Goal: Task Accomplishment & Management: Use online tool/utility

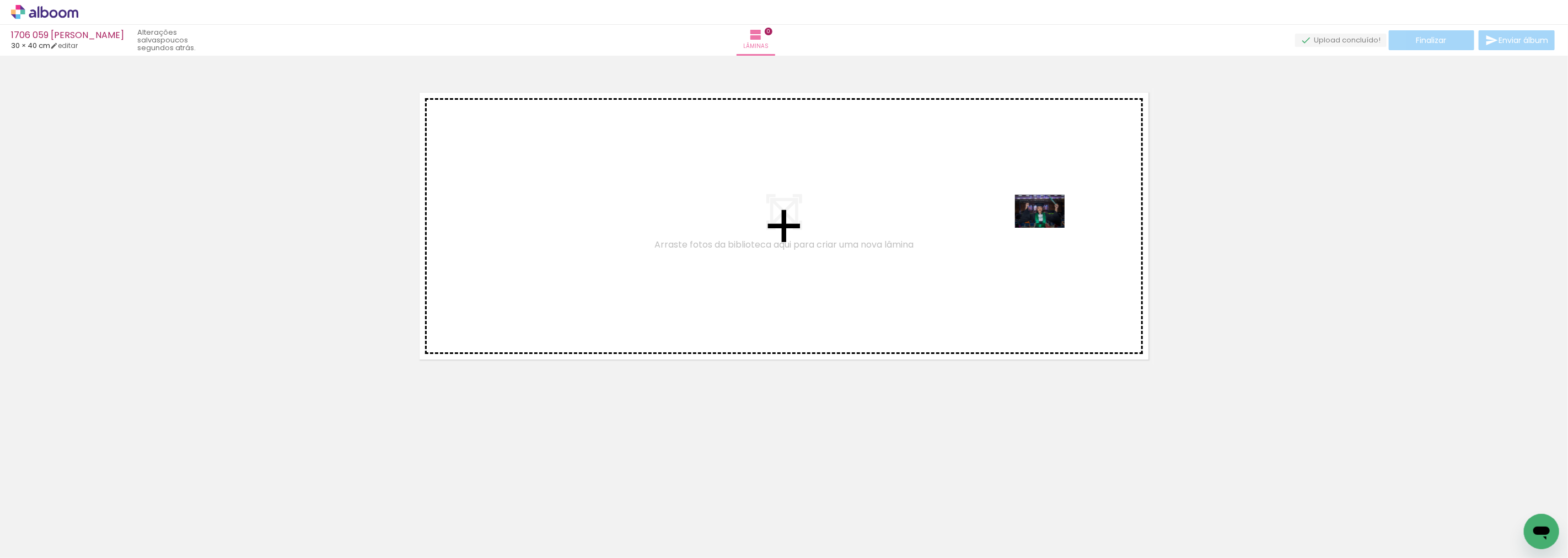
drag, startPoint x: 113, startPoint y: 531, endPoint x: 1044, endPoint y: 226, distance: 979.7
click at [1045, 228] on quentale-workspace at bounding box center [784, 279] width 1568 height 558
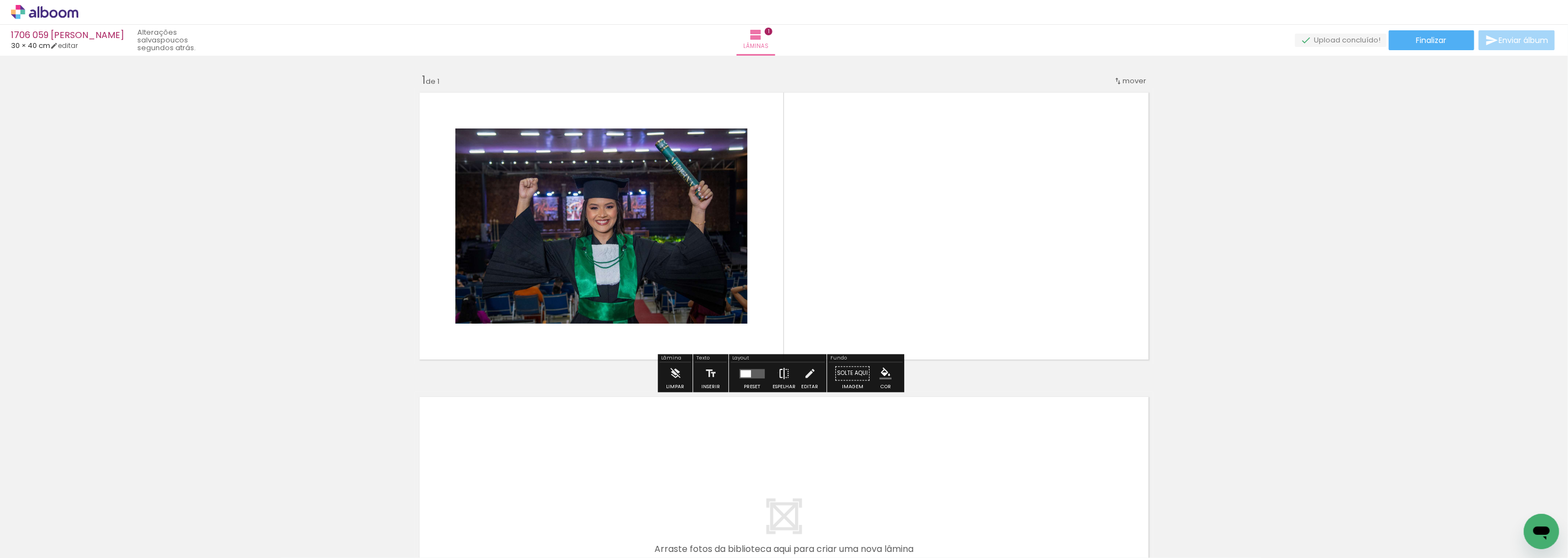
click at [778, 373] on iron-icon at bounding box center [784, 373] width 12 height 22
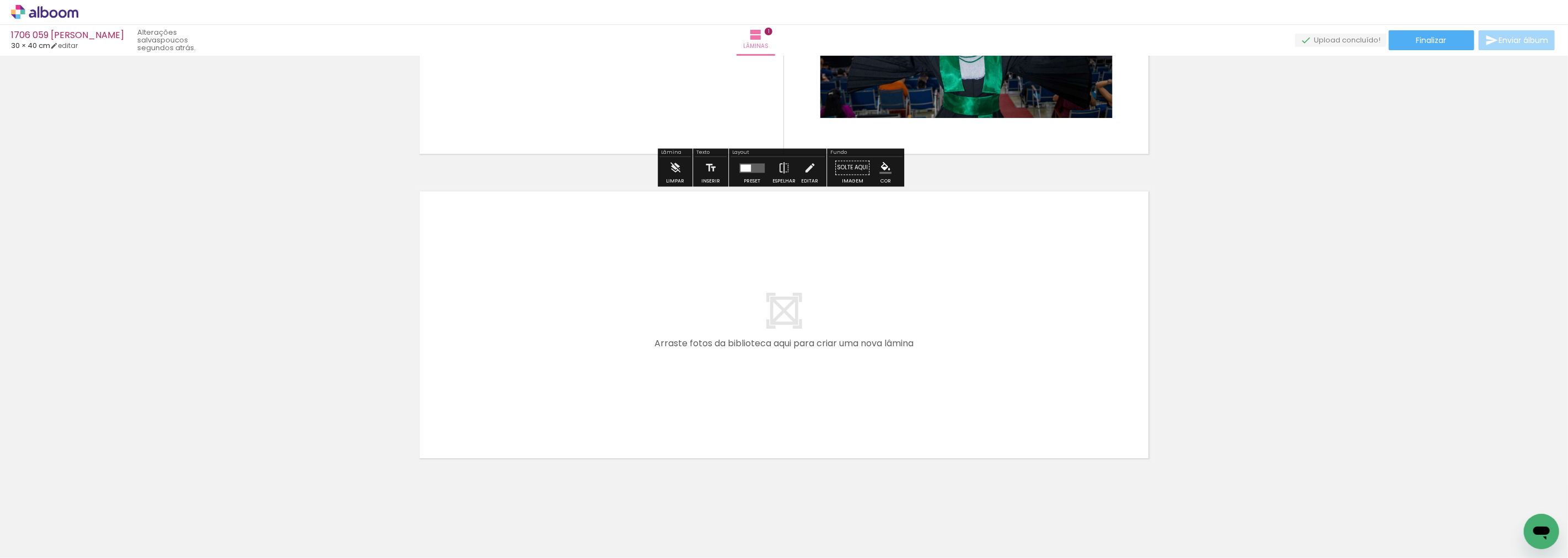
scroll to position [218, 0]
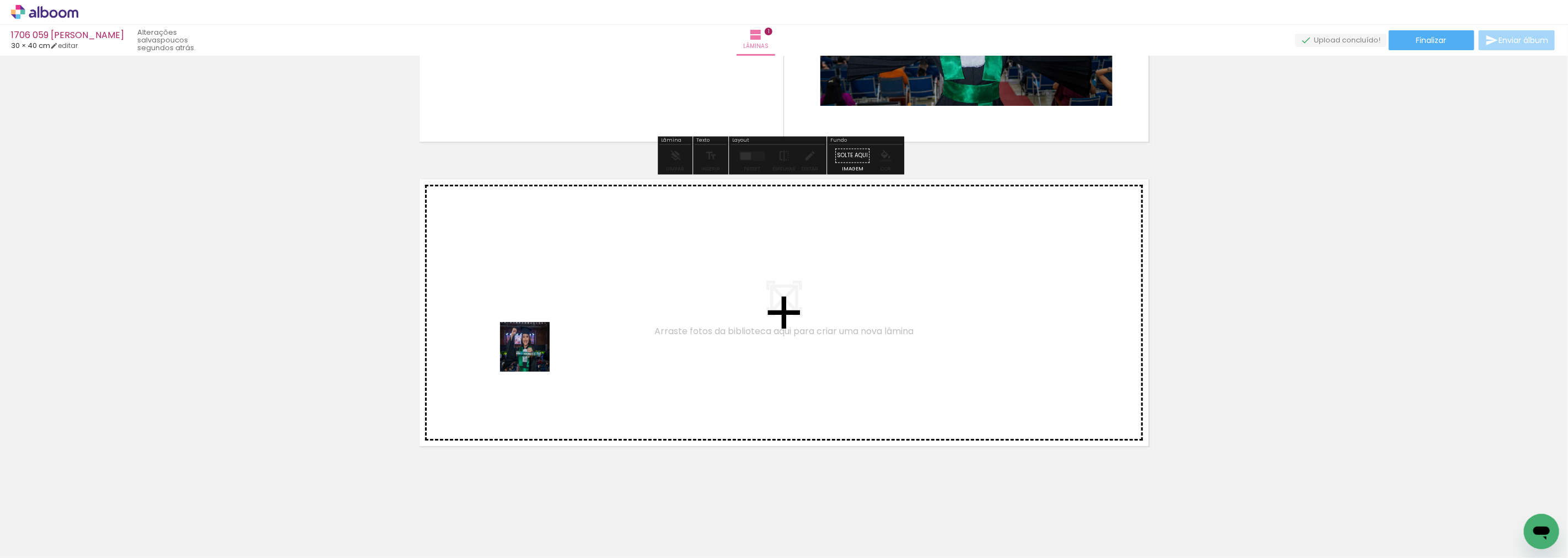
drag, startPoint x: 166, startPoint y: 525, endPoint x: 548, endPoint y: 349, distance: 420.6
click at [548, 349] on quentale-workspace at bounding box center [784, 279] width 1568 height 558
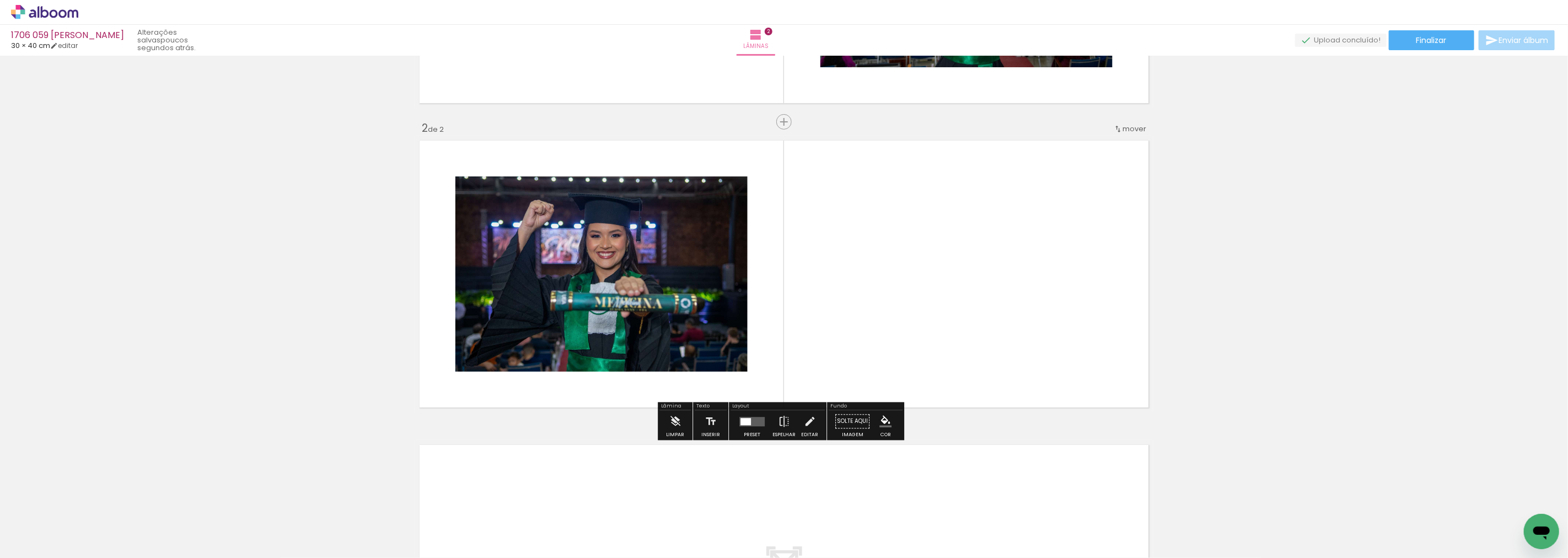
scroll to position [258, 0]
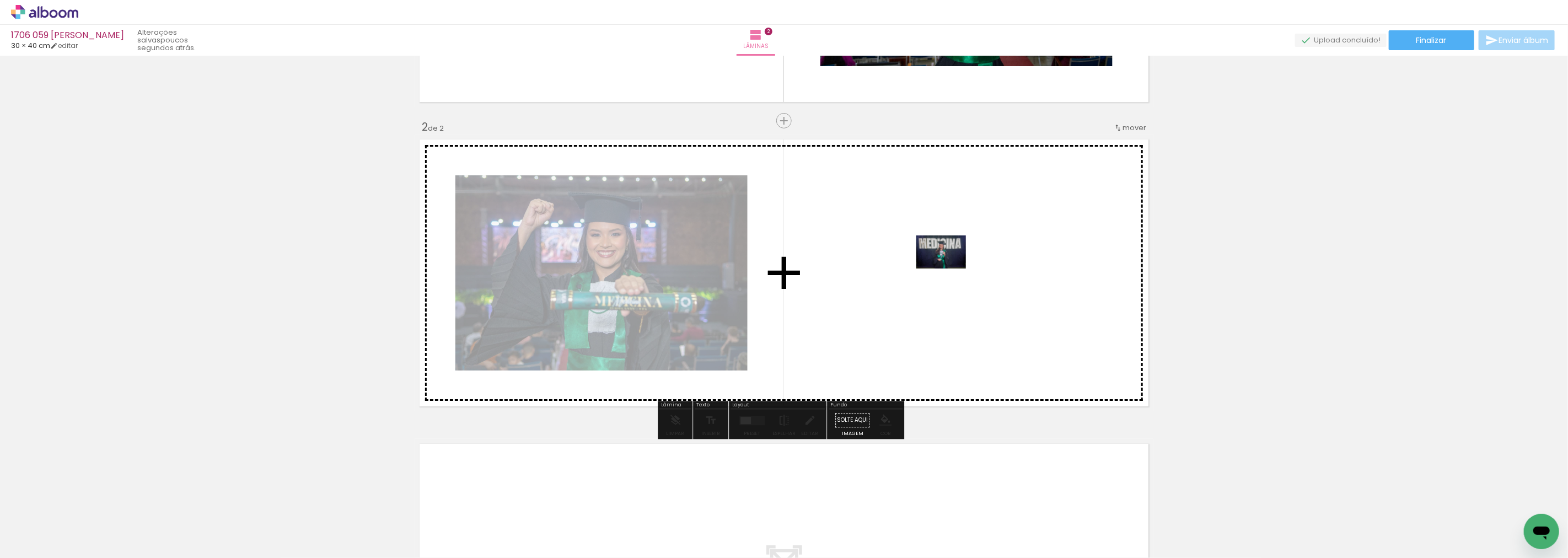
drag, startPoint x: 254, startPoint y: 519, endPoint x: 950, endPoint y: 268, distance: 739.9
click at [950, 268] on quentale-workspace at bounding box center [784, 279] width 1568 height 558
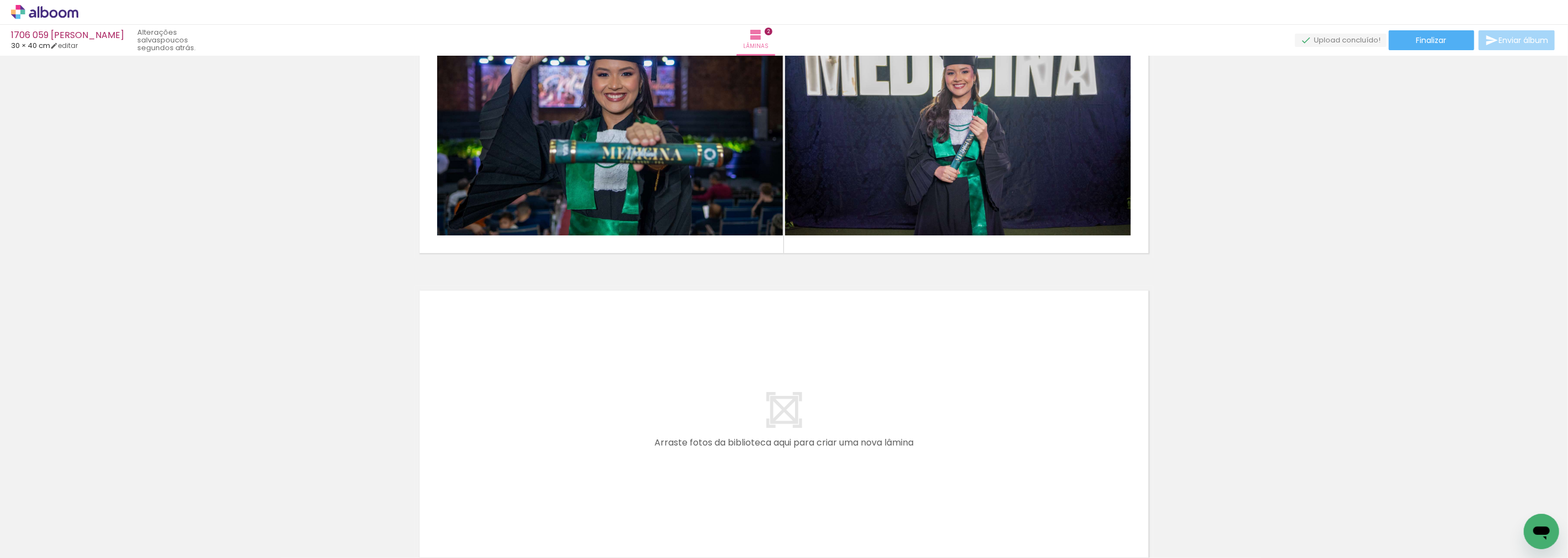
scroll to position [442, 0]
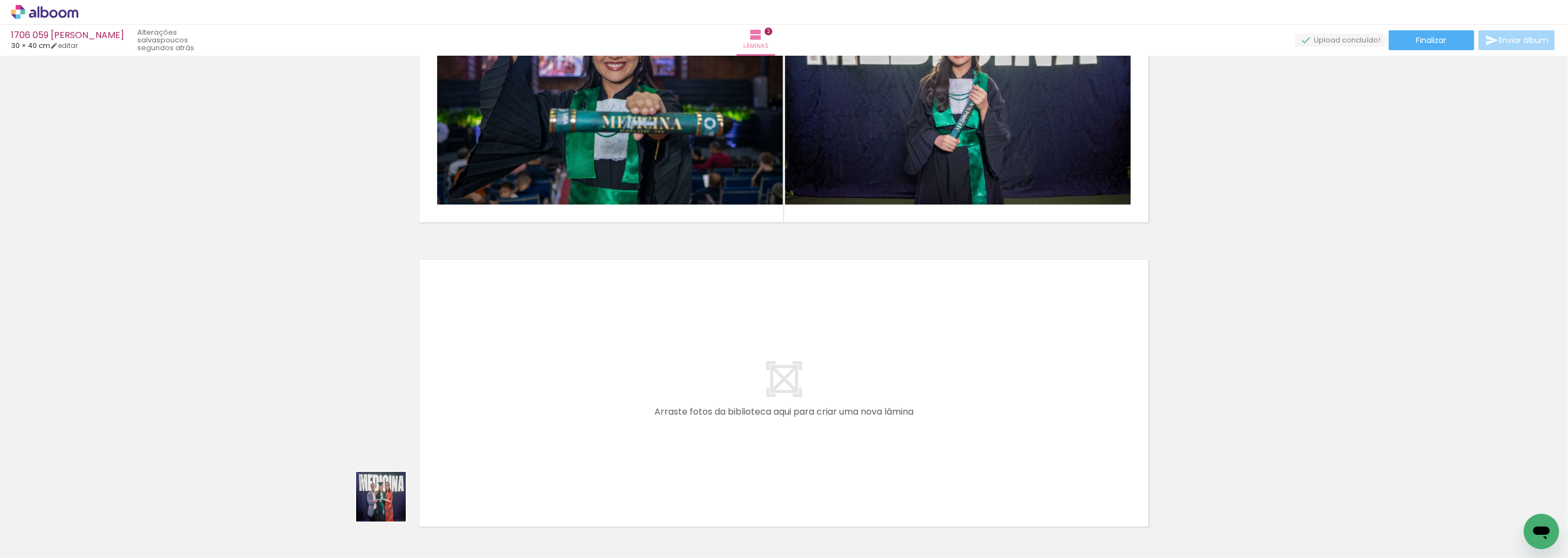
drag, startPoint x: 362, startPoint y: 531, endPoint x: 484, endPoint y: 427, distance: 160.3
click at [484, 427] on quentale-workspace at bounding box center [784, 279] width 1568 height 558
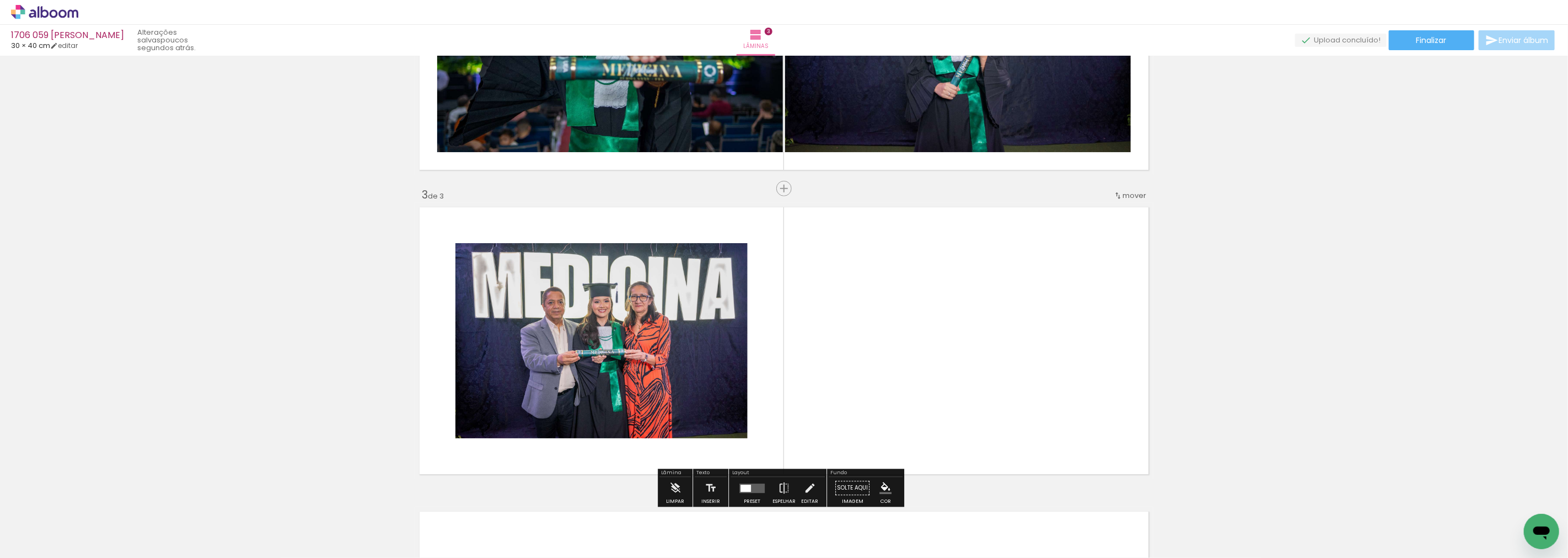
scroll to position [563, 0]
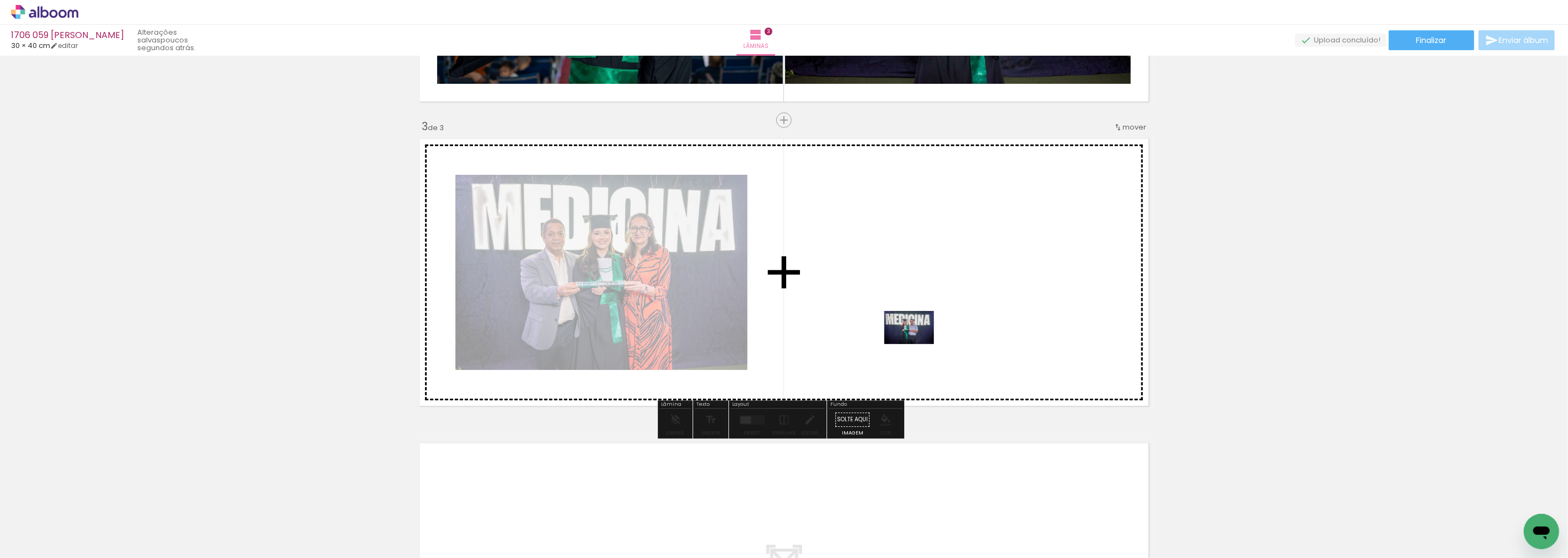
drag, startPoint x: 419, startPoint y: 539, endPoint x: 956, endPoint y: 335, distance: 574.4
click at [956, 335] on quentale-workspace at bounding box center [784, 279] width 1568 height 558
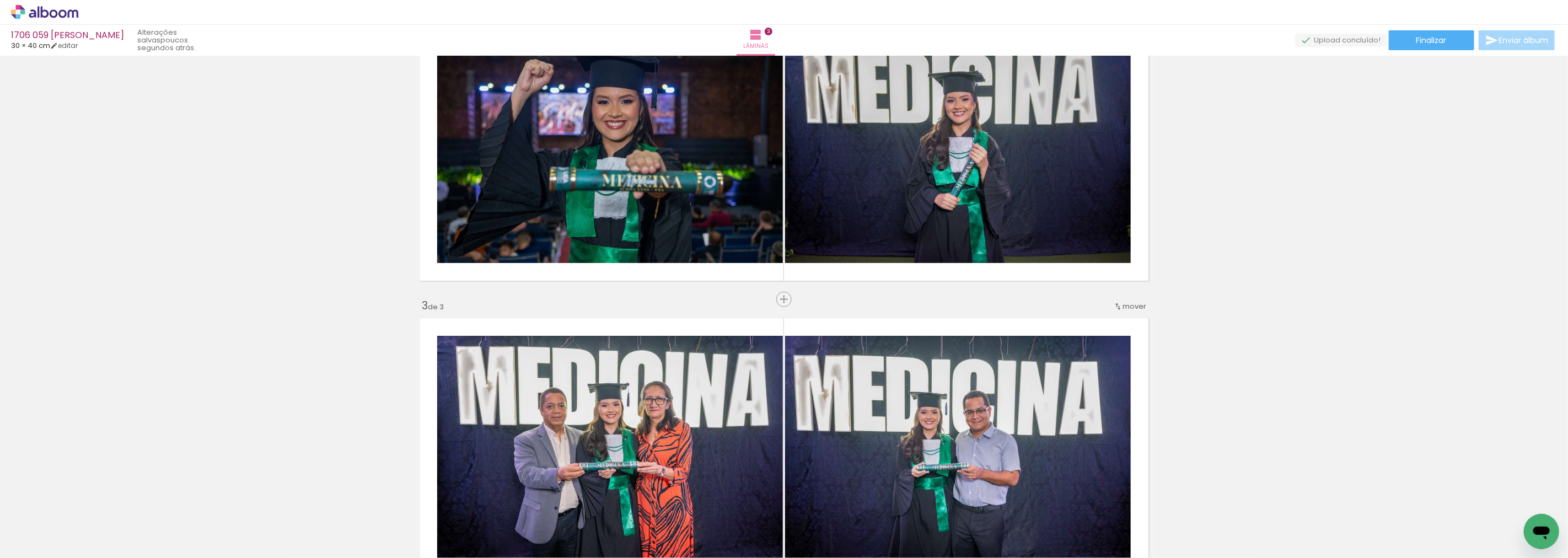
scroll to position [317, 0]
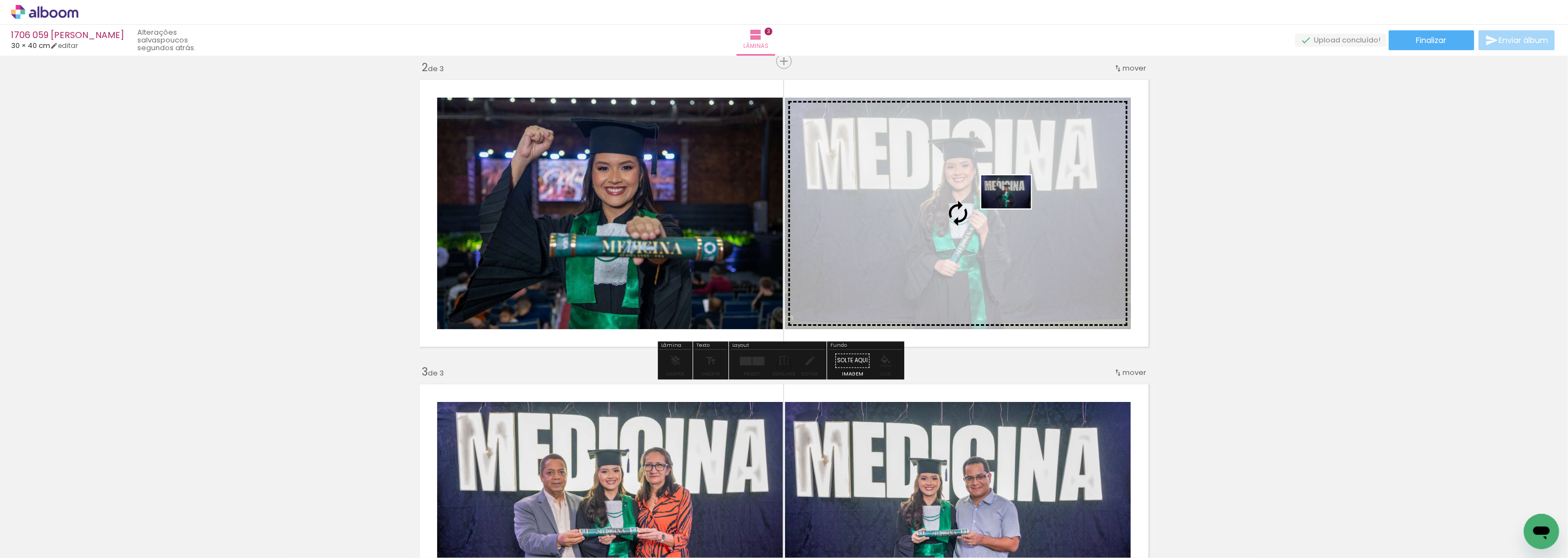
drag, startPoint x: 309, startPoint y: 524, endPoint x: 1014, endPoint y: 209, distance: 772.2
click at [1014, 209] on quentale-workspace at bounding box center [784, 279] width 1568 height 558
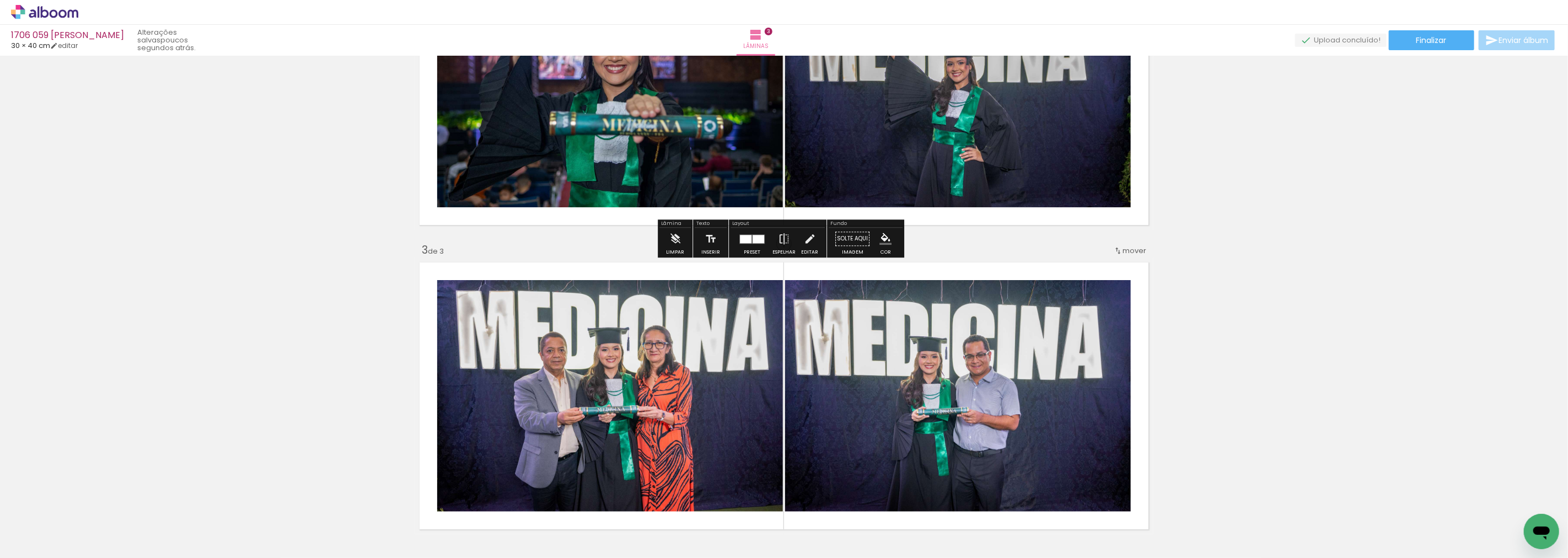
scroll to position [440, 0]
drag, startPoint x: 241, startPoint y: 525, endPoint x: 933, endPoint y: 175, distance: 775.5
click at [933, 175] on quentale-workspace at bounding box center [784, 279] width 1568 height 558
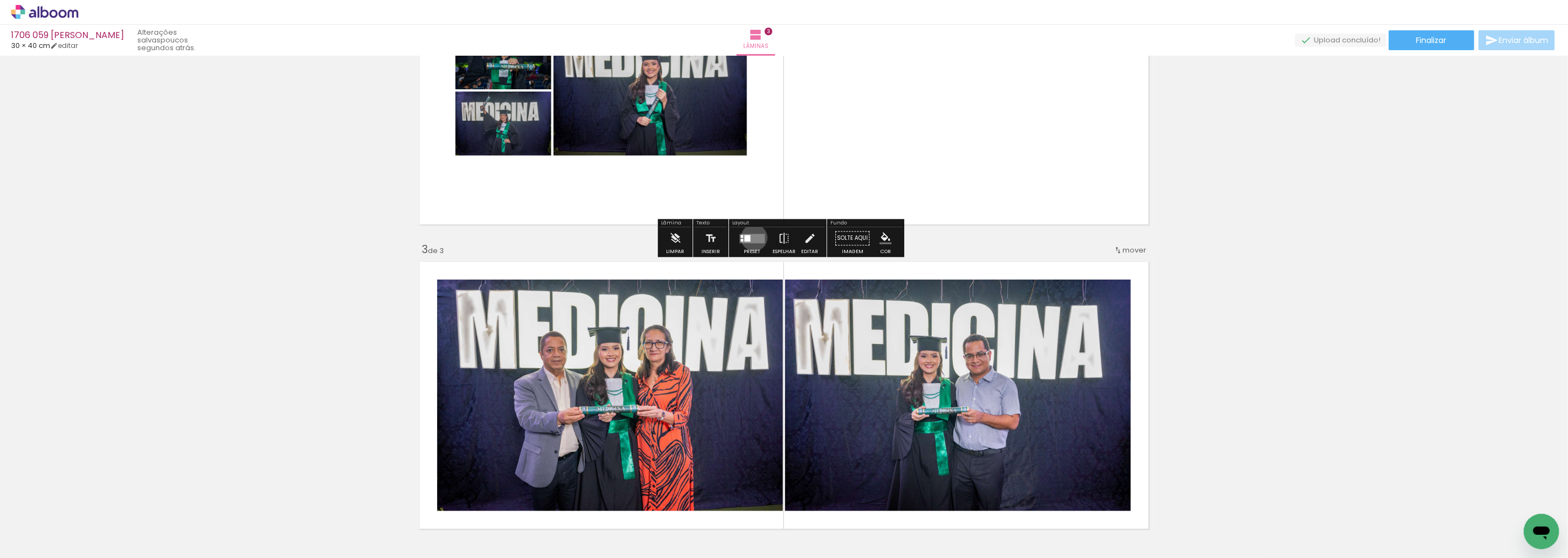
click at [752, 237] on quentale-layouter at bounding box center [752, 238] width 25 height 9
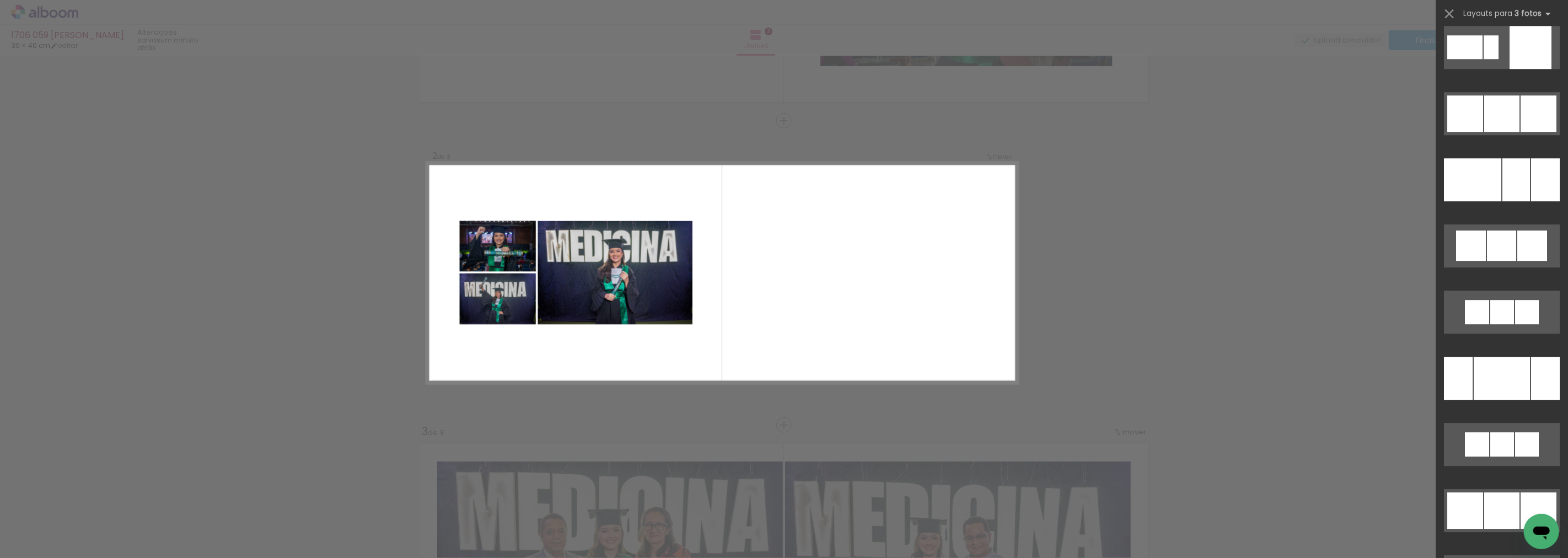
scroll to position [6145, 0]
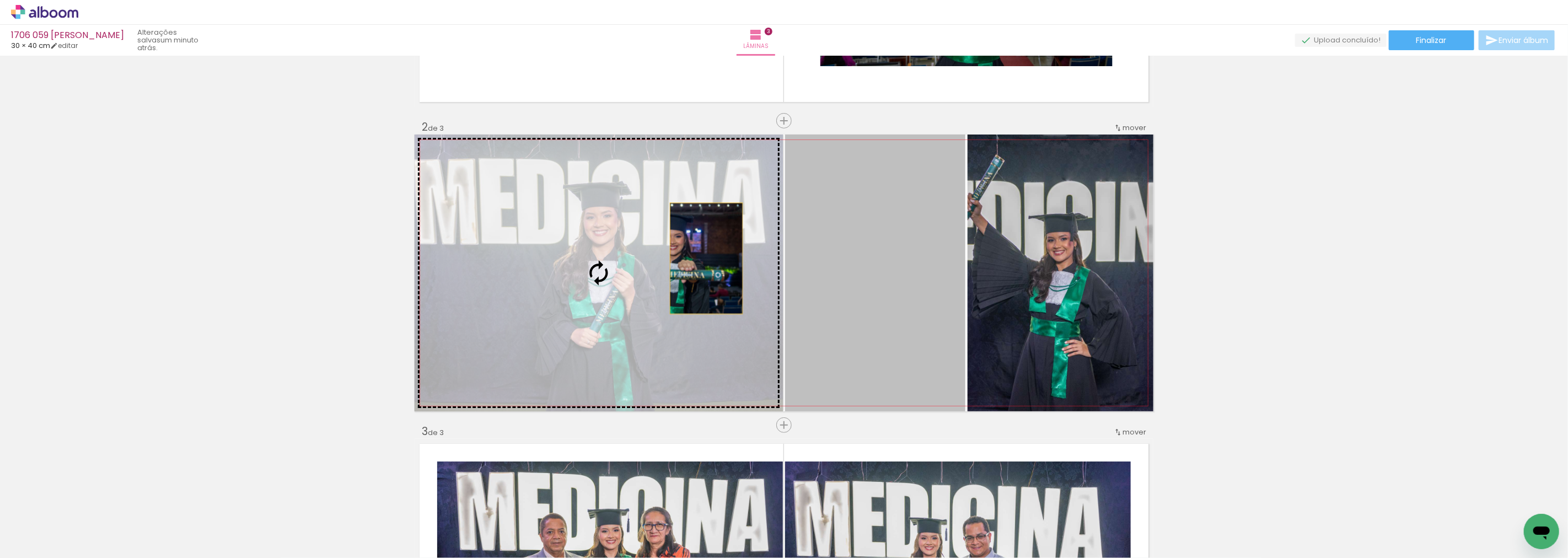
drag, startPoint x: 901, startPoint y: 248, endPoint x: 631, endPoint y: 259, distance: 270.2
click at [0, 0] on slot at bounding box center [0, 0] width 0 height 0
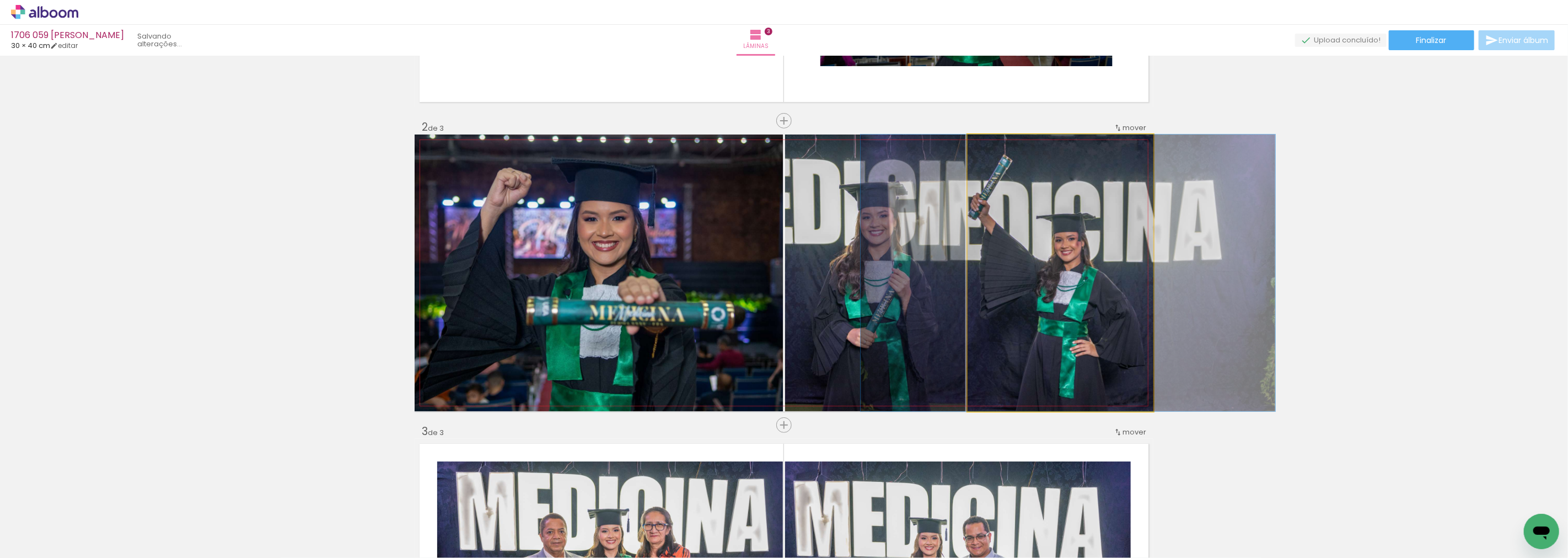
drag, startPoint x: 1013, startPoint y: 274, endPoint x: 1020, endPoint y: 274, distance: 7.0
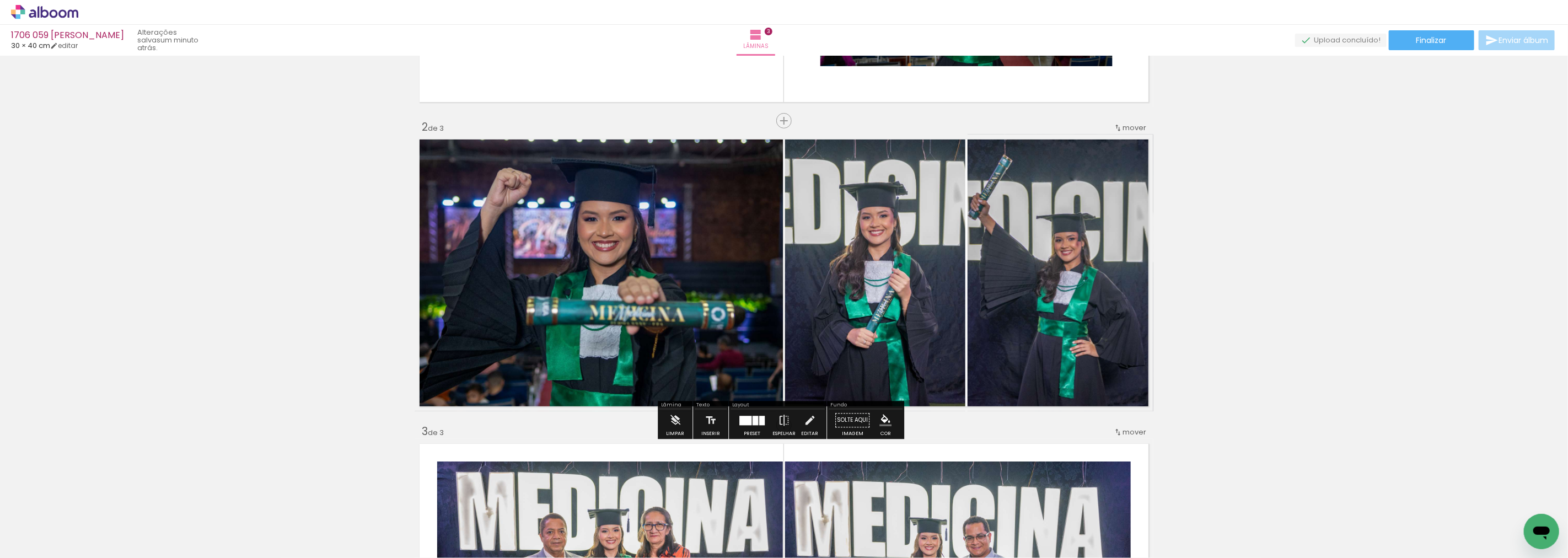
click at [1214, 264] on div "Inserir lâmina 1 de 3 Inserir lâmina 2 de 3 Inserir lâmina 3 de 3" at bounding box center [784, 411] width 1568 height 1219
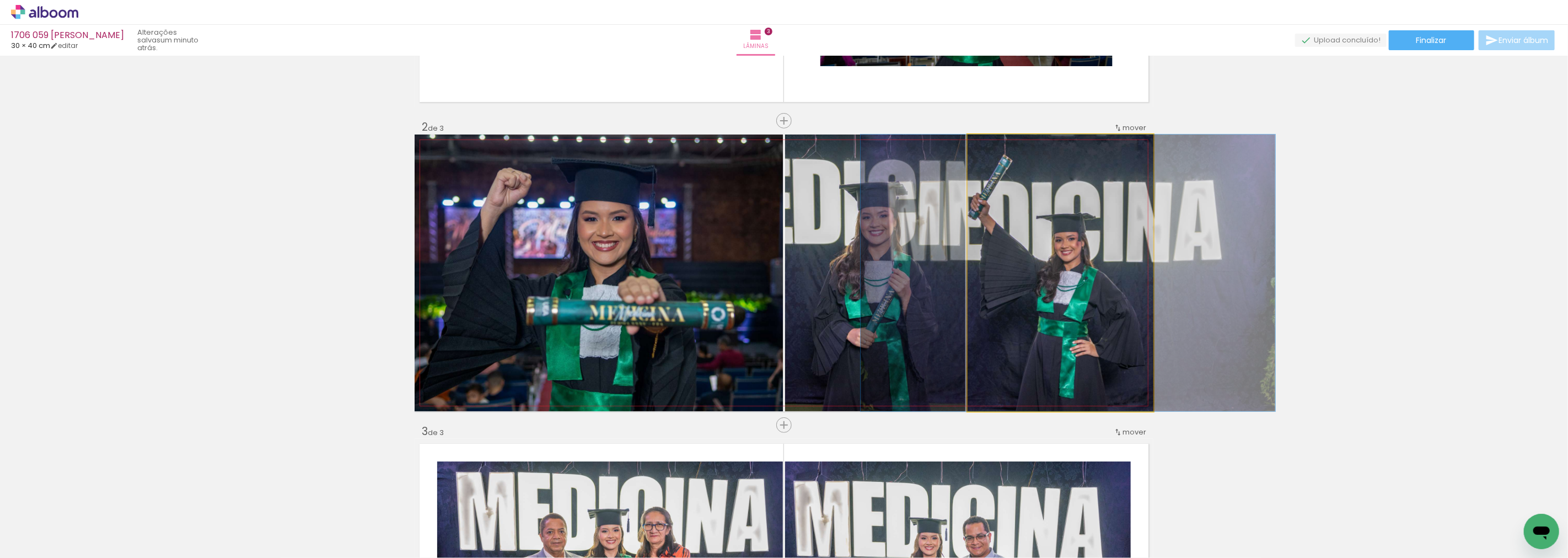
click at [1081, 237] on quentale-photo at bounding box center [1061, 273] width 186 height 277
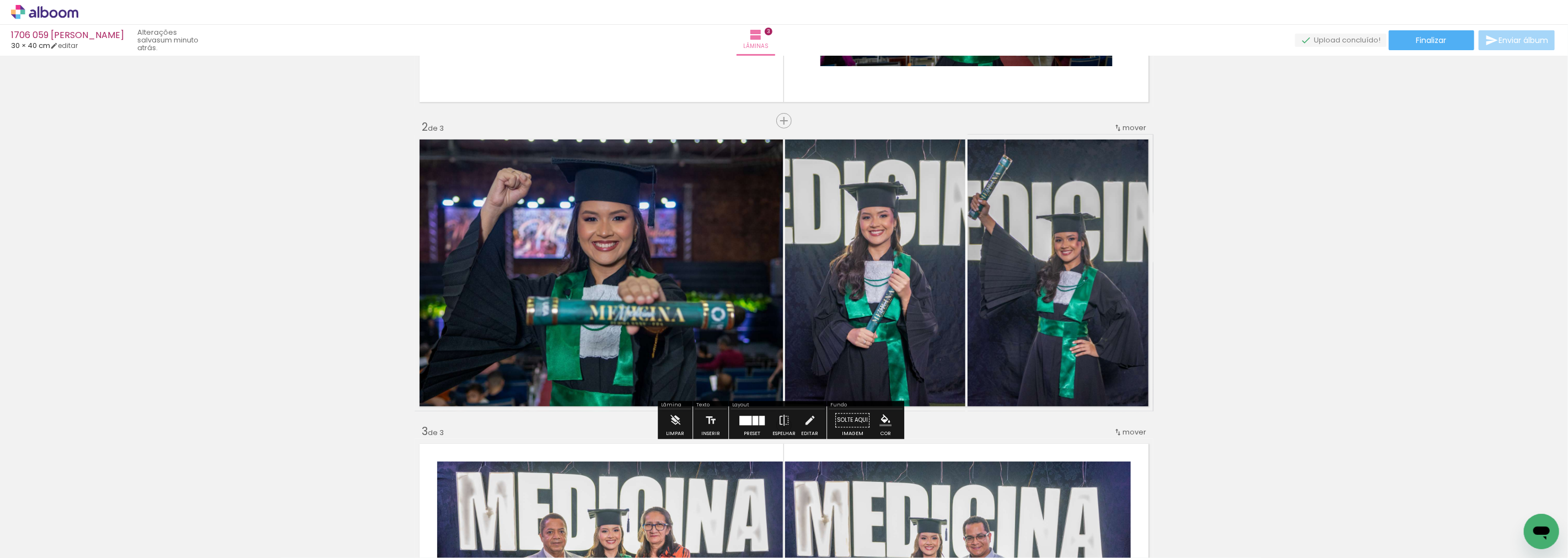
click at [1270, 237] on div "Inserir lâmina 1 de 3 Inserir lâmina 2 de 3 Inserir lâmina 3 de 3" at bounding box center [784, 411] width 1568 height 1219
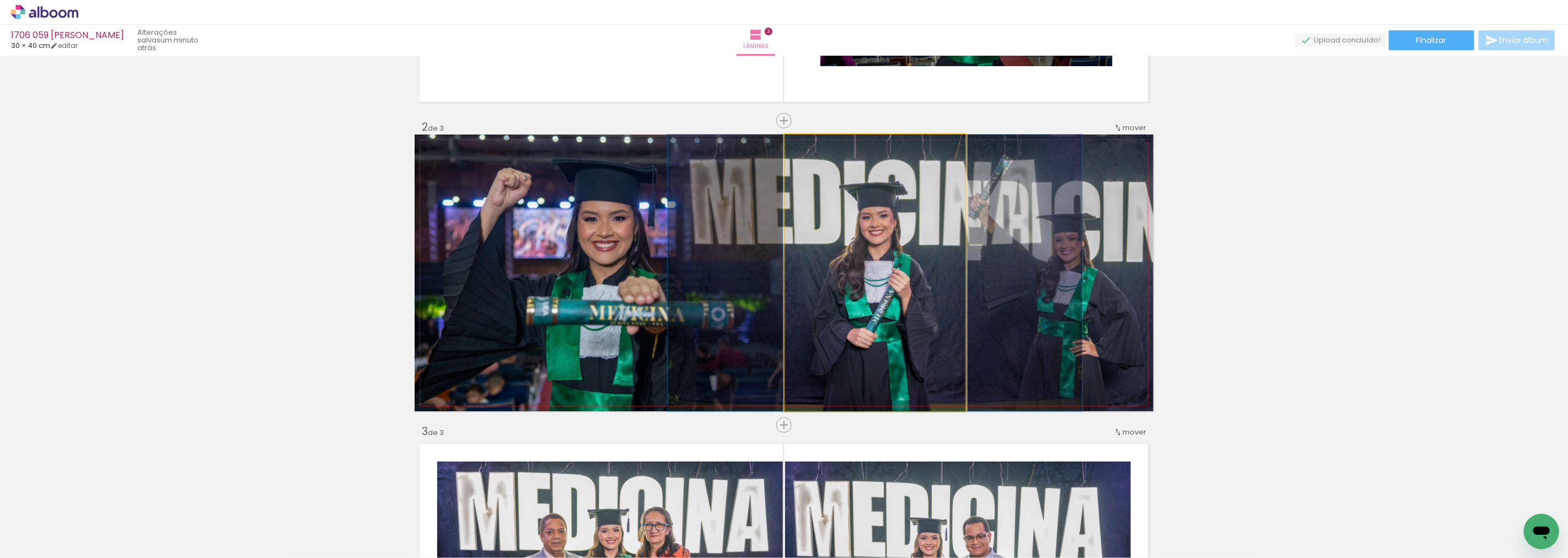
drag, startPoint x: 859, startPoint y: 228, endPoint x: 859, endPoint y: 216, distance: 12.0
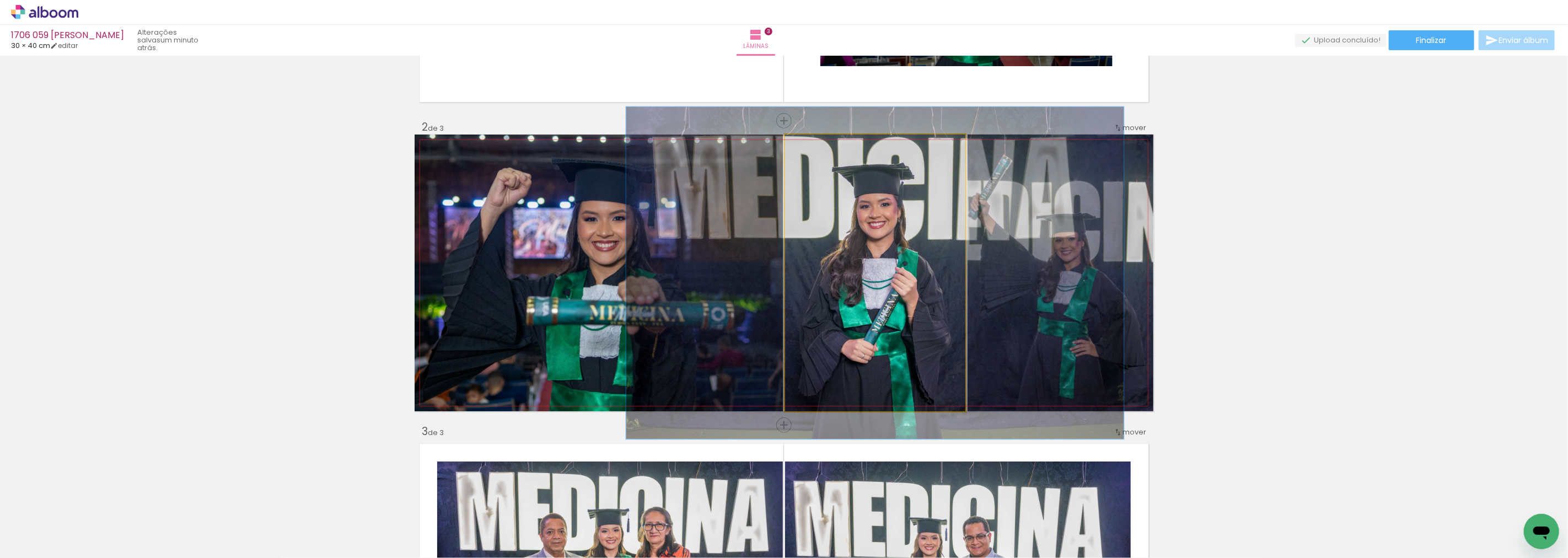
drag, startPoint x: 809, startPoint y: 148, endPoint x: 817, endPoint y: 144, distance: 8.9
type paper-slider "120"
click at [817, 144] on div at bounding box center [819, 146] width 18 height 18
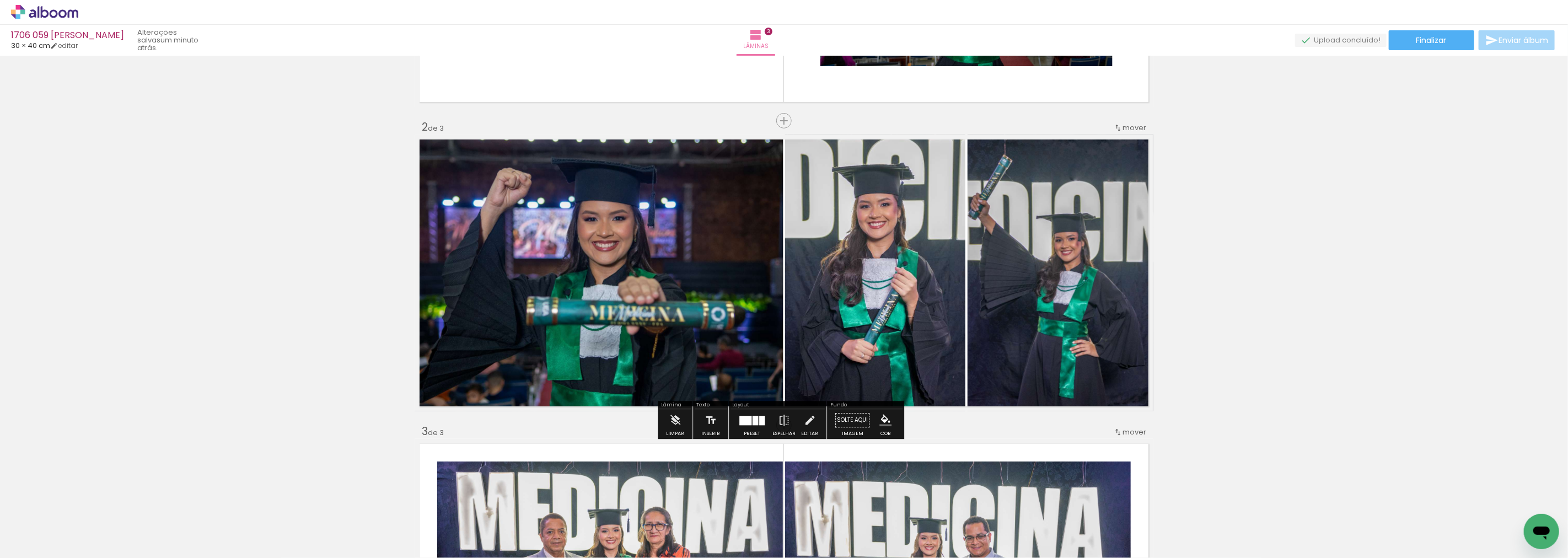
click at [1187, 214] on div "Inserir lâmina 1 de 3 Inserir lâmina 2 de 3 Inserir lâmina 3 de 3" at bounding box center [784, 411] width 1568 height 1219
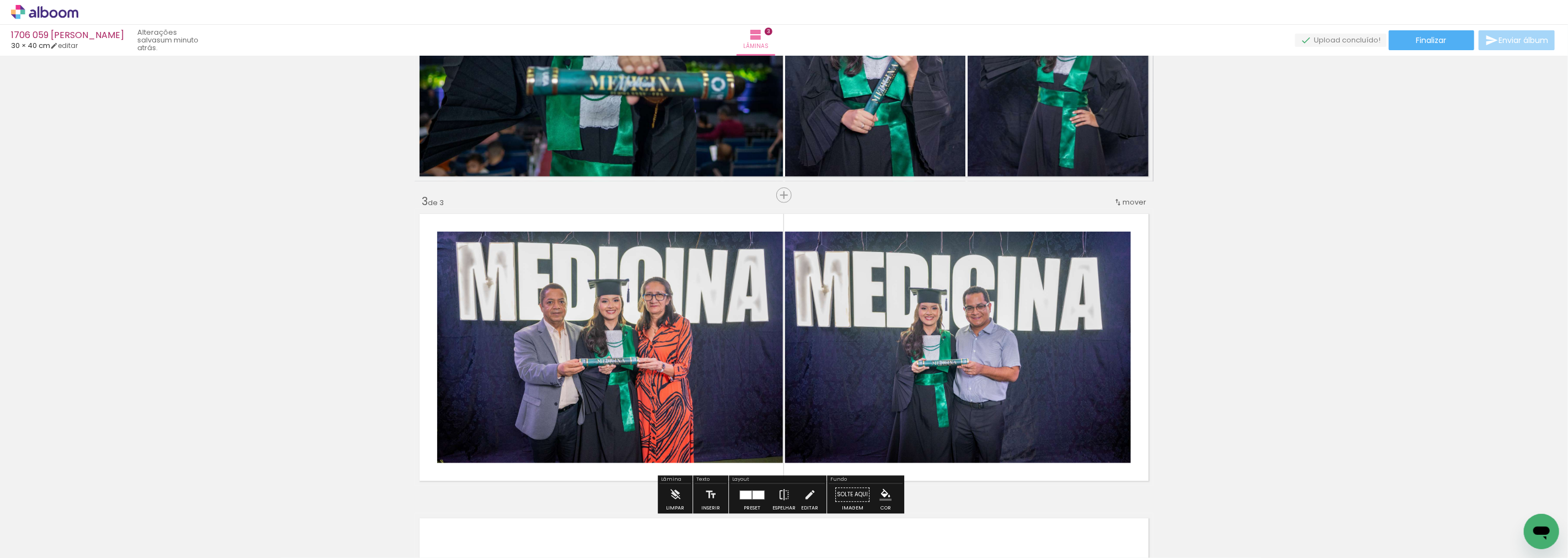
scroll to position [565, 0]
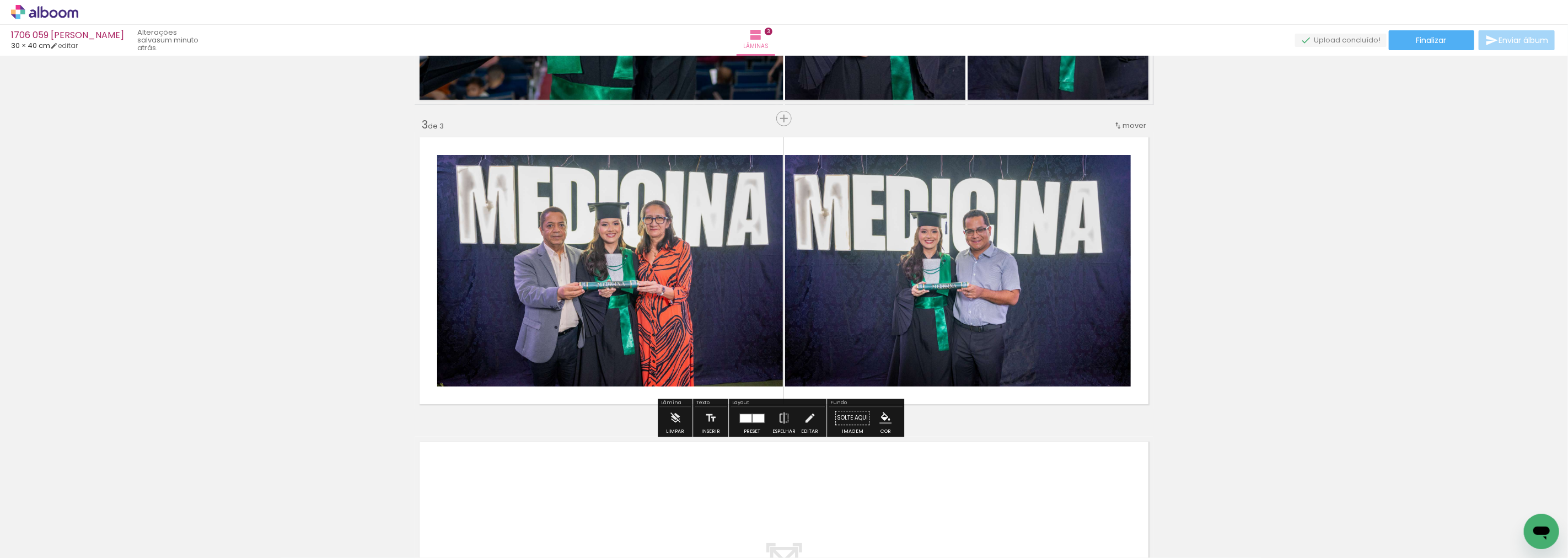
click at [740, 423] on quentale-layouter at bounding box center [752, 418] width 25 height 9
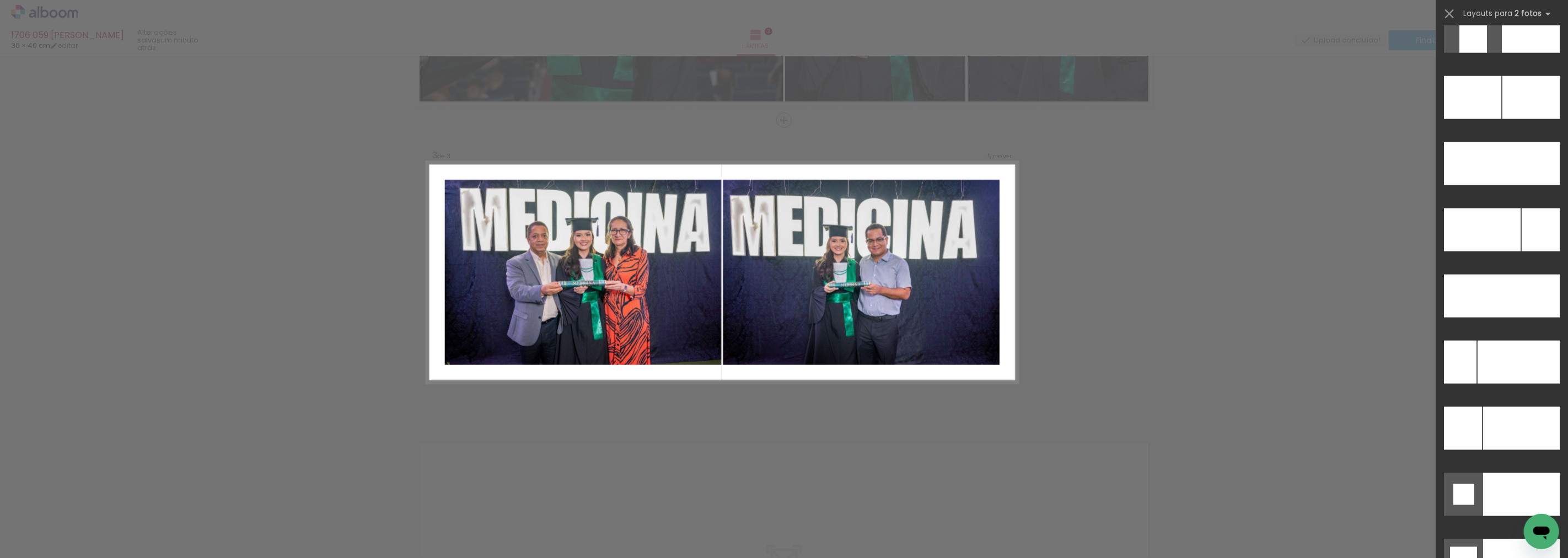
scroll to position [4768, 0]
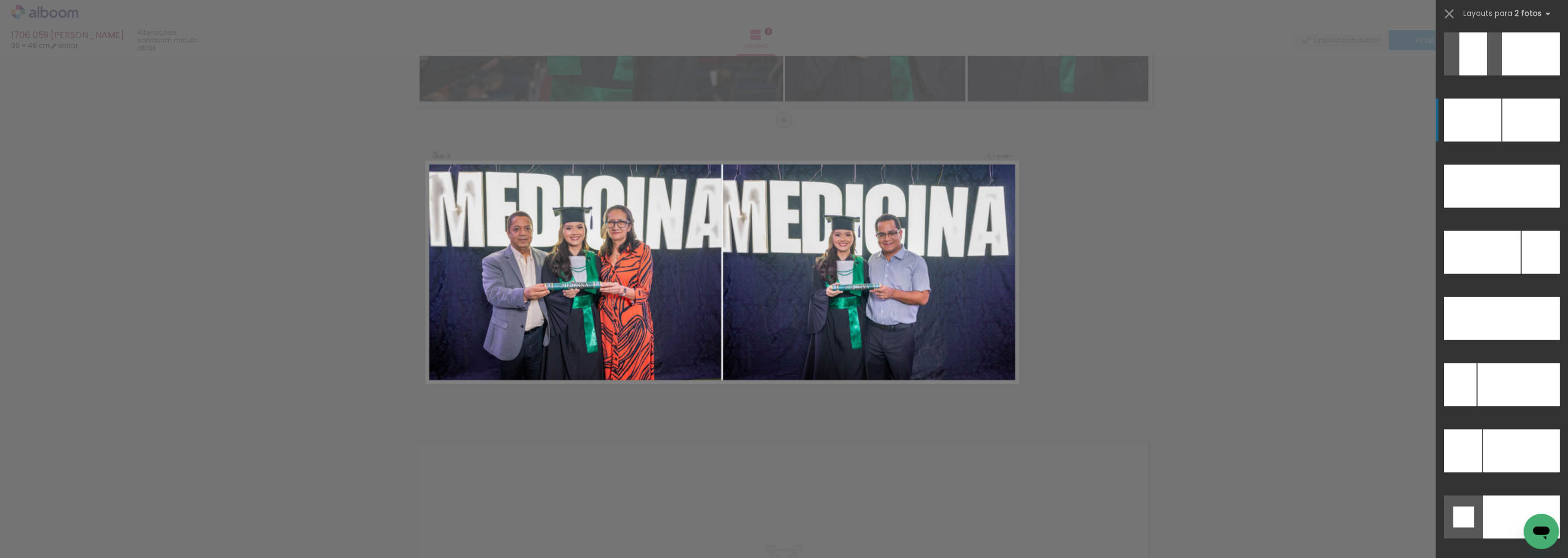
click at [1504, 99] on div at bounding box center [1531, 120] width 57 height 43
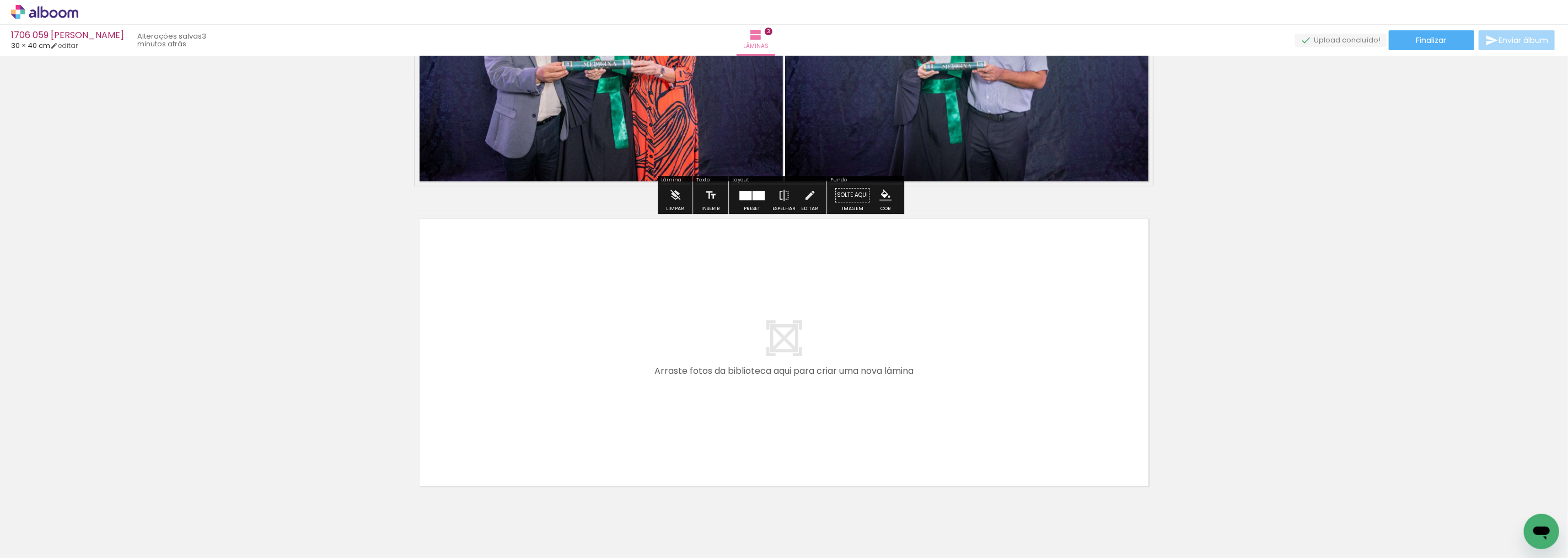
scroll to position [808, 0]
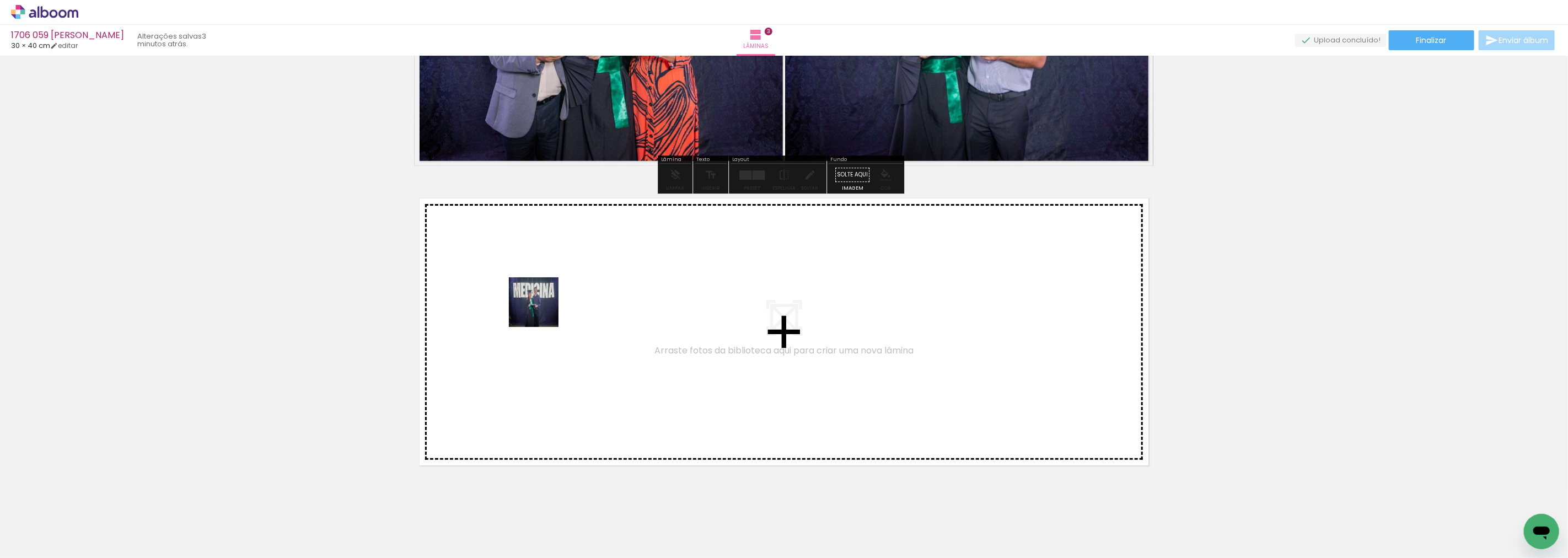
drag, startPoint x: 501, startPoint y: 525, endPoint x: 542, endPoint y: 310, distance: 218.9
click at [542, 310] on quentale-workspace at bounding box center [784, 279] width 1568 height 558
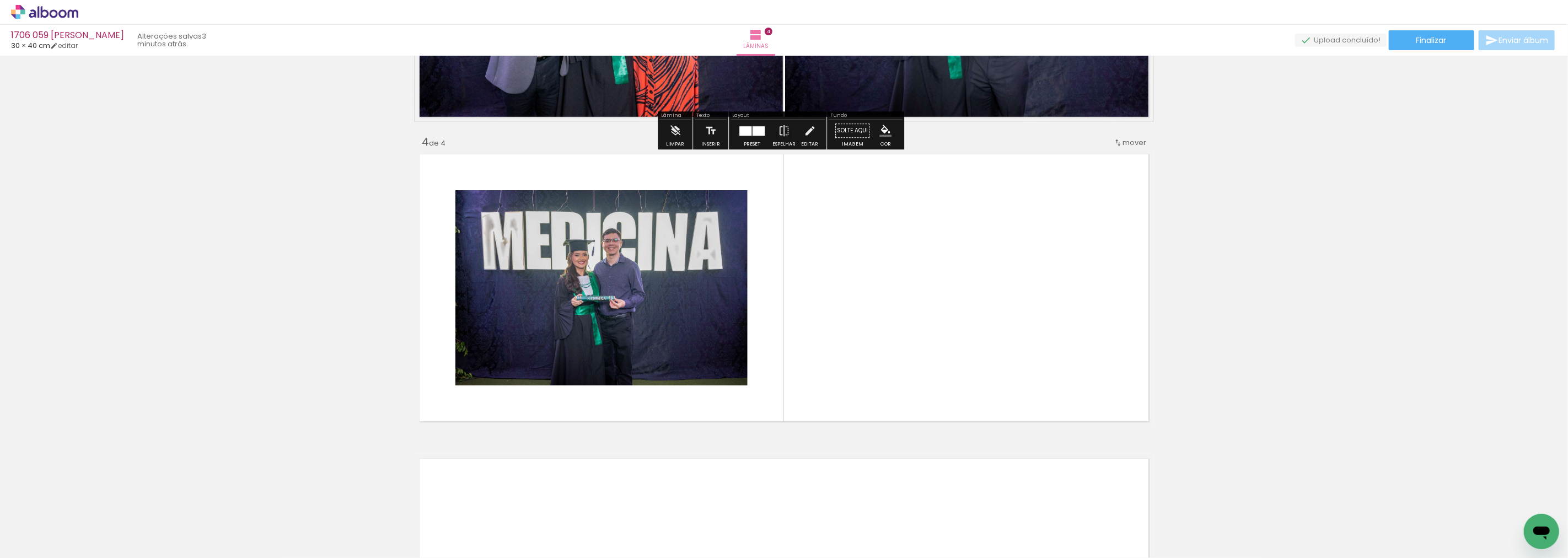
scroll to position [867, 0]
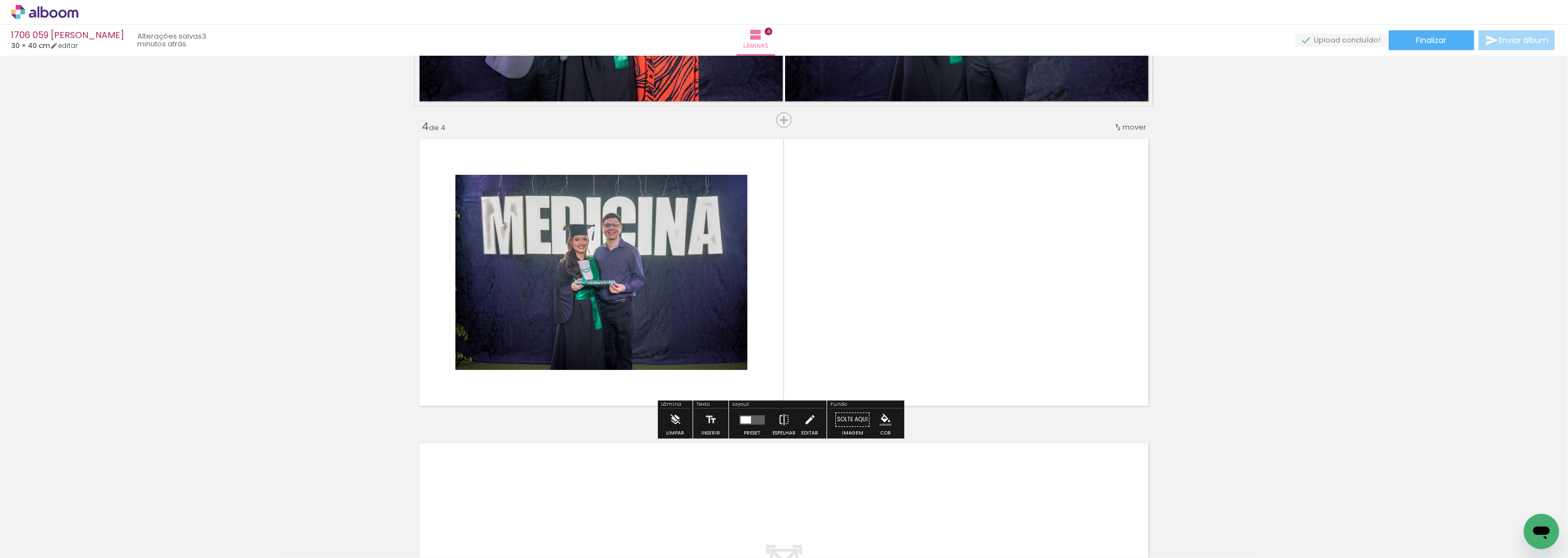
click at [135, 525] on div at bounding box center [110, 521] width 50 height 33
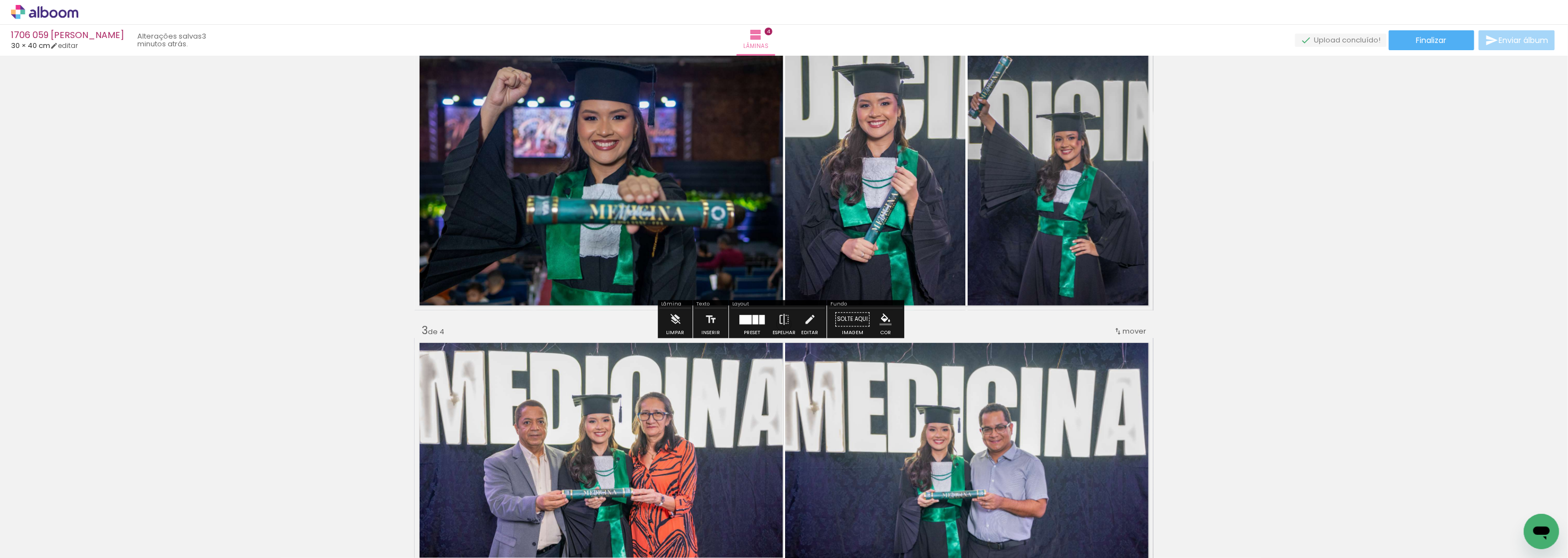
scroll to position [367, 0]
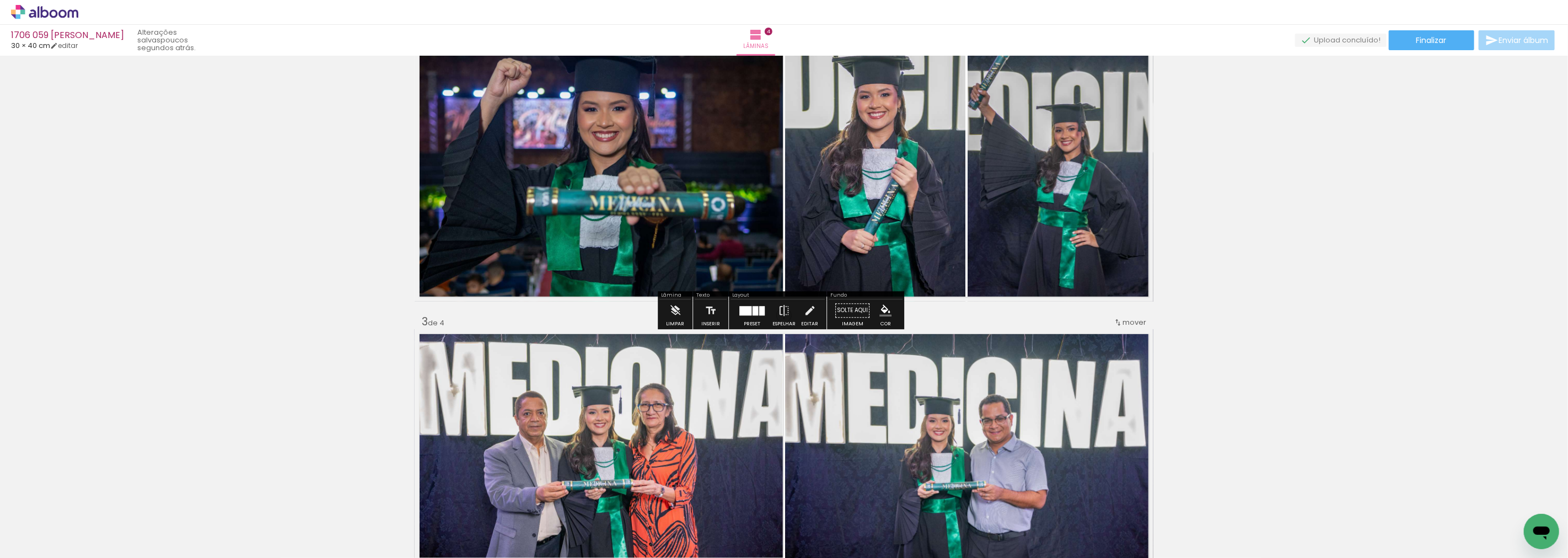
click at [1330, 274] on div "Inserir lâmina 1 de 4 Inserir lâmina 2 de 4 Inserir lâmina 3 de 4 Inserir lâmin…" at bounding box center [784, 454] width 1568 height 1523
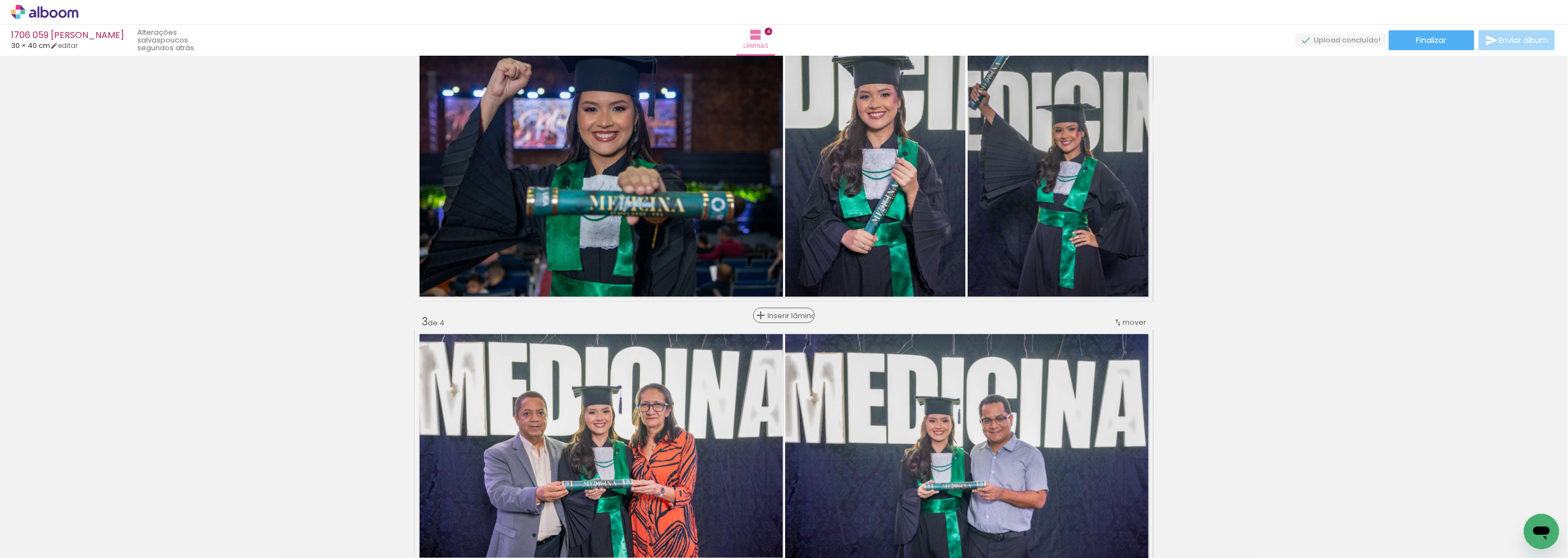
click at [782, 318] on span "Inserir lâmina" at bounding box center [788, 316] width 43 height 7
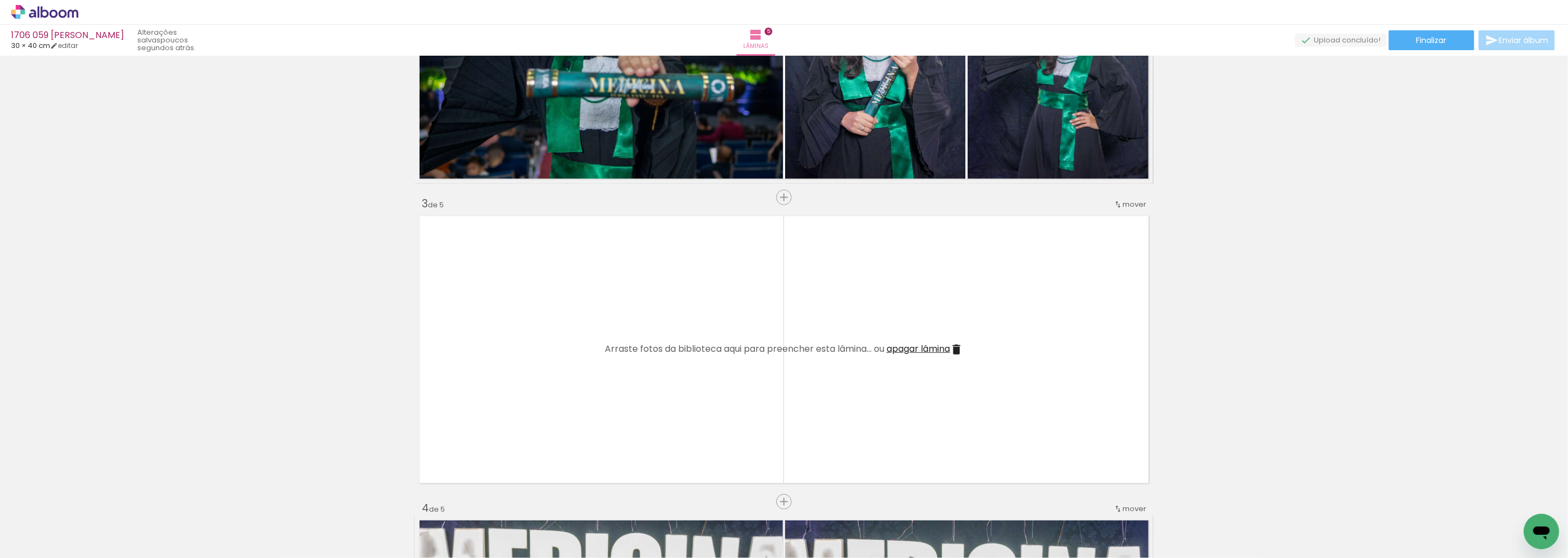
scroll to position [490, 0]
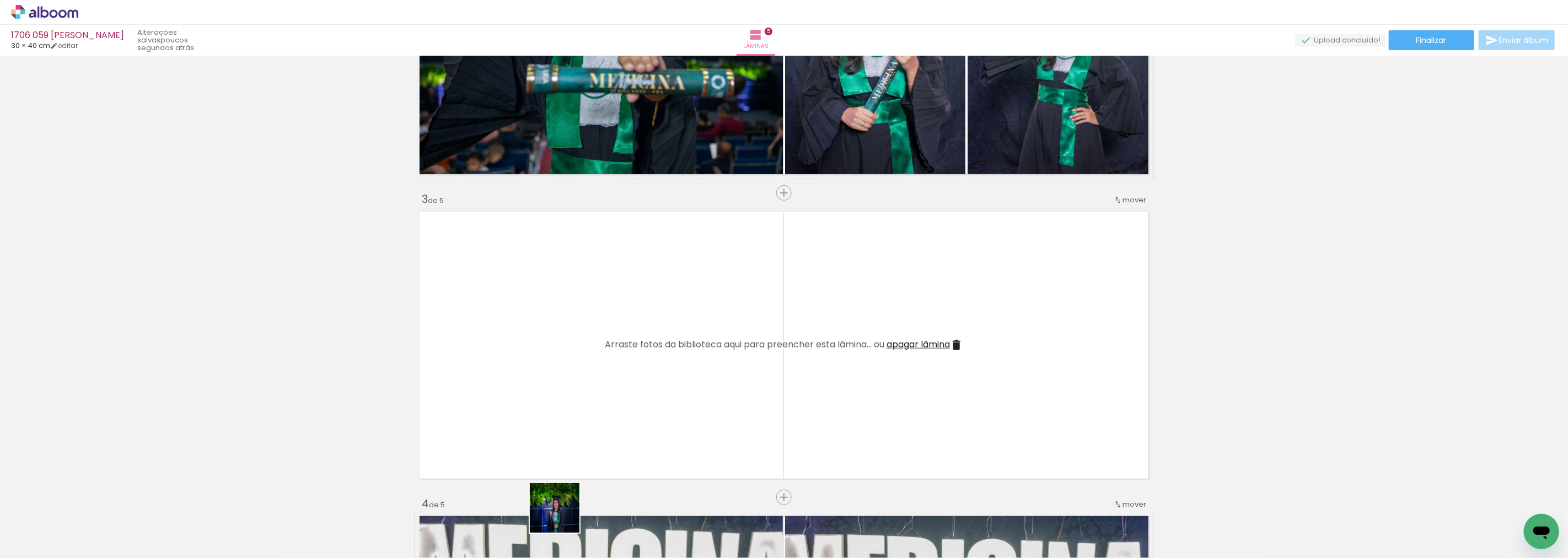
drag, startPoint x: 565, startPoint y: 529, endPoint x: 554, endPoint y: 388, distance: 141.4
click at [554, 388] on quentale-workspace at bounding box center [784, 279] width 1568 height 558
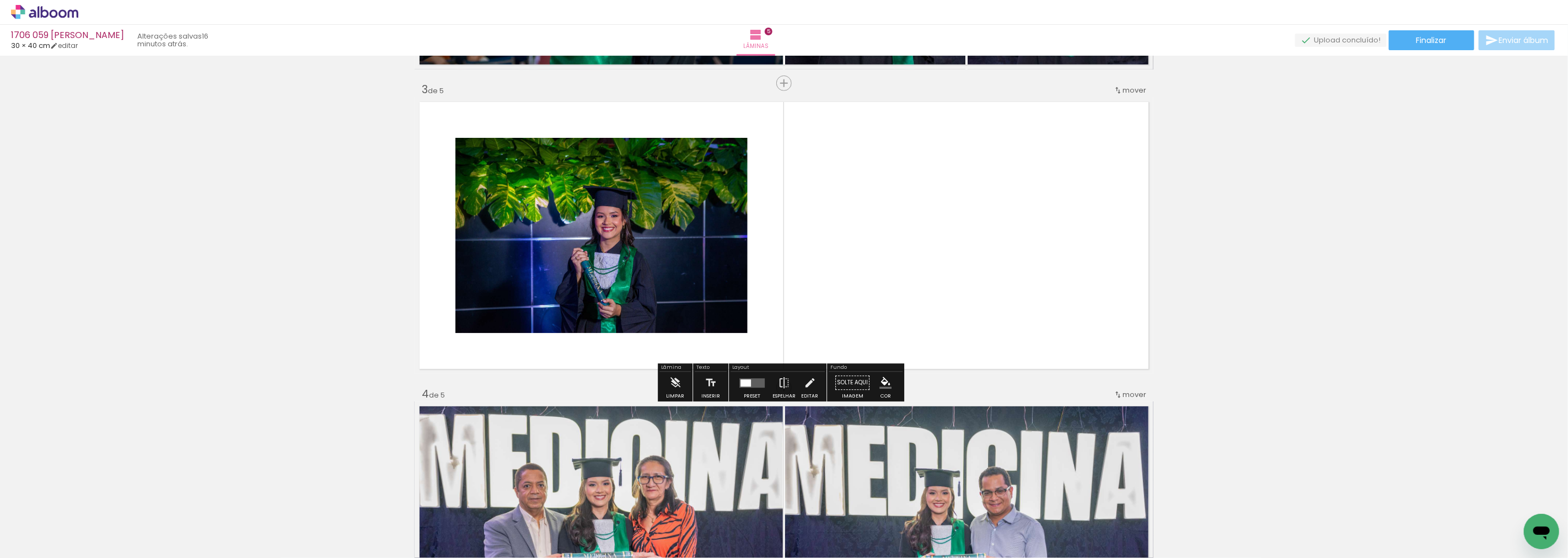
scroll to position [613, 0]
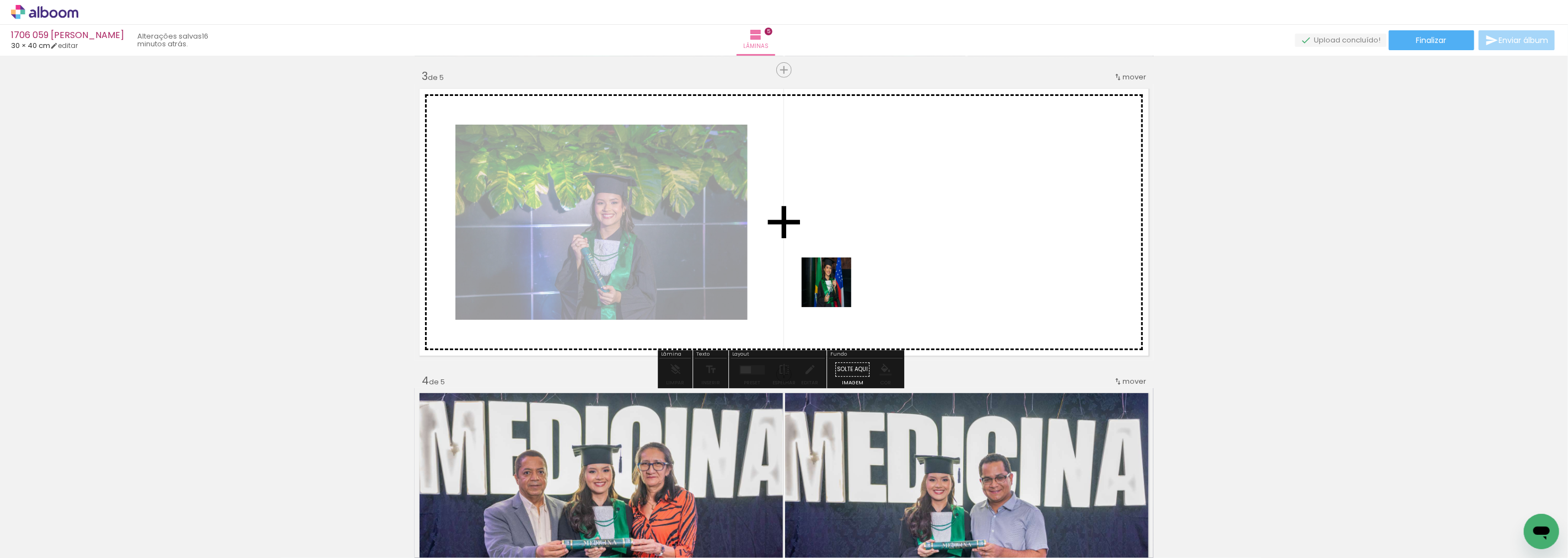
drag, startPoint x: 665, startPoint y: 534, endPoint x: 859, endPoint y: 260, distance: 335.7
click at [859, 260] on quentale-workspace at bounding box center [784, 279] width 1568 height 558
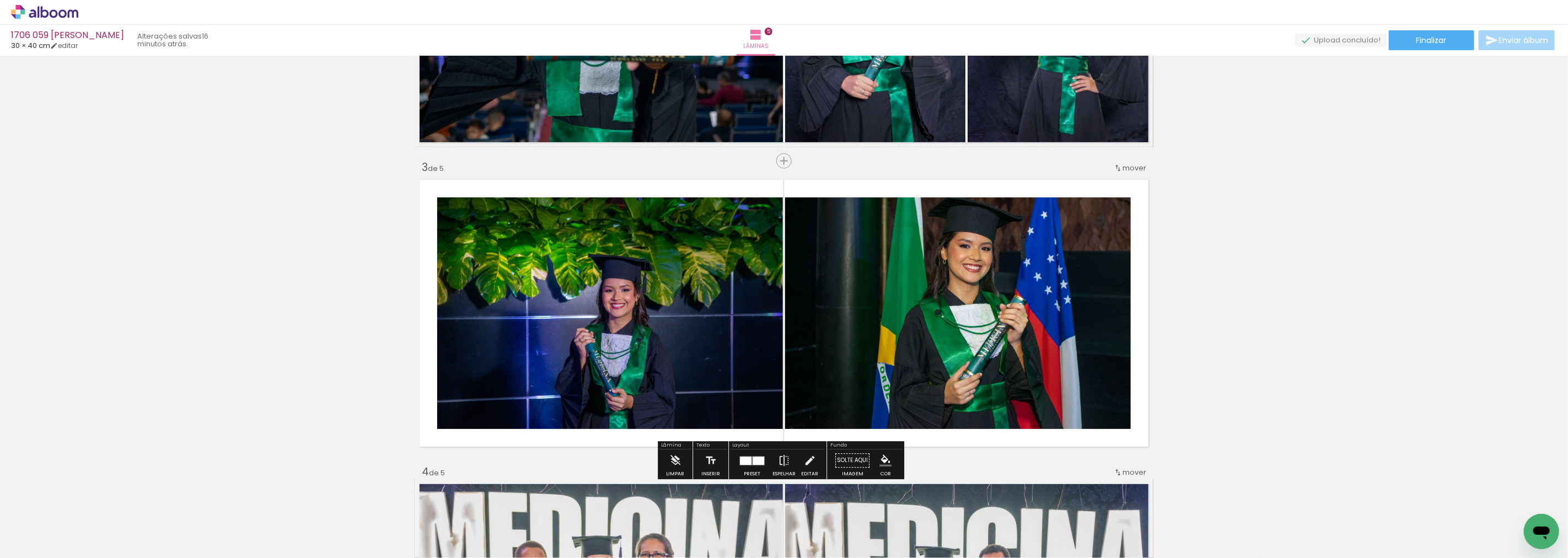
scroll to position [490, 0]
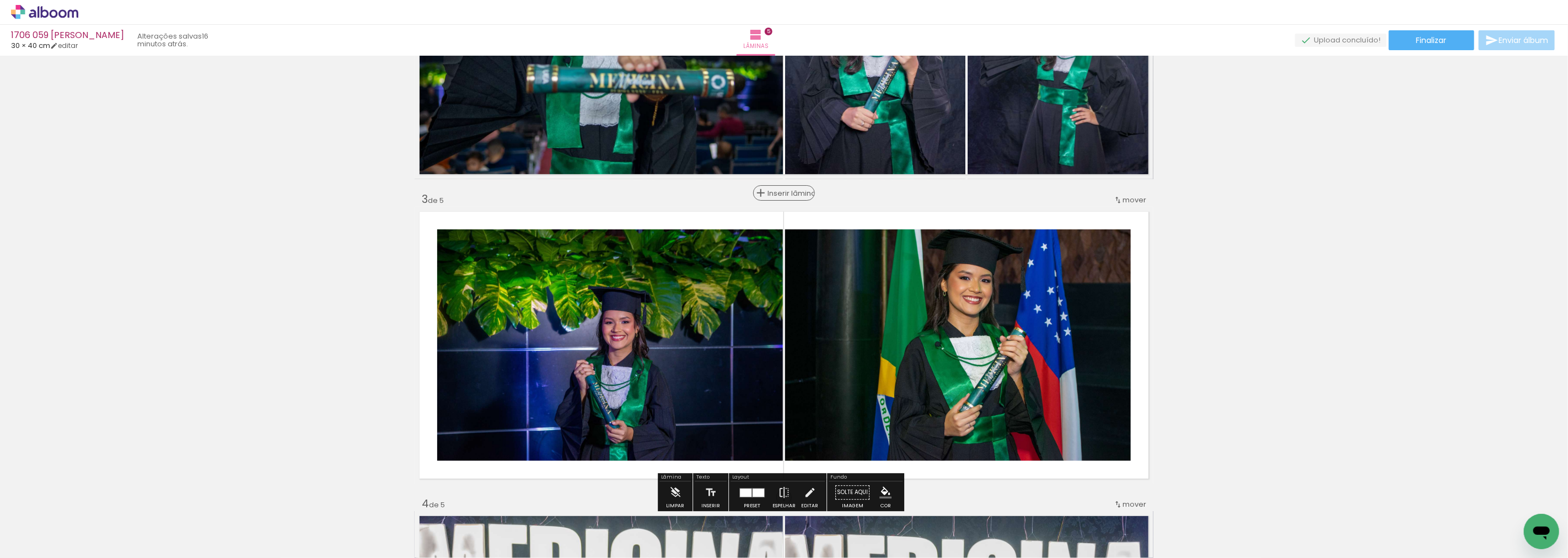
click at [779, 192] on span "Inserir lâmina" at bounding box center [788, 193] width 43 height 7
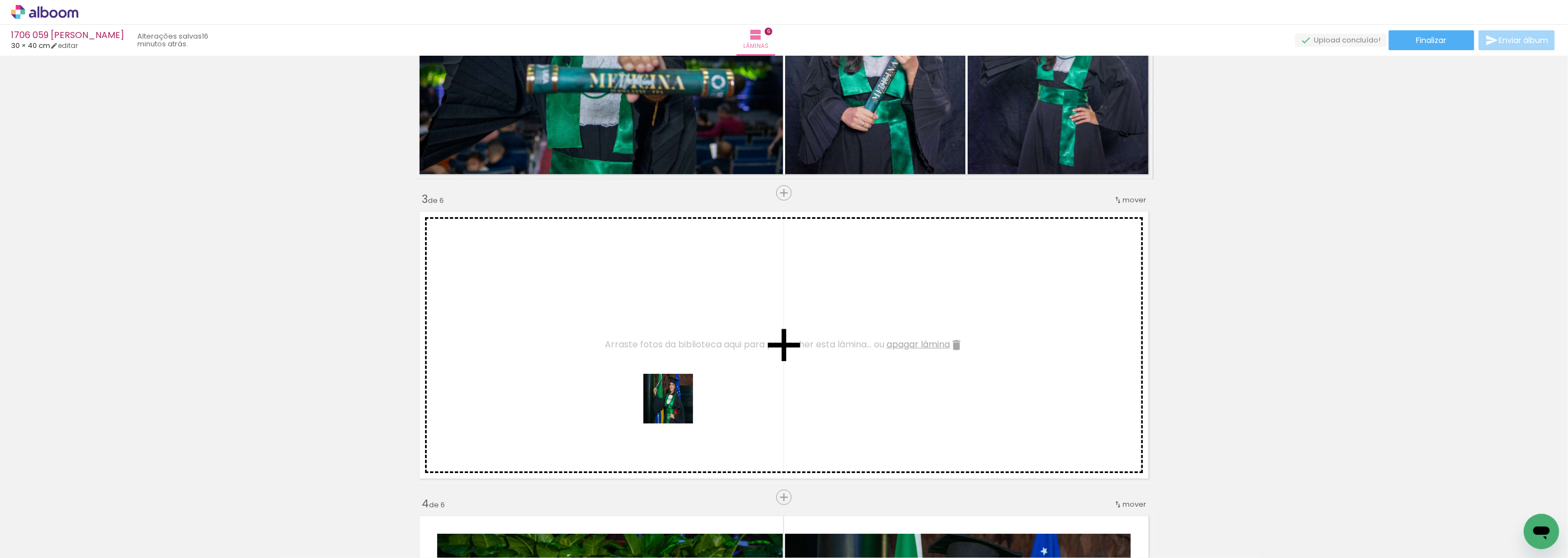
drag, startPoint x: 724, startPoint y: 505, endPoint x: 778, endPoint y: 509, distance: 54.1
click at [675, 384] on quentale-workspace at bounding box center [784, 279] width 1568 height 558
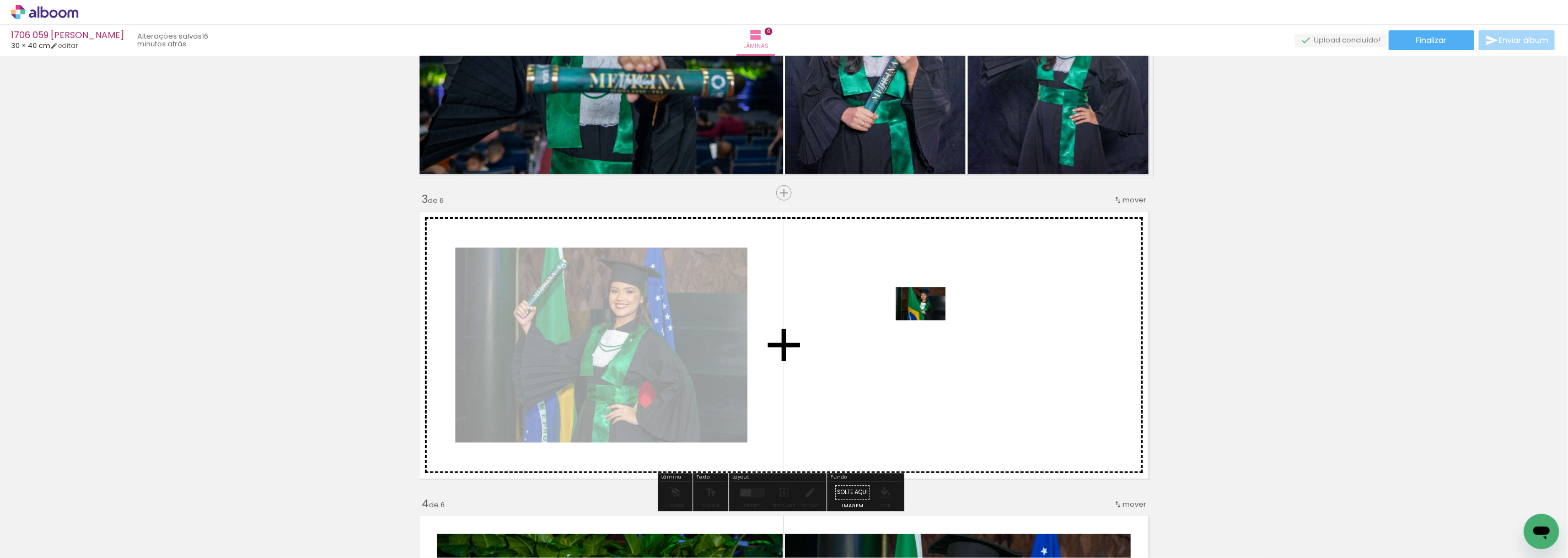
drag, startPoint x: 797, startPoint y: 528, endPoint x: 930, endPoint y: 321, distance: 246.0
click at [930, 321] on quentale-workspace at bounding box center [784, 279] width 1568 height 558
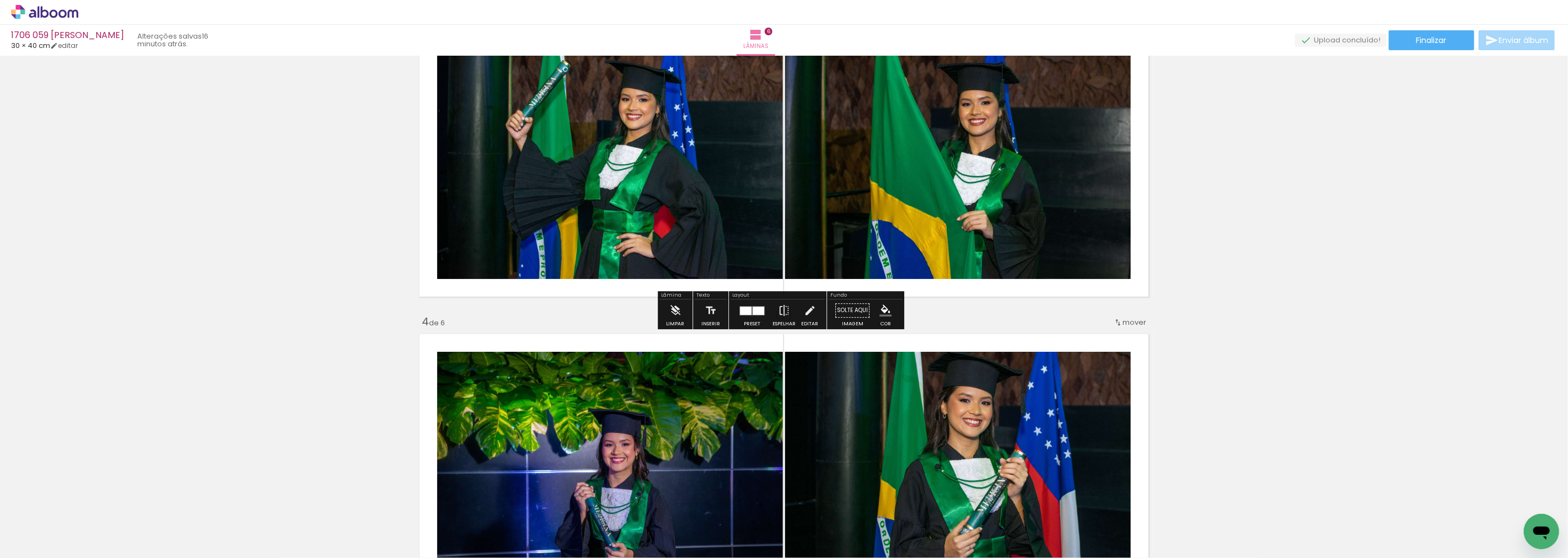
scroll to position [797, 0]
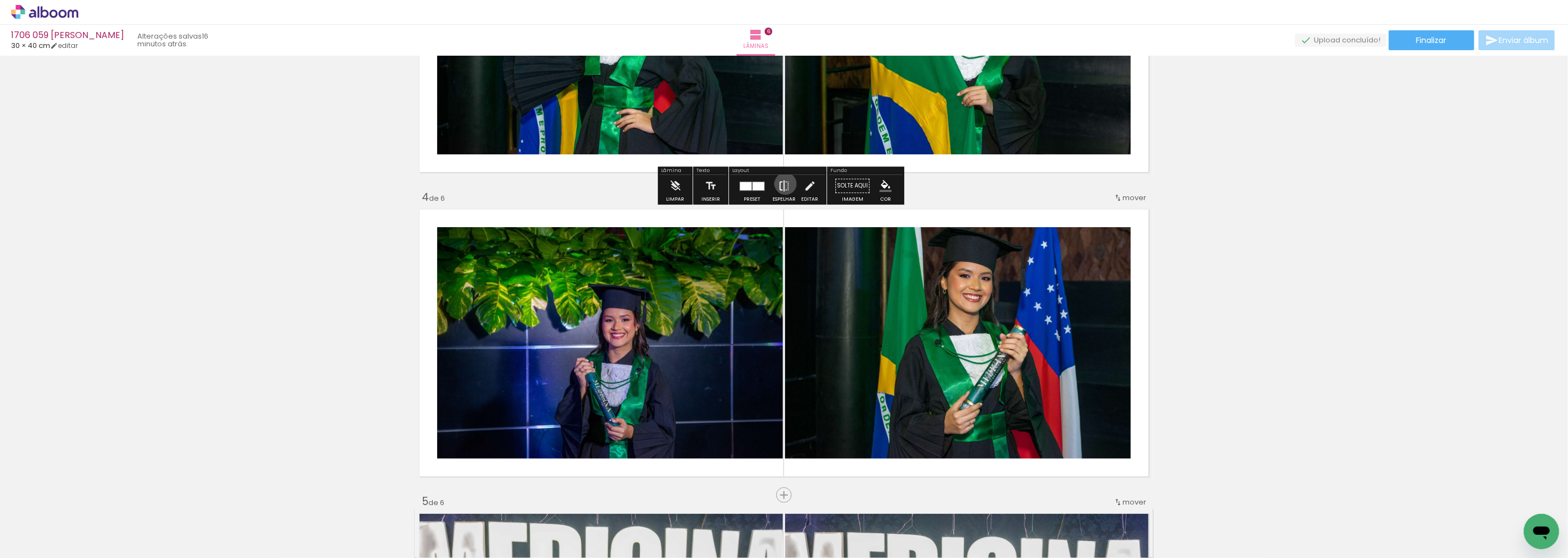
click at [783, 184] on iron-icon at bounding box center [784, 185] width 12 height 22
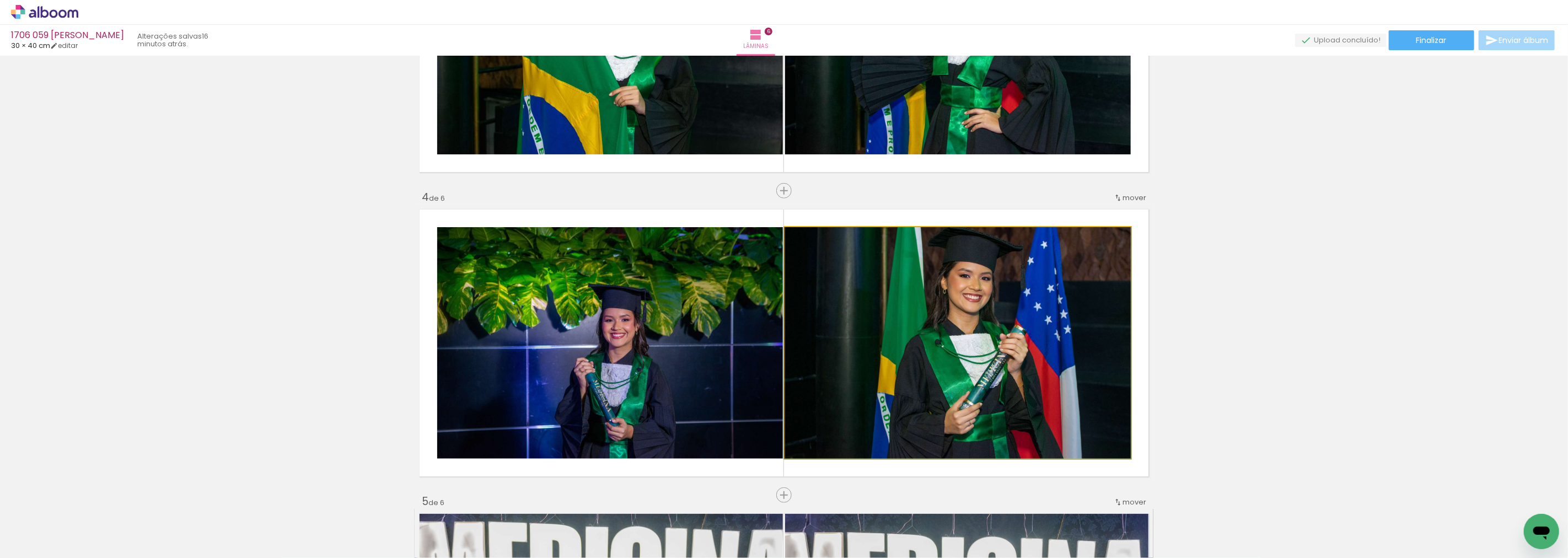
click at [807, 296] on quentale-photo at bounding box center [958, 343] width 346 height 232
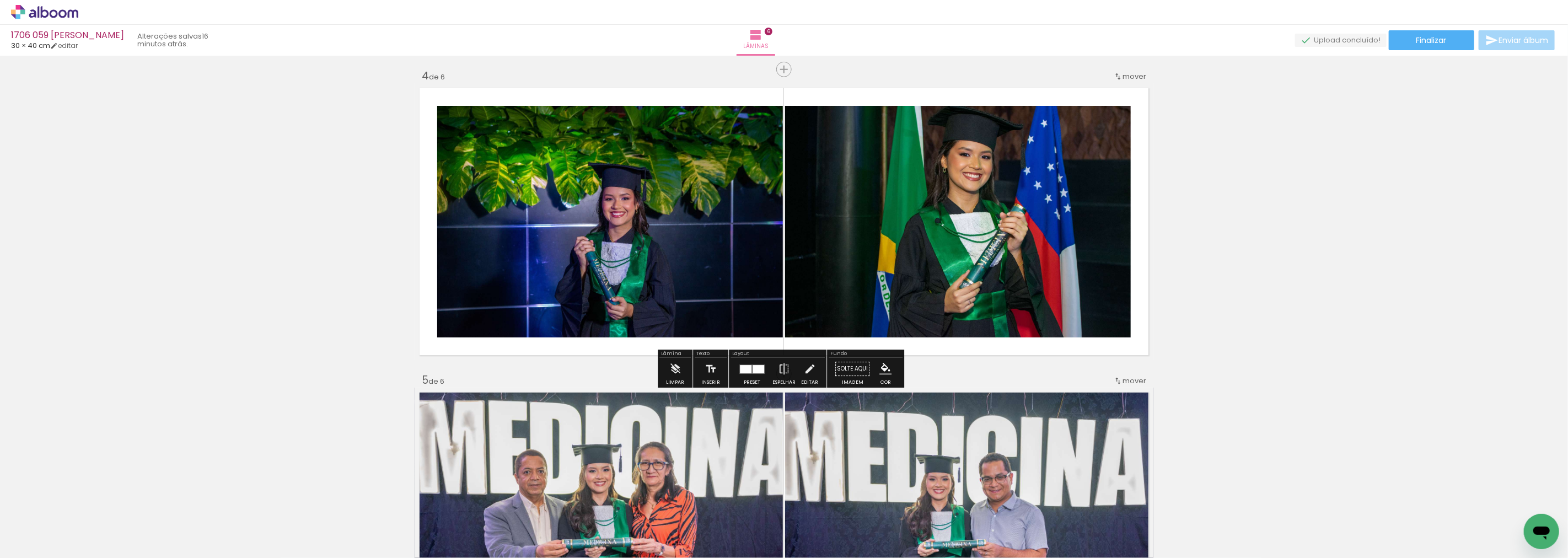
scroll to position [919, 0]
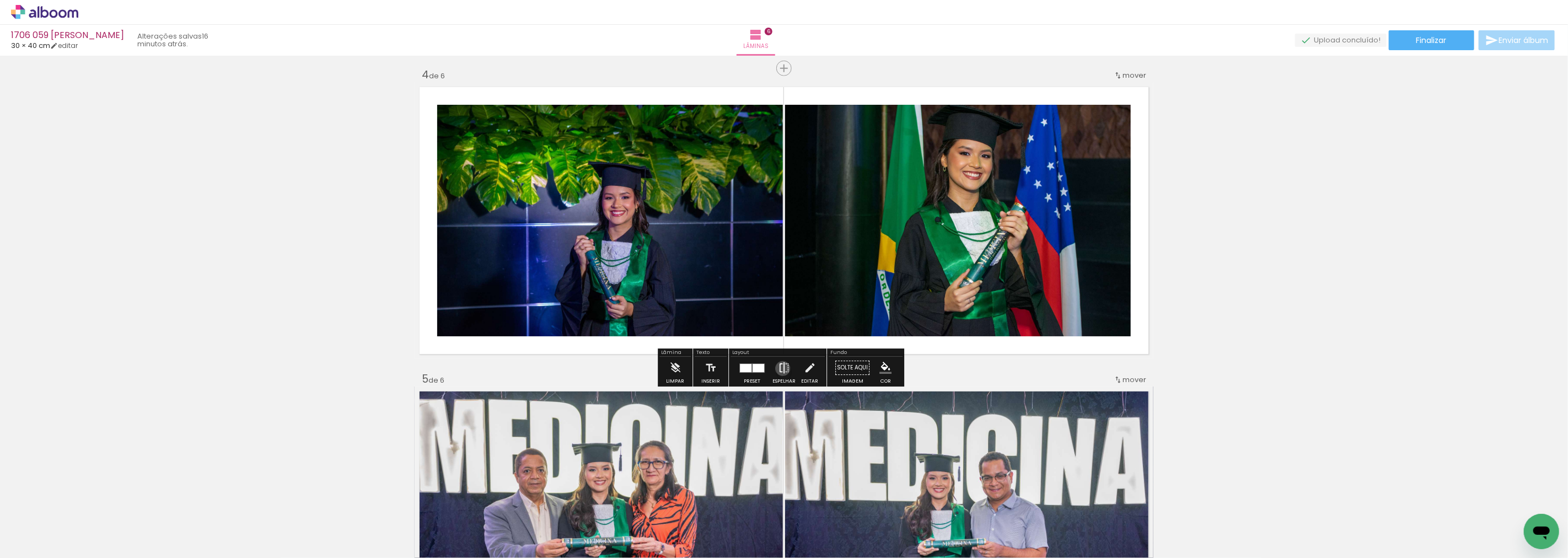
click at [780, 369] on iron-icon at bounding box center [784, 368] width 12 height 22
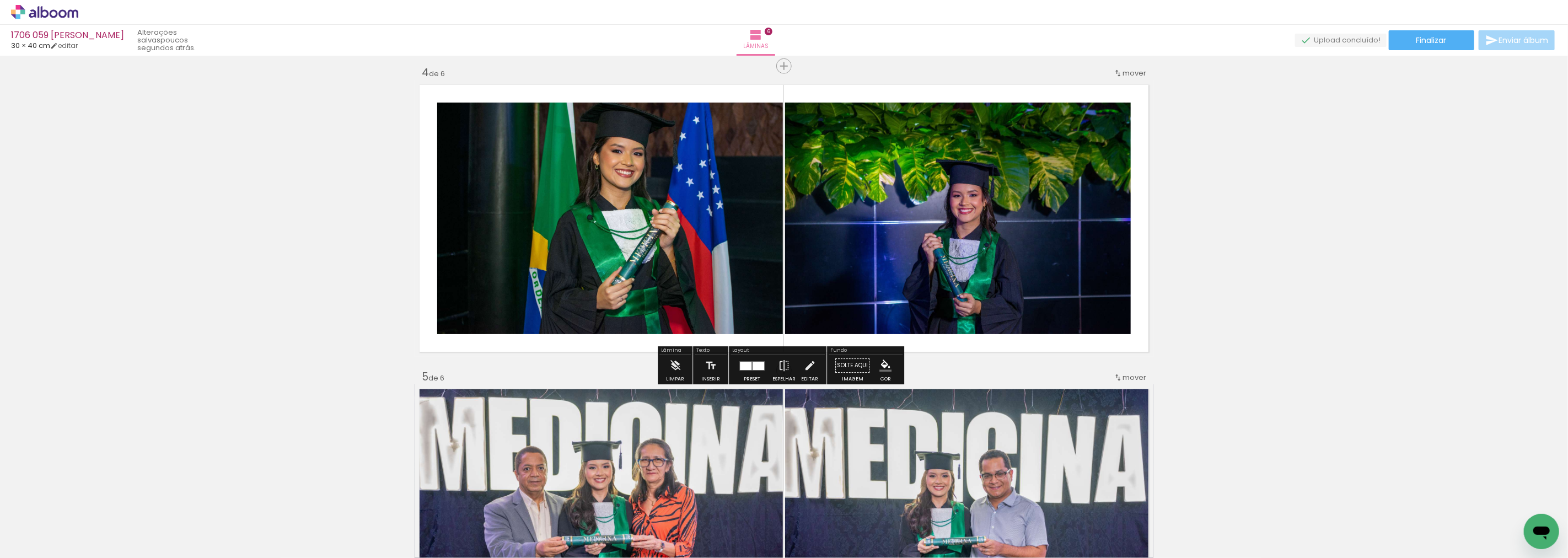
scroll to position [981, 0]
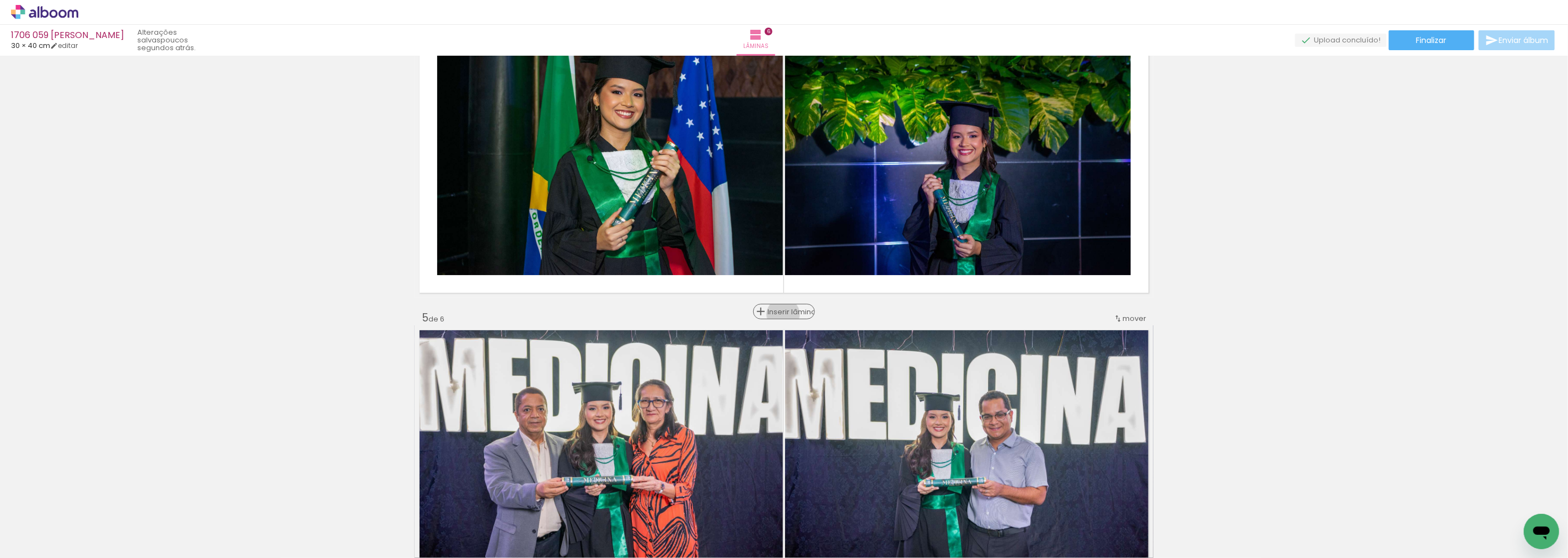
click at [784, 314] on span "Inserir lâmina" at bounding box center [788, 312] width 43 height 7
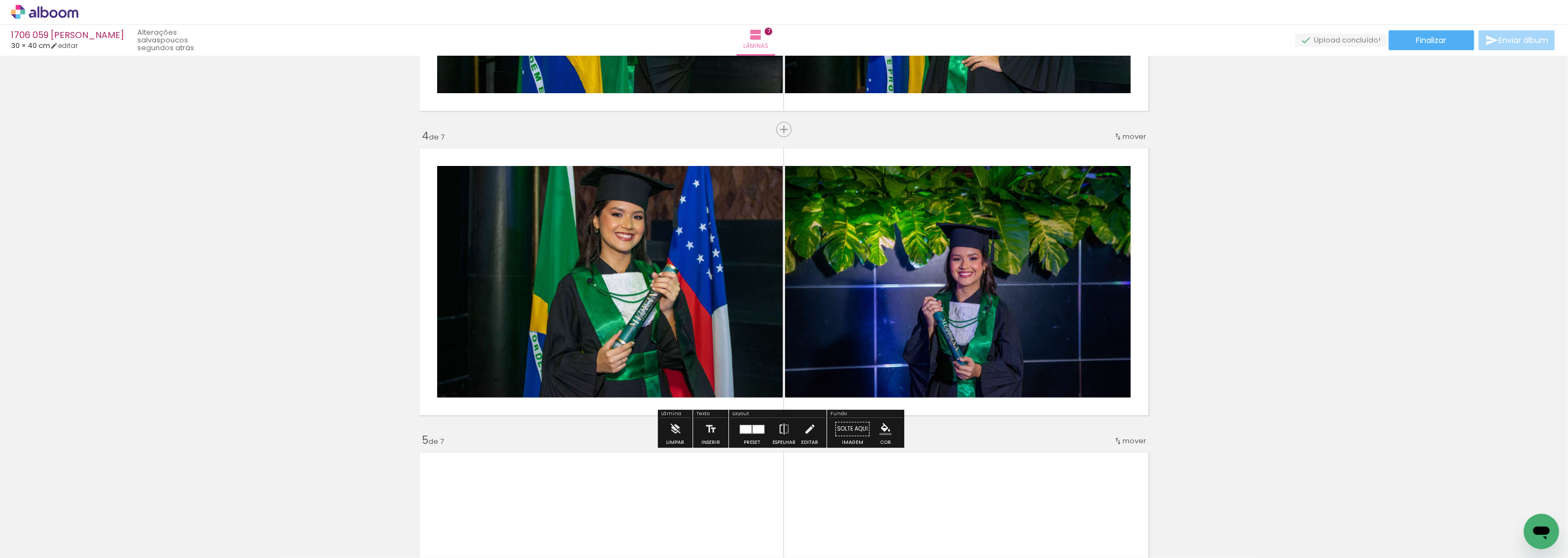
scroll to position [919, 0]
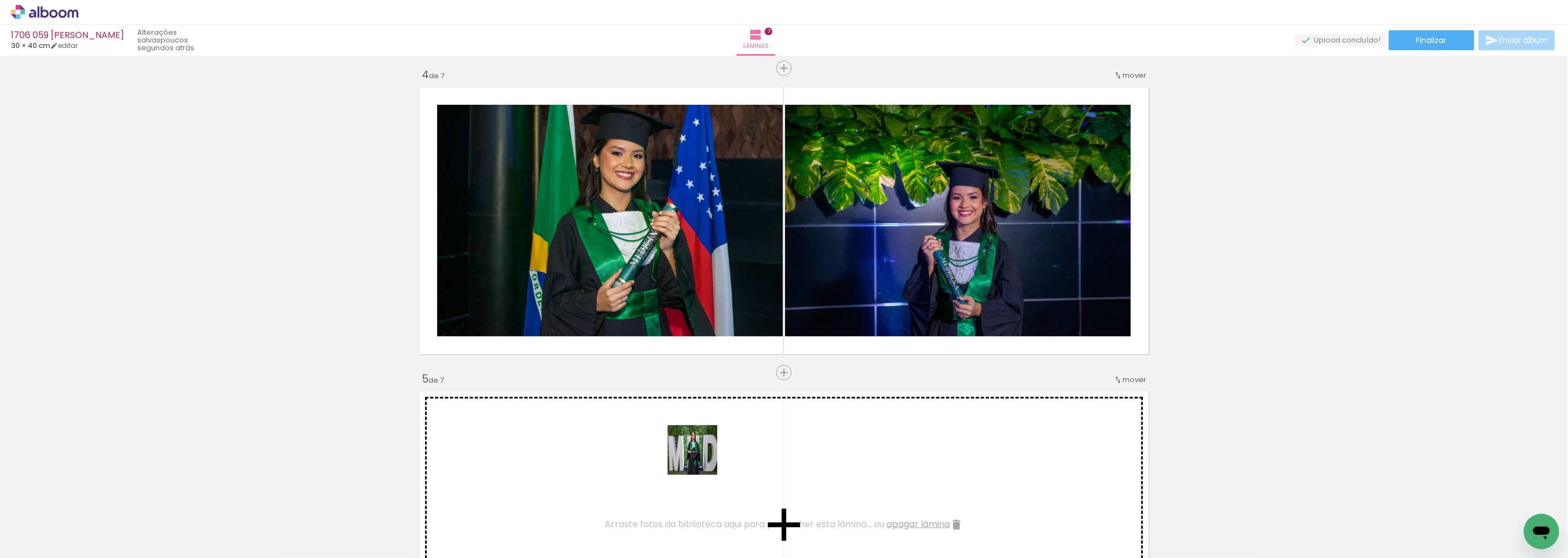
drag, startPoint x: 974, startPoint y: 522, endPoint x: 824, endPoint y: 521, distance: 150.0
click at [700, 458] on quentale-workspace at bounding box center [784, 279] width 1568 height 558
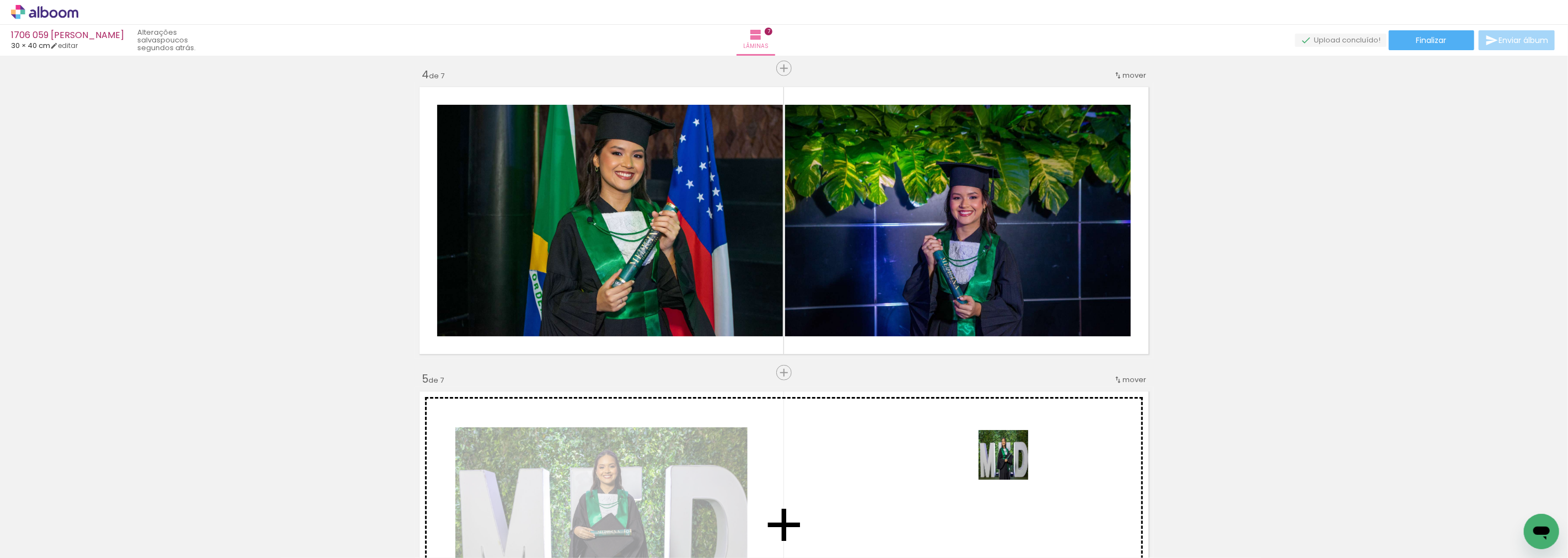
drag, startPoint x: 1012, startPoint y: 463, endPoint x: 1011, endPoint y: 456, distance: 7.1
click at [1011, 456] on quentale-workspace at bounding box center [784, 279] width 1568 height 558
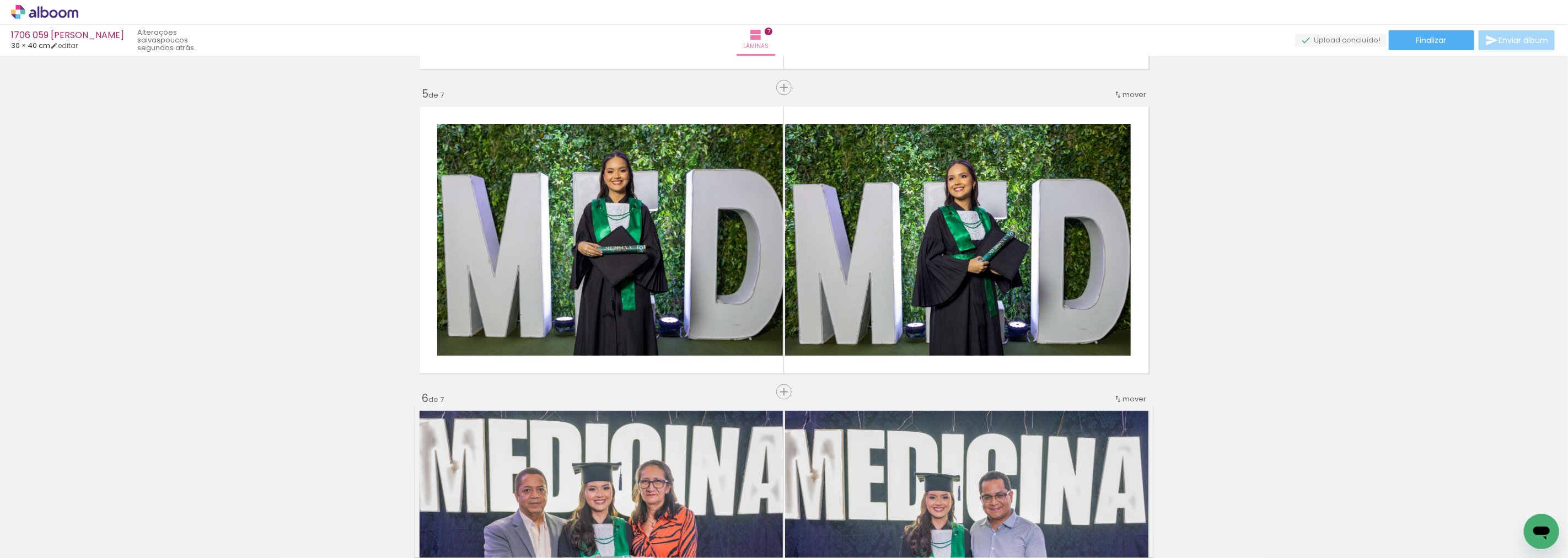
scroll to position [1226, 0]
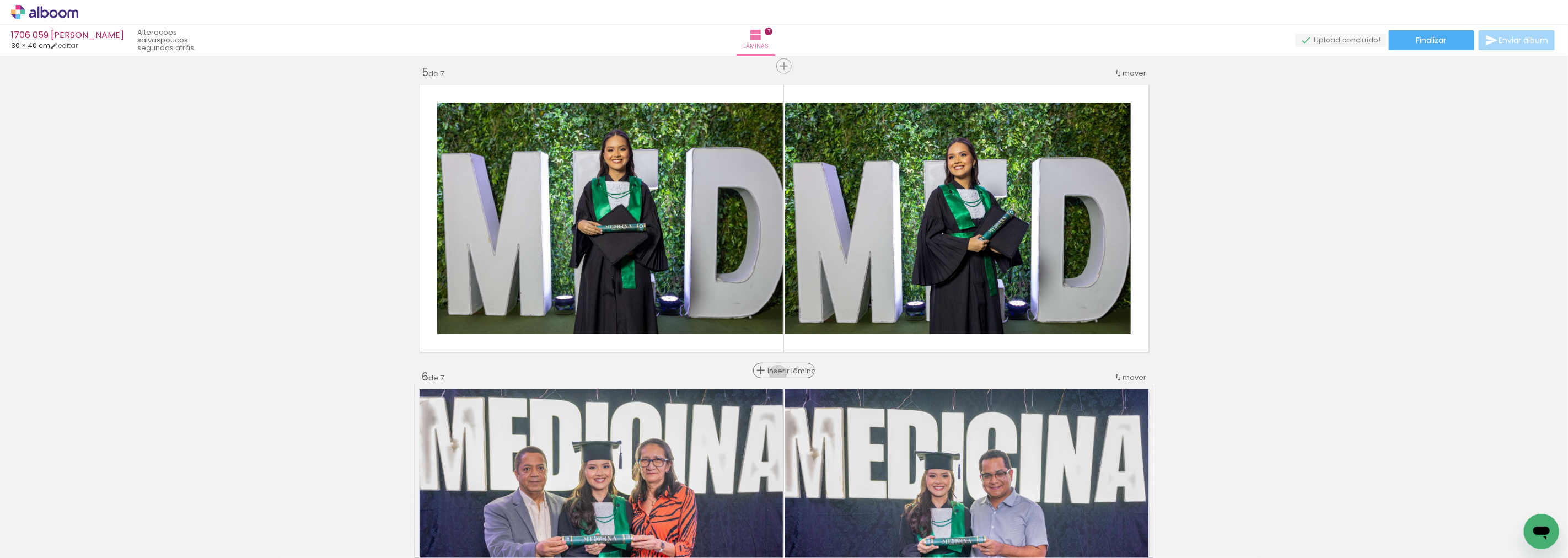
click at [776, 374] on span "Inserir lâmina" at bounding box center [788, 370] width 43 height 7
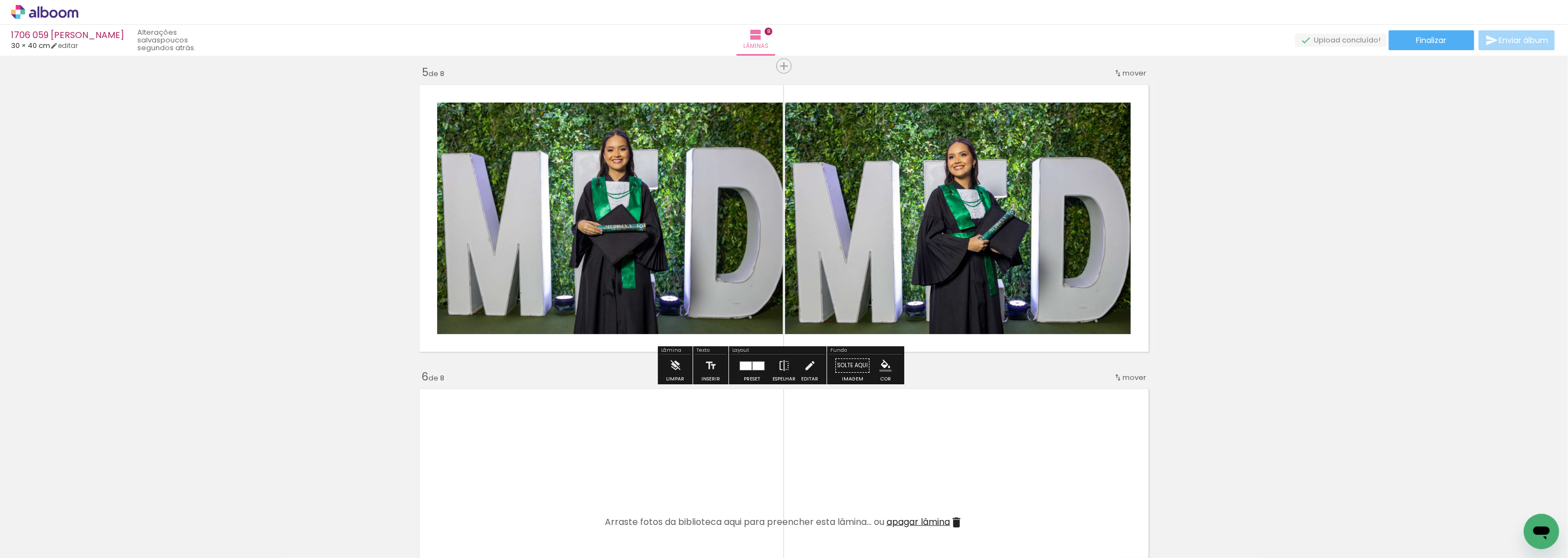
click at [741, 359] on div at bounding box center [752, 365] width 30 height 22
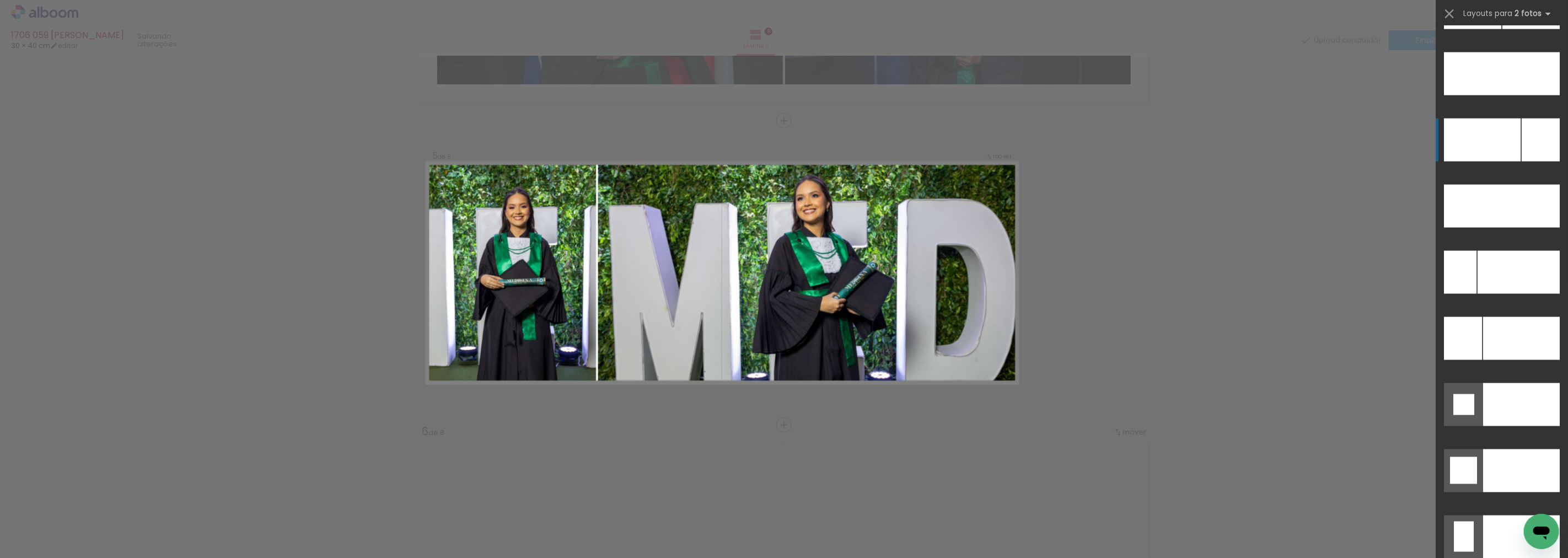
scroll to position [4635, 0]
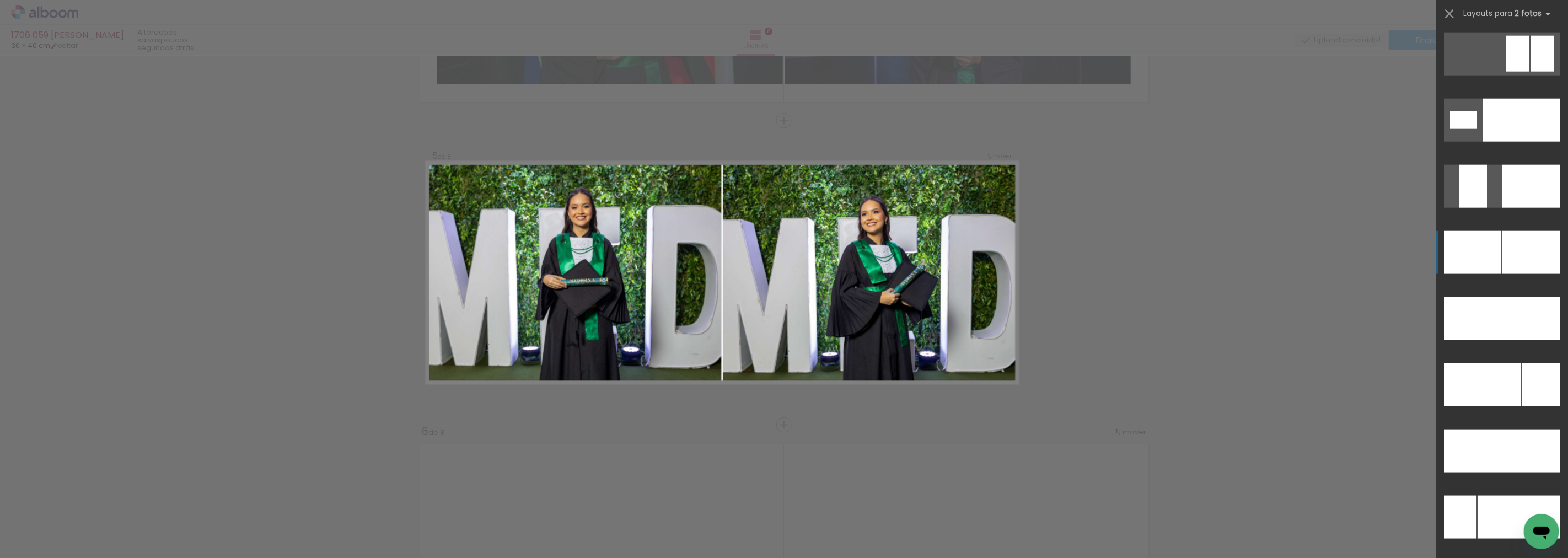
click at [1504, 262] on div at bounding box center [1531, 252] width 57 height 43
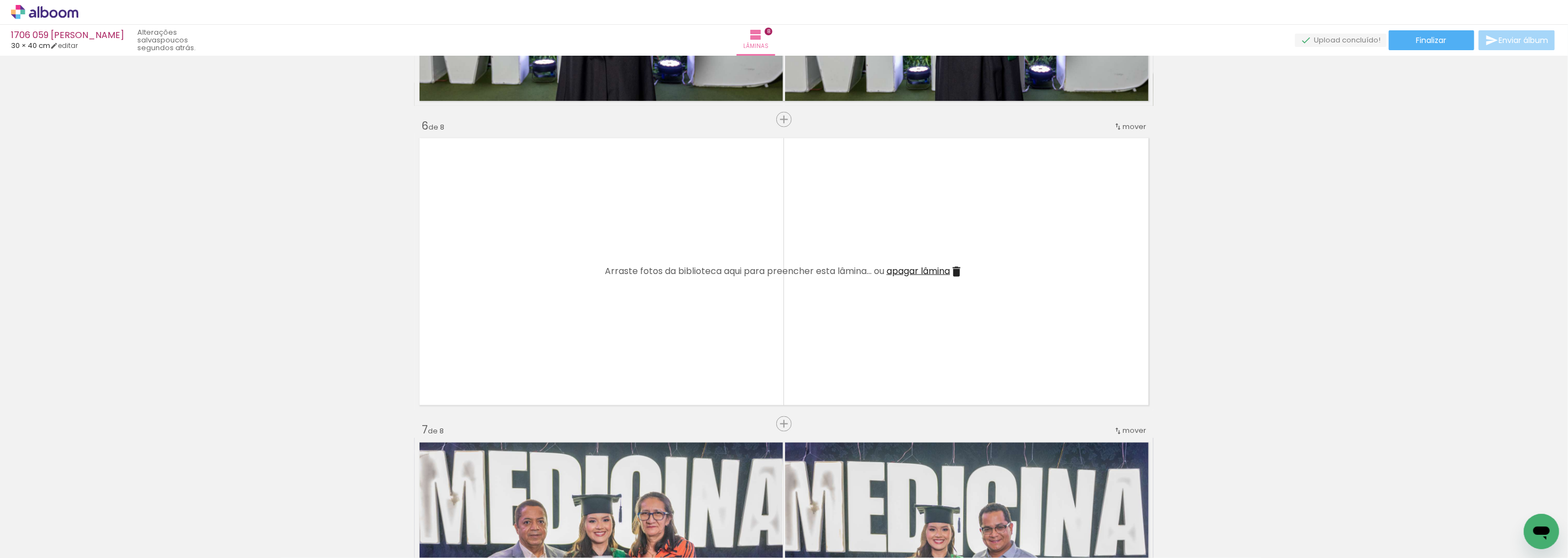
scroll to position [1477, 0]
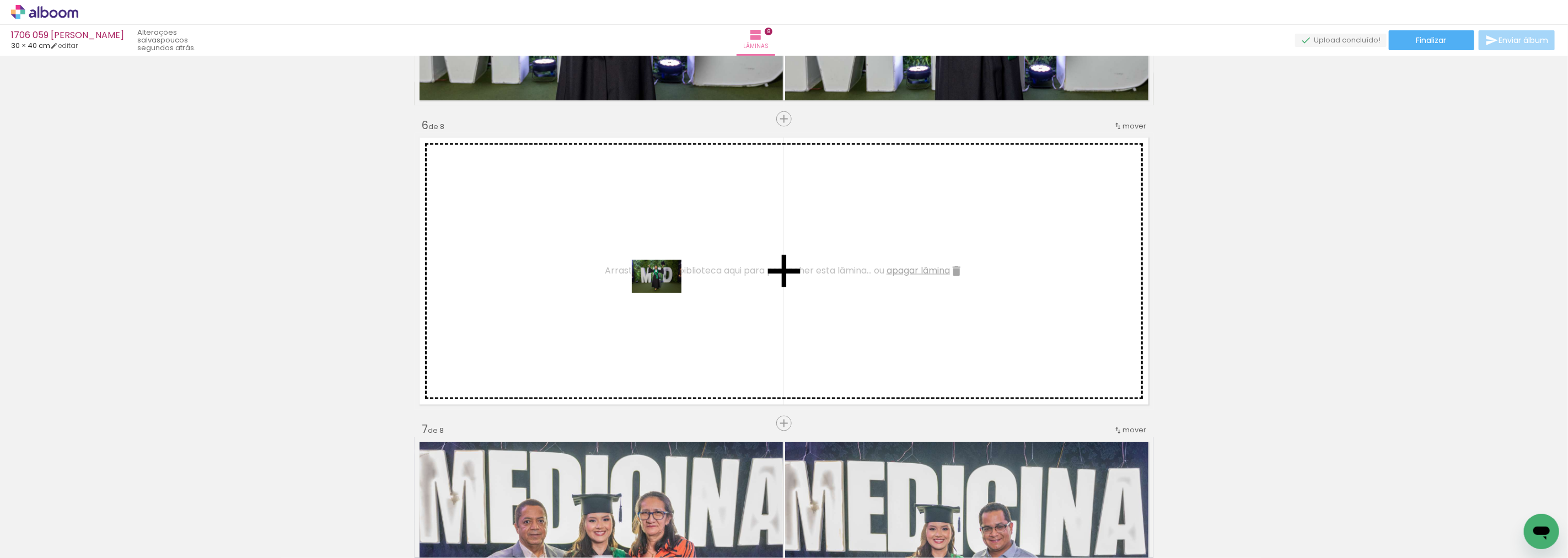
drag, startPoint x: 1111, startPoint y: 522, endPoint x: 665, endPoint y: 293, distance: 501.4
click at [665, 293] on quentale-workspace at bounding box center [784, 279] width 1568 height 558
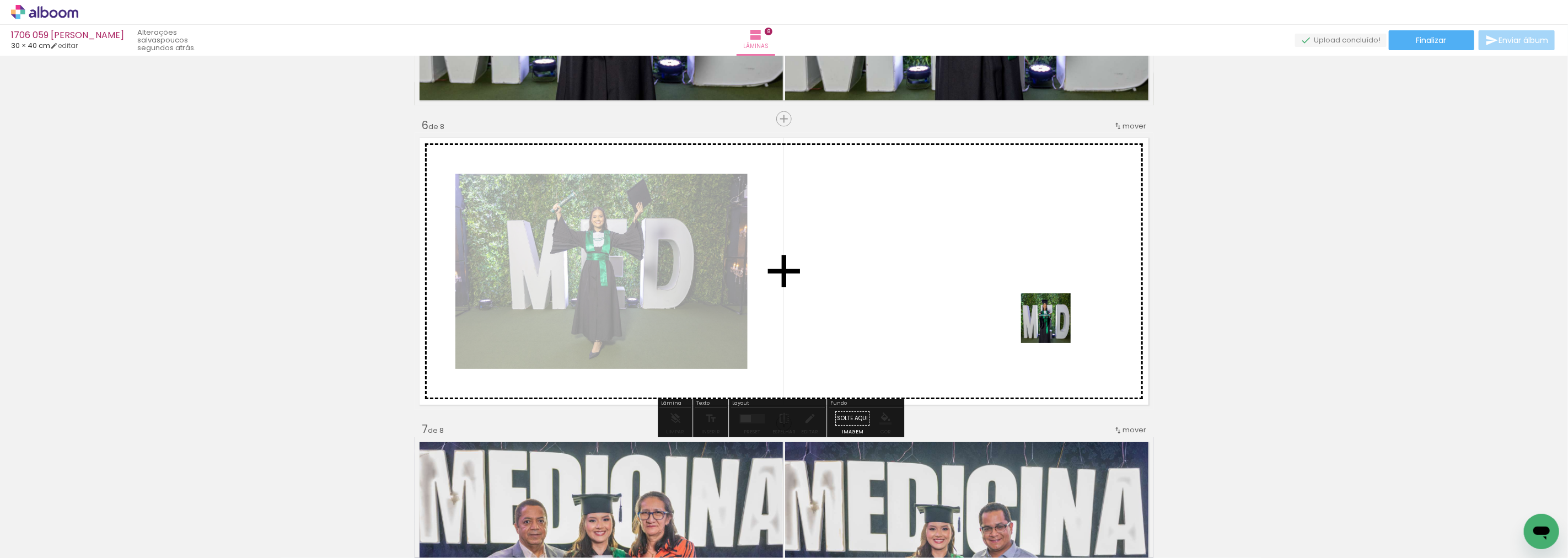
drag, startPoint x: 1153, startPoint y: 516, endPoint x: 1012, endPoint y: 281, distance: 274.1
click at [1012, 281] on quentale-workspace at bounding box center [784, 279] width 1568 height 558
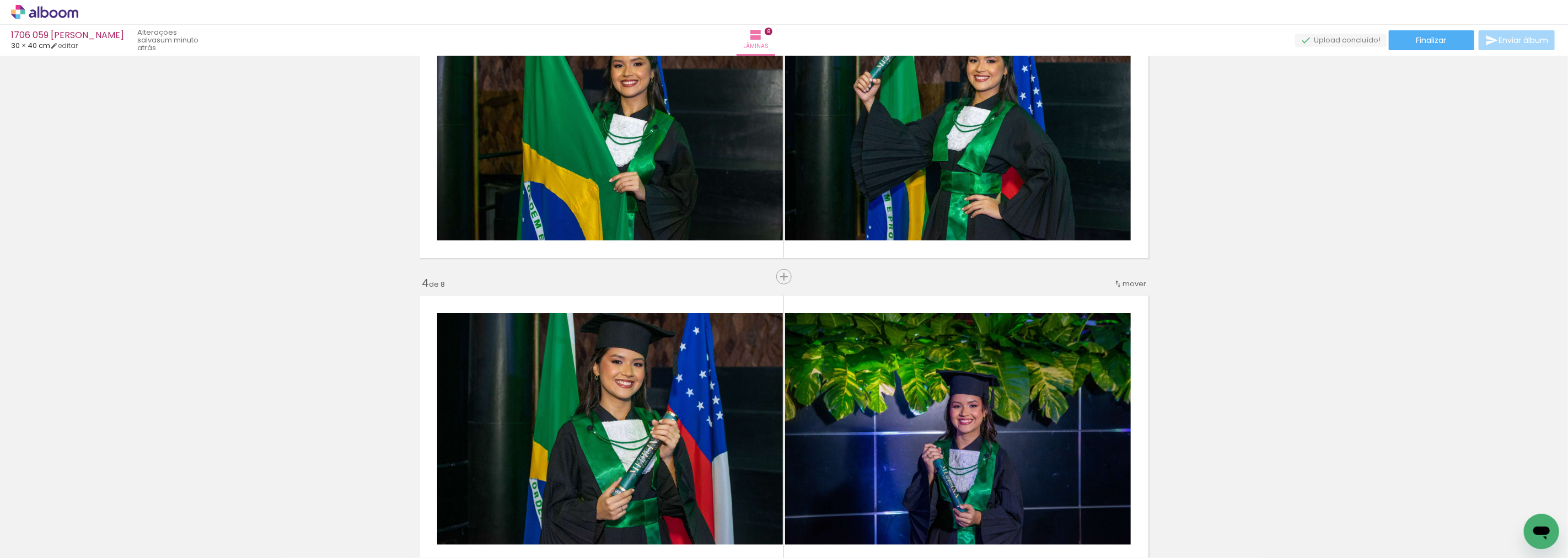
scroll to position [742, 0]
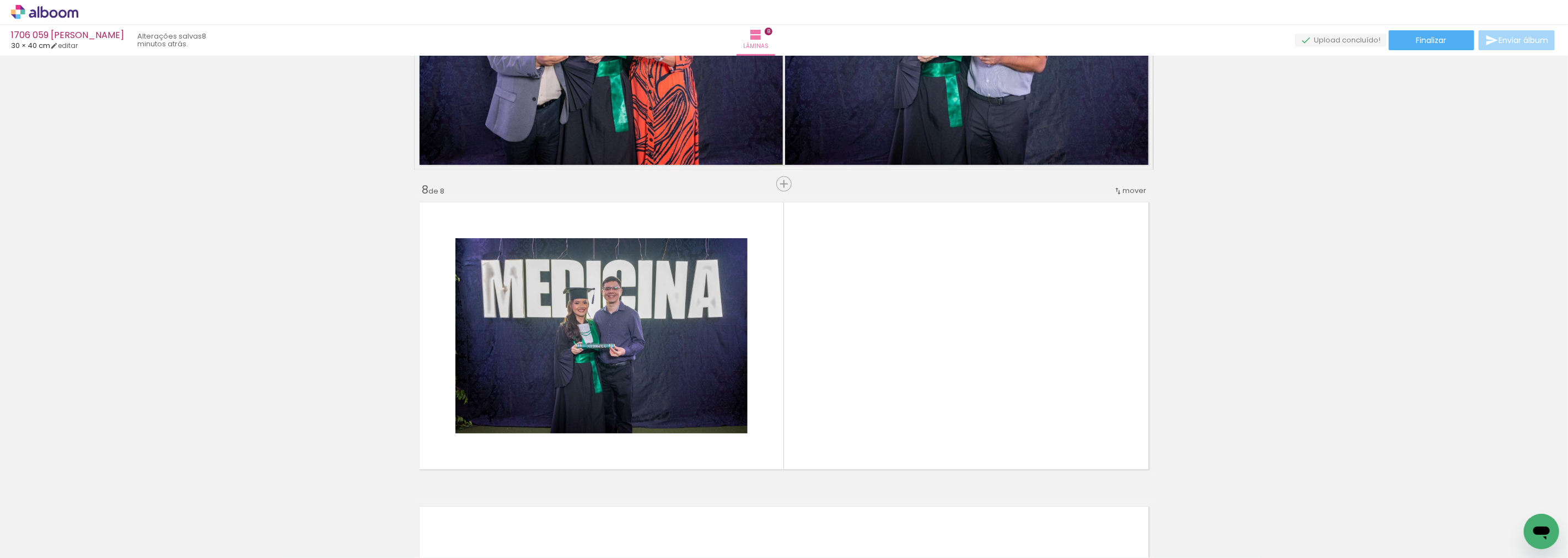
scroll to position [2029, 0]
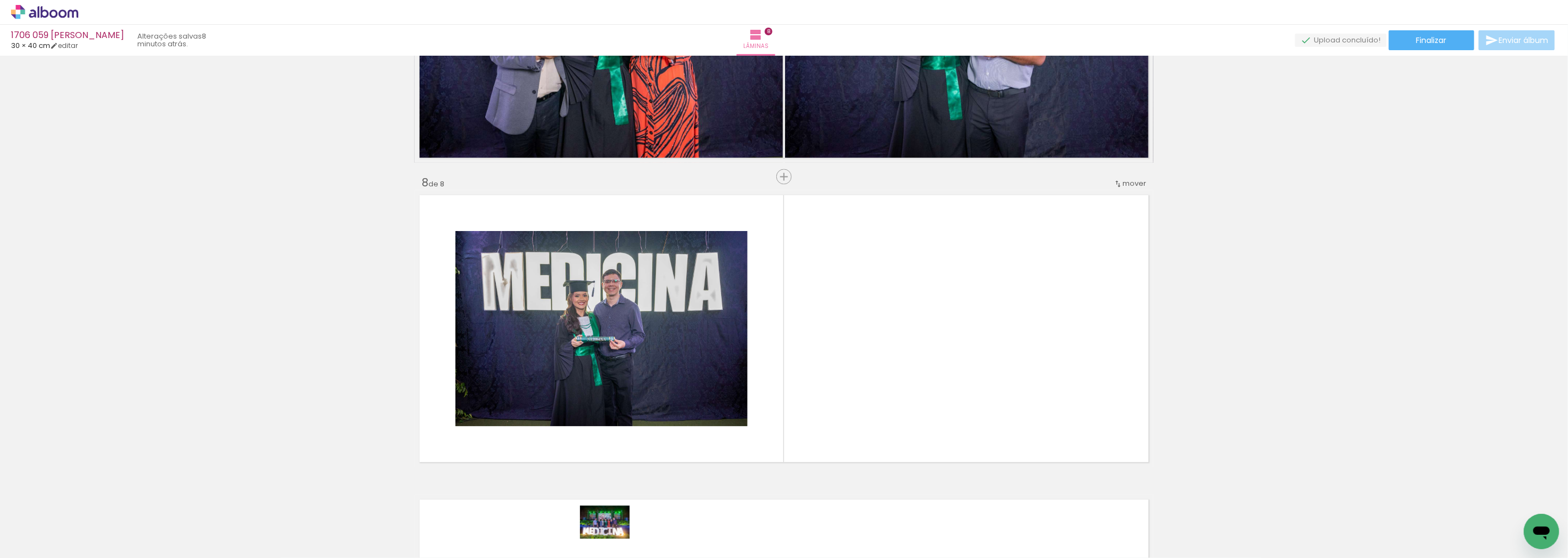
drag, startPoint x: 622, startPoint y: 536, endPoint x: 613, endPoint y: 539, distance: 9.5
click at [613, 539] on div at bounding box center [604, 521] width 55 height 37
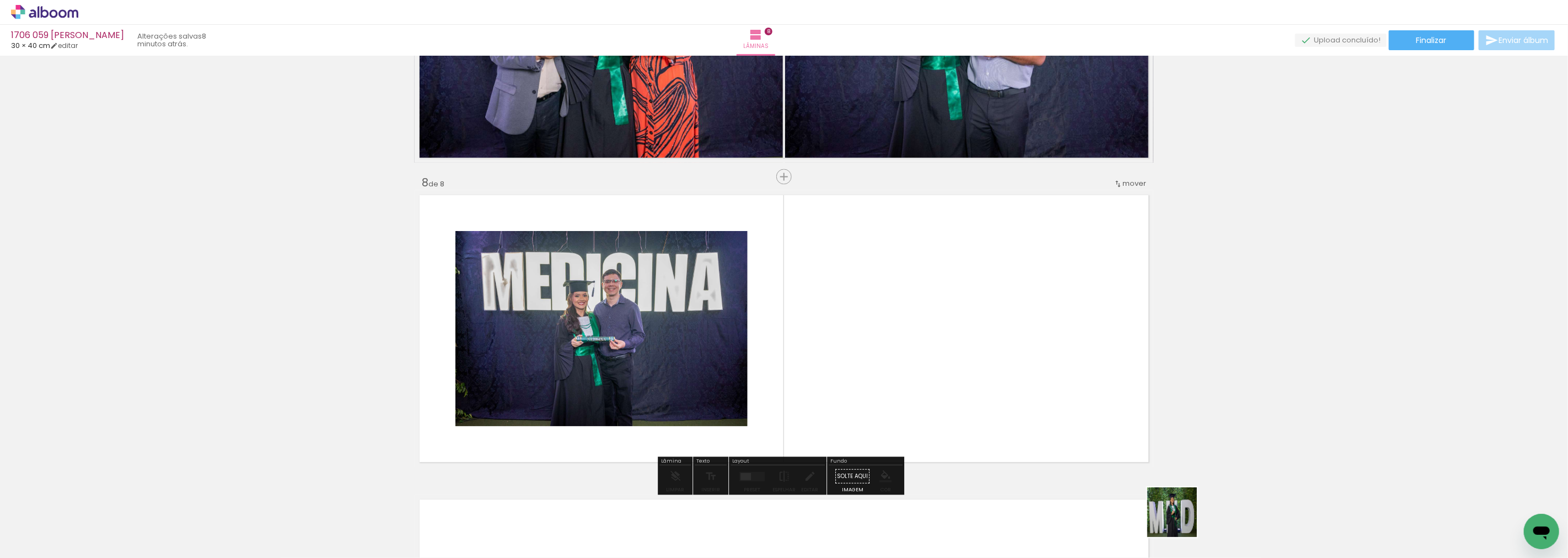
drag, startPoint x: 1228, startPoint y: 537, endPoint x: 1164, endPoint y: 503, distance: 72.5
click at [892, 432] on quentale-workspace at bounding box center [784, 279] width 1568 height 558
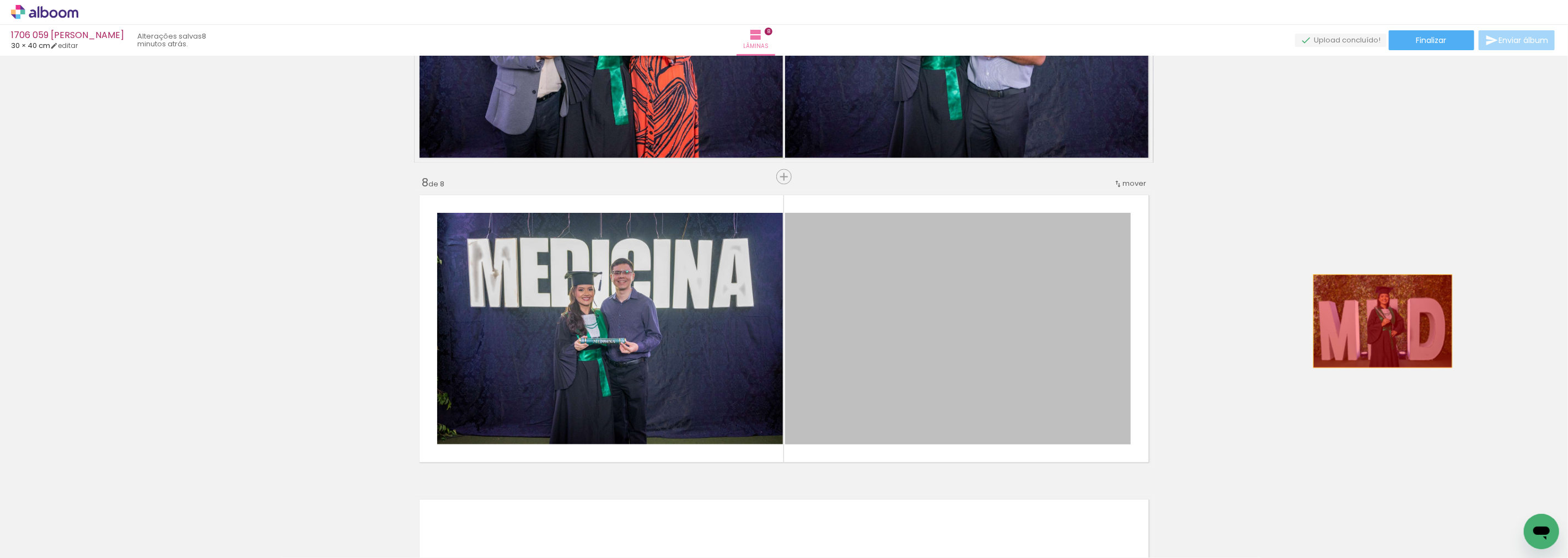
drag, startPoint x: 969, startPoint y: 357, endPoint x: 1380, endPoint y: 321, distance: 412.6
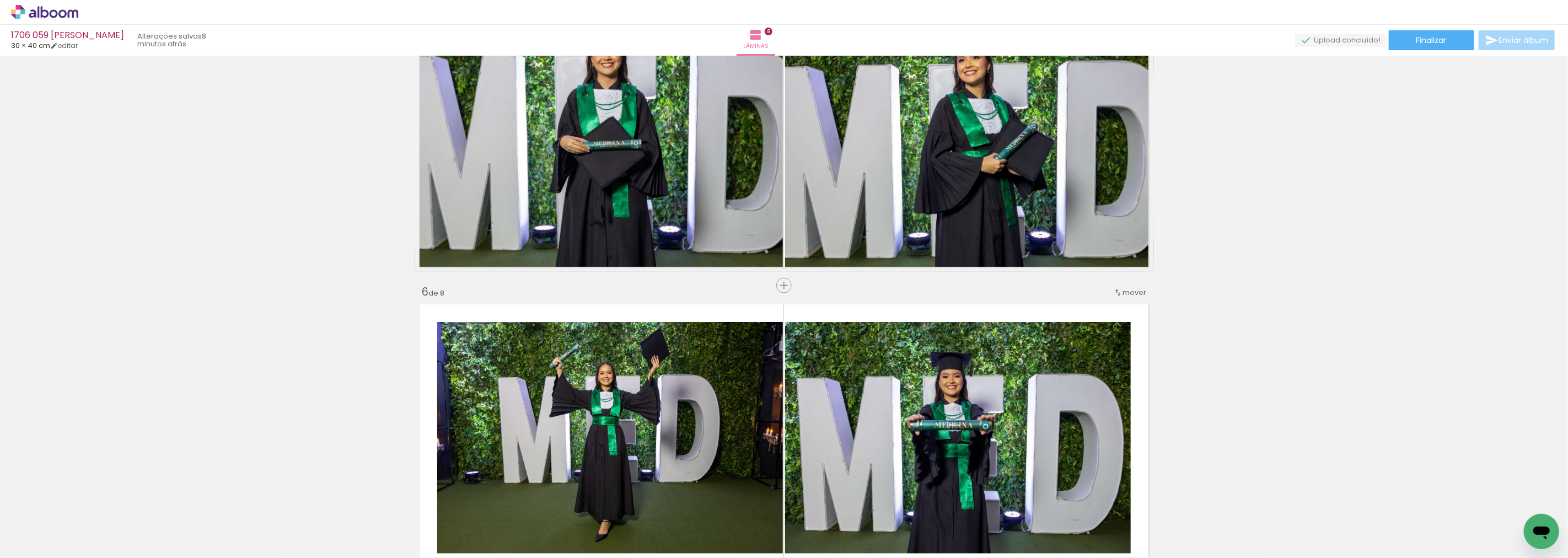
scroll to position [1294, 0]
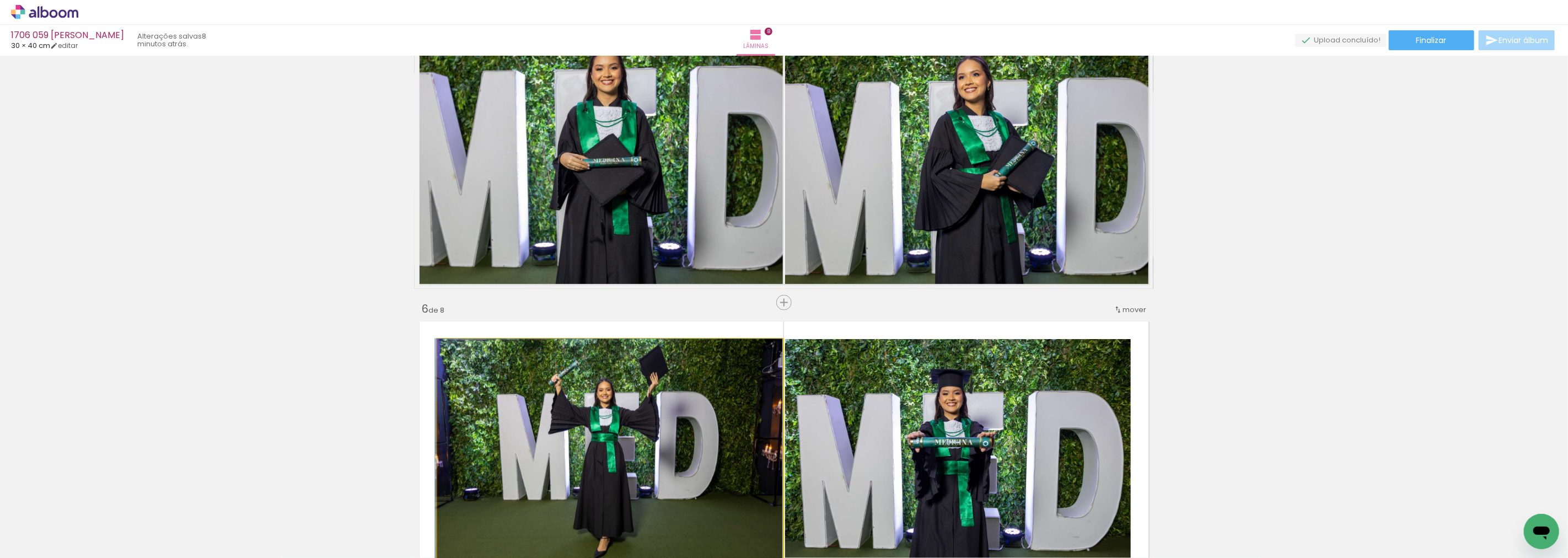
drag, startPoint x: 684, startPoint y: 394, endPoint x: 681, endPoint y: 419, distance: 25.2
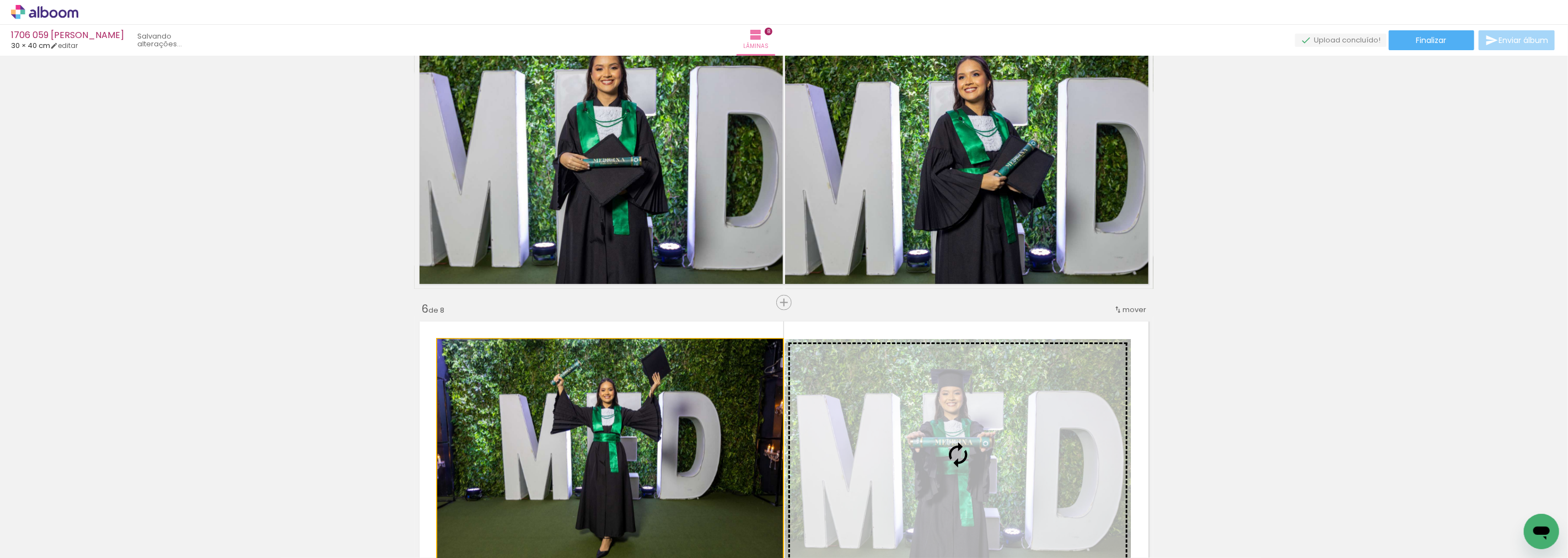
drag, startPoint x: 788, startPoint y: 343, endPoint x: 956, endPoint y: 156, distance: 251.4
click at [956, 156] on div "Inserir lâmina 1 de 8 Inserir lâmina 2 de 8 Inserir lâmina 3 de 8 Inserir lâmin…" at bounding box center [784, 136] width 1568 height 2742
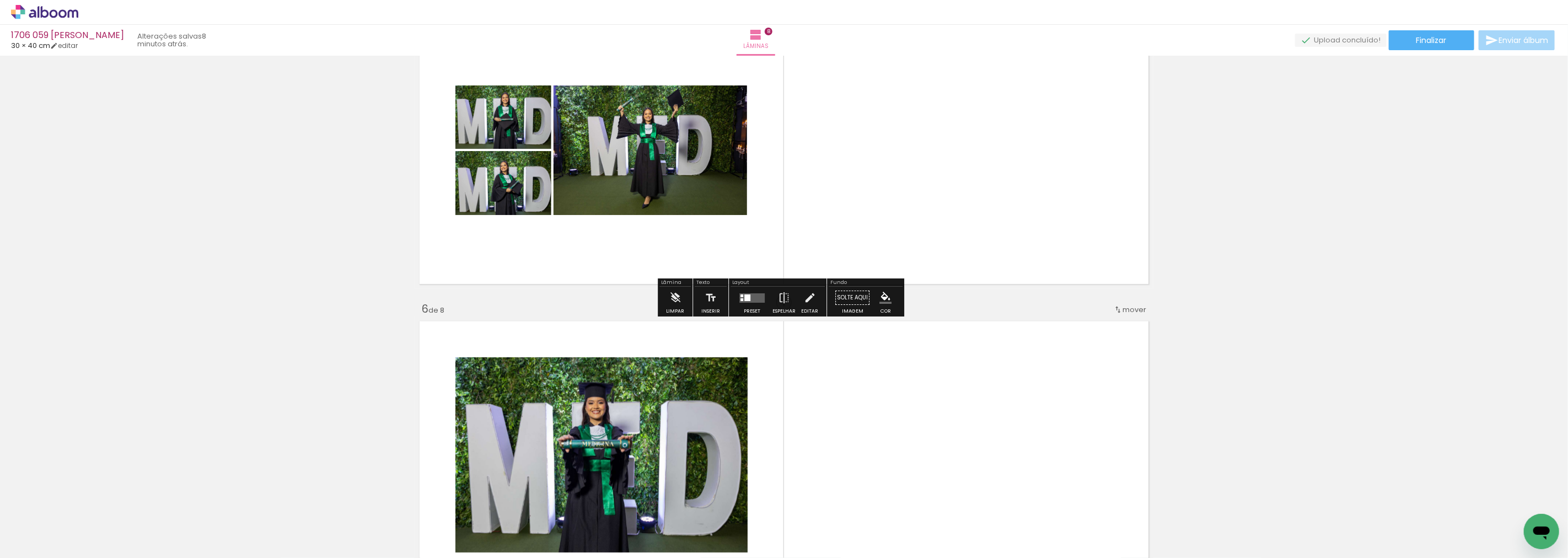
click at [740, 294] on div at bounding box center [741, 295] width 2 height 2
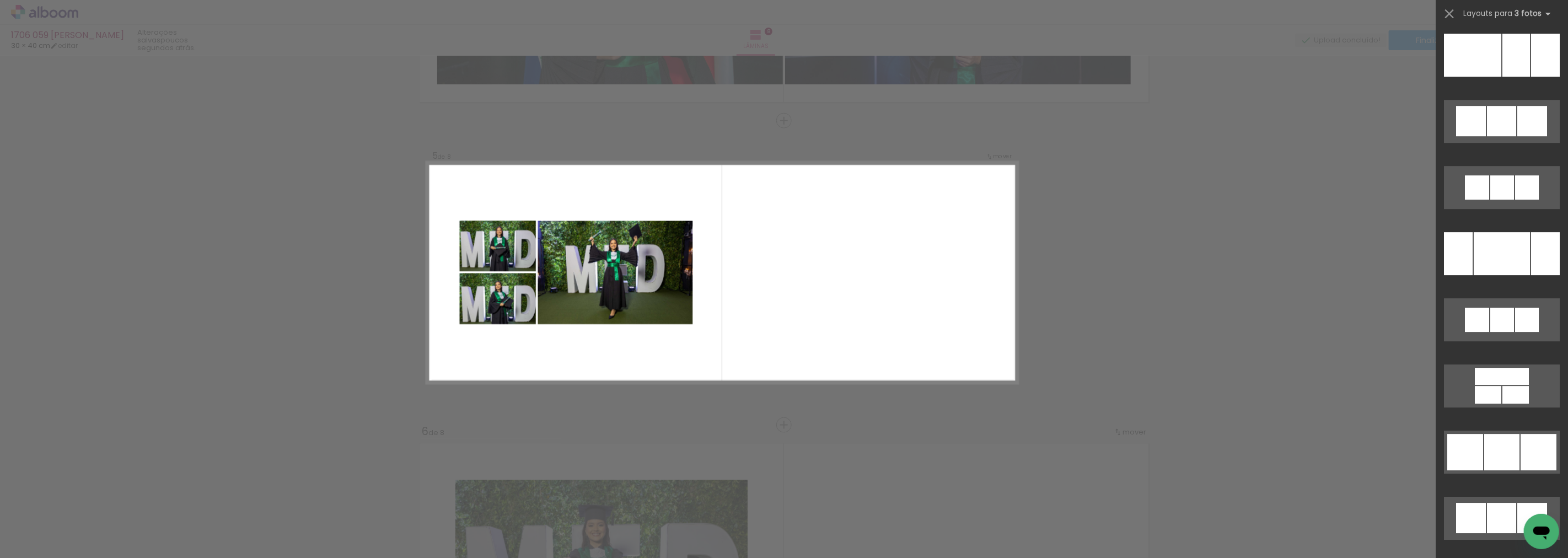
scroll to position [6335, 0]
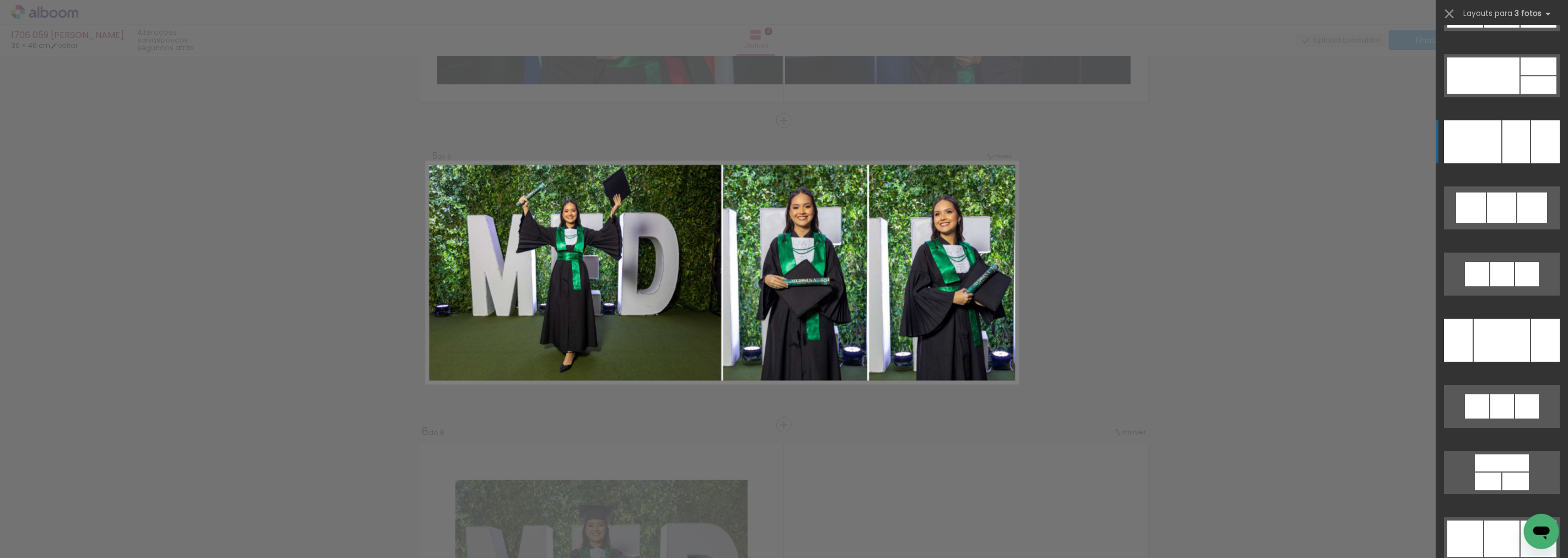
click at [1519, 148] on div at bounding box center [1517, 141] width 28 height 43
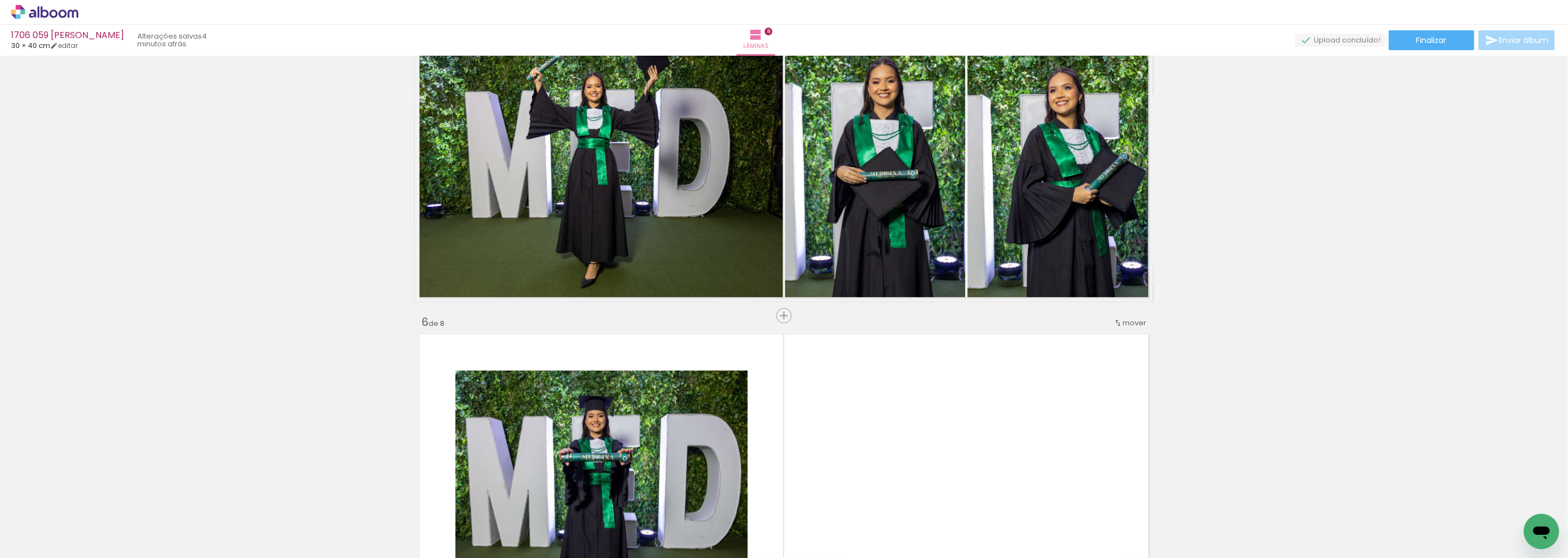
scroll to position [1355, 0]
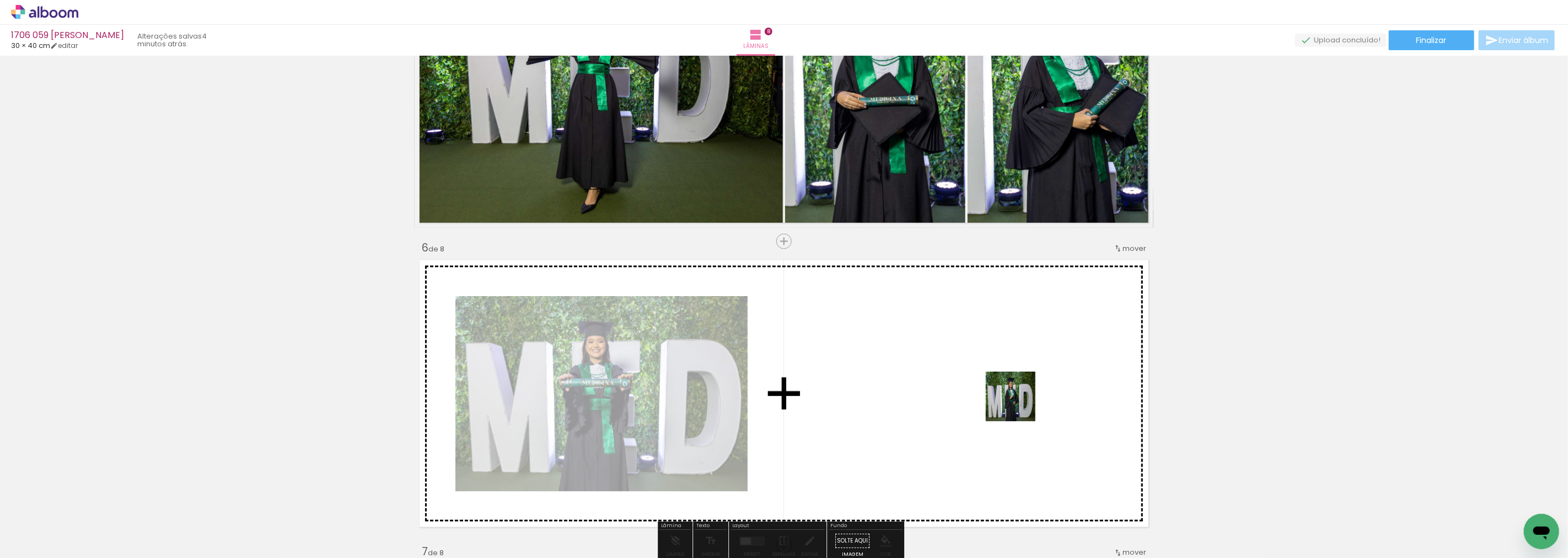
drag, startPoint x: 1230, startPoint y: 525, endPoint x: 946, endPoint y: 383, distance: 317.5
click at [946, 383] on quentale-workspace at bounding box center [784, 279] width 1568 height 558
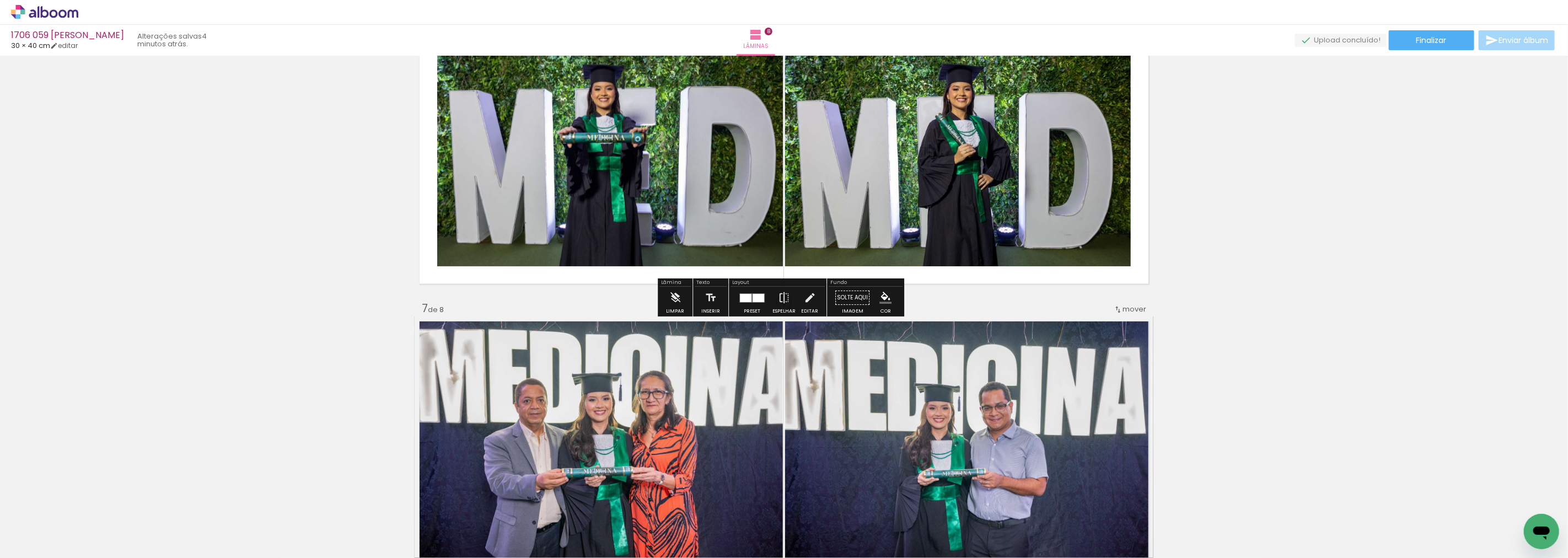
scroll to position [1601, 0]
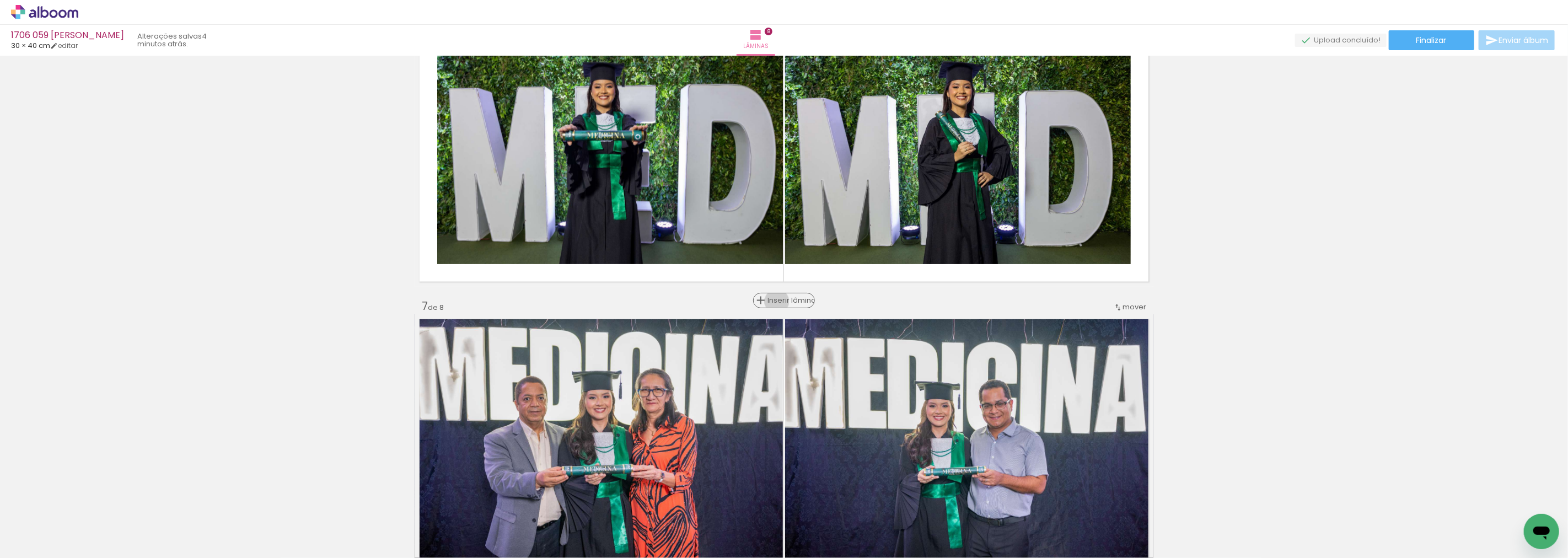
click at [784, 302] on span "Inserir lâmina" at bounding box center [788, 301] width 43 height 7
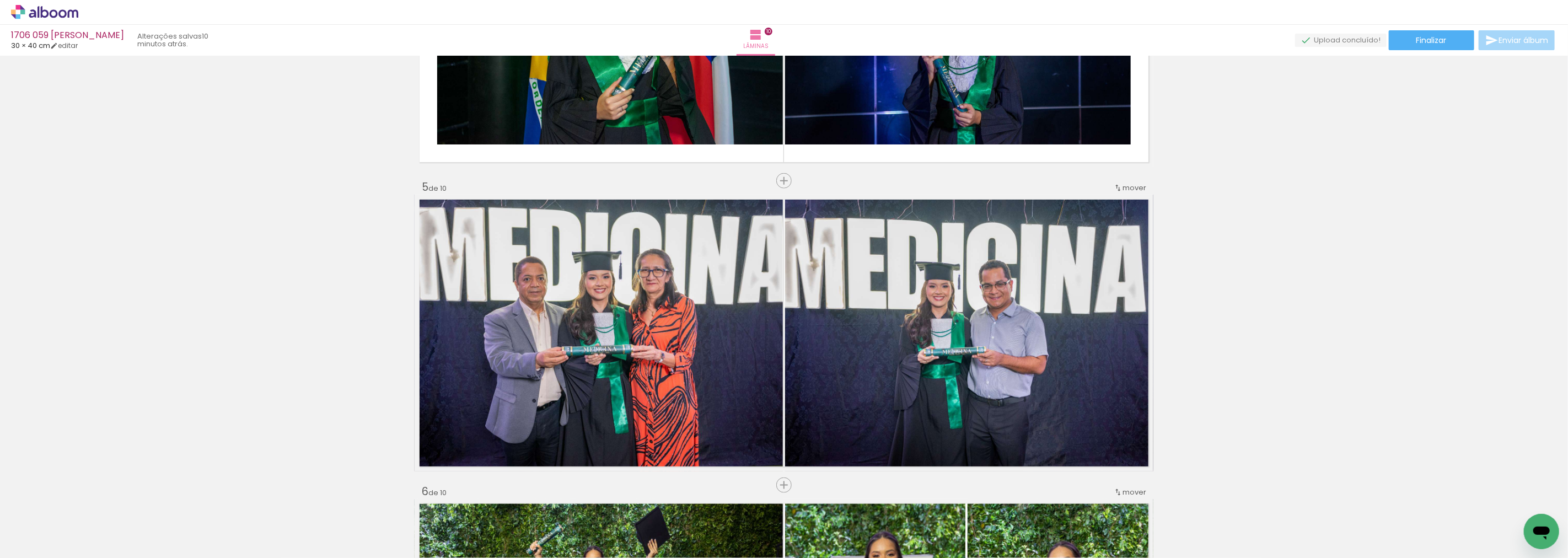
scroll to position [1110, 0]
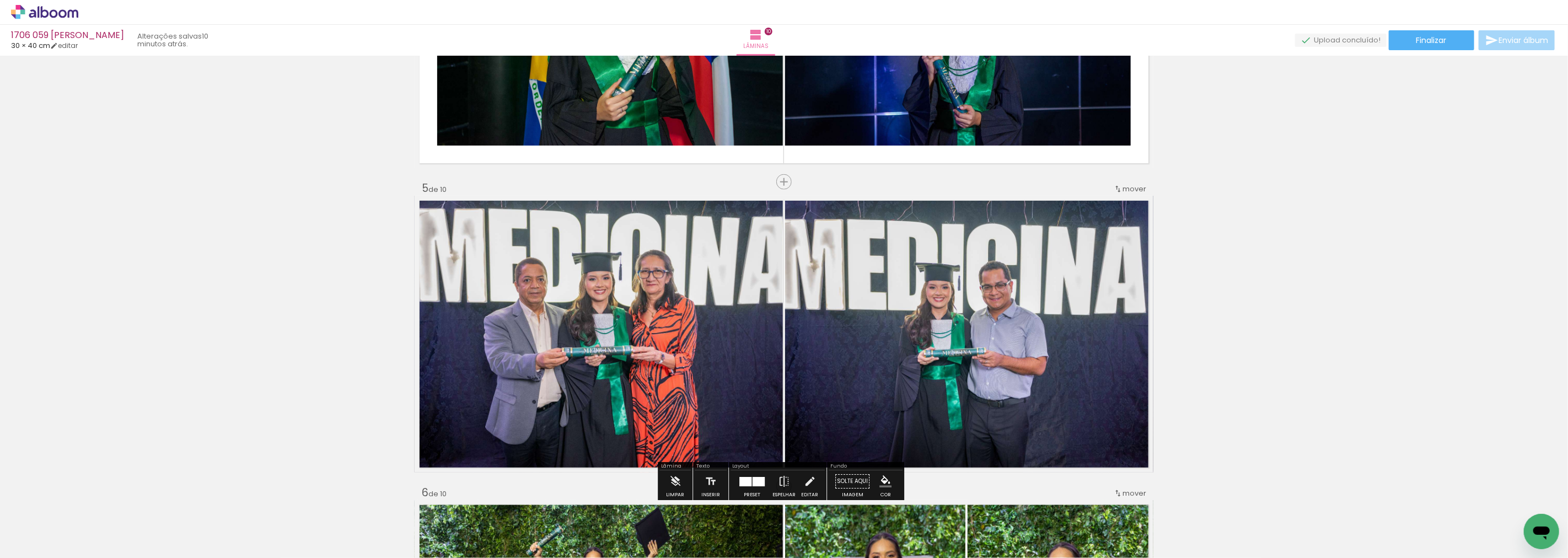
click at [1115, 195] on div "mover" at bounding box center [1130, 188] width 33 height 18
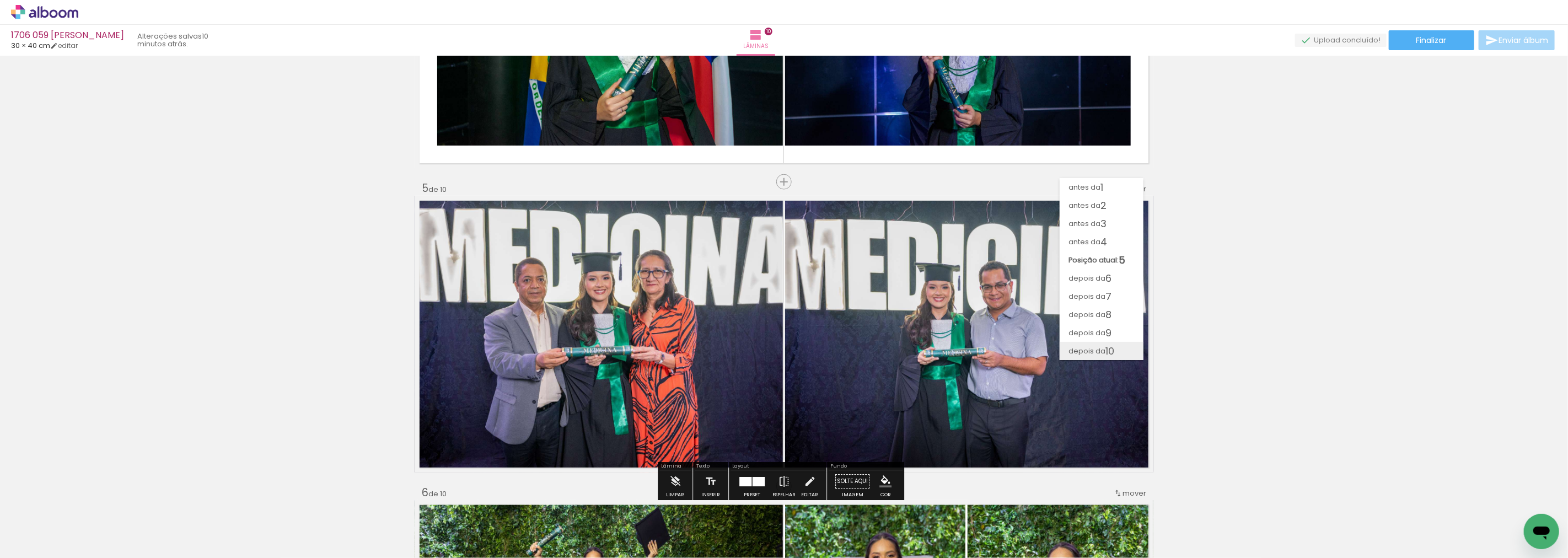
click at [1106, 347] on span "10" at bounding box center [1110, 351] width 9 height 18
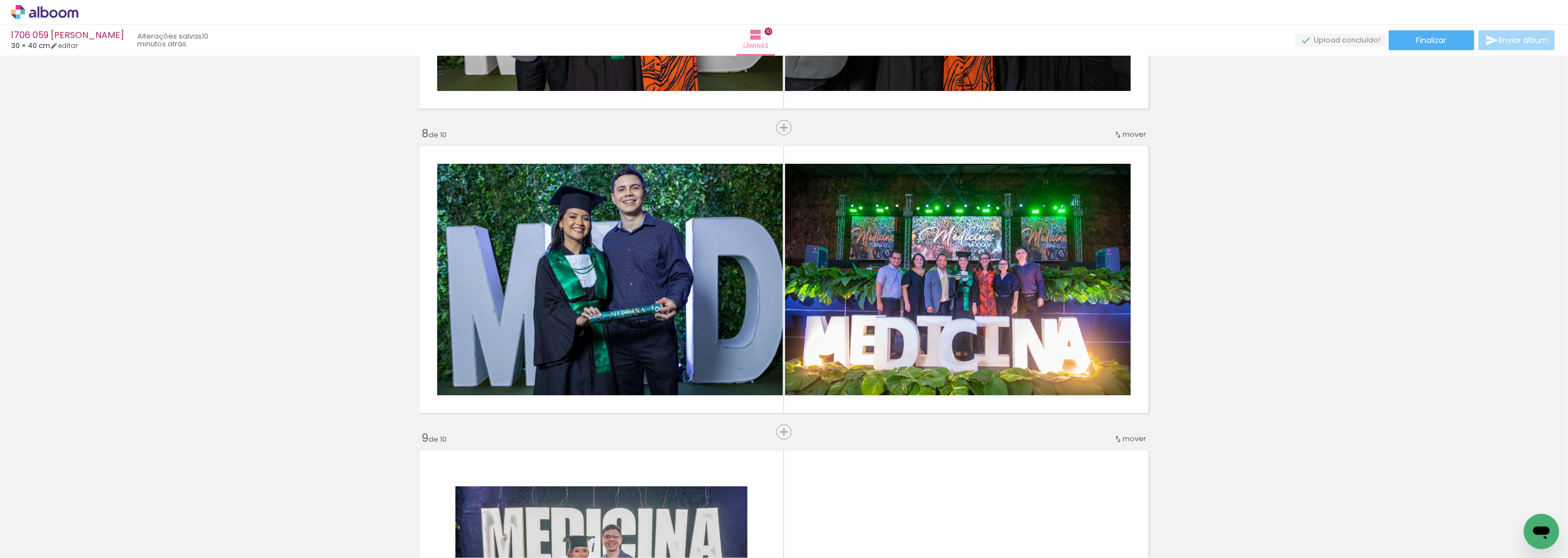
scroll to position [2081, 0]
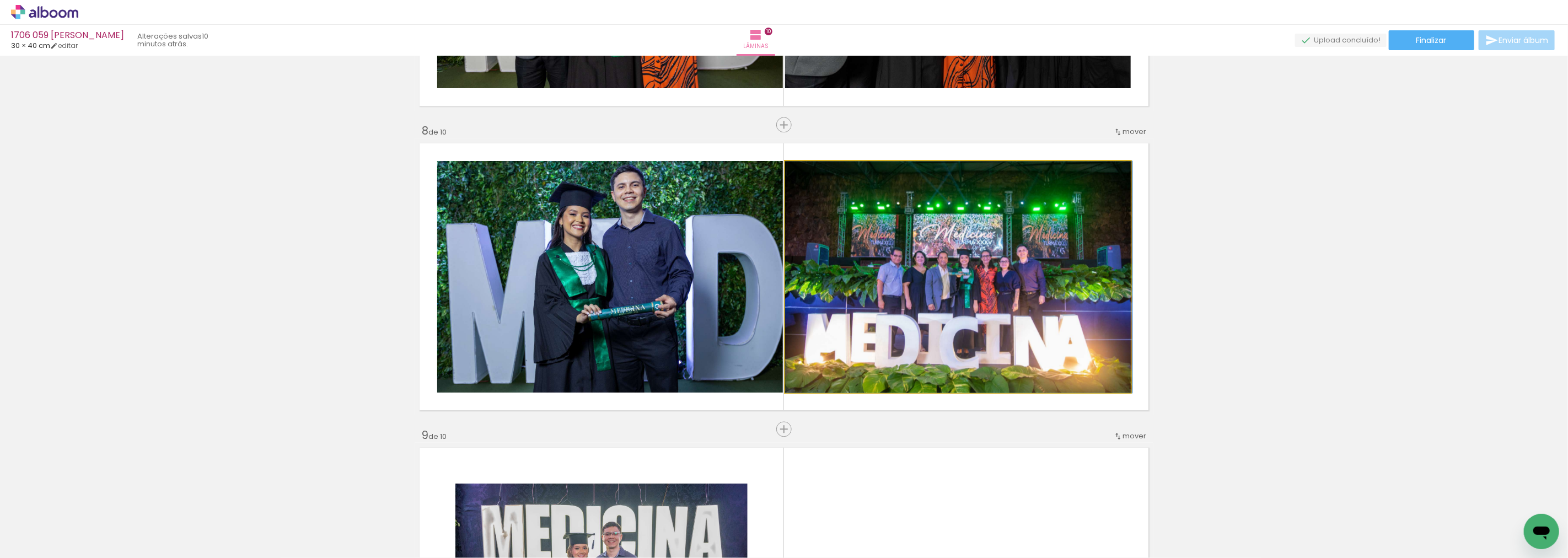
drag, startPoint x: 900, startPoint y: 313, endPoint x: 1280, endPoint y: 309, distance: 380.0
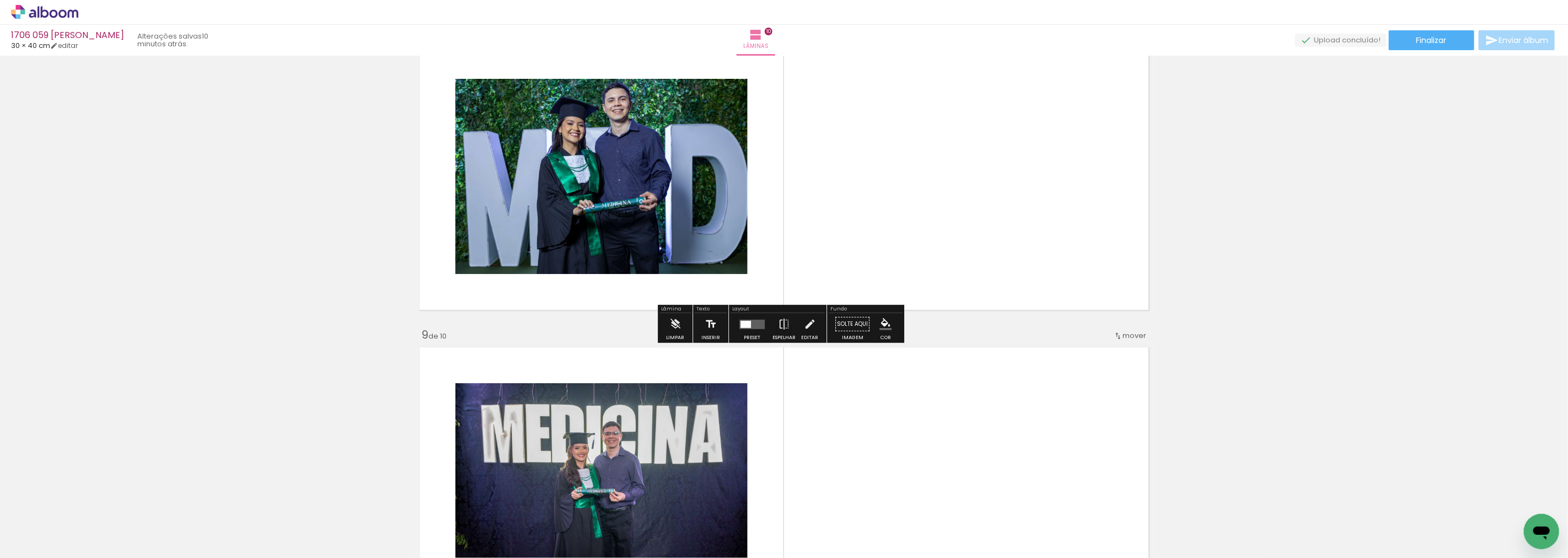
scroll to position [2203, 0]
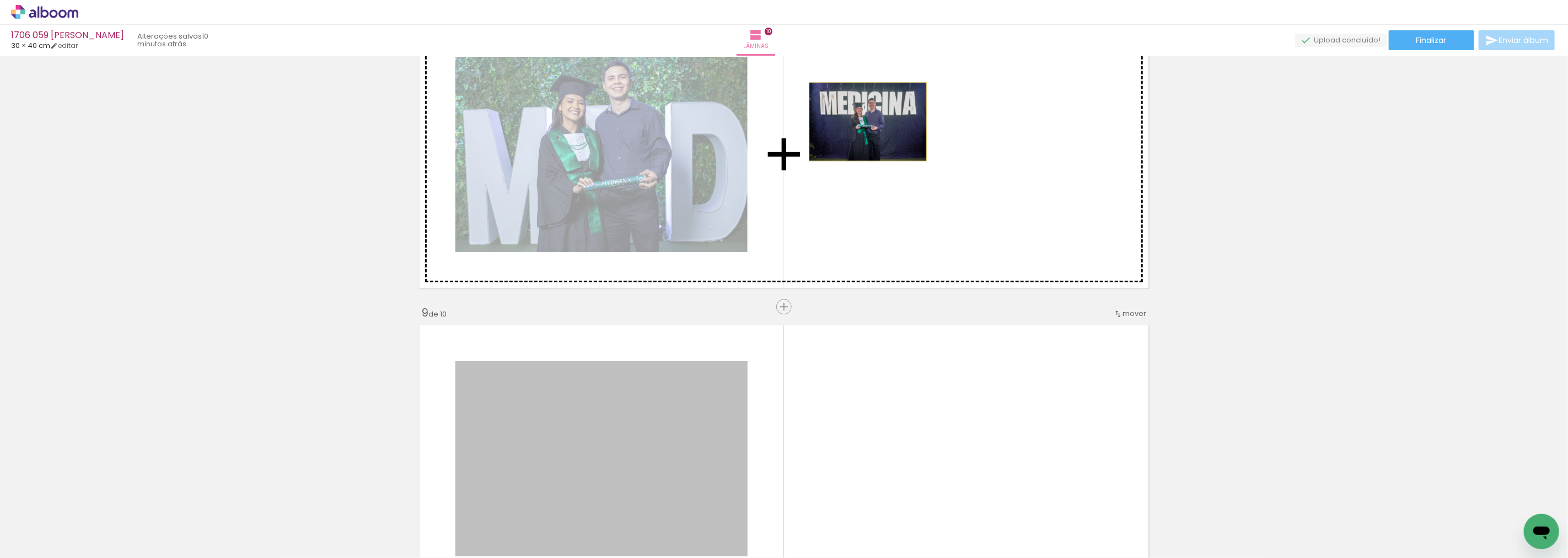
drag, startPoint x: 603, startPoint y: 437, endPoint x: 864, endPoint y: 122, distance: 409.1
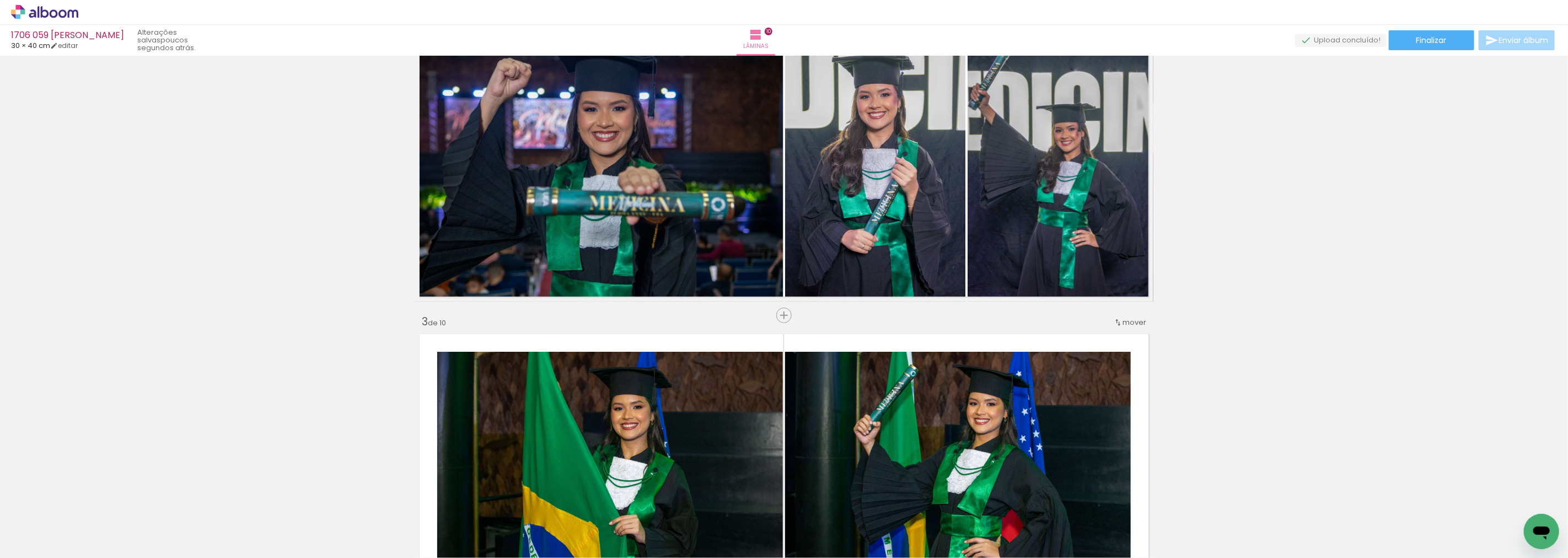
scroll to position [365, 0]
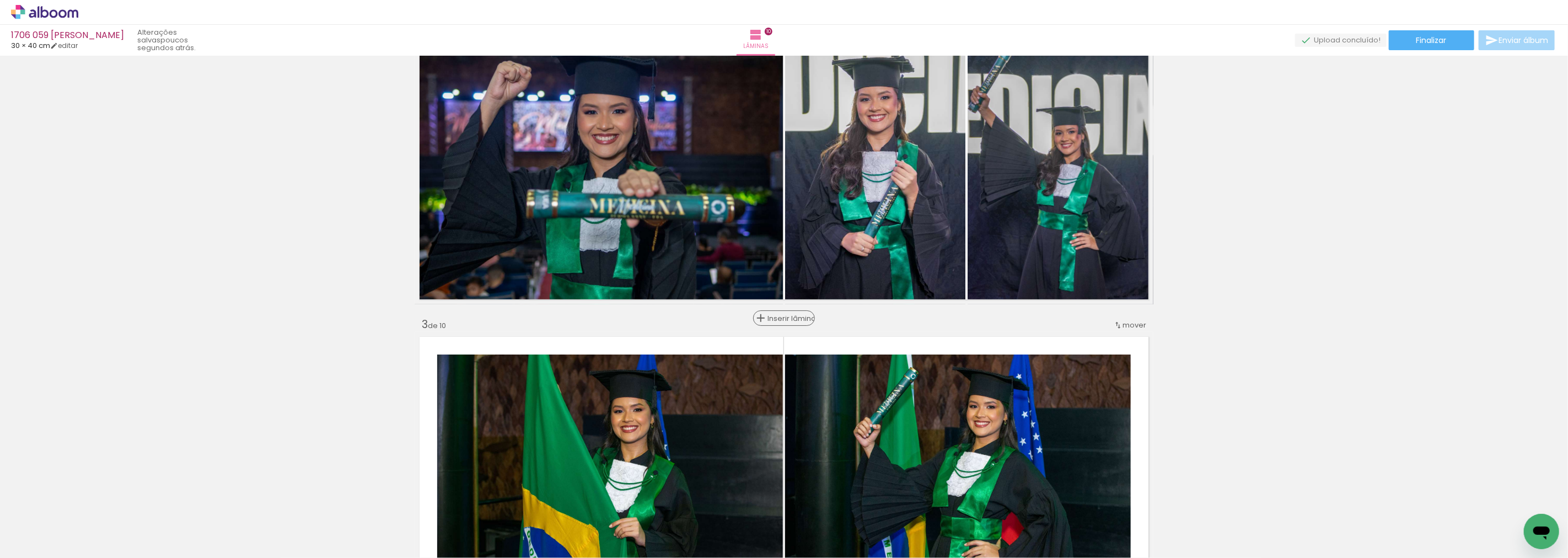
click at [788, 315] on span "Inserir lâmina" at bounding box center [788, 318] width 43 height 7
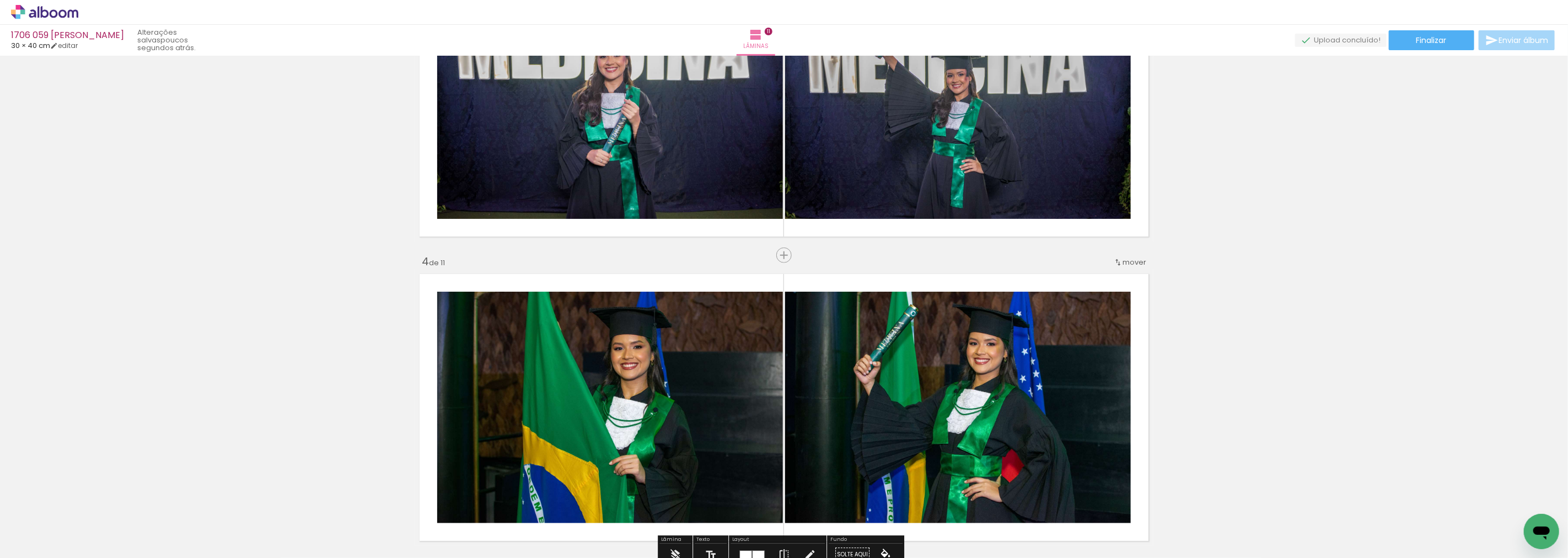
scroll to position [6335, 0]
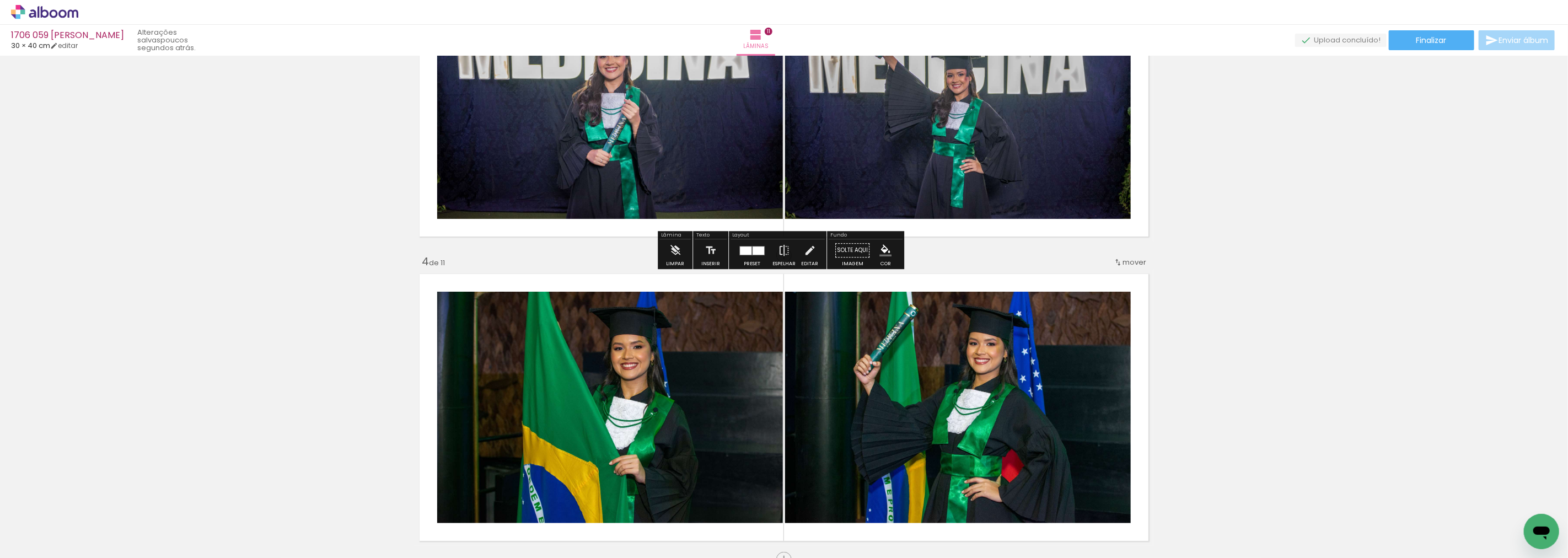
click at [753, 251] on div at bounding box center [758, 250] width 11 height 8
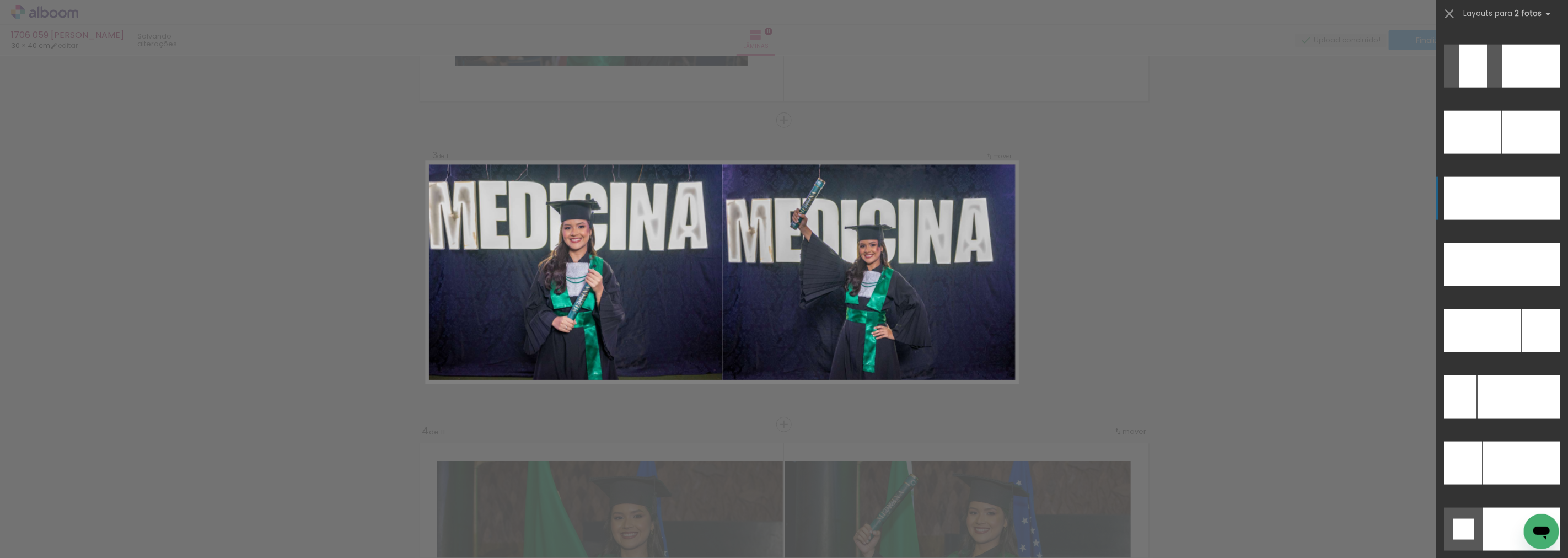
scroll to position [4719, 0]
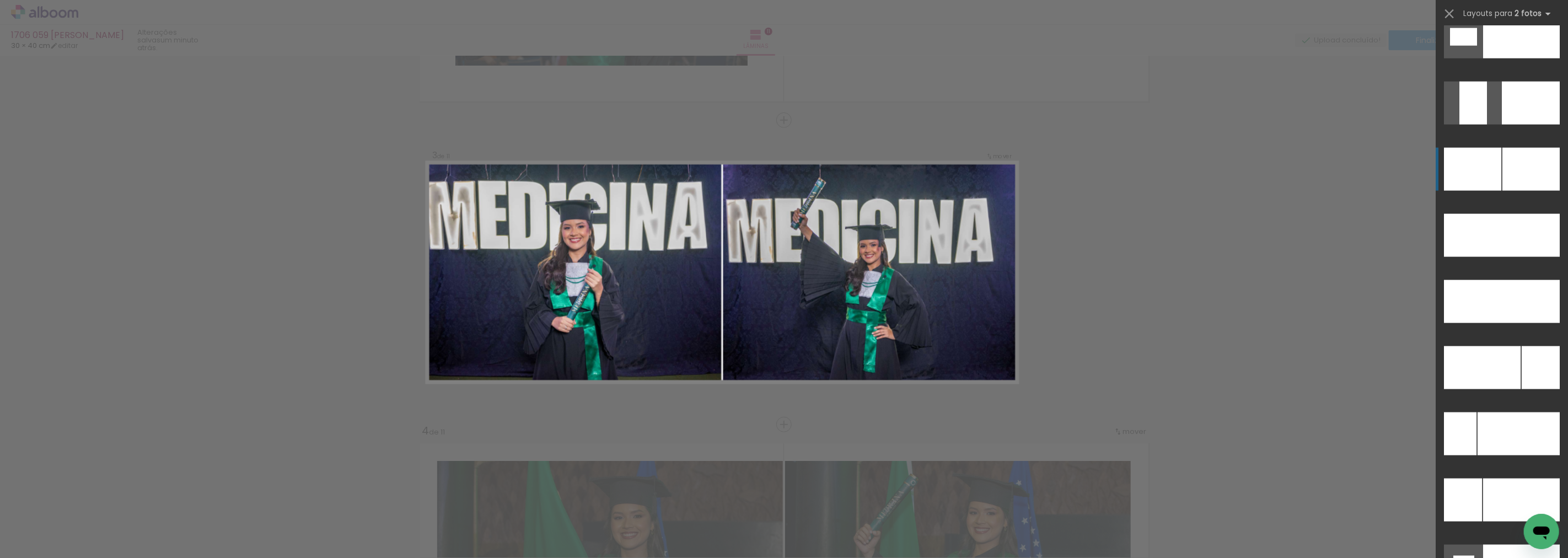
click at [1504, 171] on div at bounding box center [1531, 169] width 57 height 43
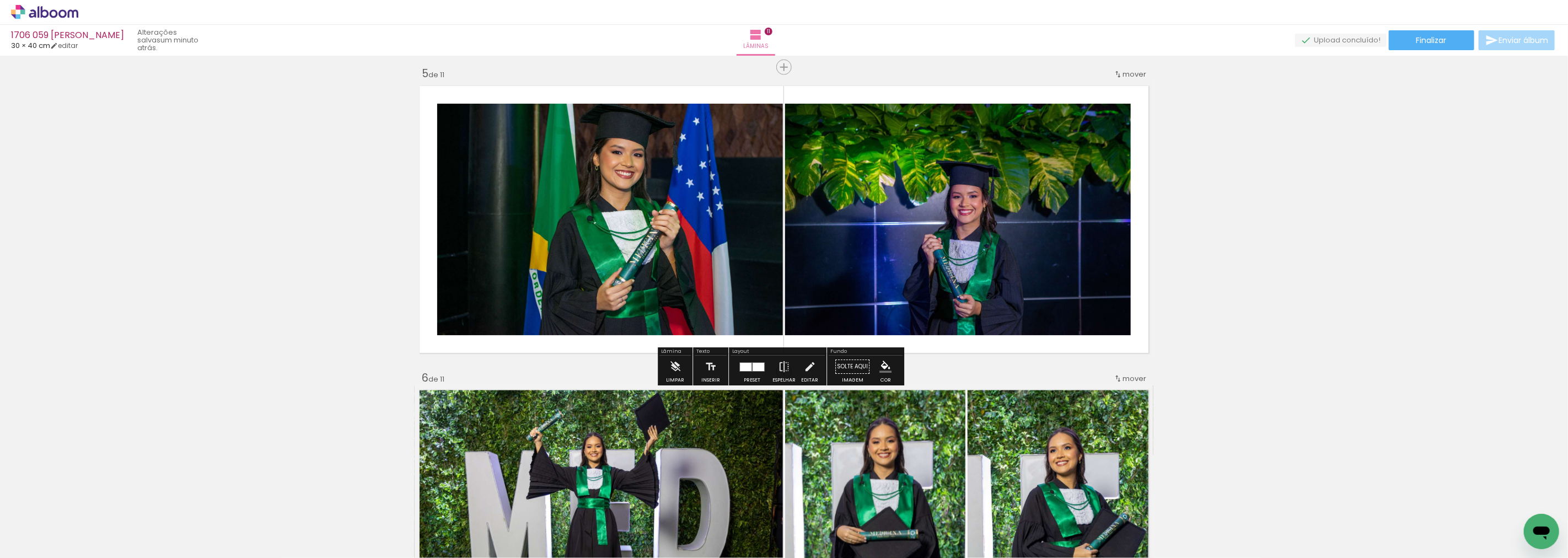
scroll to position [1359, 0]
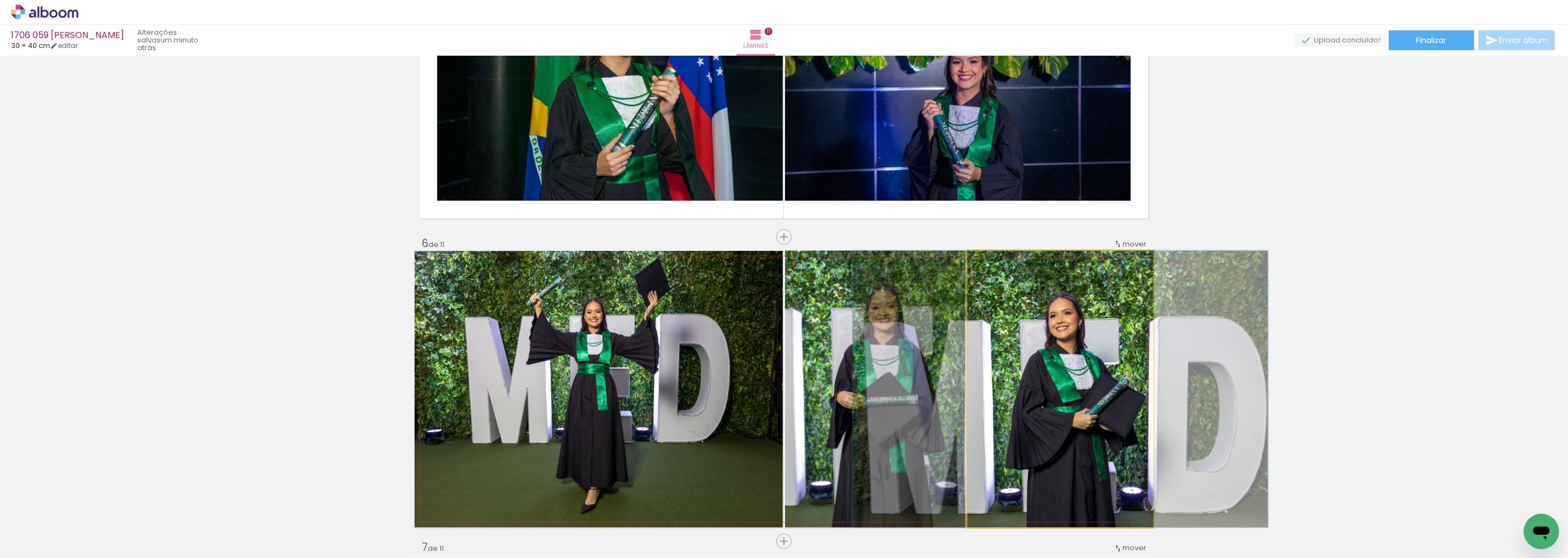
click at [1120, 372] on quentale-photo at bounding box center [1061, 390] width 186 height 277
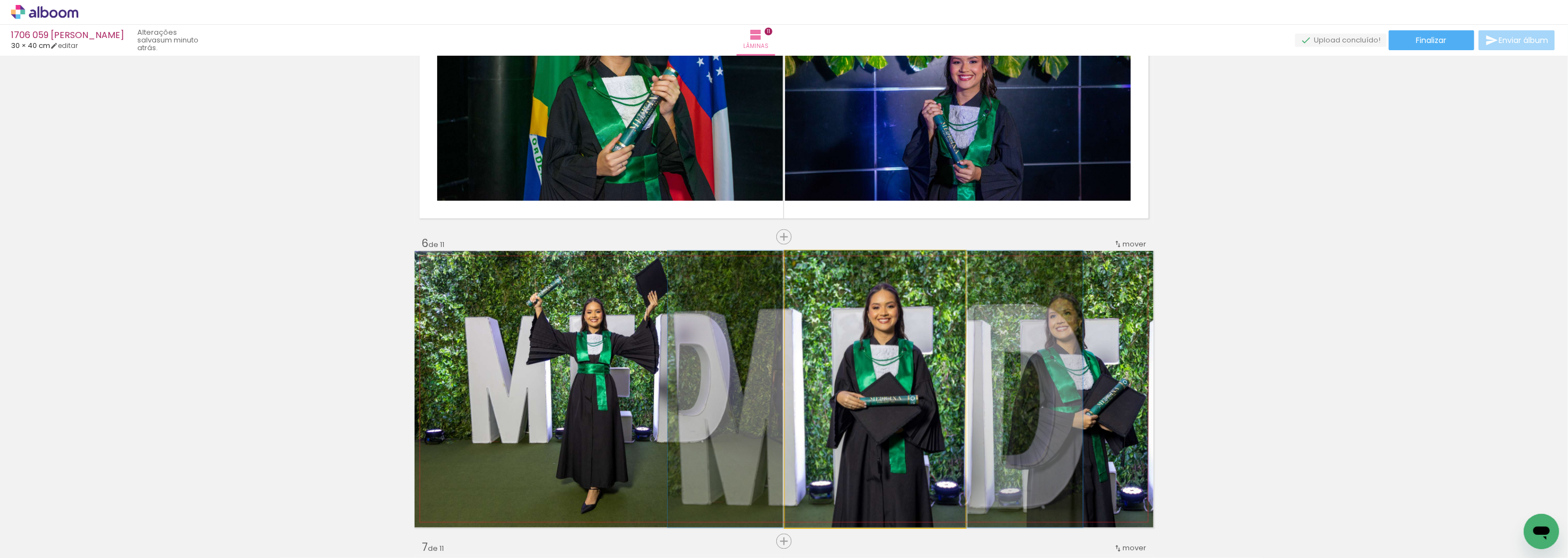
click at [897, 378] on quentale-photo at bounding box center [875, 390] width 180 height 277
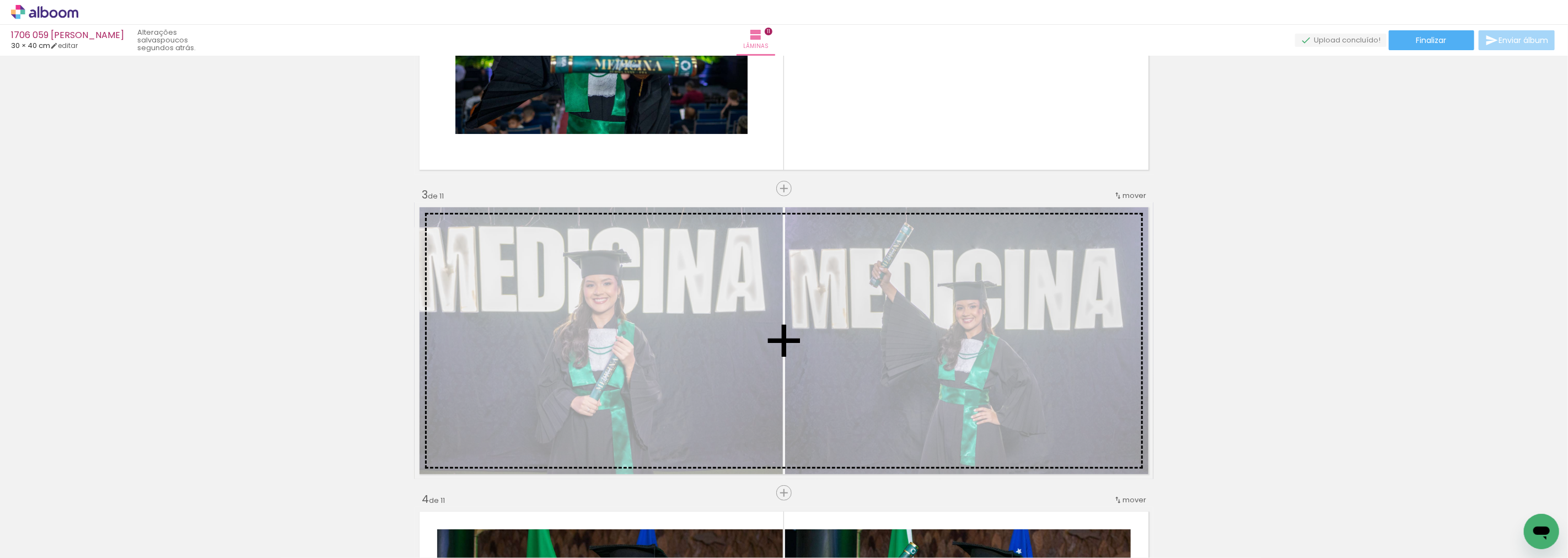
scroll to position [379, 0]
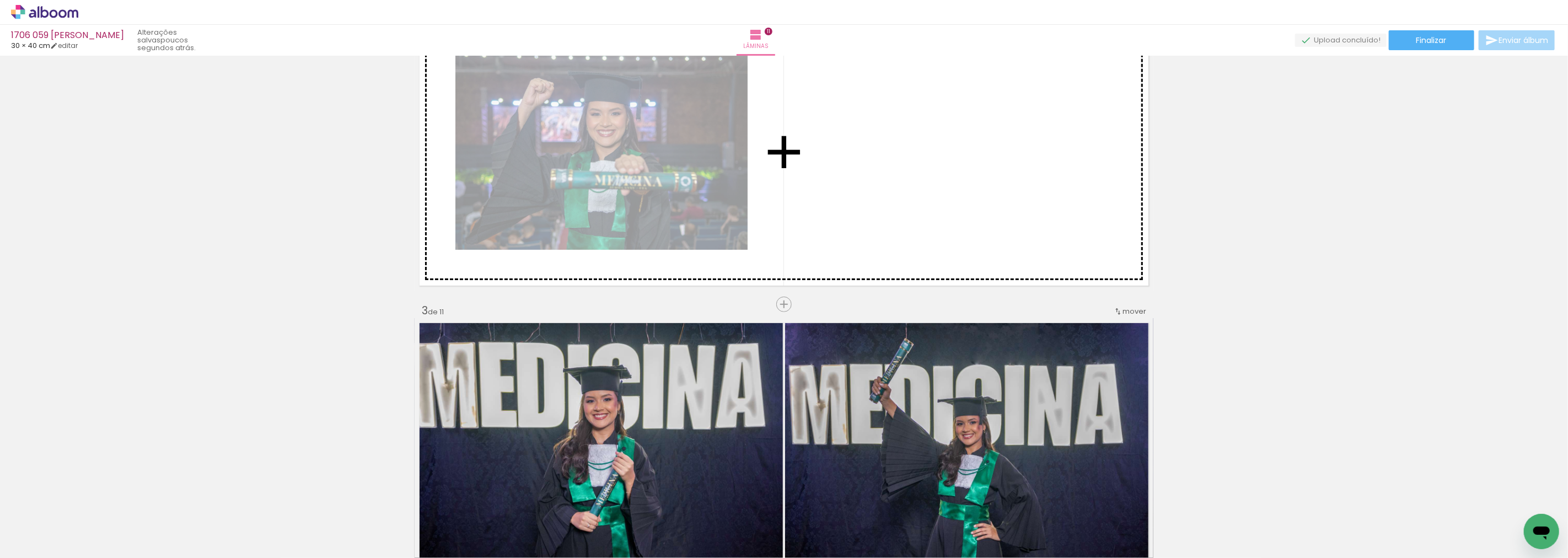
drag, startPoint x: 914, startPoint y: 406, endPoint x: 983, endPoint y: 123, distance: 291.3
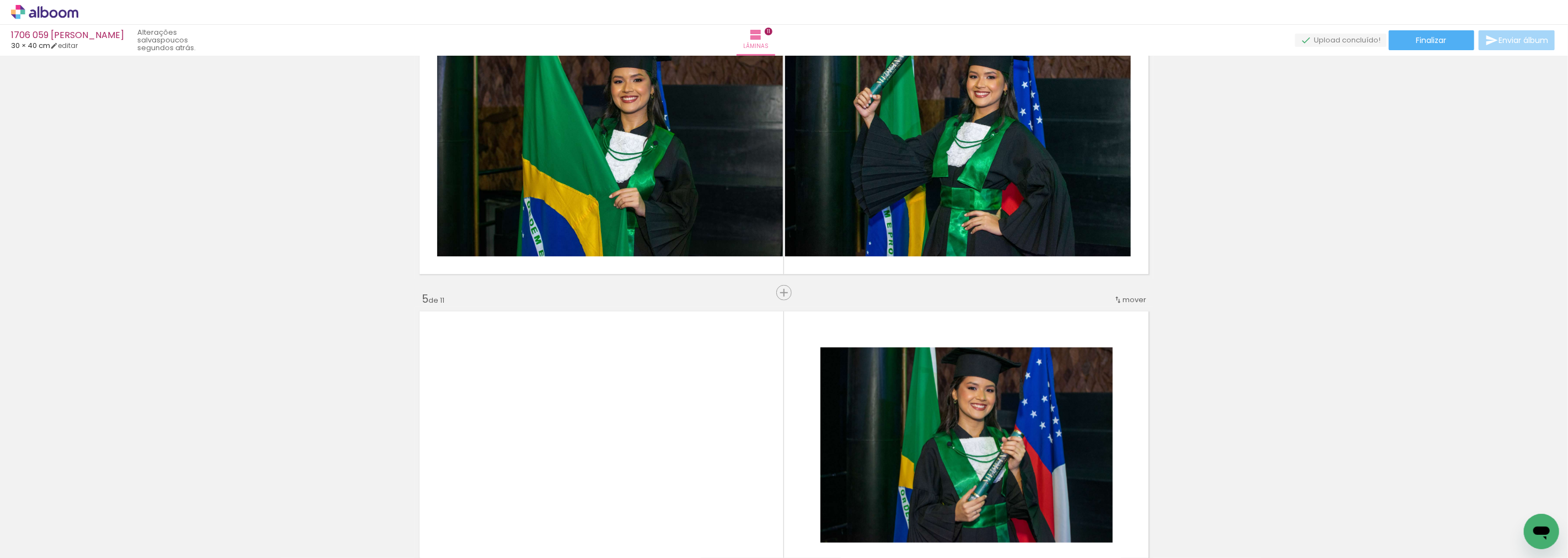
scroll to position [991, 0]
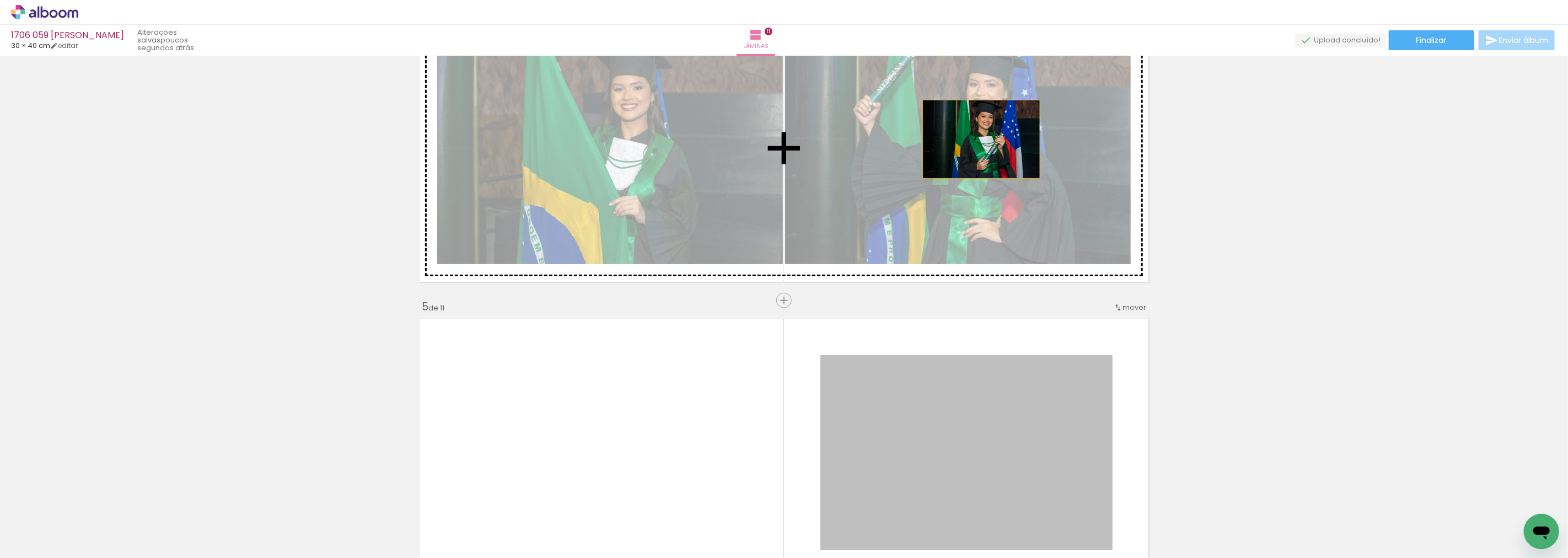
drag, startPoint x: 993, startPoint y: 412, endPoint x: 947, endPoint y: 175, distance: 241.4
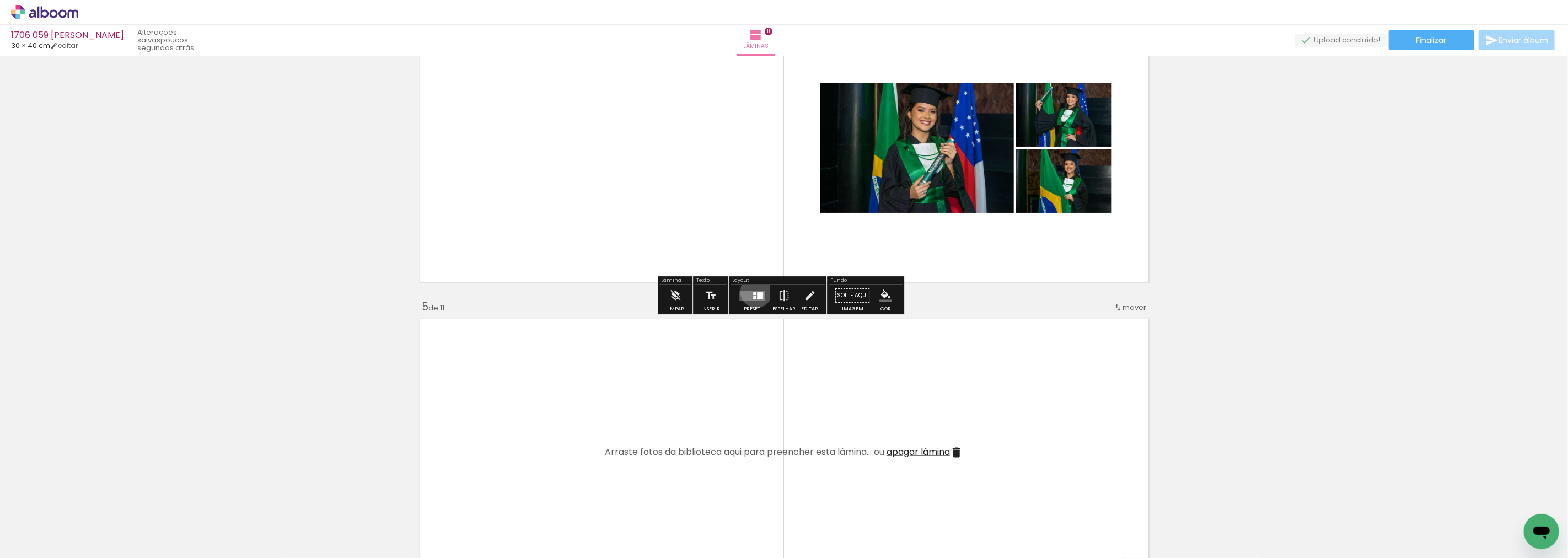
click at [757, 292] on div at bounding box center [760, 295] width 6 height 7
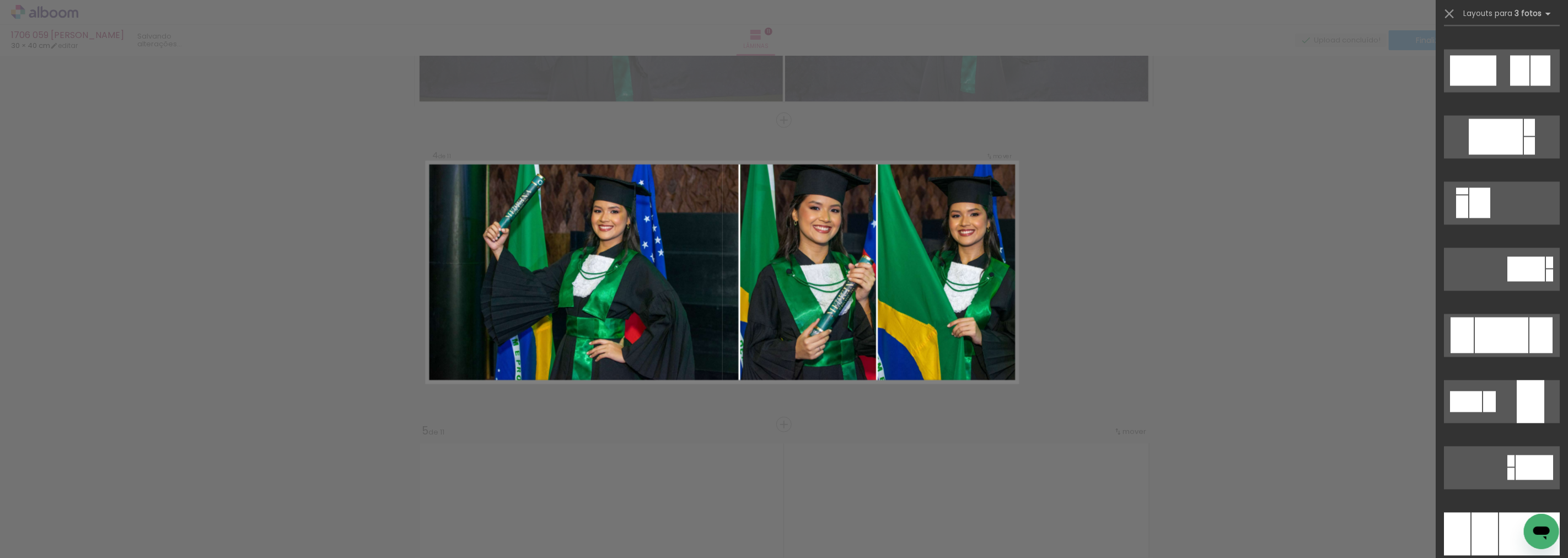
scroll to position [9118, 0]
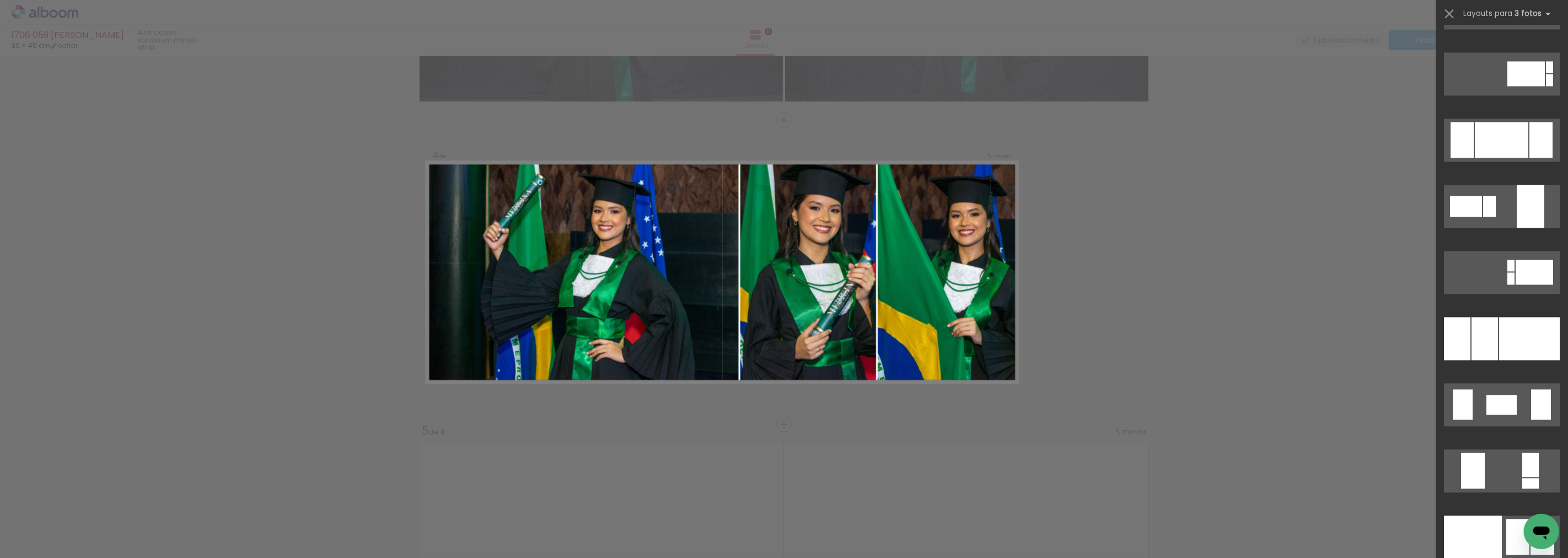
click at [1514, 327] on div at bounding box center [1530, 339] width 60 height 43
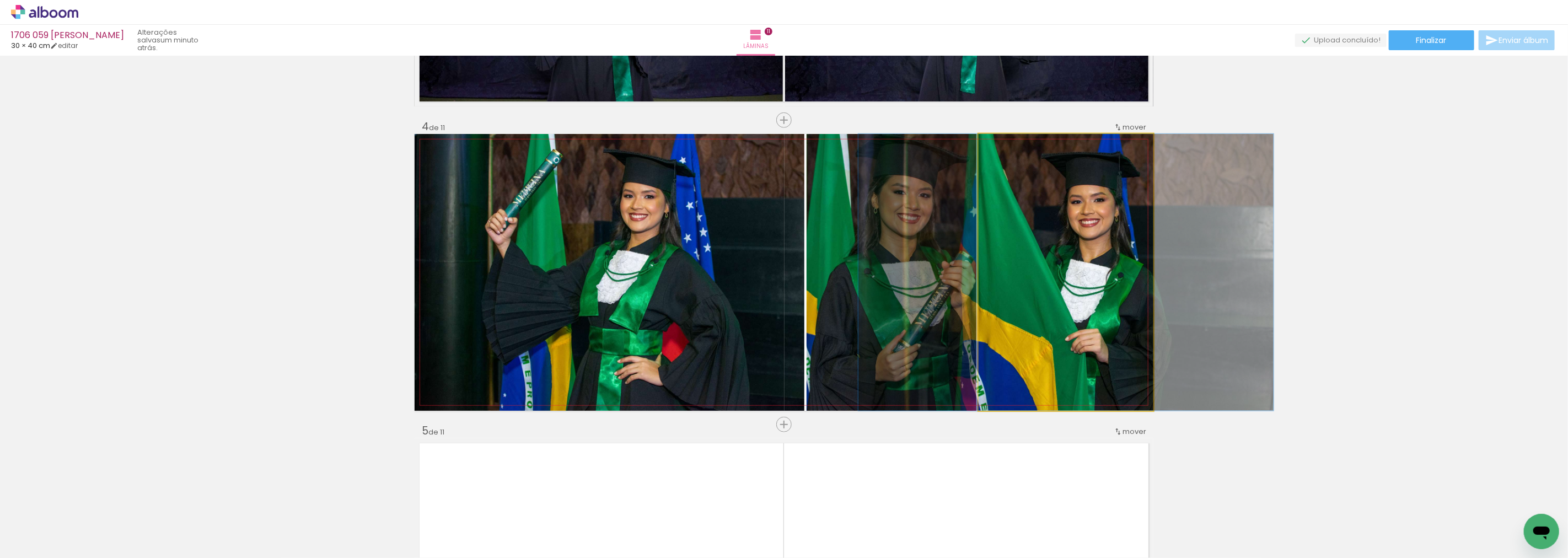
click at [1040, 279] on quentale-photo at bounding box center [1066, 272] width 174 height 277
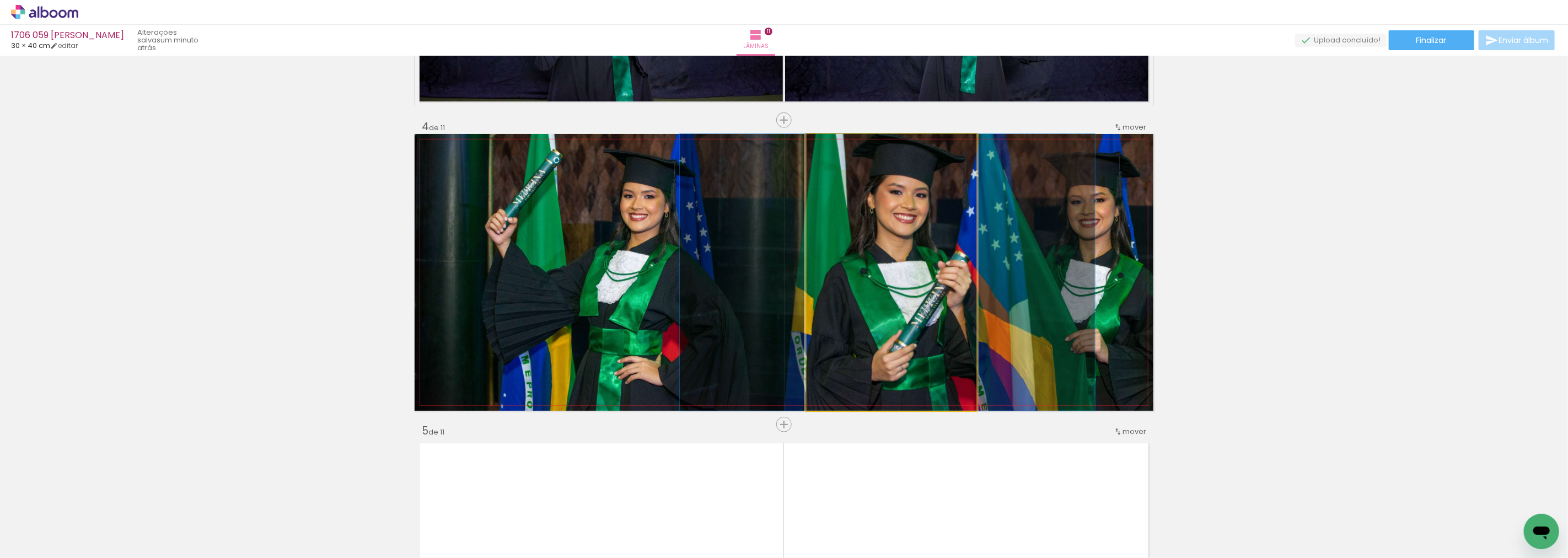
click at [922, 272] on quentale-photo at bounding box center [891, 272] width 170 height 277
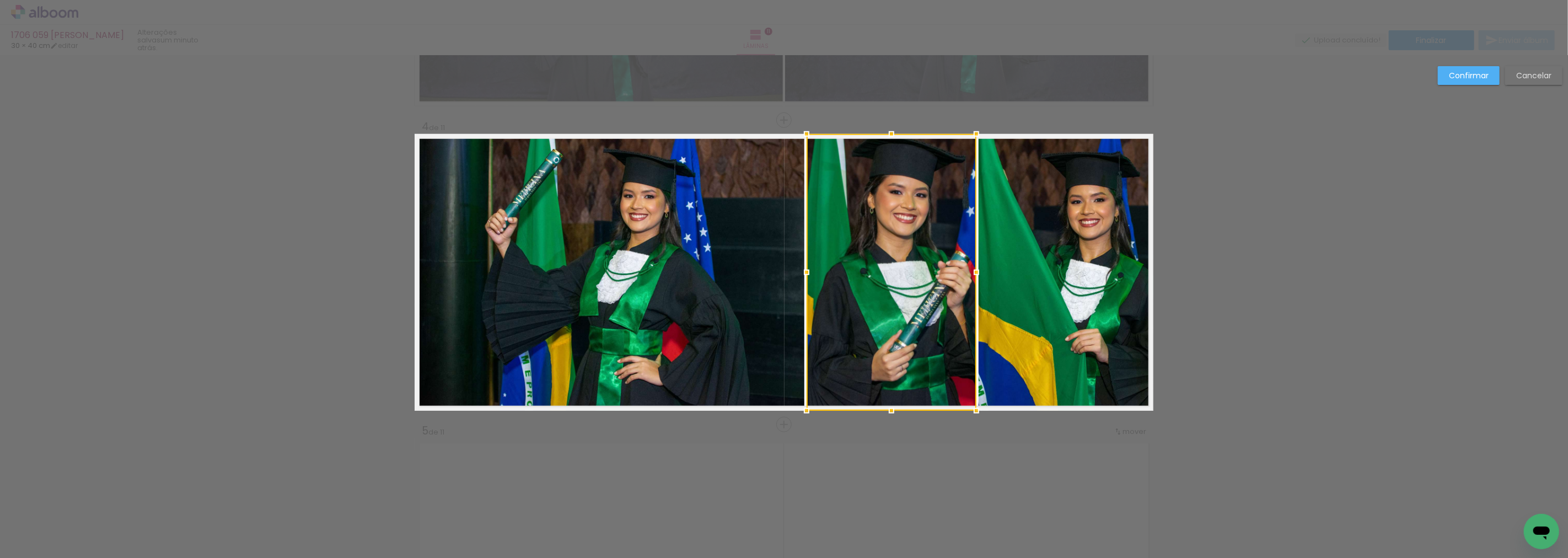
click at [1539, 69] on paper-button "Cancelar" at bounding box center [1534, 75] width 57 height 19
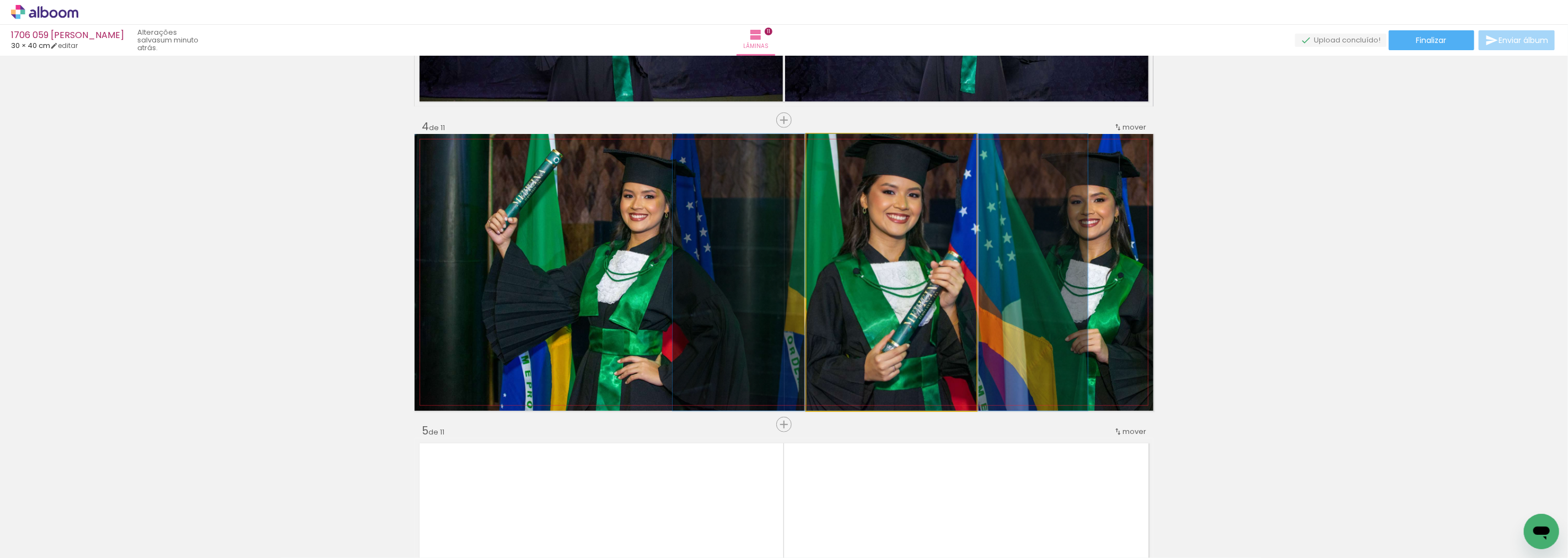
drag, startPoint x: 850, startPoint y: 241, endPoint x: 848, endPoint y: 257, distance: 16.1
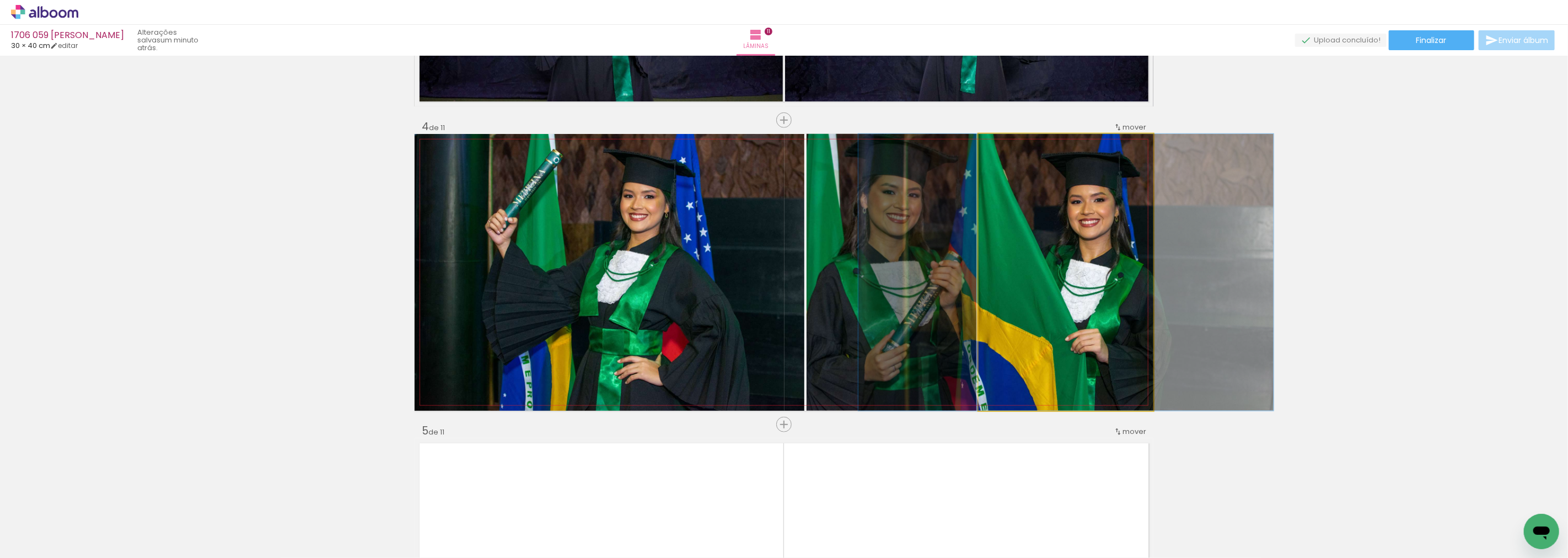
click at [1036, 231] on quentale-photo at bounding box center [1066, 272] width 174 height 277
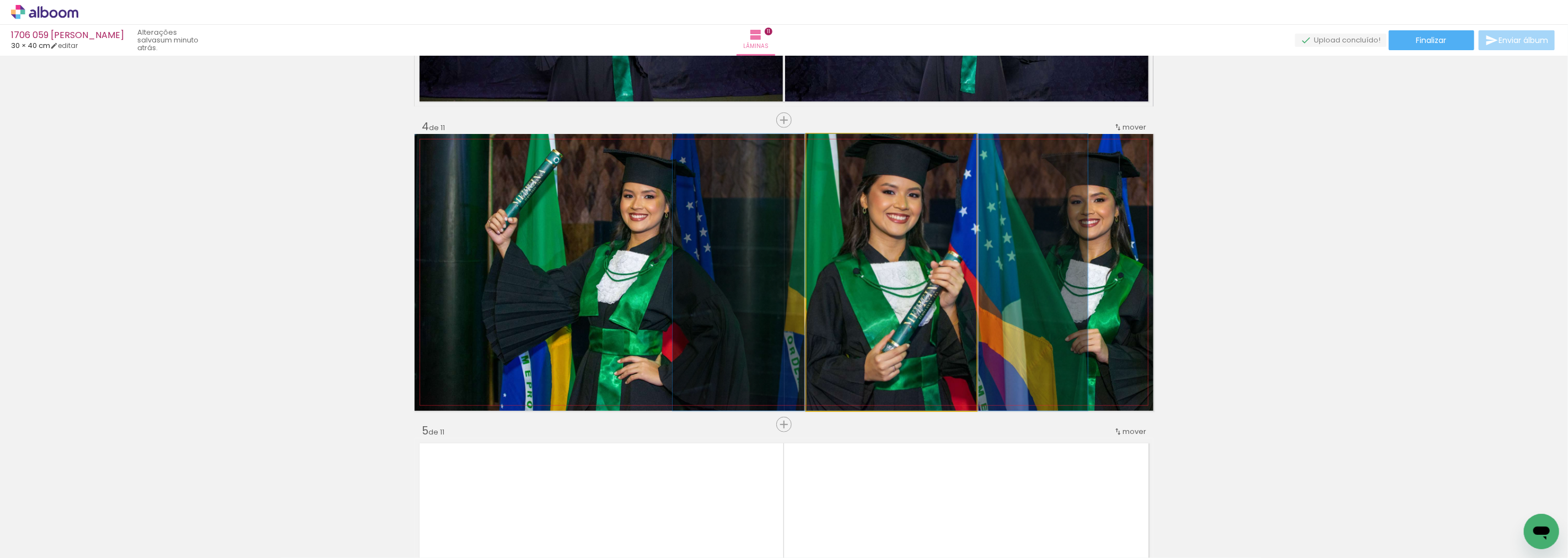
click at [841, 214] on quentale-photo at bounding box center [891, 272] width 170 height 277
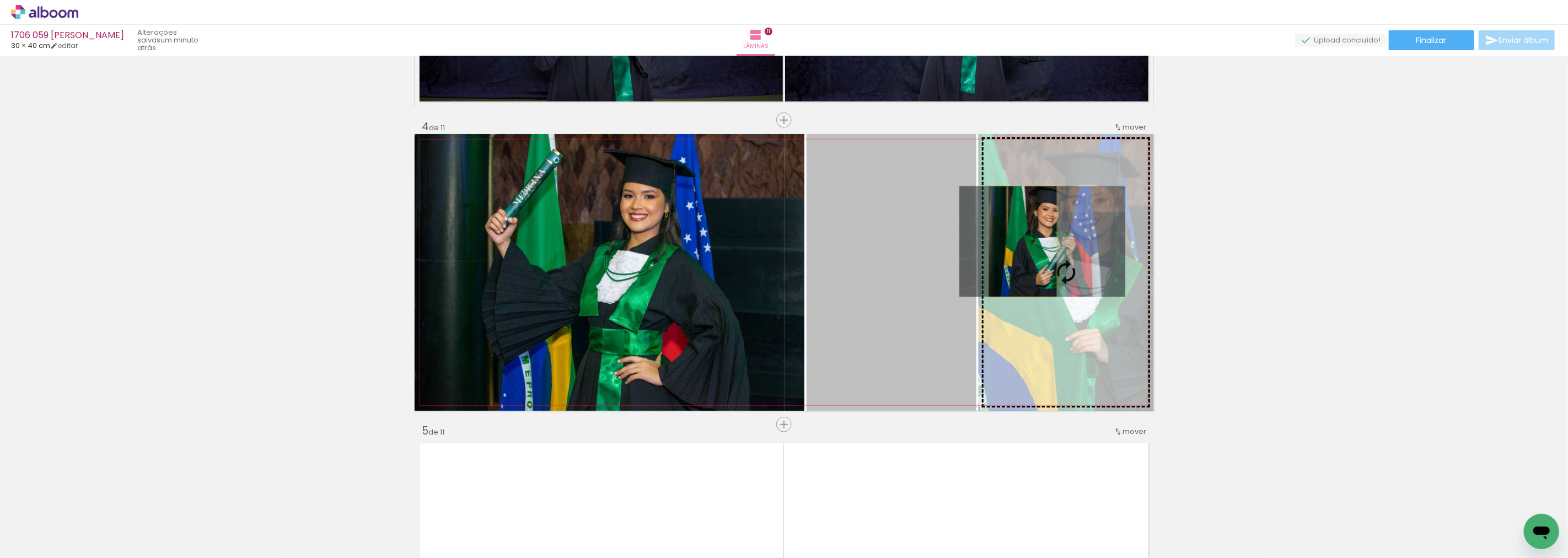
drag, startPoint x: 916, startPoint y: 241, endPoint x: 1018, endPoint y: 241, distance: 102.0
click at [0, 0] on slot at bounding box center [0, 0] width 0 height 0
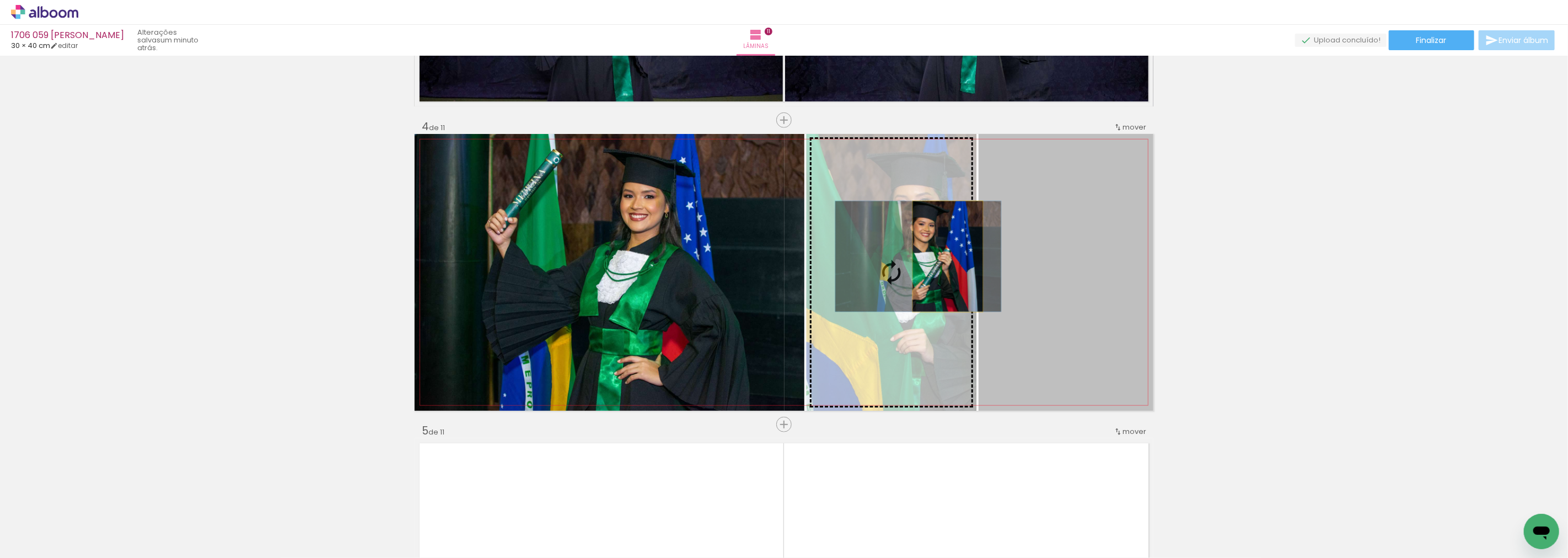
drag, startPoint x: 1039, startPoint y: 257, endPoint x: 934, endPoint y: 255, distance: 105.0
click at [0, 0] on slot at bounding box center [0, 0] width 0 height 0
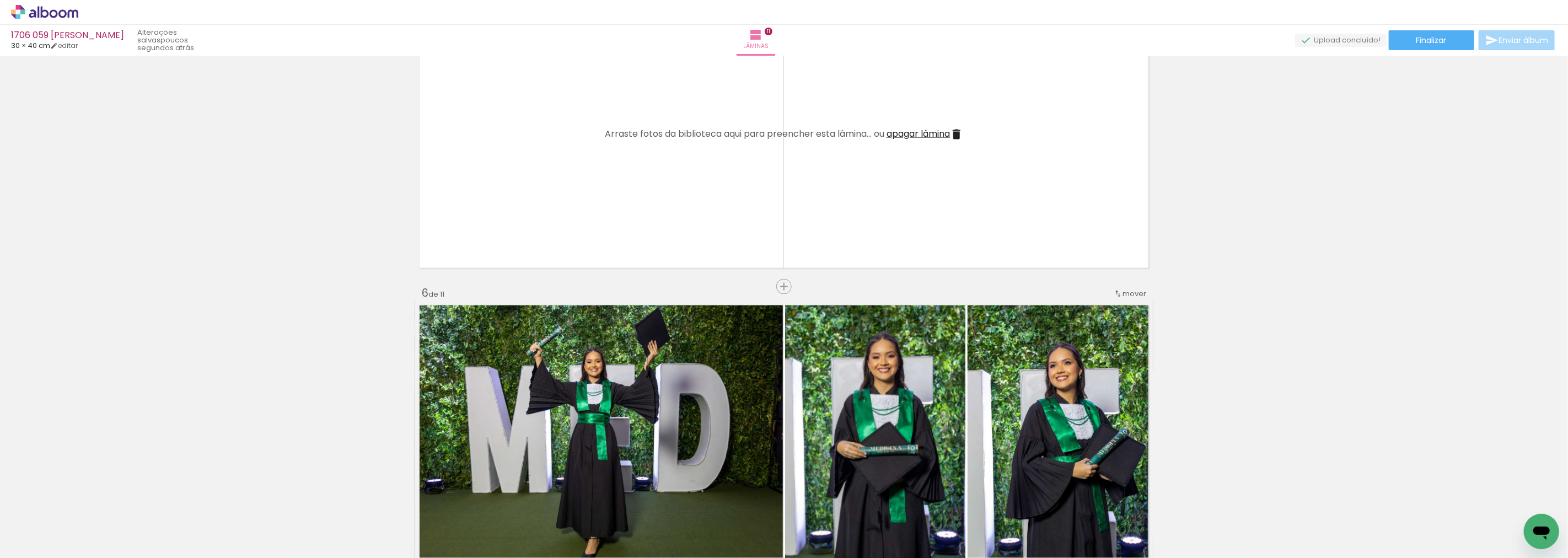
scroll to position [1296, 0]
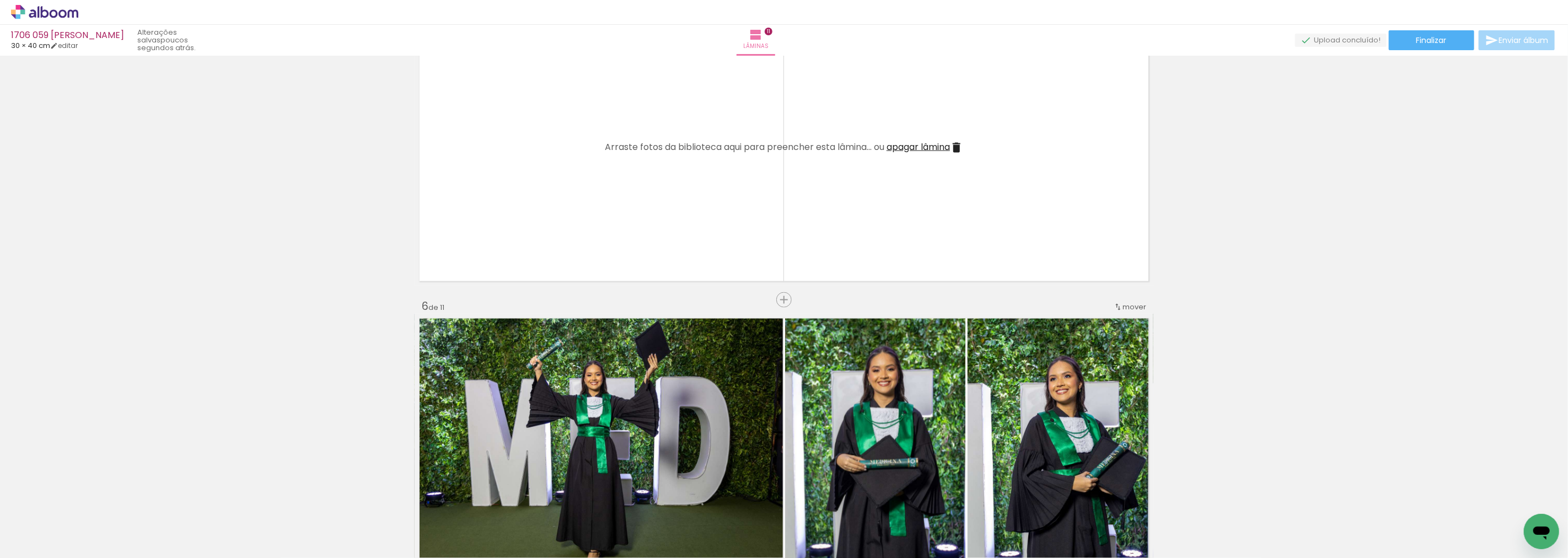
drag, startPoint x: 955, startPoint y: 149, endPoint x: 1175, endPoint y: 174, distance: 221.4
click at [955, 149] on iron-icon at bounding box center [956, 148] width 13 height 13
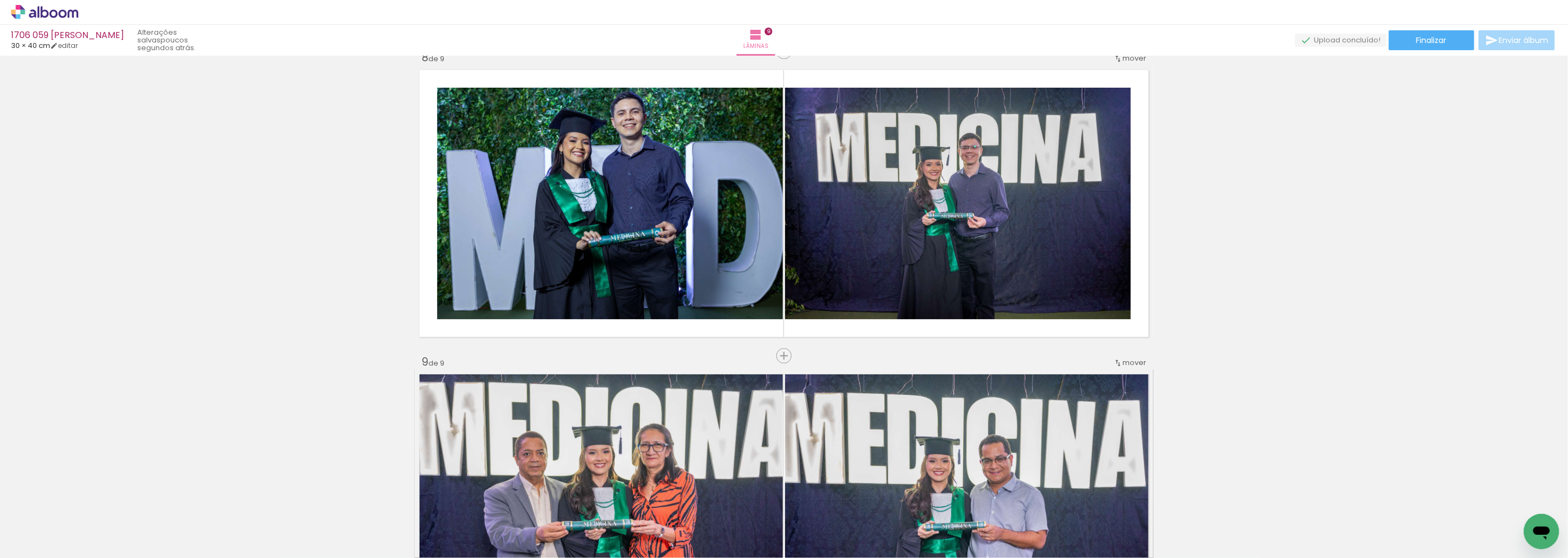
scroll to position [9118, 0]
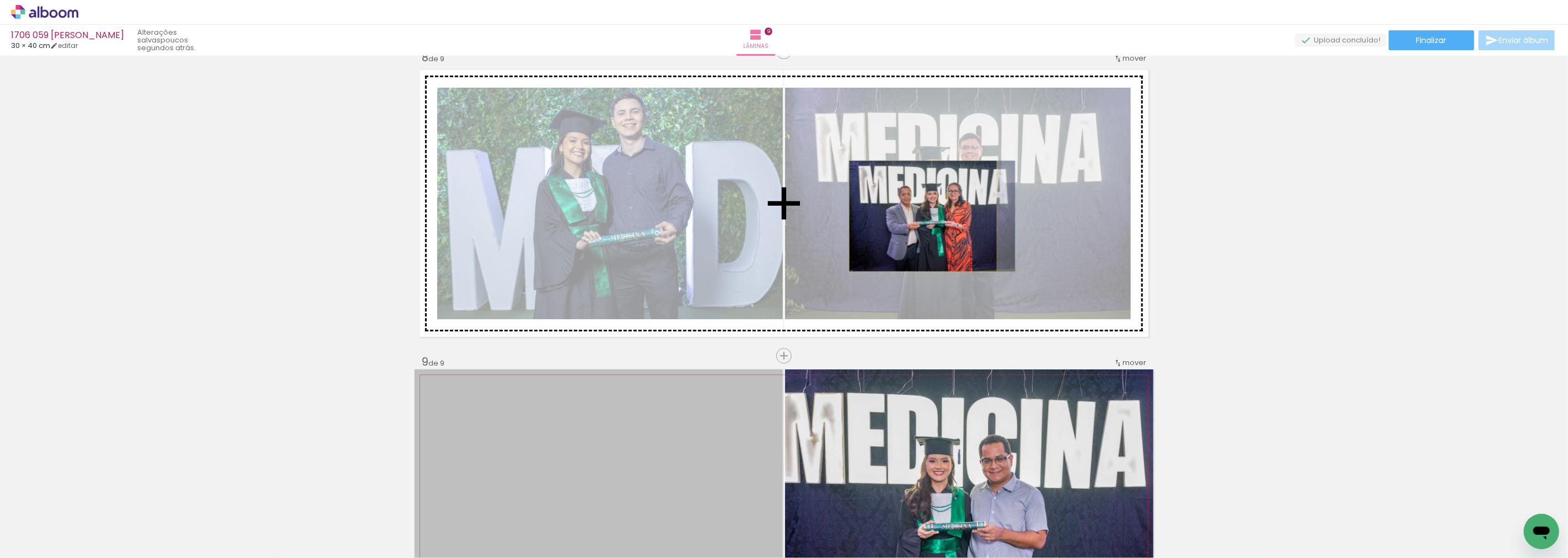
drag, startPoint x: 599, startPoint y: 450, endPoint x: 919, endPoint y: 215, distance: 397.0
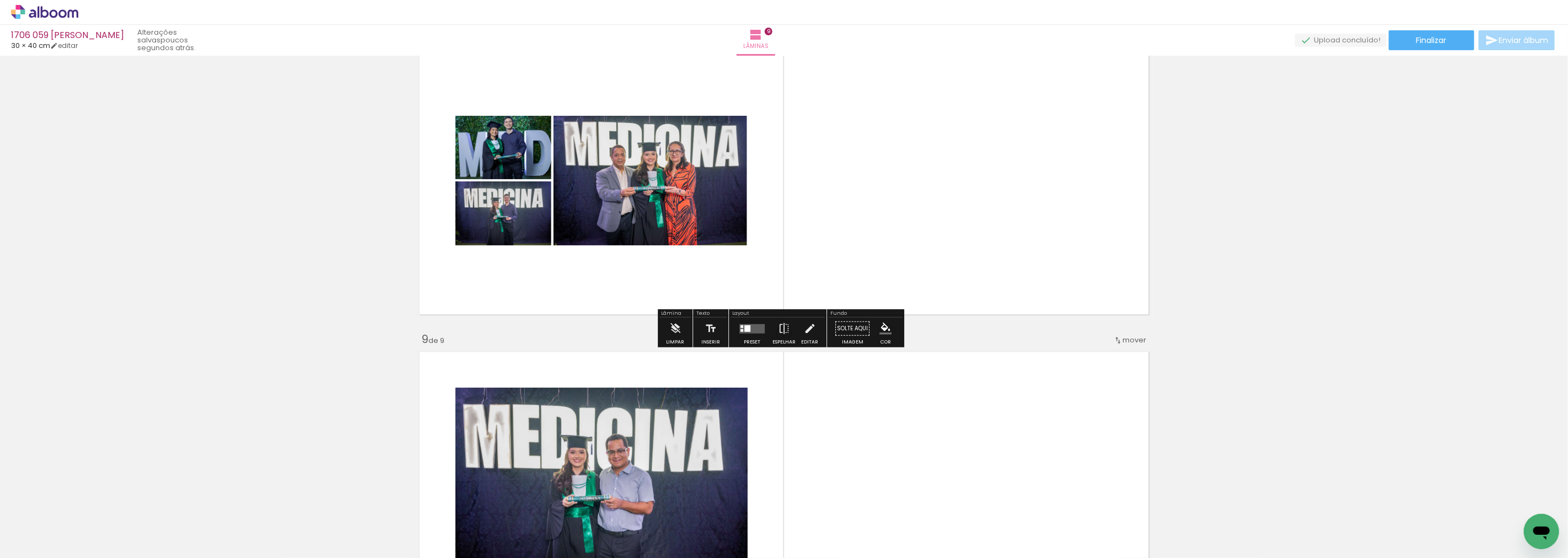
scroll to position [2154, 0]
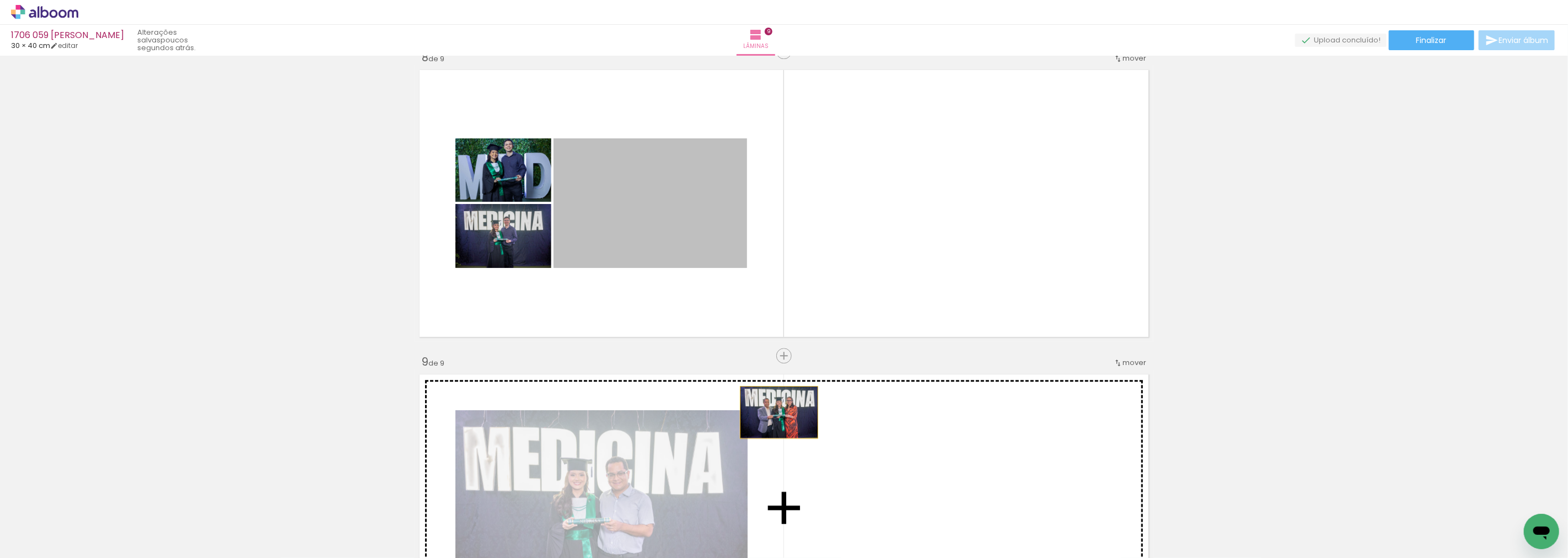
drag, startPoint x: 775, startPoint y: 412, endPoint x: 853, endPoint y: 443, distance: 83.9
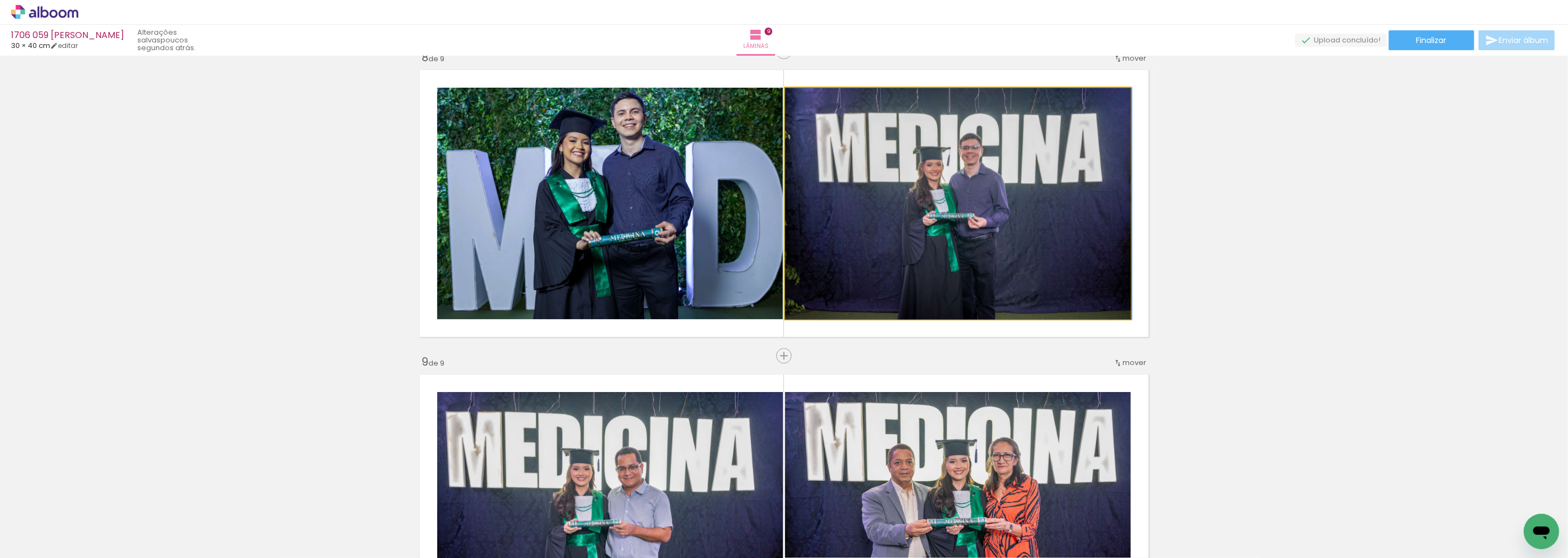
drag, startPoint x: 906, startPoint y: 241, endPoint x: 907, endPoint y: 265, distance: 24.0
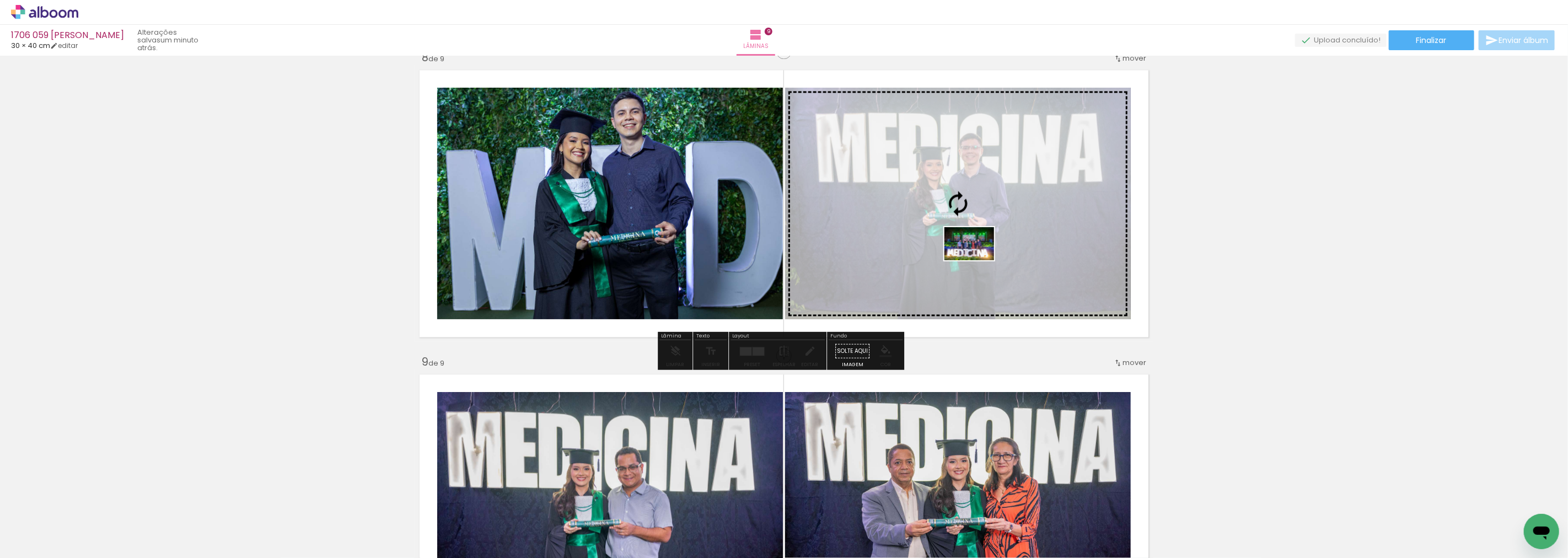
drag, startPoint x: 608, startPoint y: 537, endPoint x: 978, endPoint y: 260, distance: 462.2
click at [978, 260] on quentale-workspace at bounding box center [784, 279] width 1568 height 558
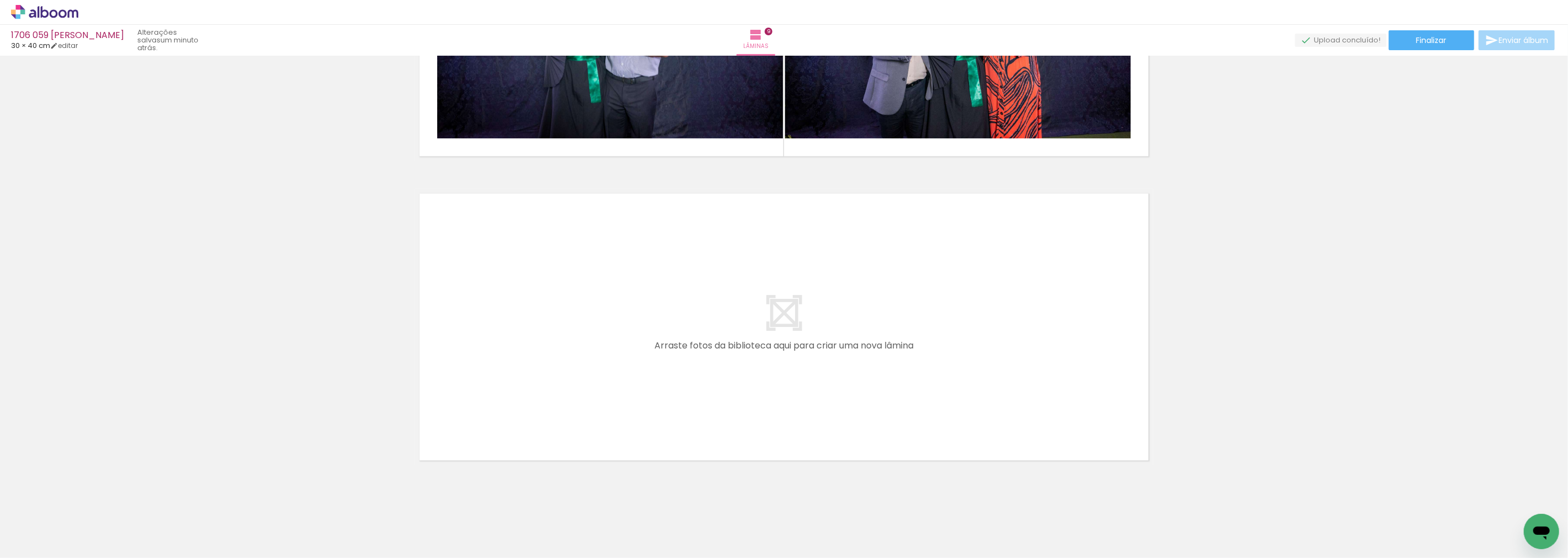
scroll to position [2655, 0]
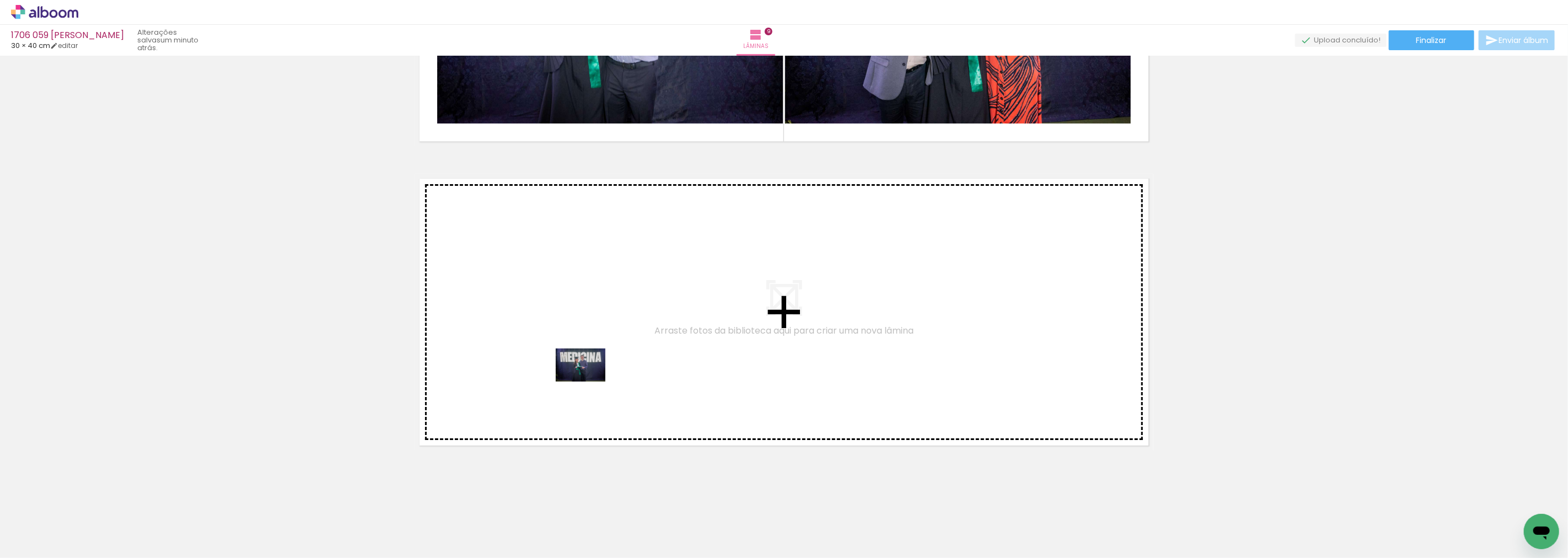
drag, startPoint x: 507, startPoint y: 531, endPoint x: 601, endPoint y: 372, distance: 184.7
click at [601, 372] on quentale-workspace at bounding box center [784, 279] width 1568 height 558
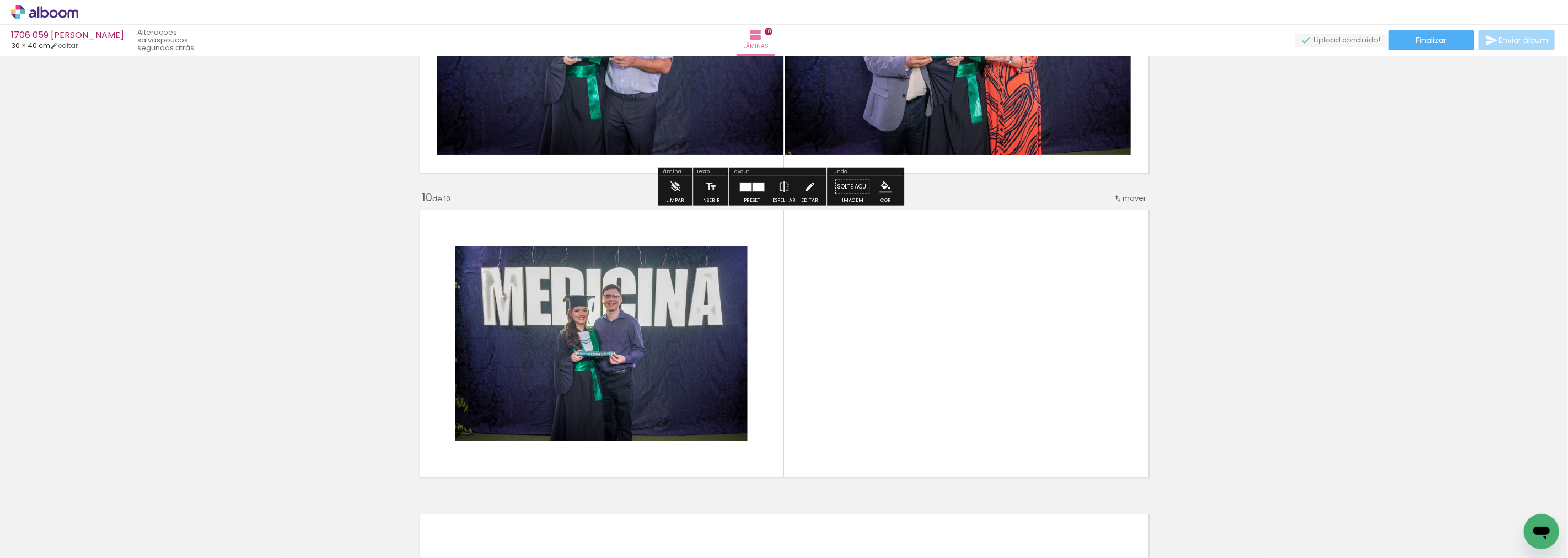
scroll to position [2636, 0]
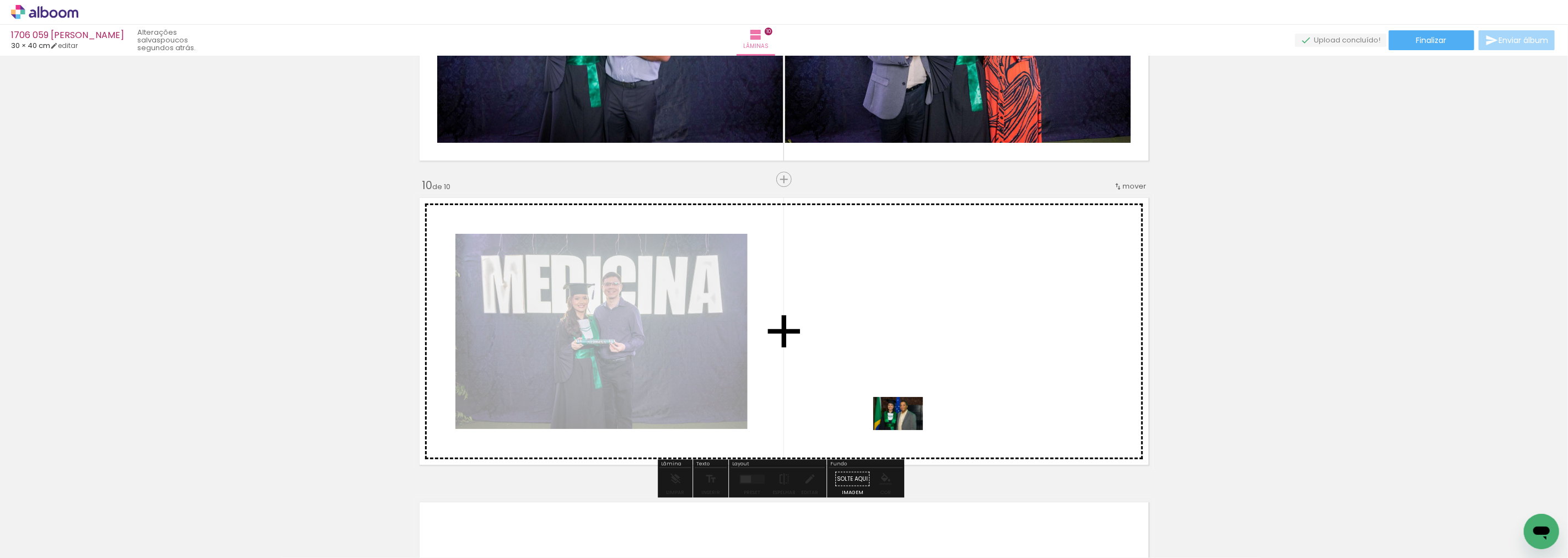
drag, startPoint x: 854, startPoint y: 528, endPoint x: 916, endPoint y: 414, distance: 129.8
click at [916, 414] on quentale-workspace at bounding box center [784, 279] width 1568 height 558
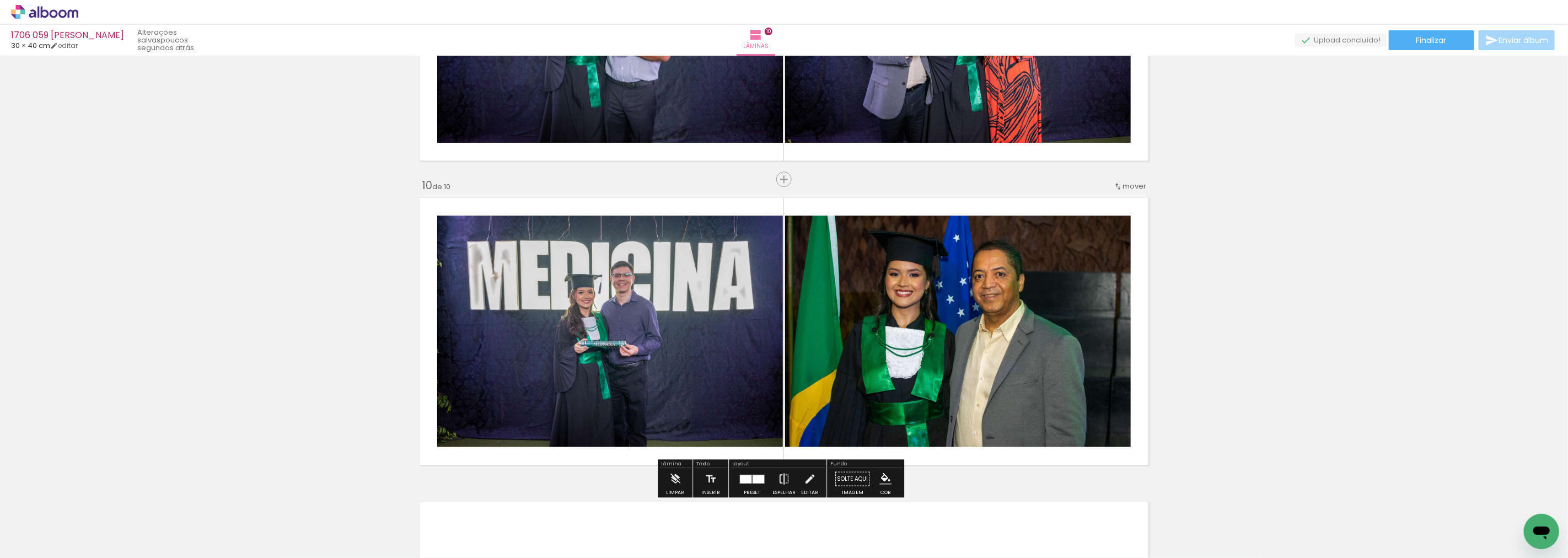
click at [778, 484] on iron-icon at bounding box center [784, 479] width 12 height 22
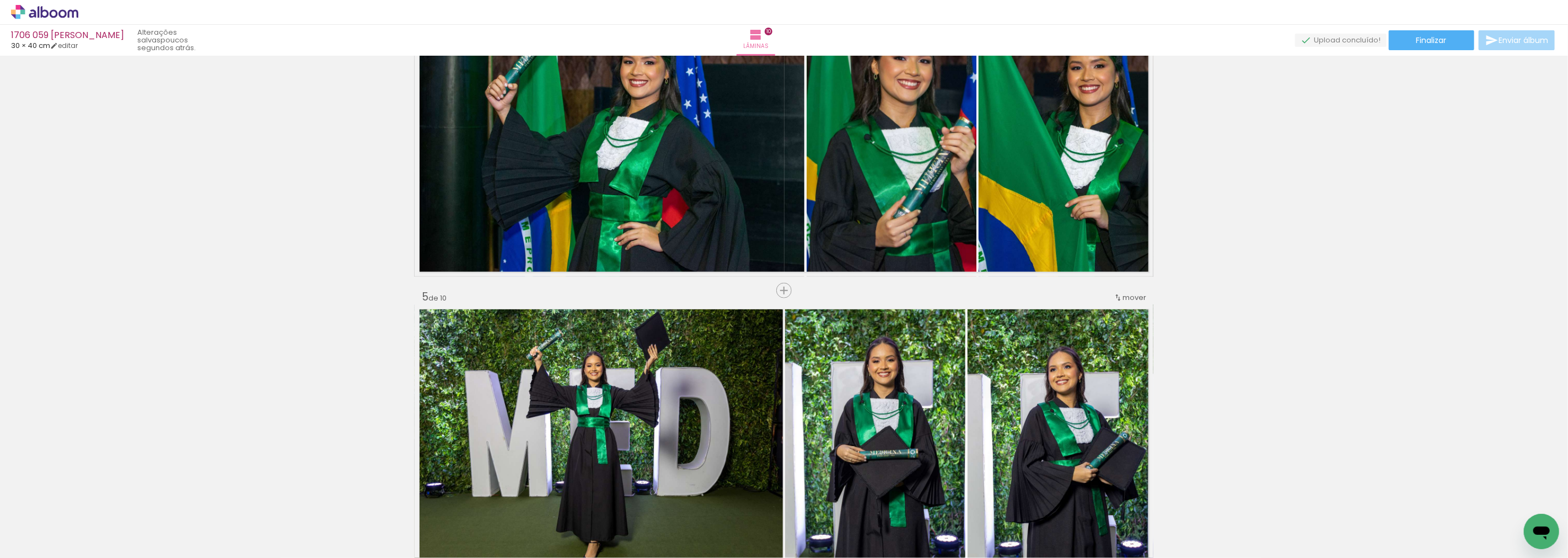
scroll to position [919, 0]
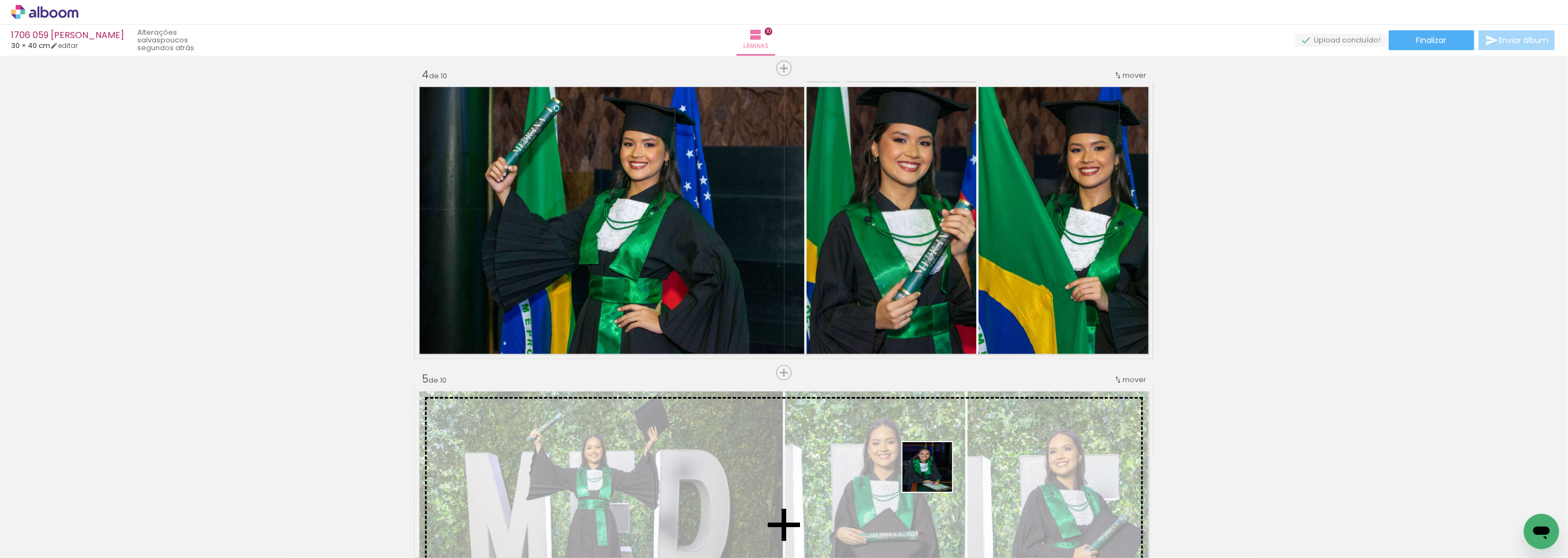
drag, startPoint x: 936, startPoint y: 476, endPoint x: 943, endPoint y: 268, distance: 208.1
click at [943, 268] on quentale-workspace at bounding box center [784, 279] width 1568 height 558
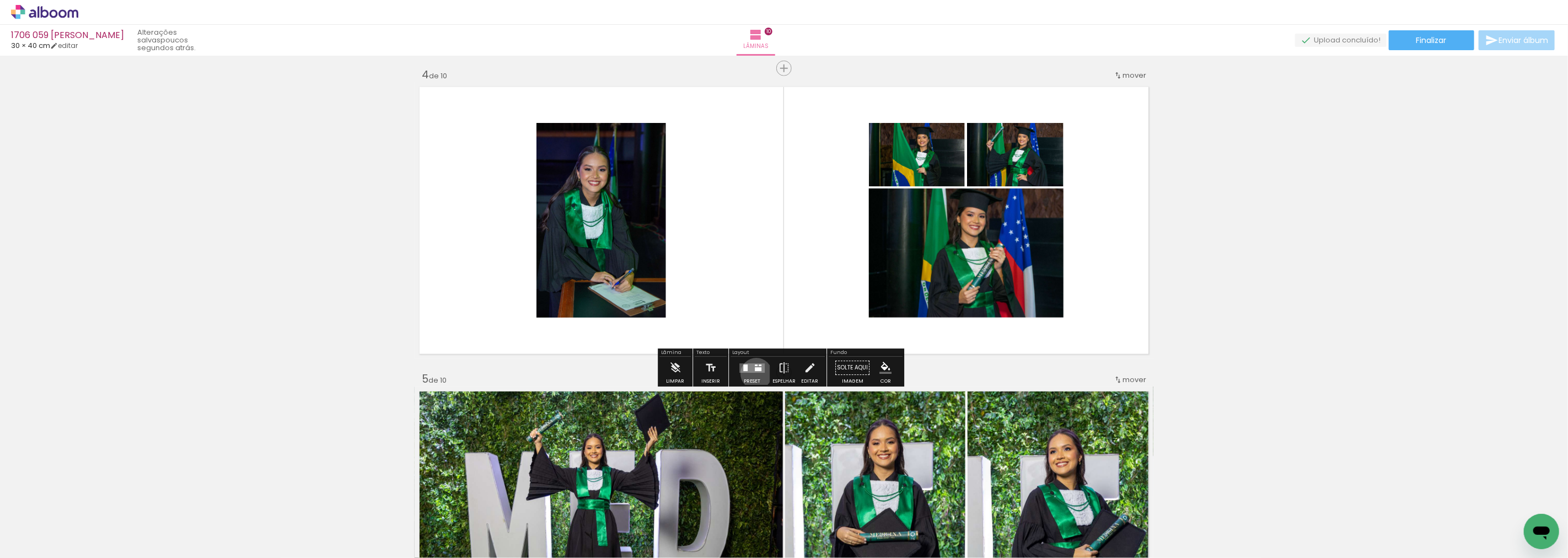
click at [754, 374] on div at bounding box center [752, 368] width 30 height 22
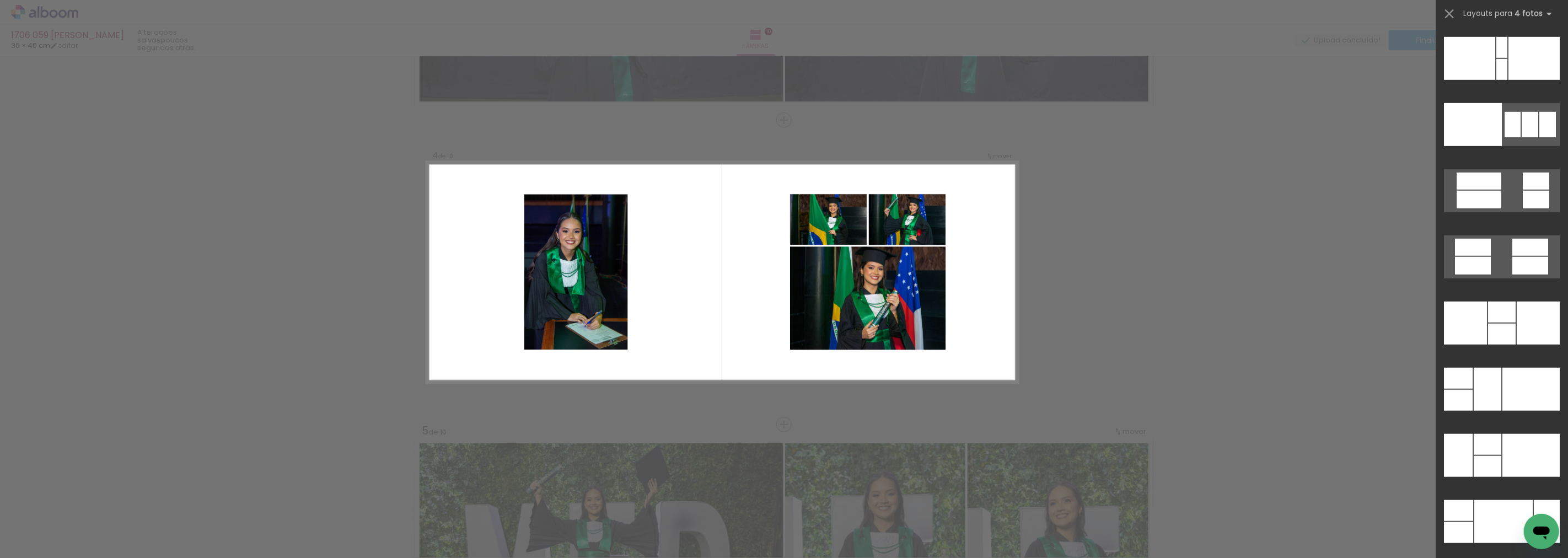
scroll to position [21882, 0]
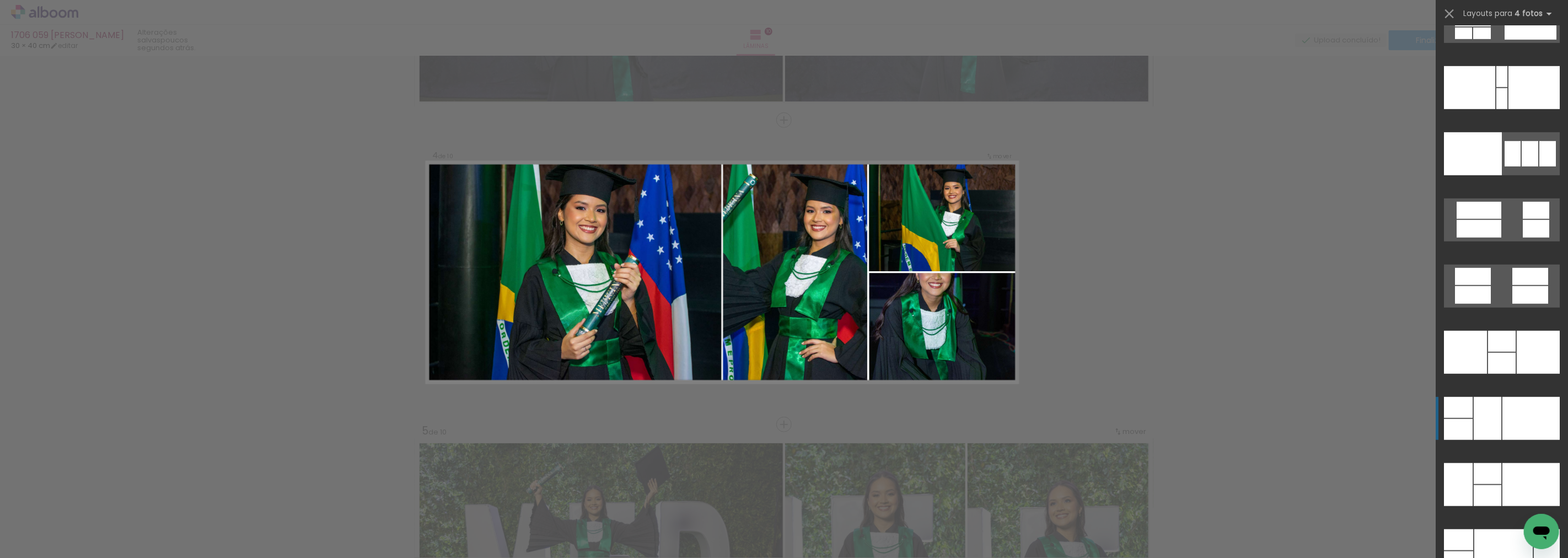
click at [1508, 109] on div at bounding box center [1534, 87] width 51 height 43
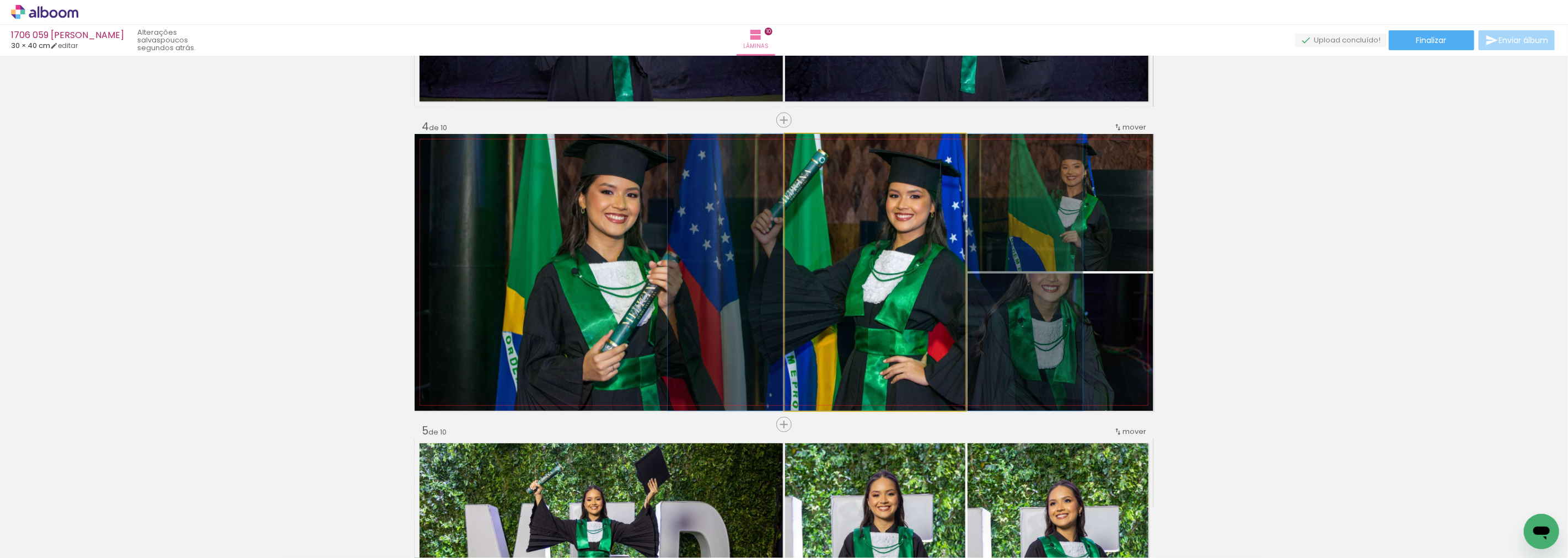
drag, startPoint x: 853, startPoint y: 275, endPoint x: 610, endPoint y: 277, distance: 243.0
click at [0, 0] on slot at bounding box center [0, 0] width 0 height 0
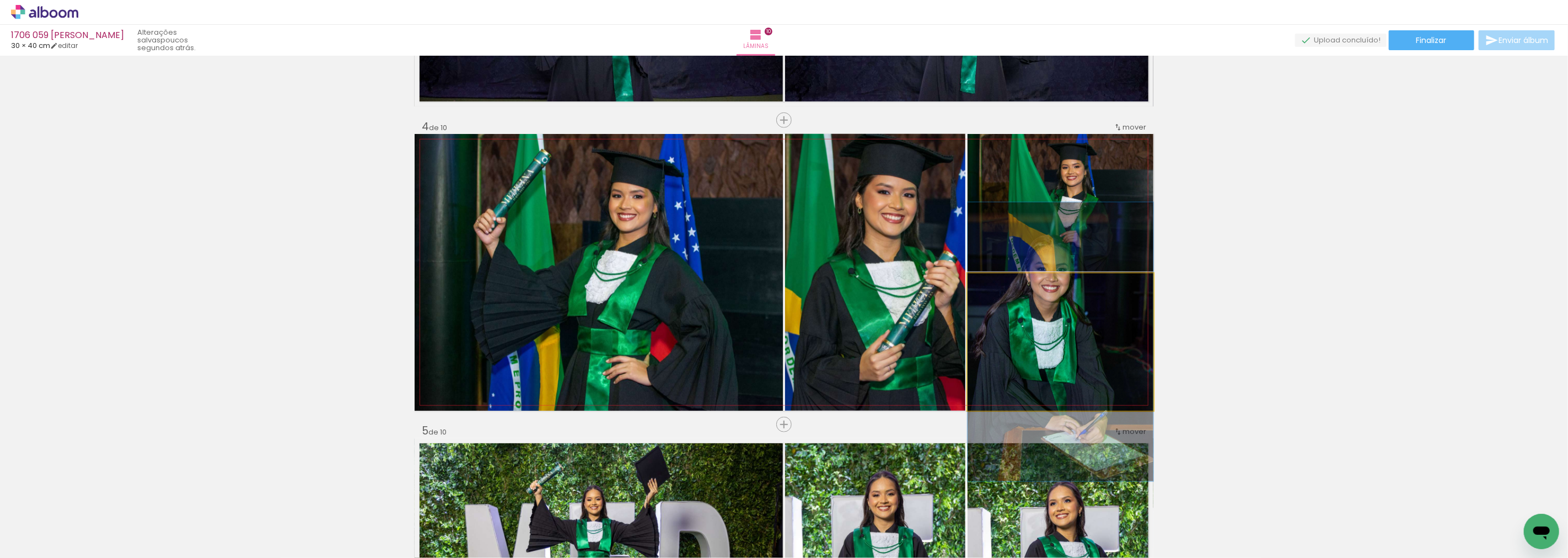
drag, startPoint x: 1098, startPoint y: 341, endPoint x: 800, endPoint y: 340, distance: 298.0
click at [0, 0] on slot at bounding box center [0, 0] width 0 height 0
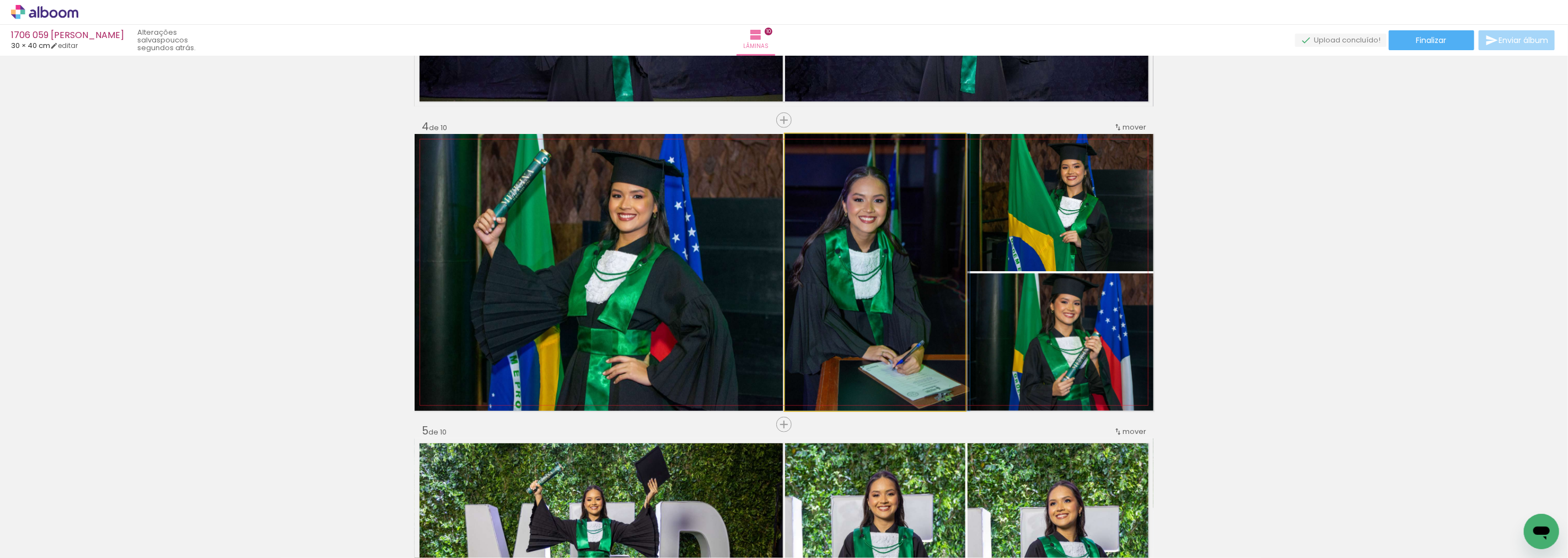
drag, startPoint x: 851, startPoint y: 237, endPoint x: 863, endPoint y: 237, distance: 12.0
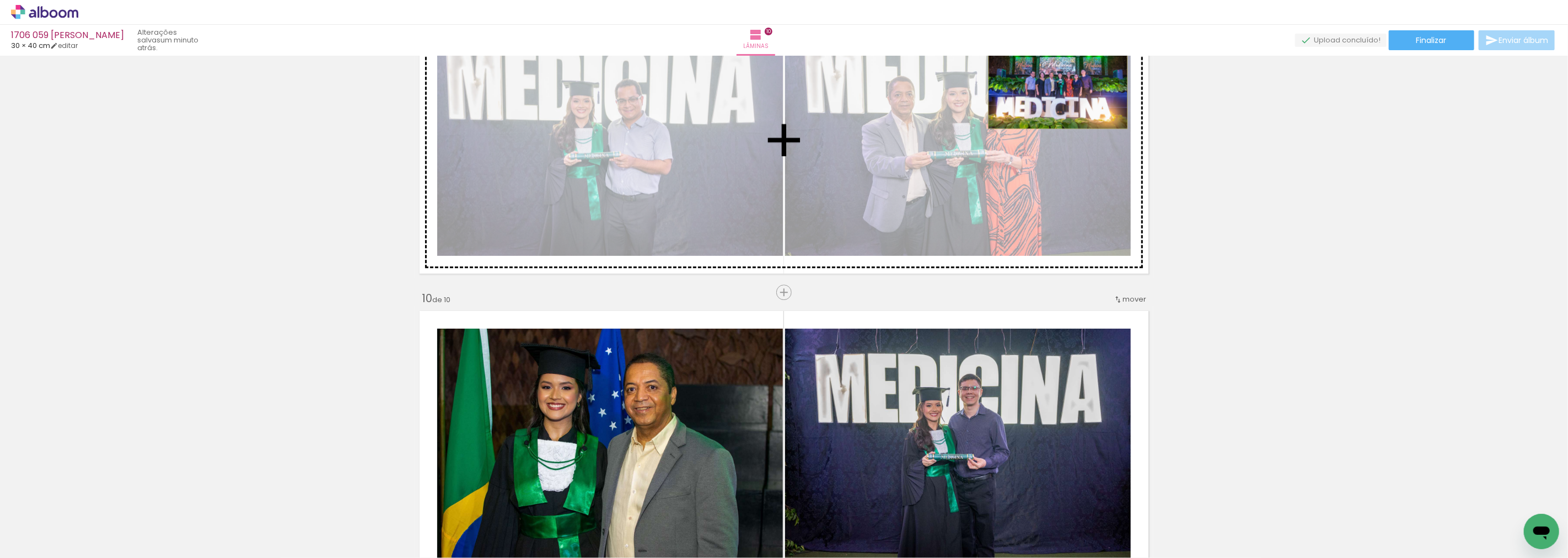
scroll to position [2828, 0]
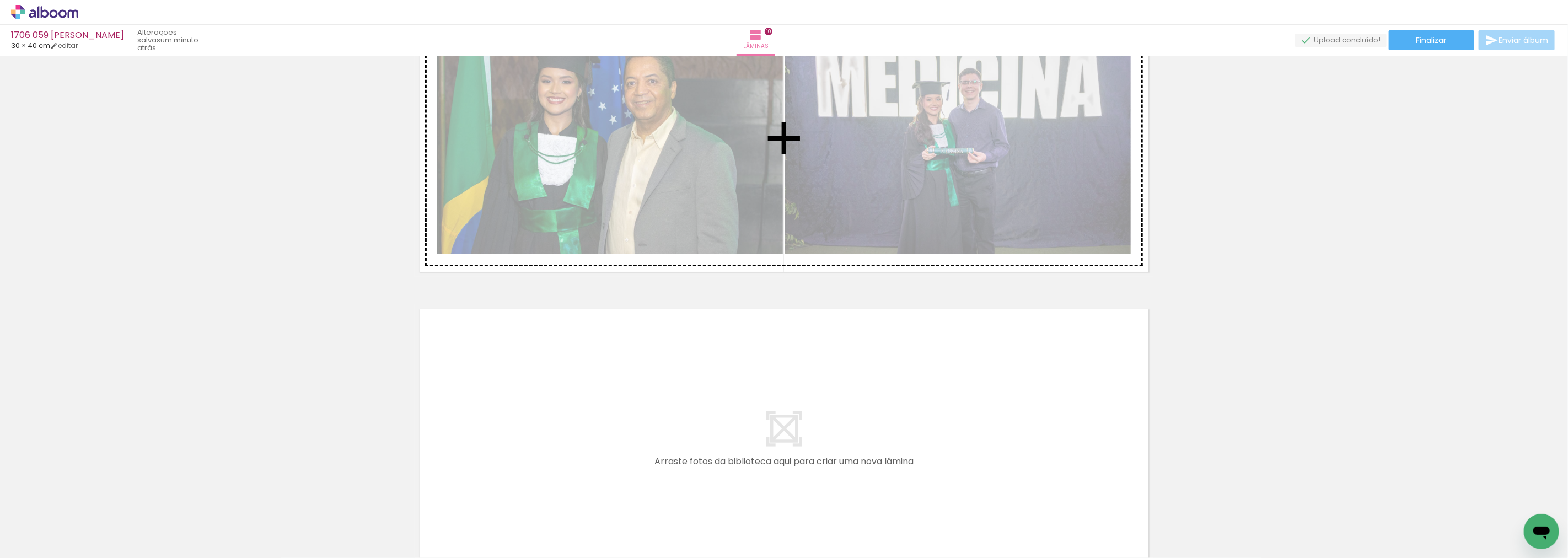
drag, startPoint x: 1033, startPoint y: 85, endPoint x: 986, endPoint y: 164, distance: 91.9
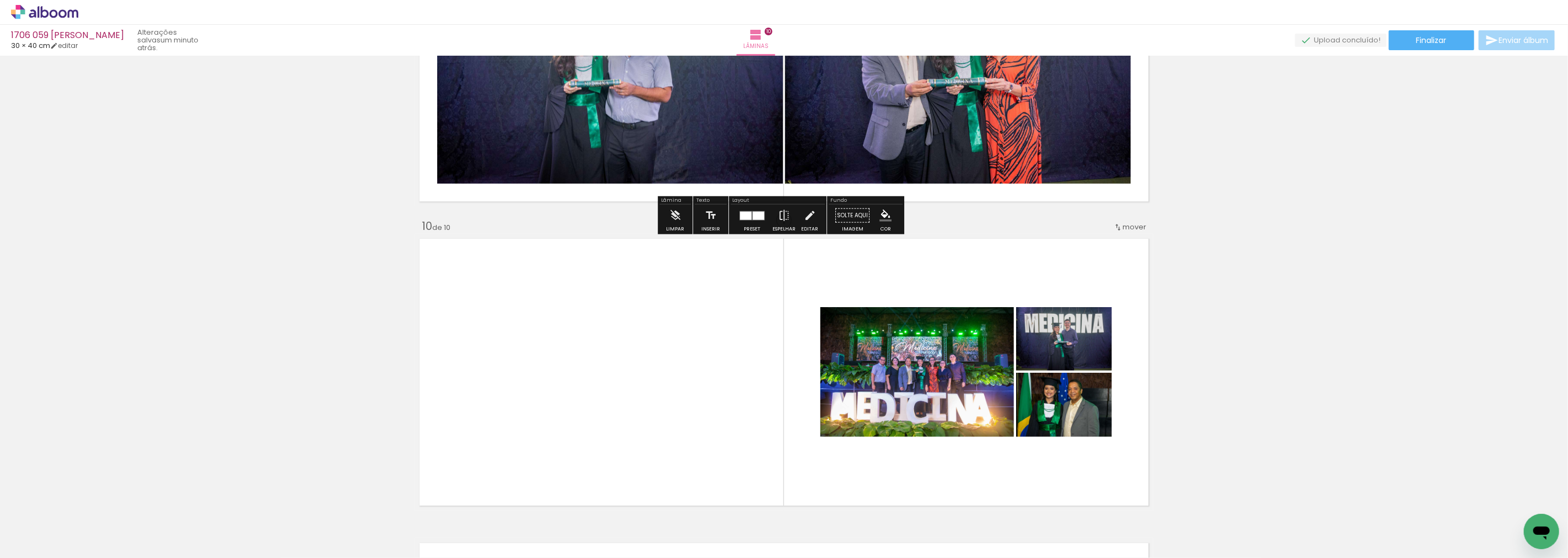
scroll to position [2584, 0]
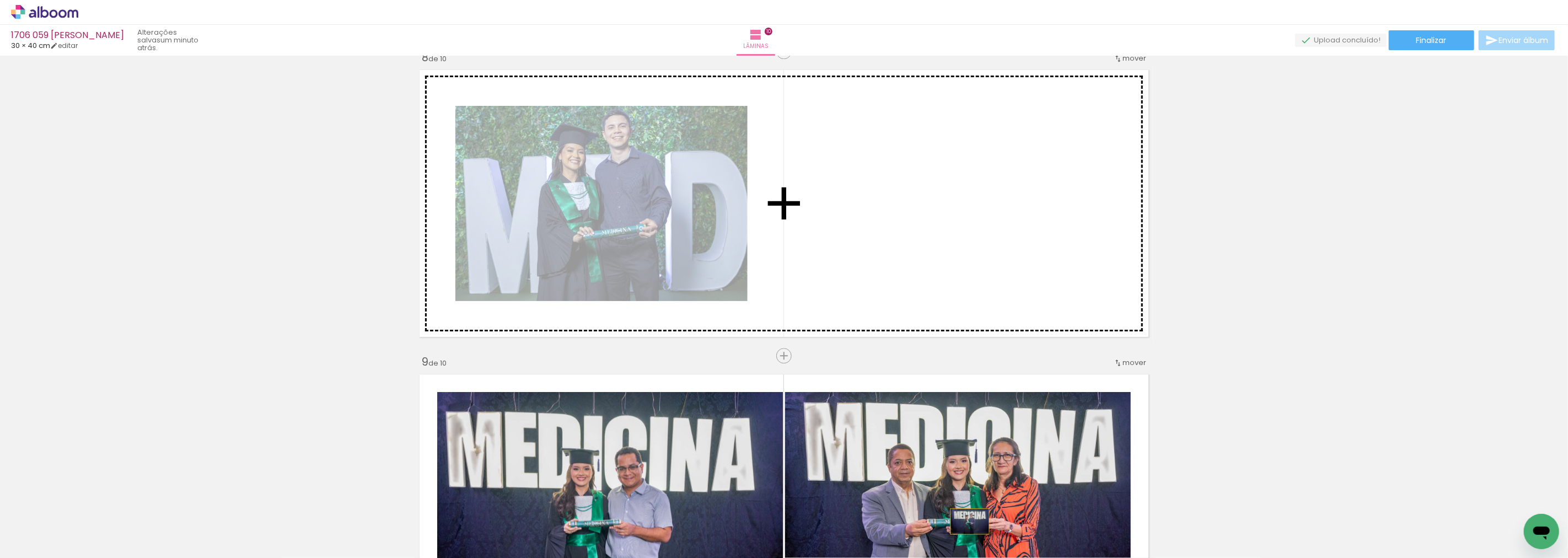
scroll to position [21882, 0]
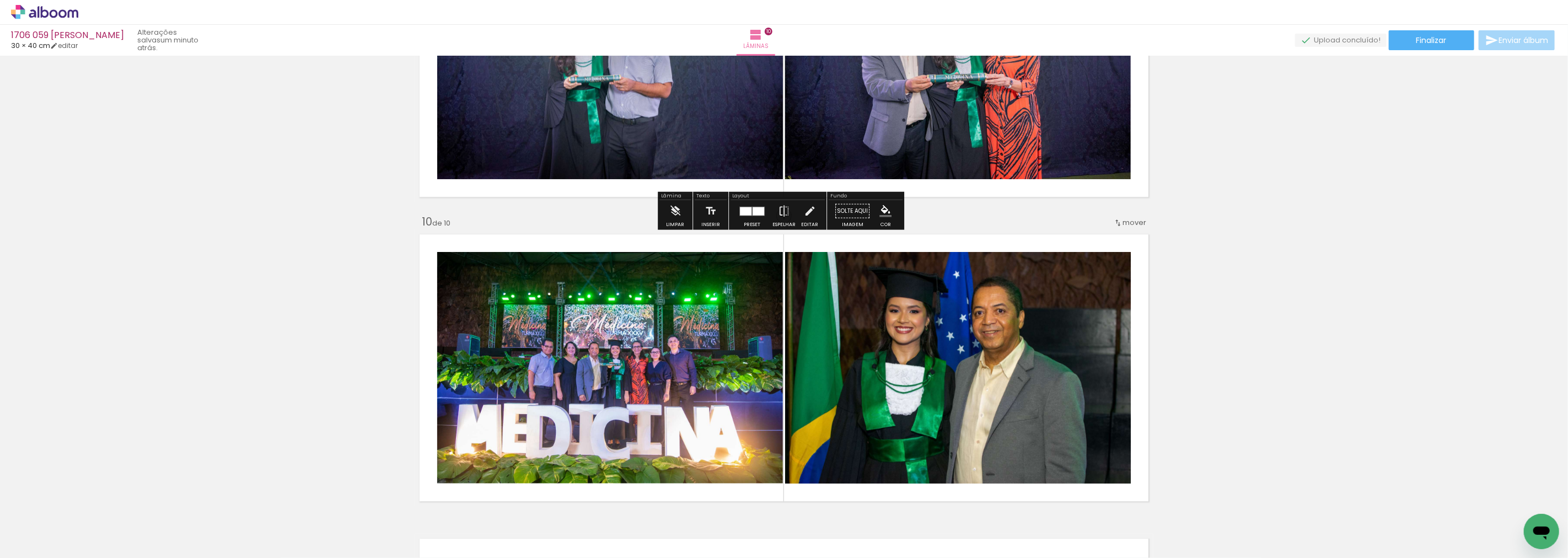
scroll to position [2706, 0]
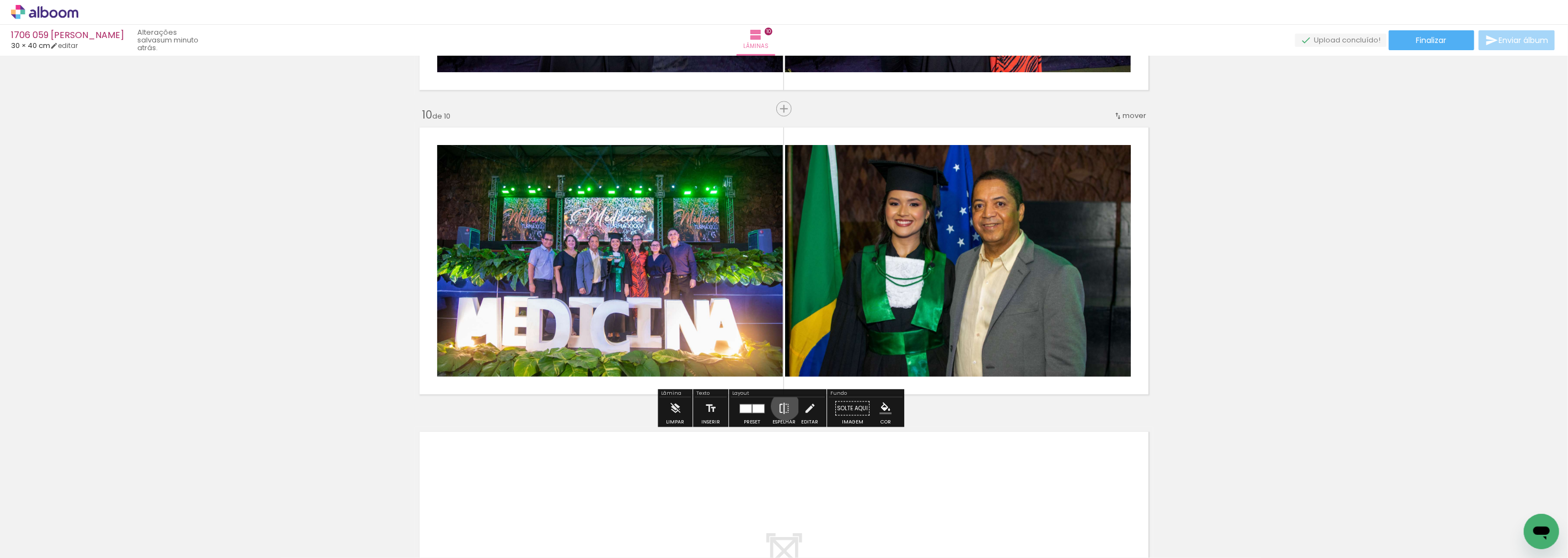
click at [783, 406] on iron-icon at bounding box center [784, 408] width 12 height 22
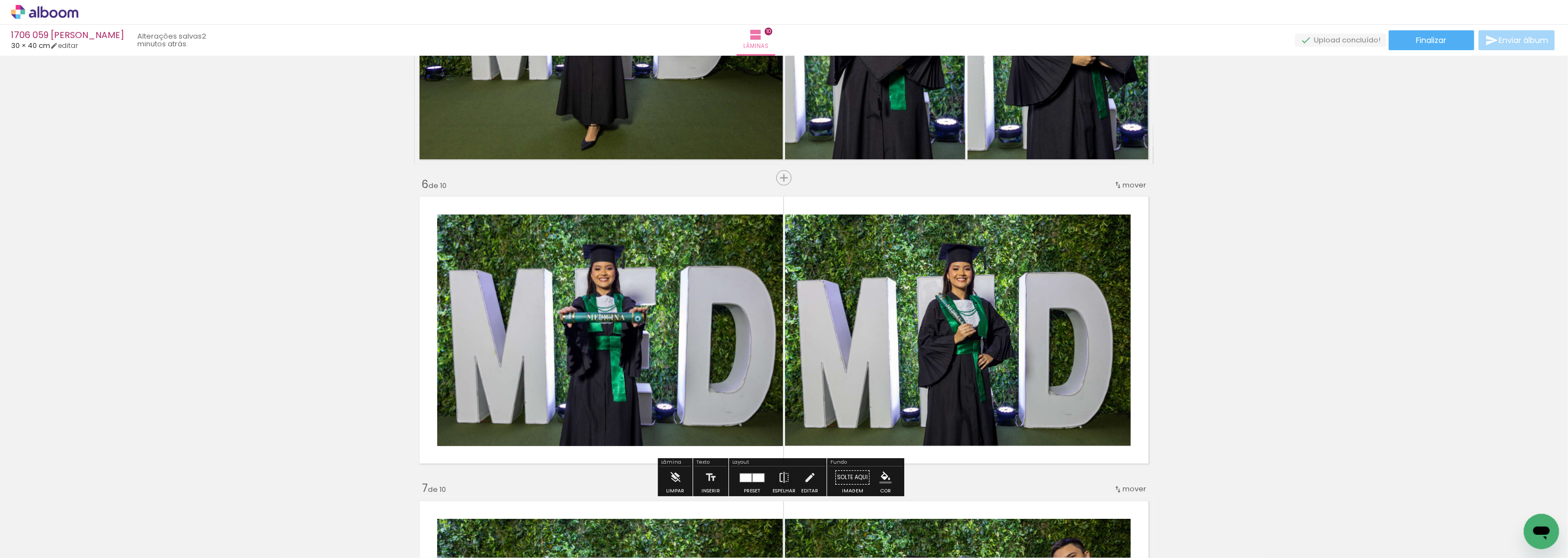
scroll to position [1419, 0]
click at [745, 480] on div at bounding box center [746, 477] width 11 height 8
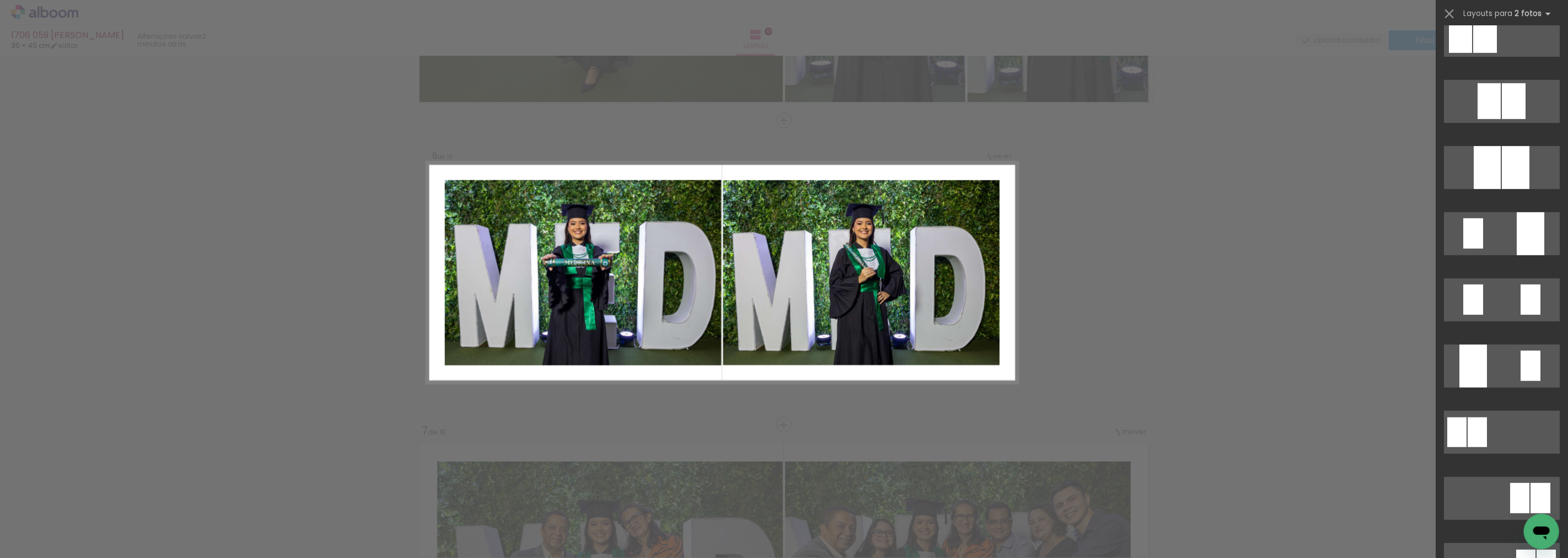
scroll to position [4798, 0]
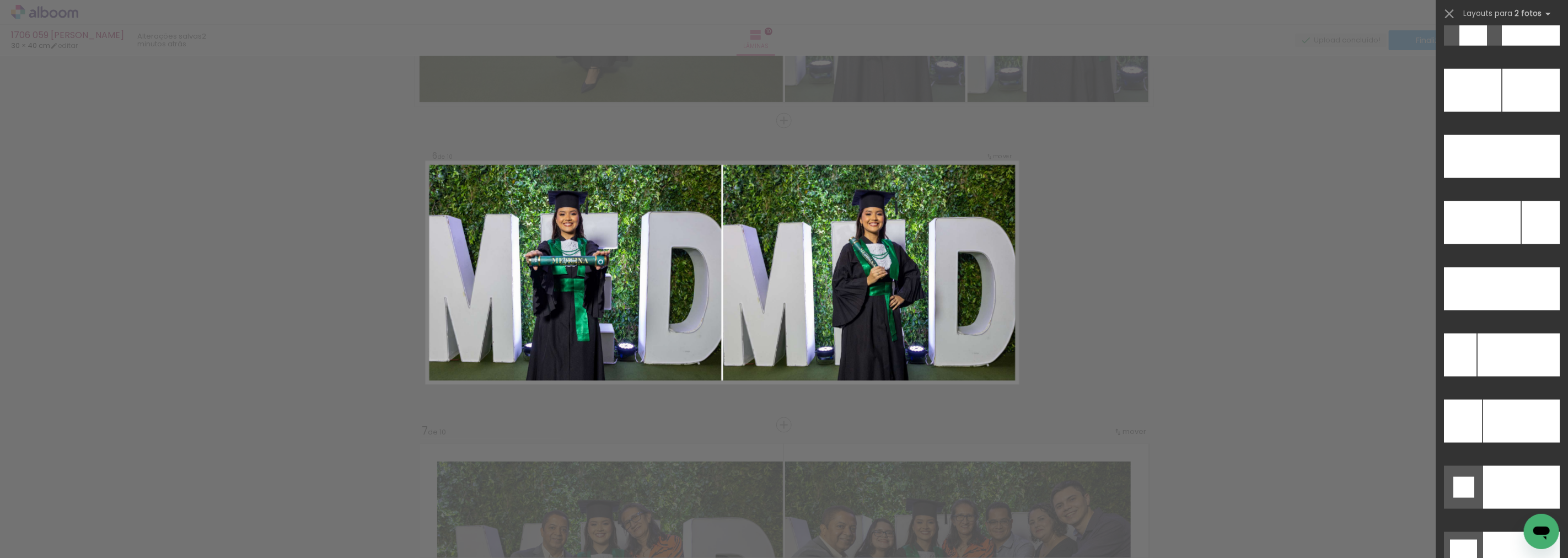
click at [1529, 67] on div at bounding box center [1502, 93] width 132 height 66
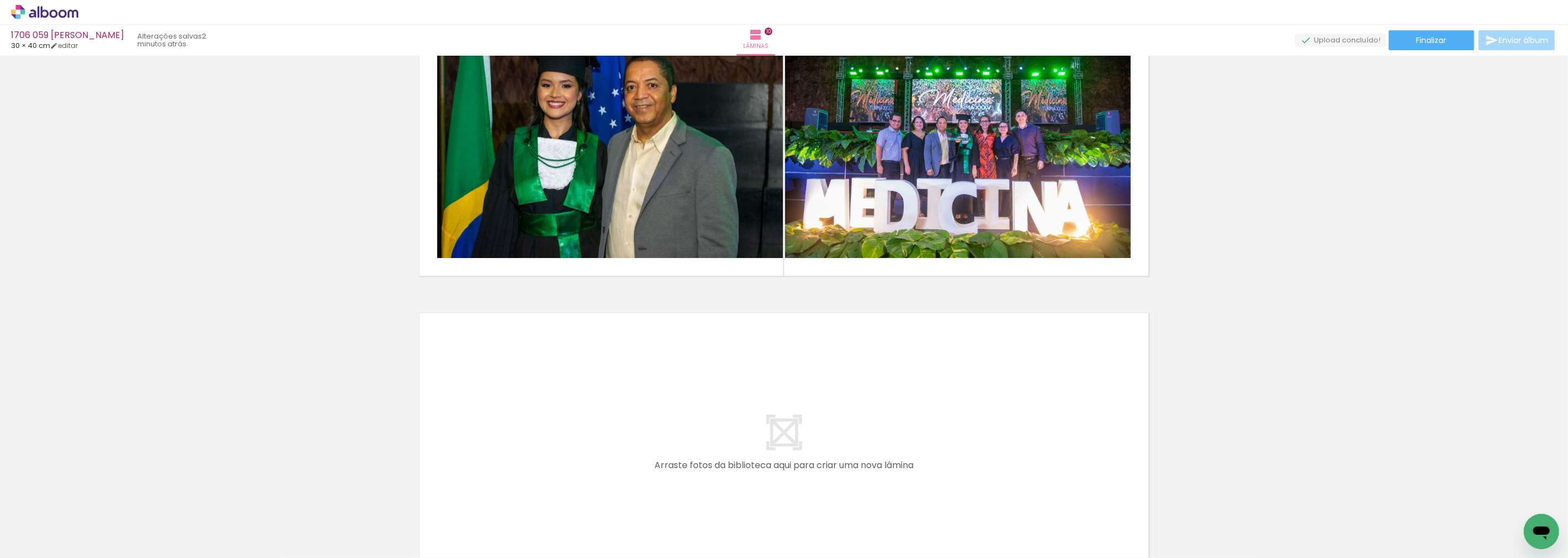
scroll to position [0, 820]
drag, startPoint x: 663, startPoint y: 525, endPoint x: 643, endPoint y: 497, distance: 34.4
click at [573, 461] on quentale-workspace at bounding box center [784, 279] width 1568 height 558
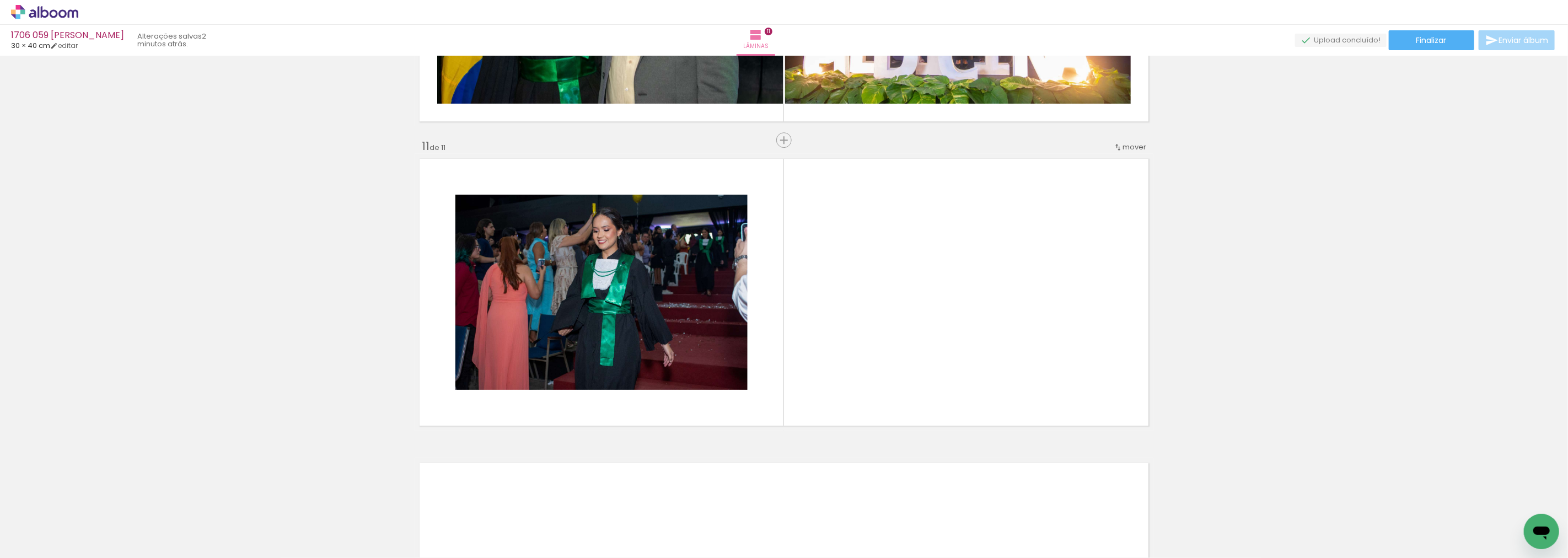
scroll to position [2999, 0]
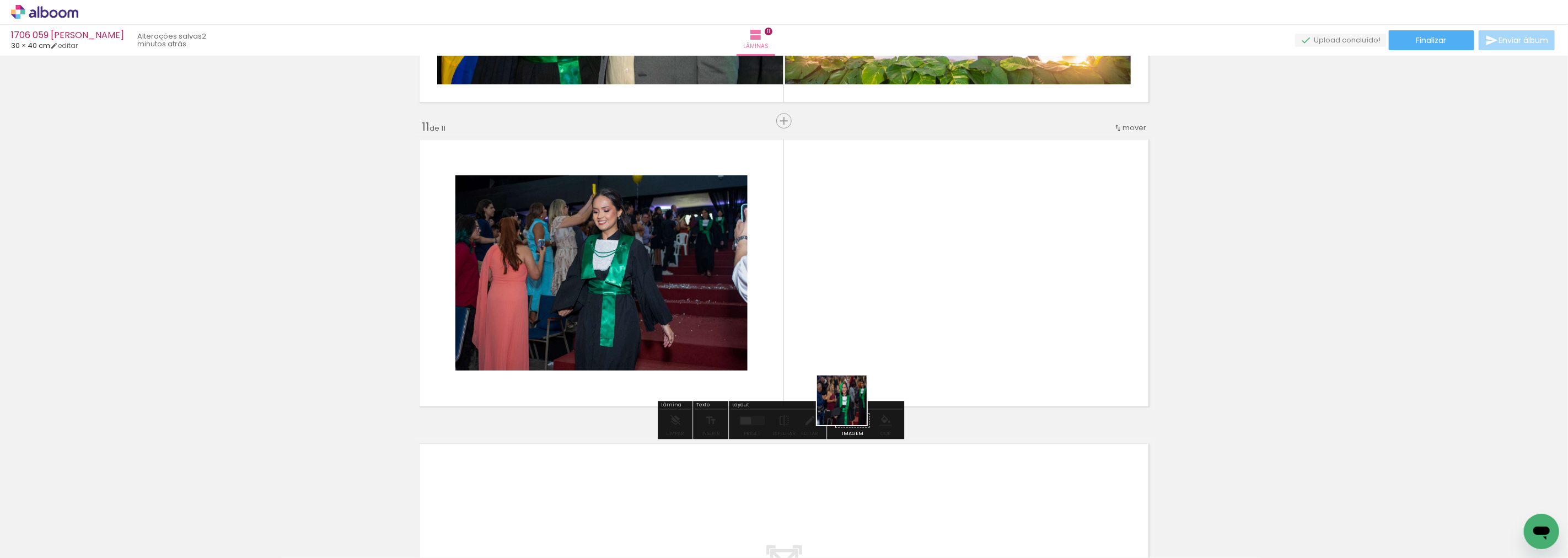
drag, startPoint x: 743, startPoint y: 537, endPoint x: 969, endPoint y: 326, distance: 309.2
click at [969, 326] on quentale-workspace at bounding box center [784, 279] width 1568 height 558
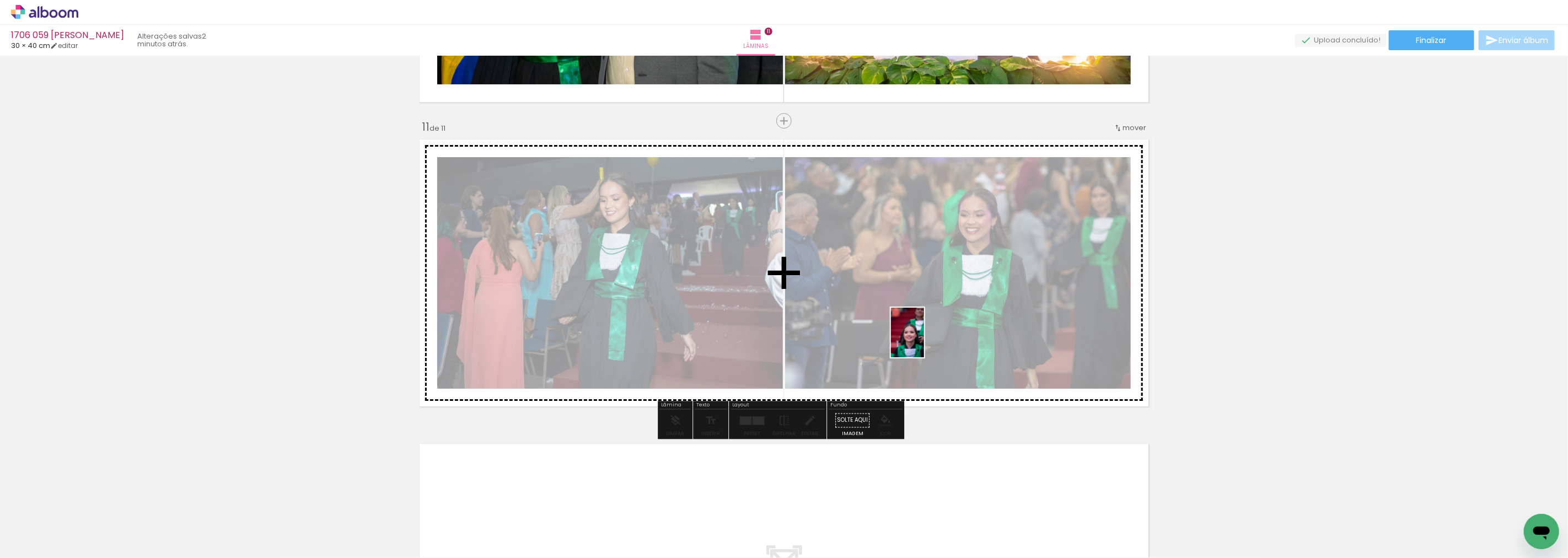
drag, startPoint x: 780, startPoint y: 536, endPoint x: 924, endPoint y: 341, distance: 242.4
click at [924, 341] on quentale-workspace at bounding box center [784, 279] width 1568 height 558
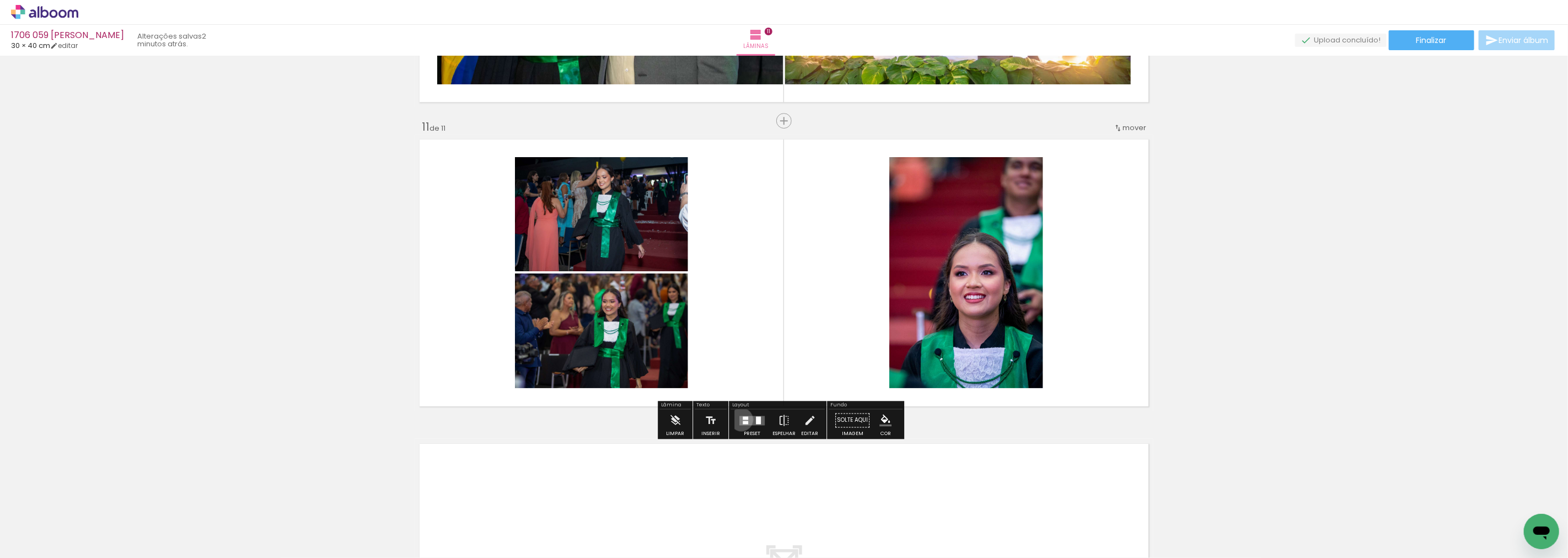
click at [740, 419] on quentale-layouter at bounding box center [752, 420] width 25 height 9
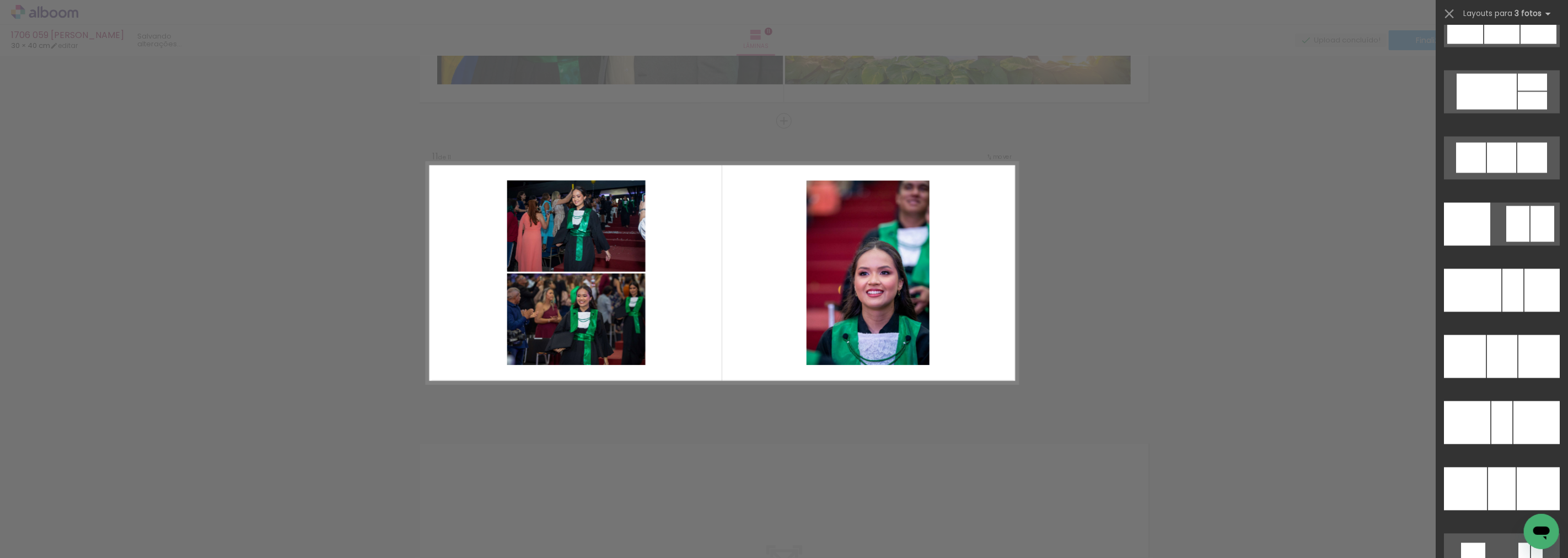
scroll to position [8963, 0]
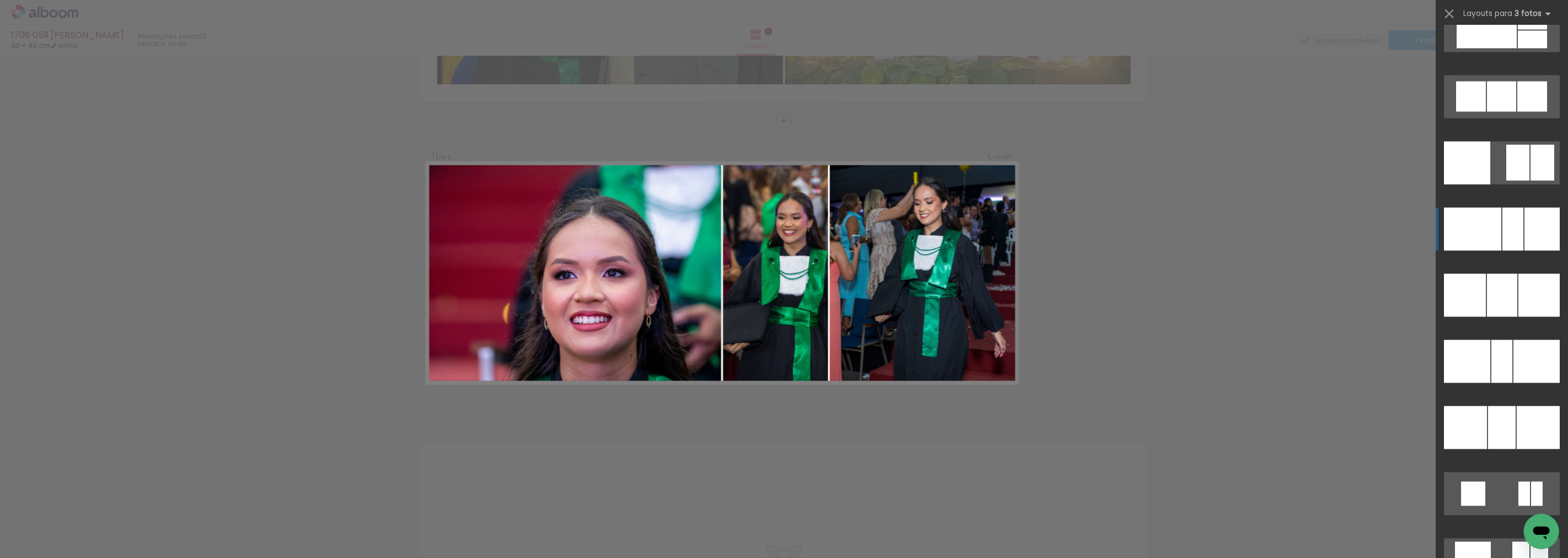
click at [1476, 184] on div at bounding box center [1467, 162] width 46 height 43
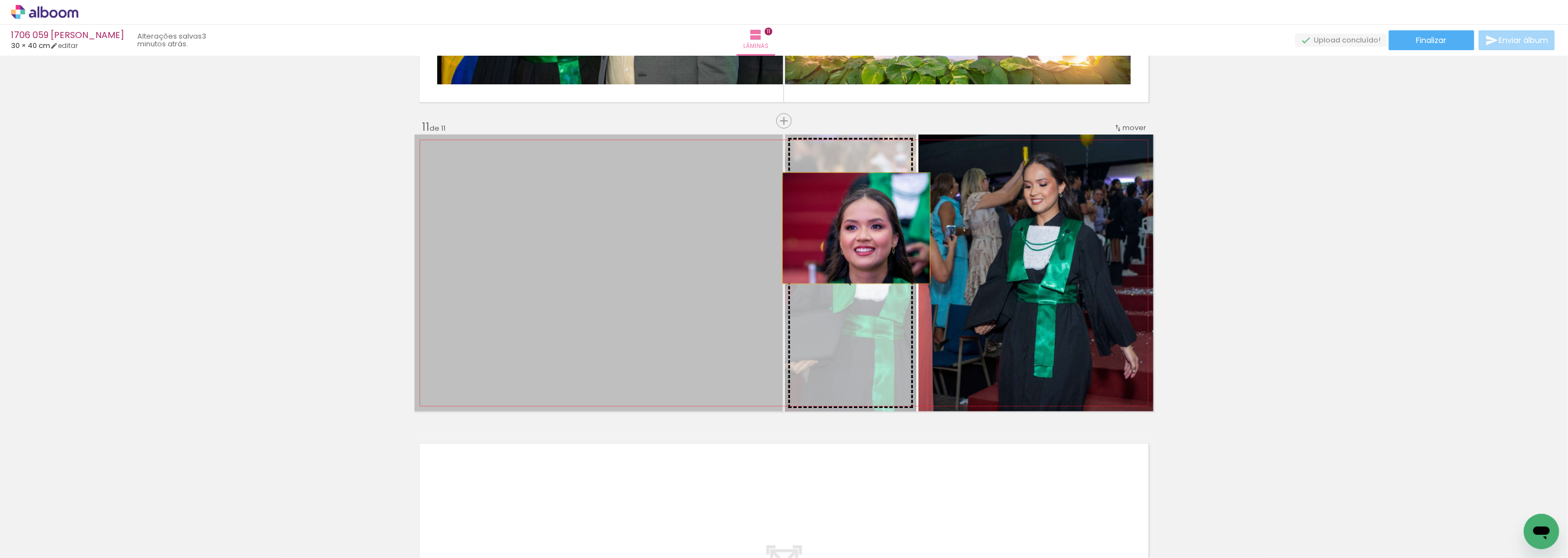
drag, startPoint x: 642, startPoint y: 243, endPoint x: 853, endPoint y: 228, distance: 211.5
click at [0, 0] on slot at bounding box center [0, 0] width 0 height 0
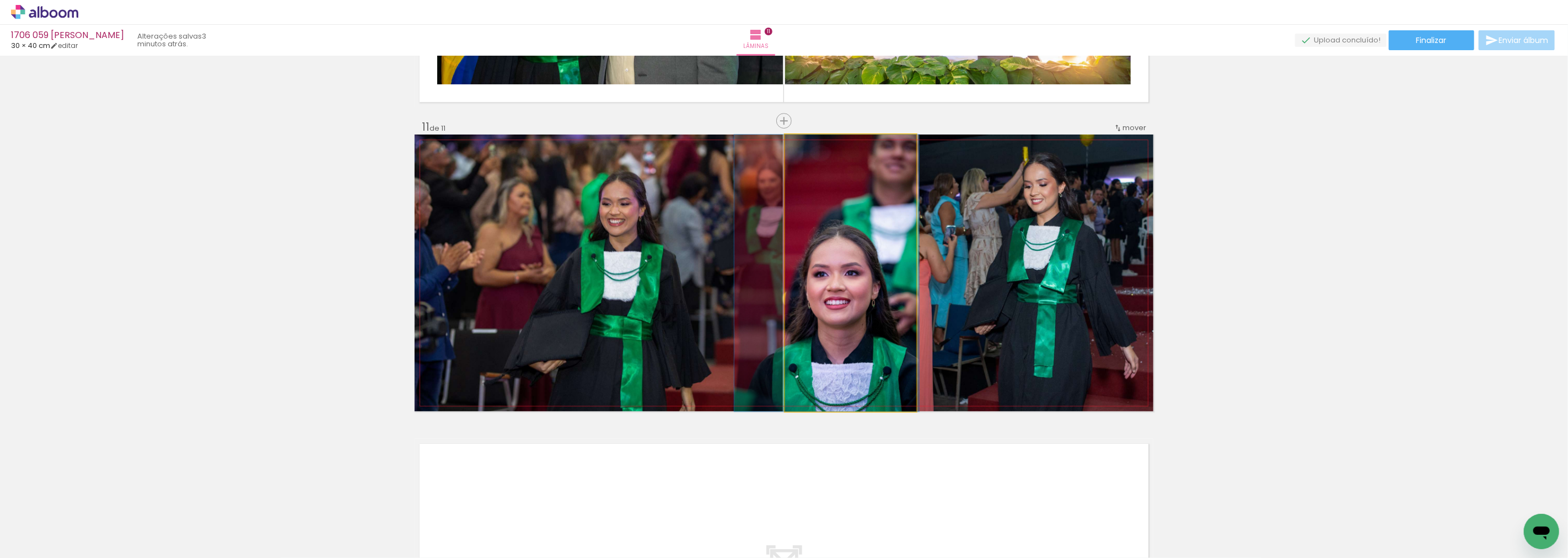
drag, startPoint x: 853, startPoint y: 228, endPoint x: 828, endPoint y: 228, distance: 25.0
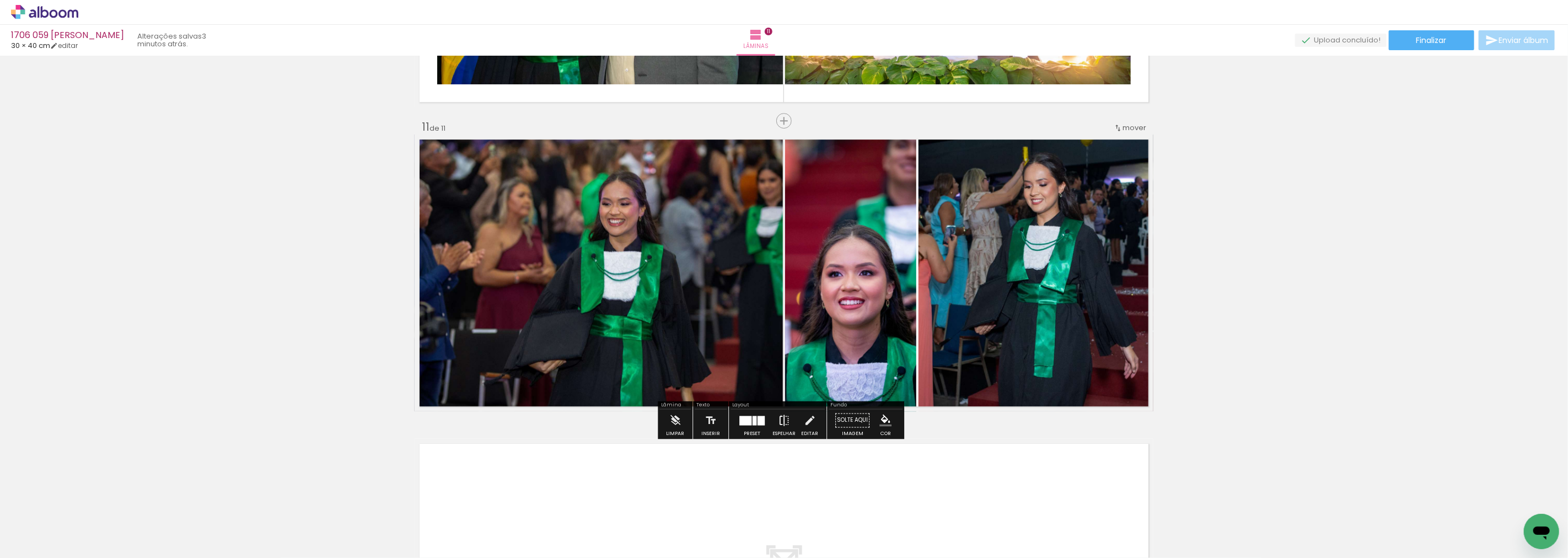
click at [779, 415] on iron-icon at bounding box center [784, 420] width 12 height 22
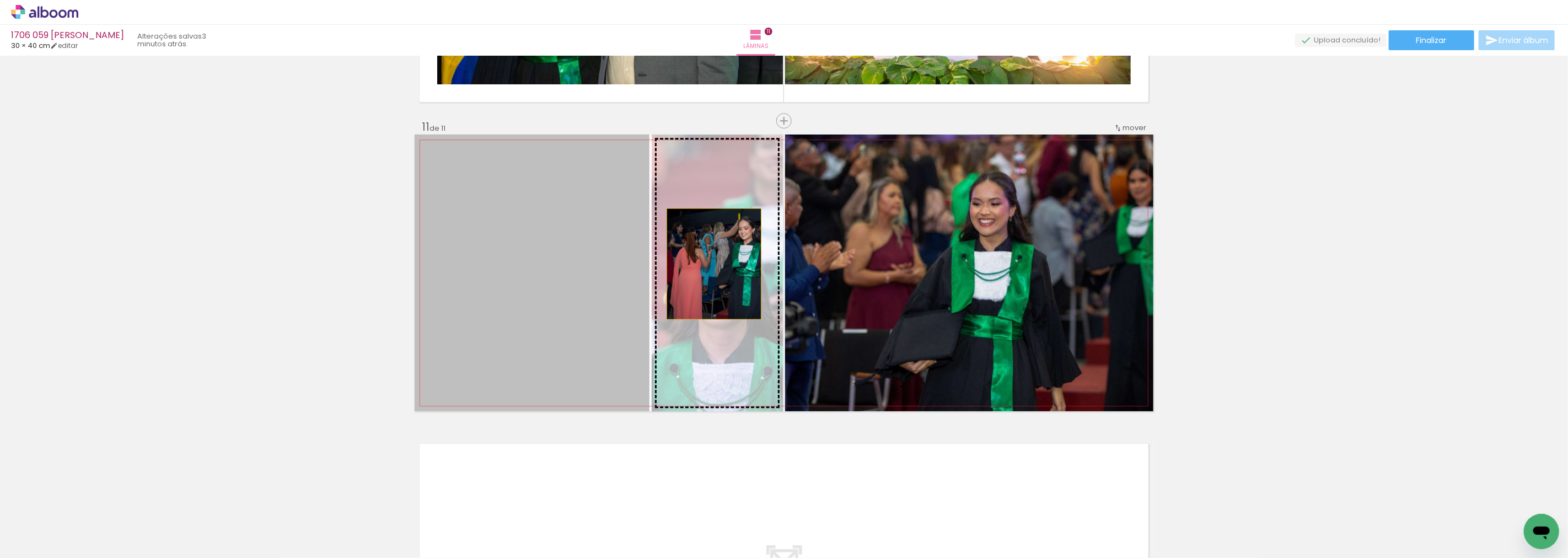
drag, startPoint x: 563, startPoint y: 264, endPoint x: 709, endPoint y: 264, distance: 146.0
click at [0, 0] on slot at bounding box center [0, 0] width 0 height 0
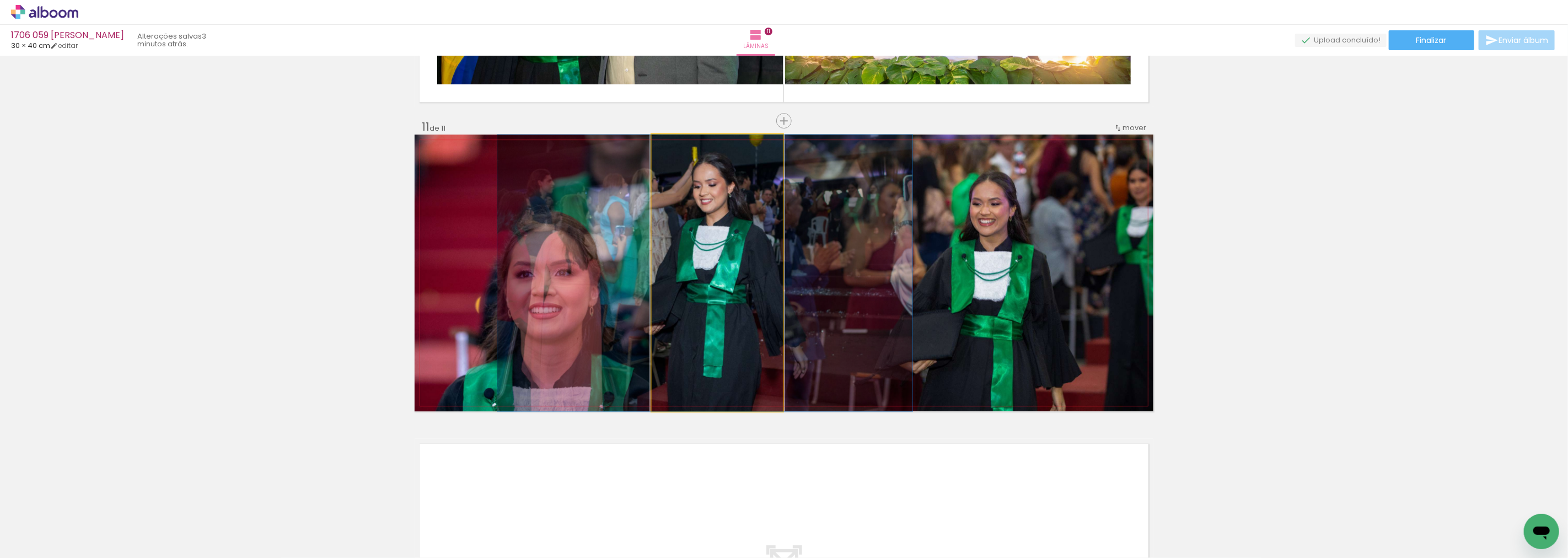
drag, startPoint x: 709, startPoint y: 264, endPoint x: 698, endPoint y: 264, distance: 11.0
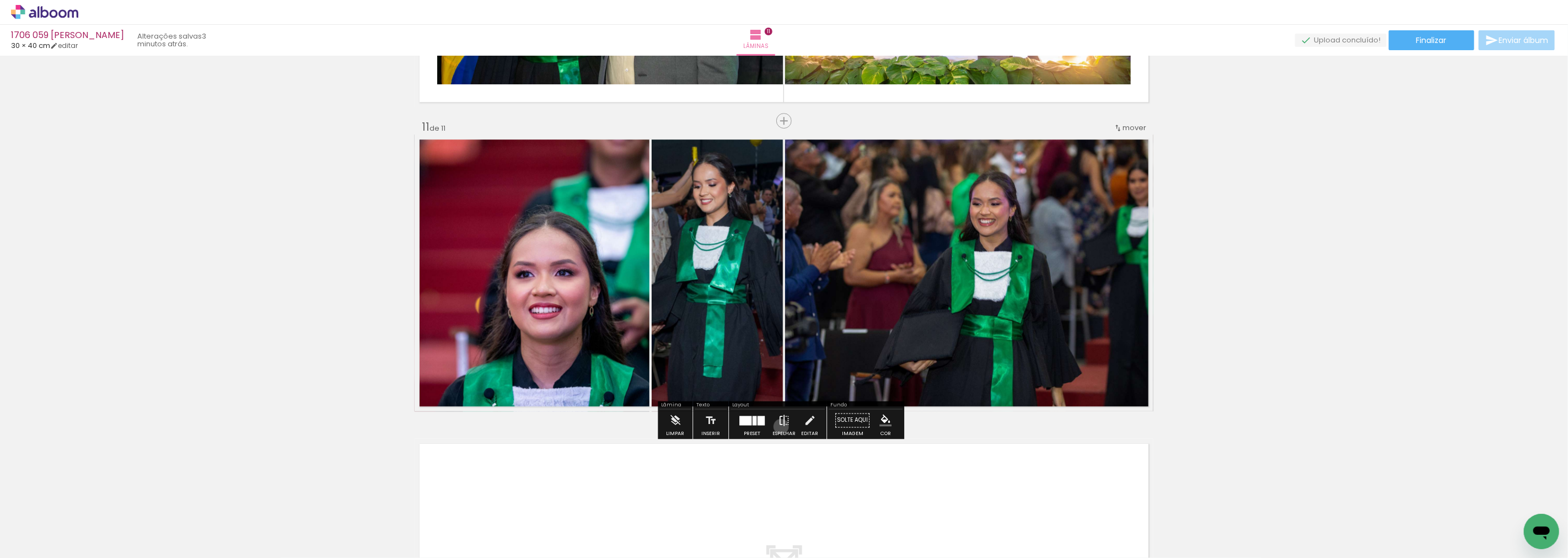
click at [779, 427] on iron-icon at bounding box center [784, 420] width 12 height 22
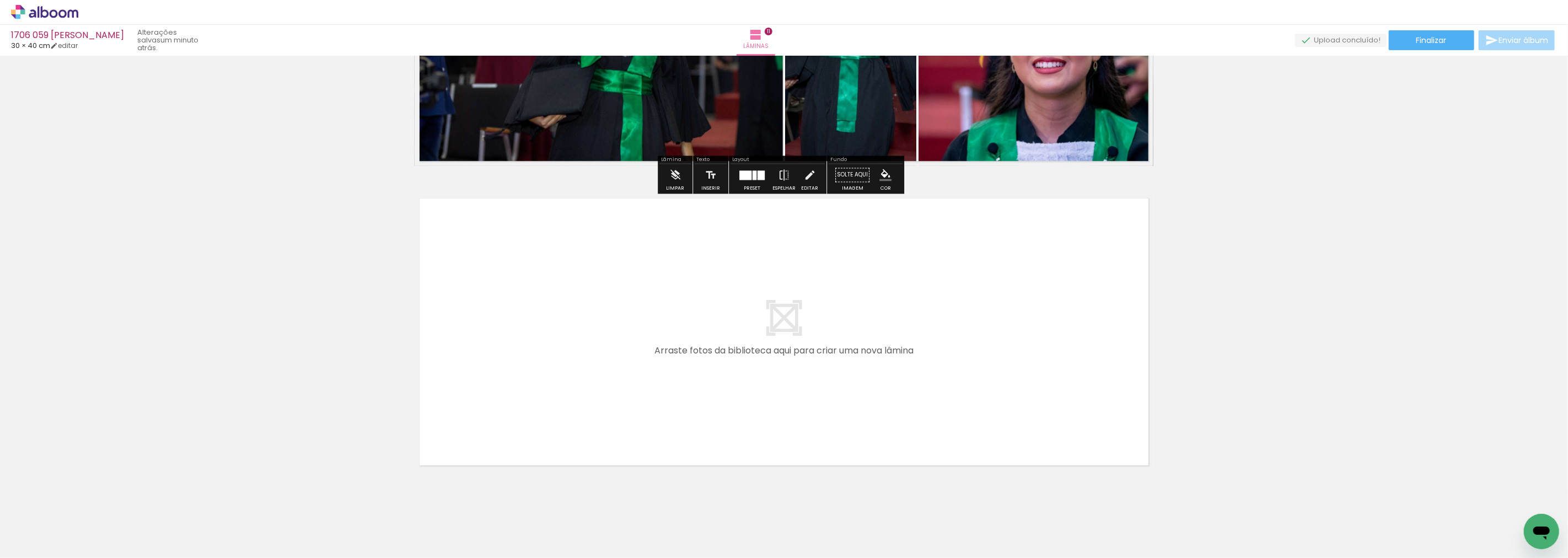
scroll to position [3263, 0]
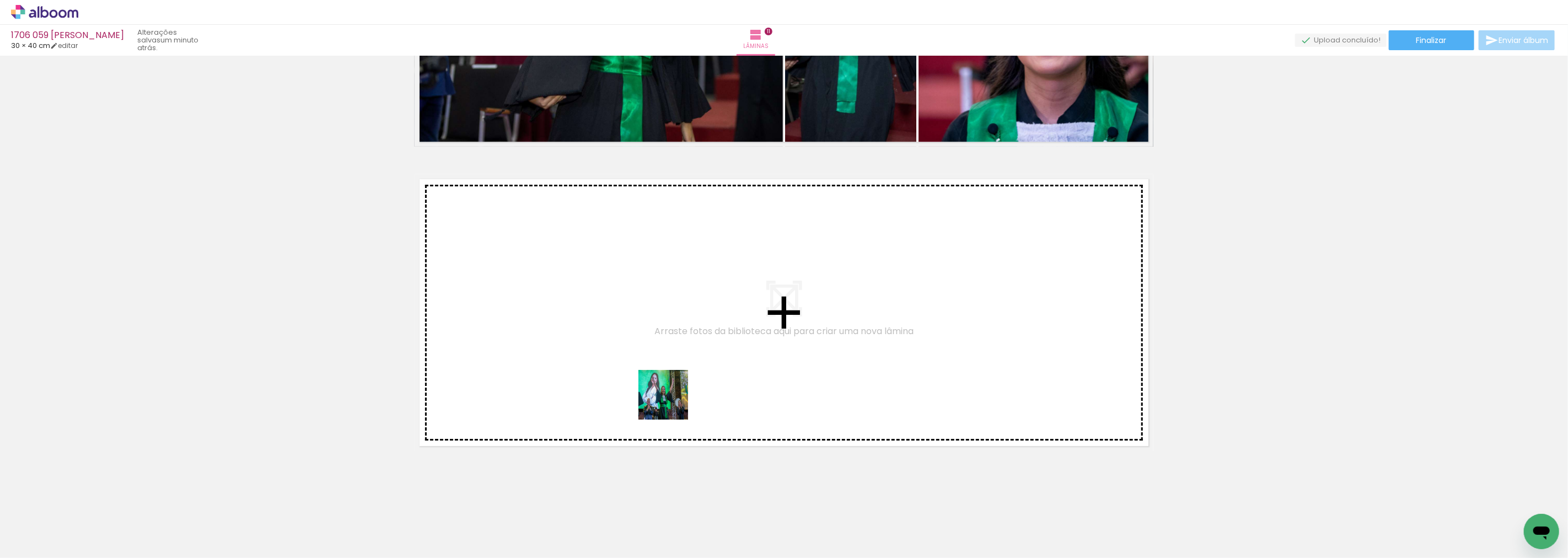
drag, startPoint x: 841, startPoint y: 526, endPoint x: 961, endPoint y: 548, distance: 122.0
click at [667, 401] on quentale-workspace at bounding box center [784, 279] width 1568 height 558
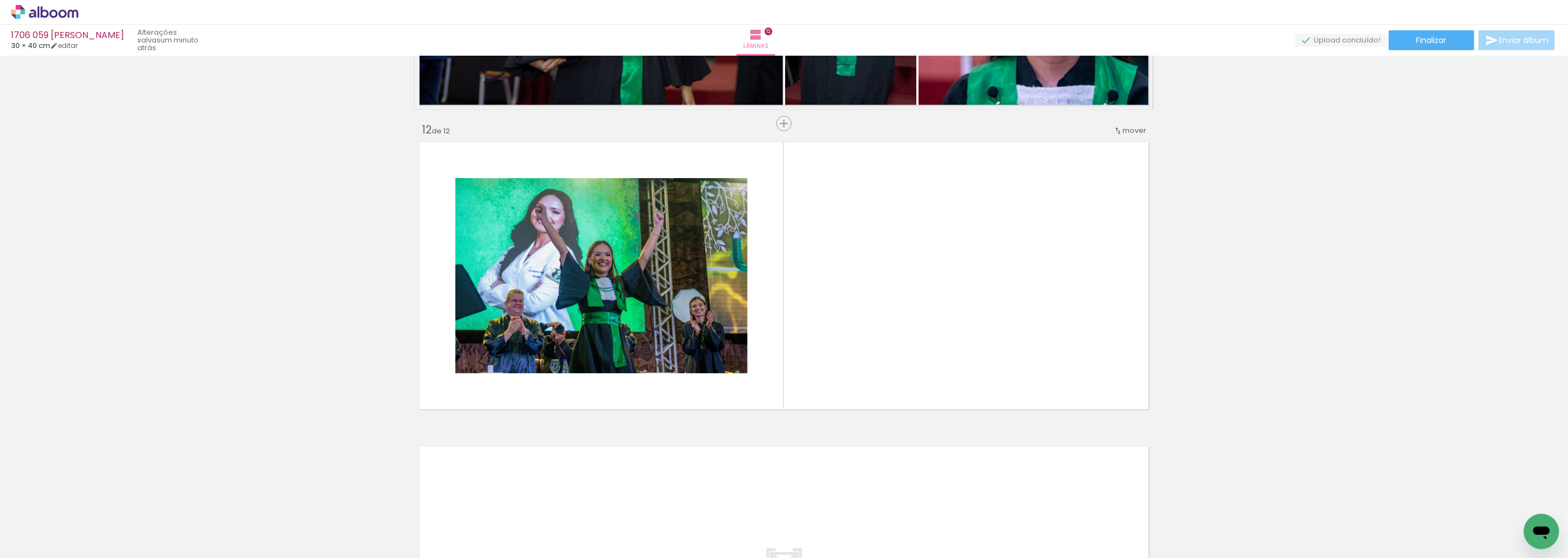
scroll to position [3303, 0]
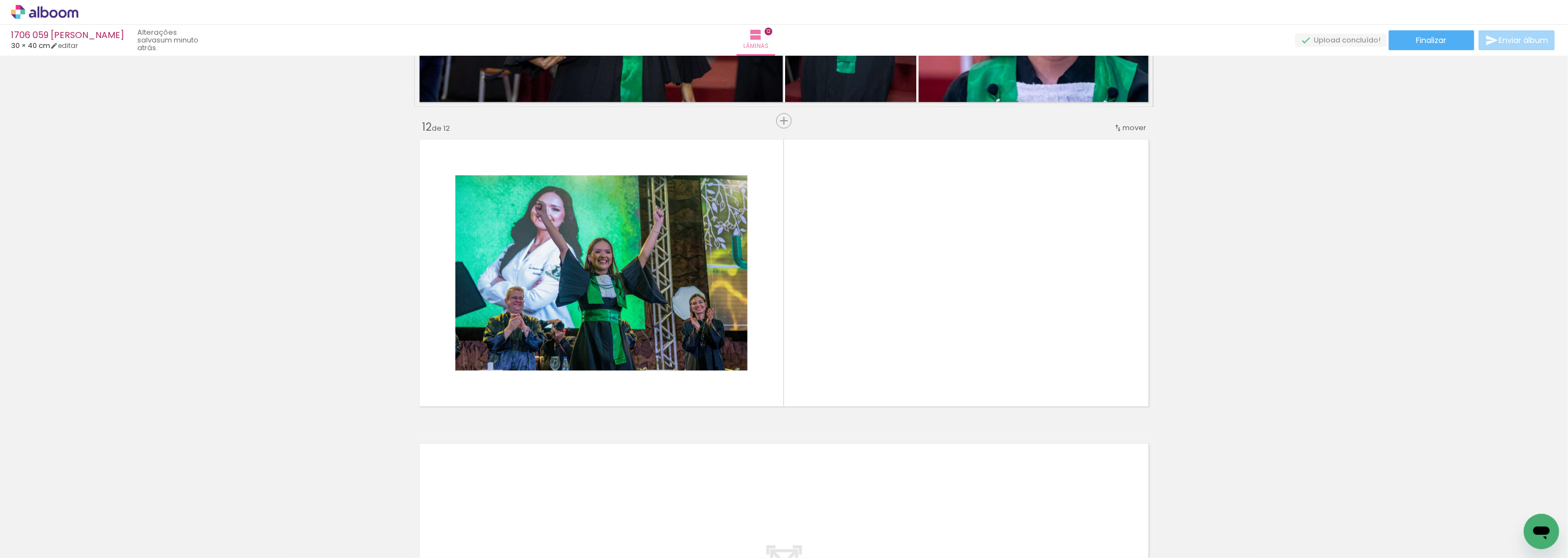
drag, startPoint x: 902, startPoint y: 526, endPoint x: 950, endPoint y: 333, distance: 198.9
click at [950, 333] on quentale-workspace at bounding box center [784, 279] width 1568 height 558
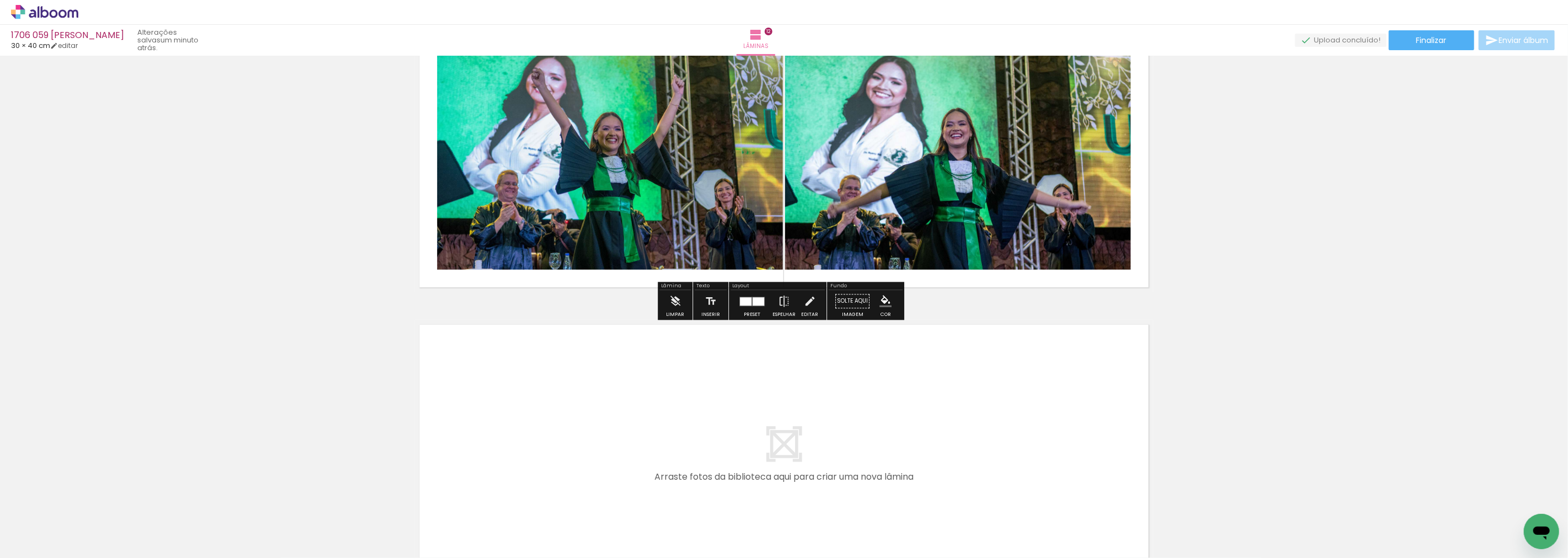
scroll to position [3426, 0]
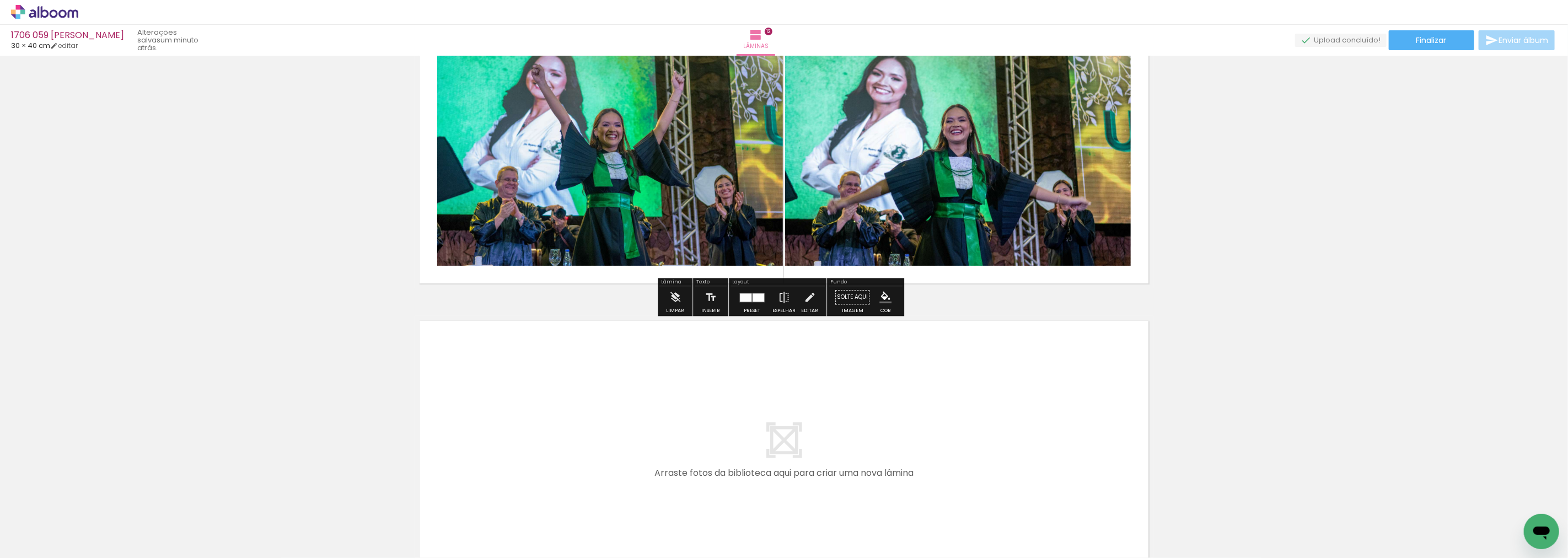
scroll to position [0, 820]
drag, startPoint x: 968, startPoint y: 521, endPoint x: 945, endPoint y: 503, distance: 29.2
click at [717, 450] on quentale-workspace at bounding box center [784, 279] width 1568 height 558
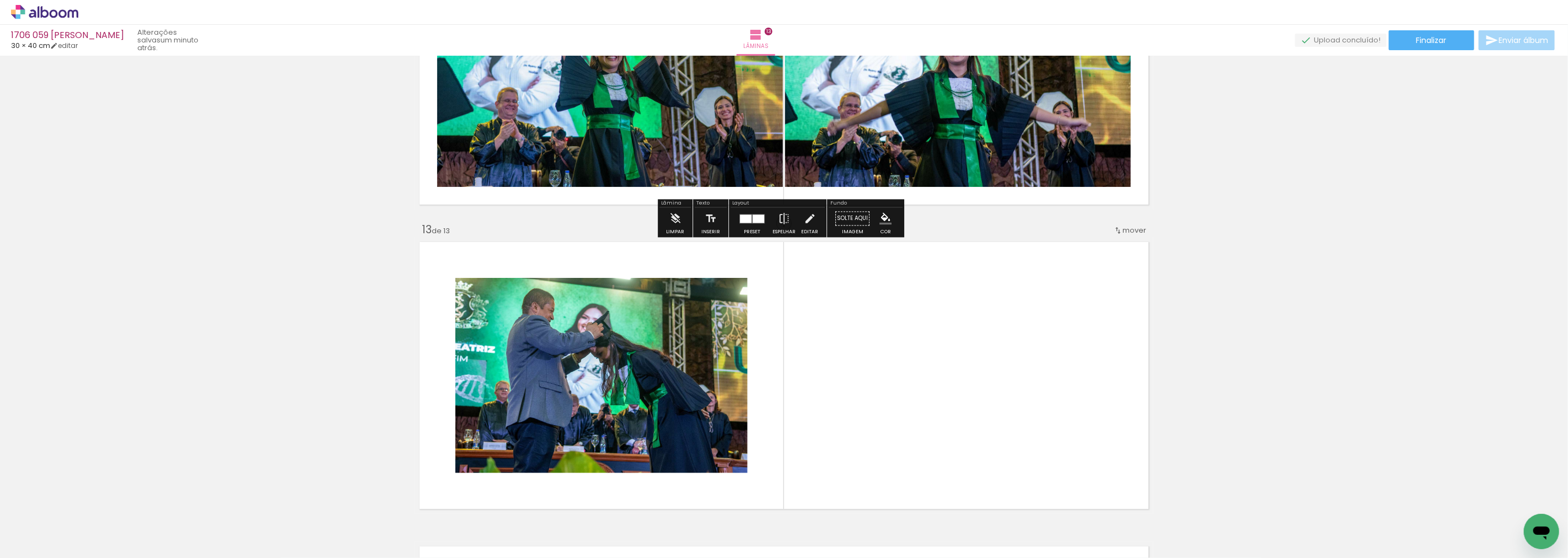
scroll to position [3608, 0]
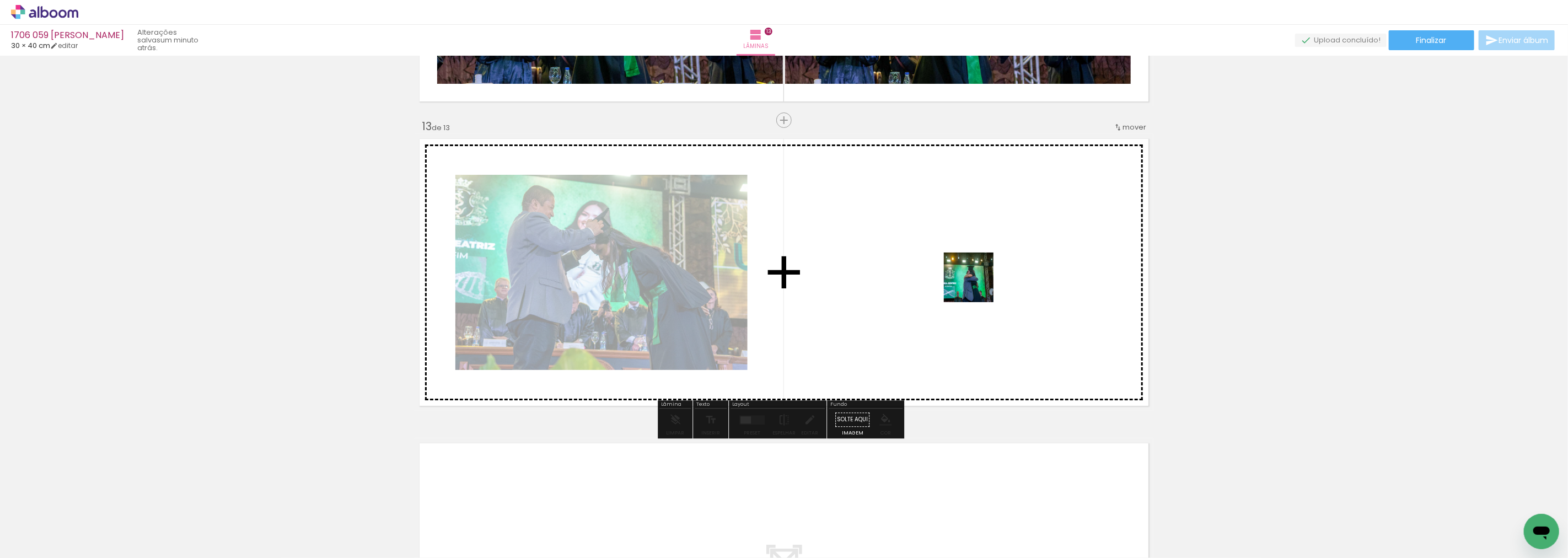
drag, startPoint x: 1016, startPoint y: 527, endPoint x: 978, endPoint y: 272, distance: 257.8
click at [978, 272] on quentale-workspace at bounding box center [784, 279] width 1568 height 558
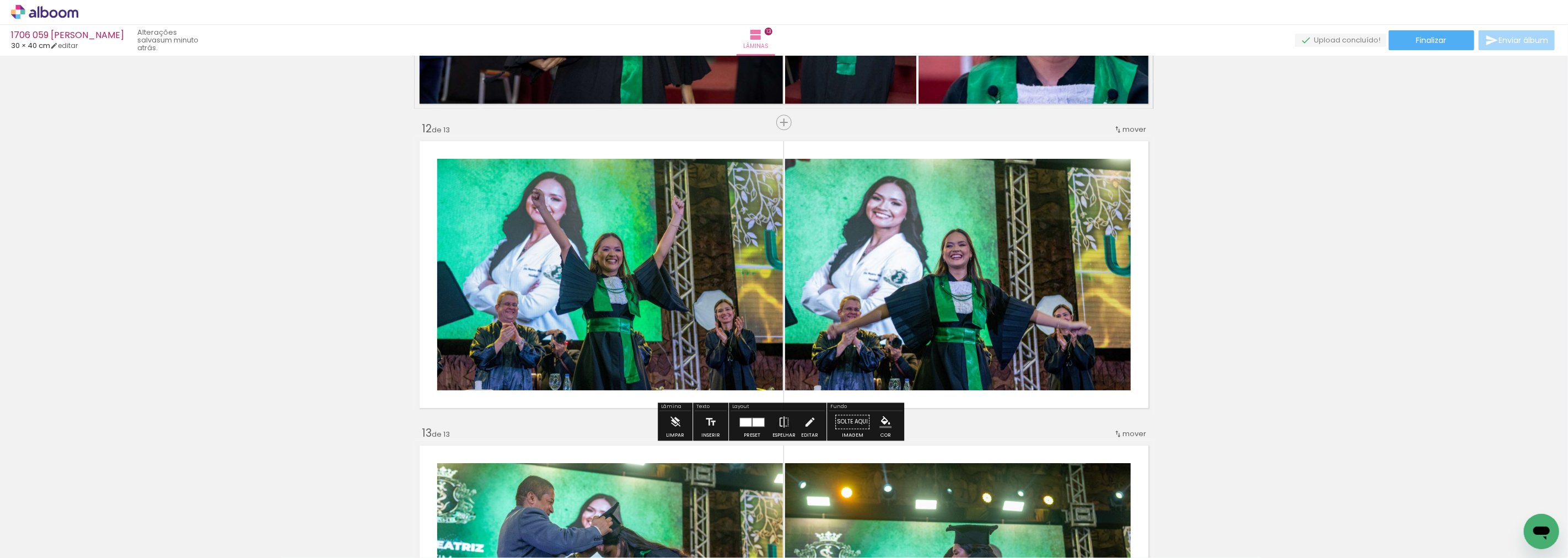
scroll to position [3302, 0]
click at [740, 432] on div at bounding box center [752, 422] width 30 height 22
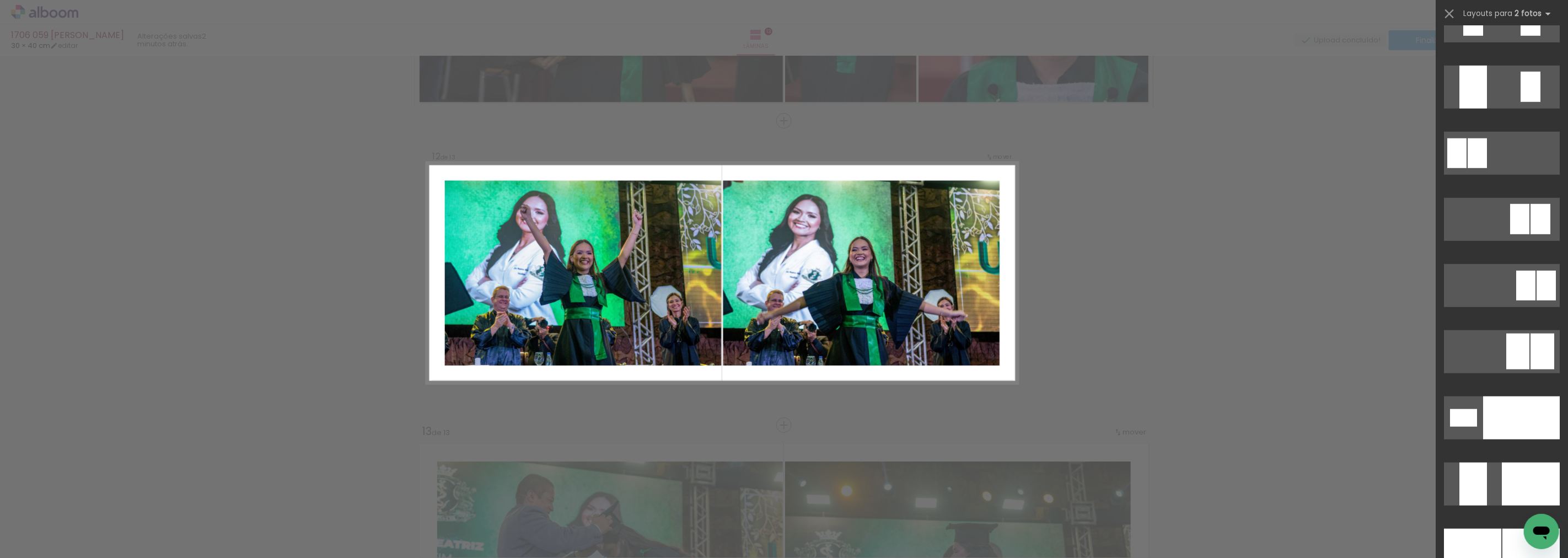
scroll to position [4458, 0]
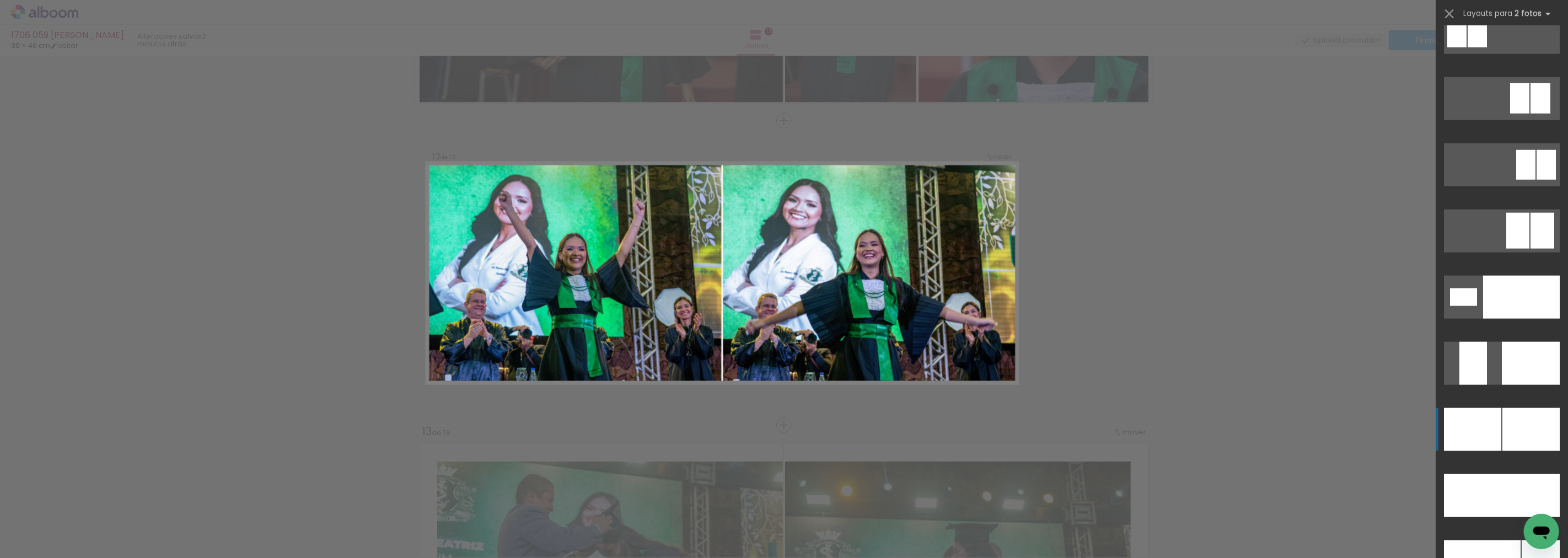
click at [1518, 434] on div at bounding box center [1531, 429] width 57 height 43
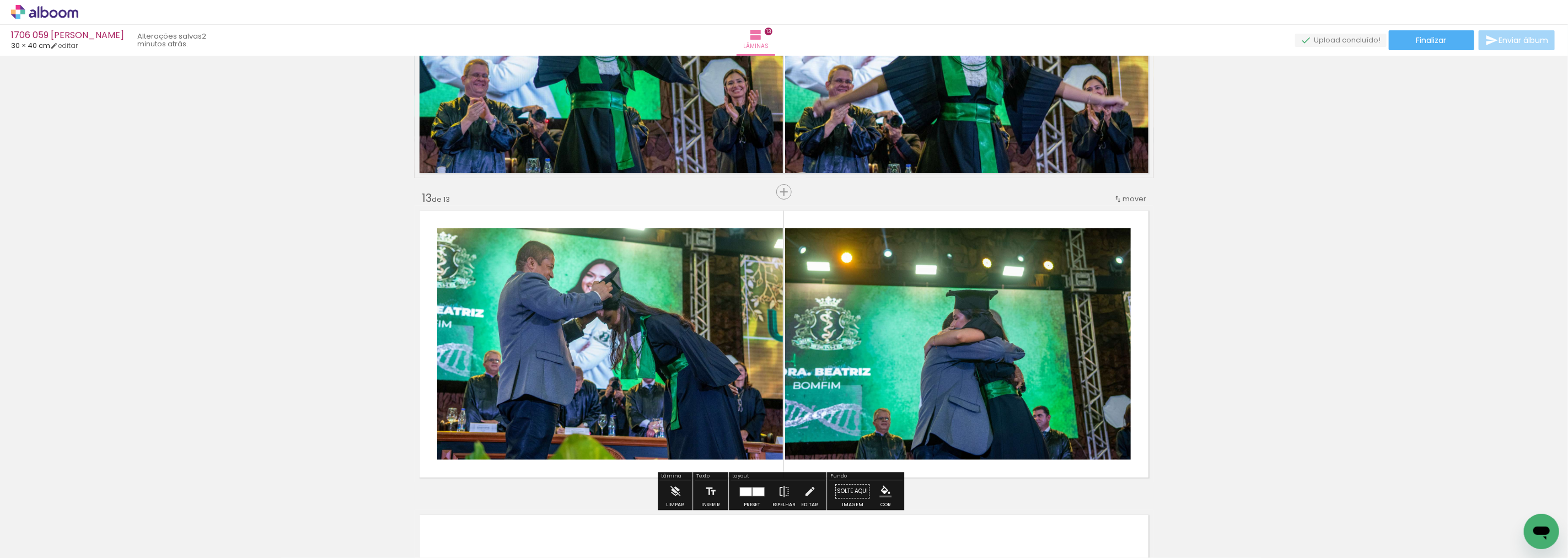
scroll to position [3610, 0]
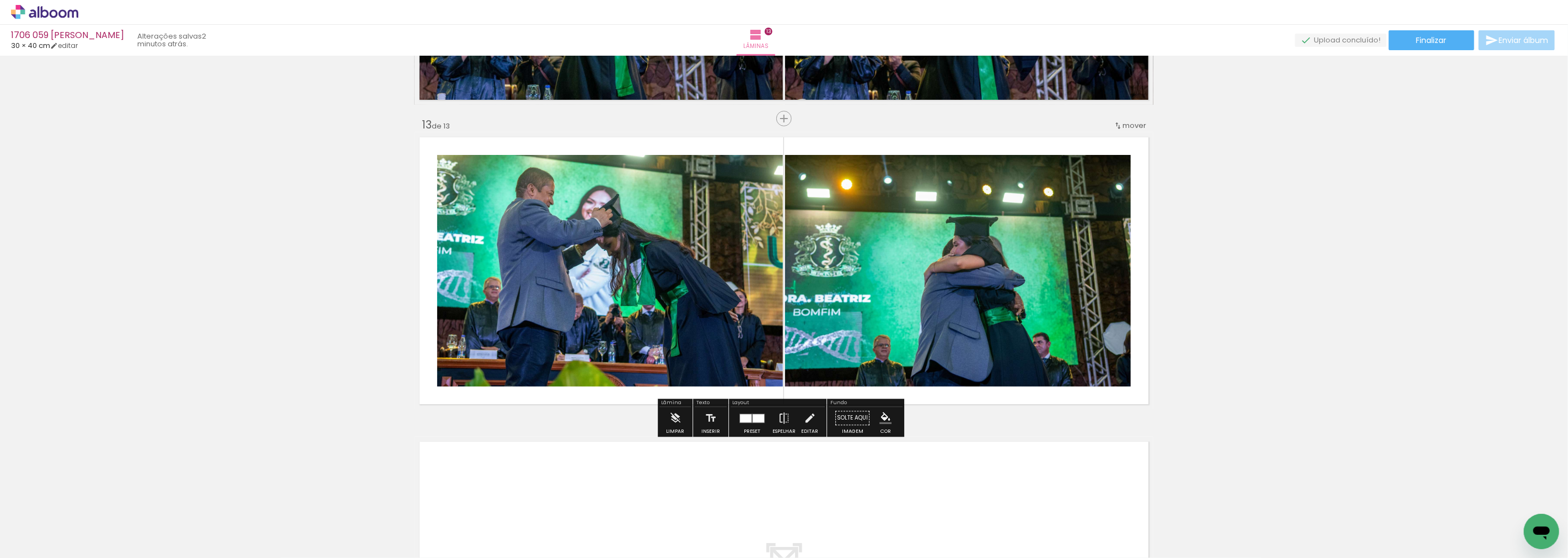
click at [753, 417] on div at bounding box center [758, 418] width 11 height 8
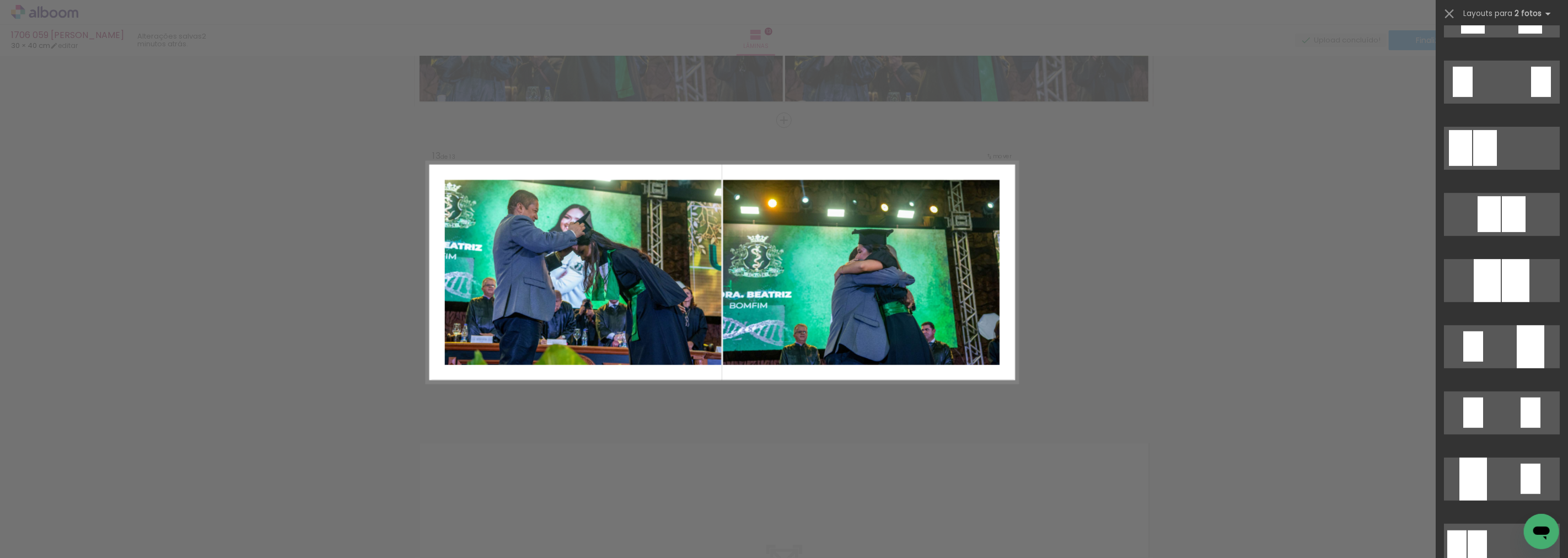
scroll to position [4715, 0]
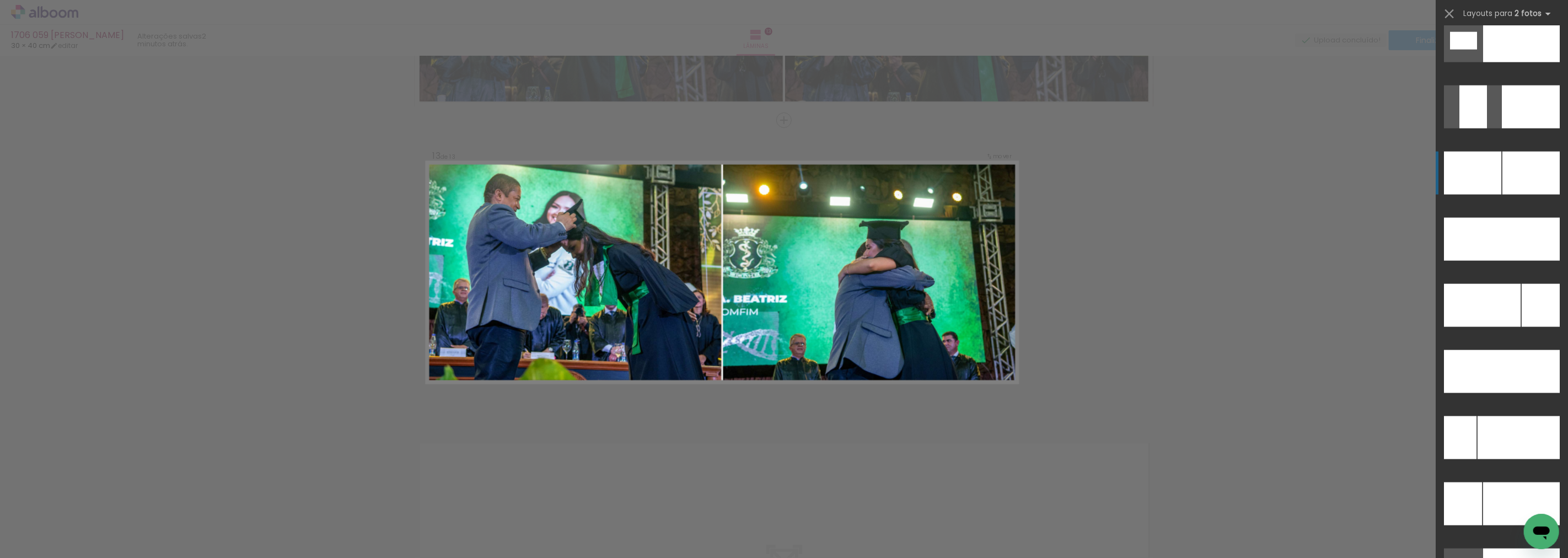
click at [1507, 62] on div at bounding box center [1522, 41] width 77 height 43
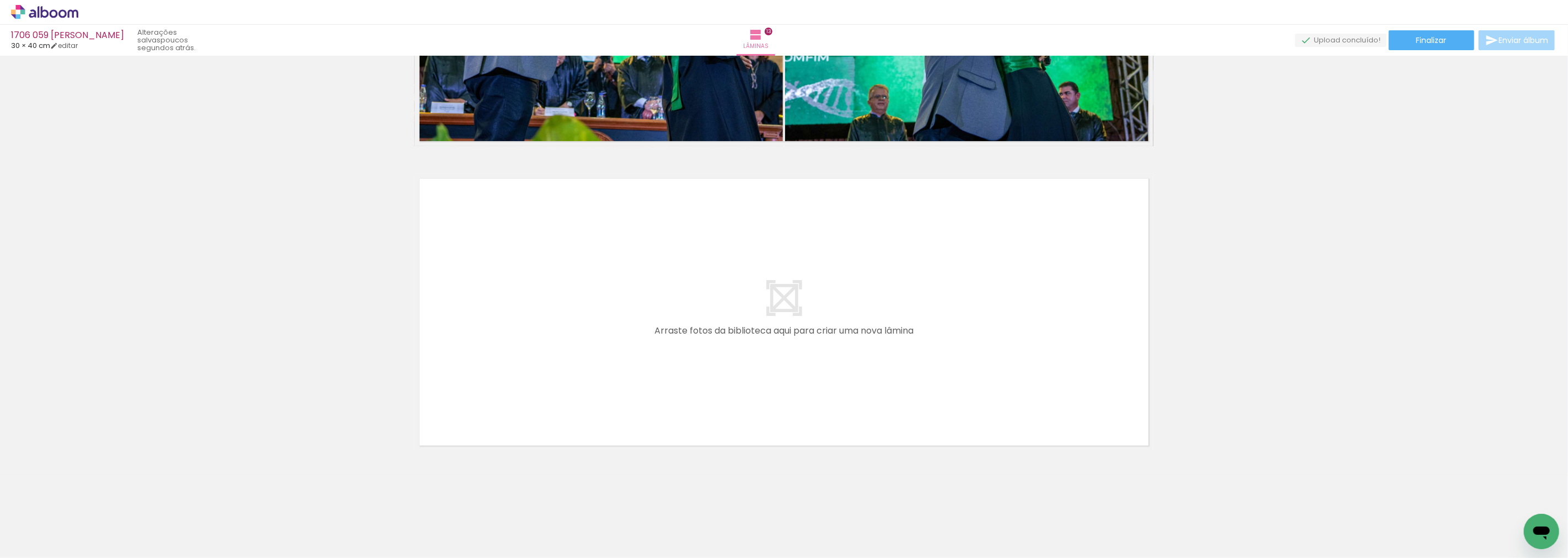
scroll to position [0, 1398]
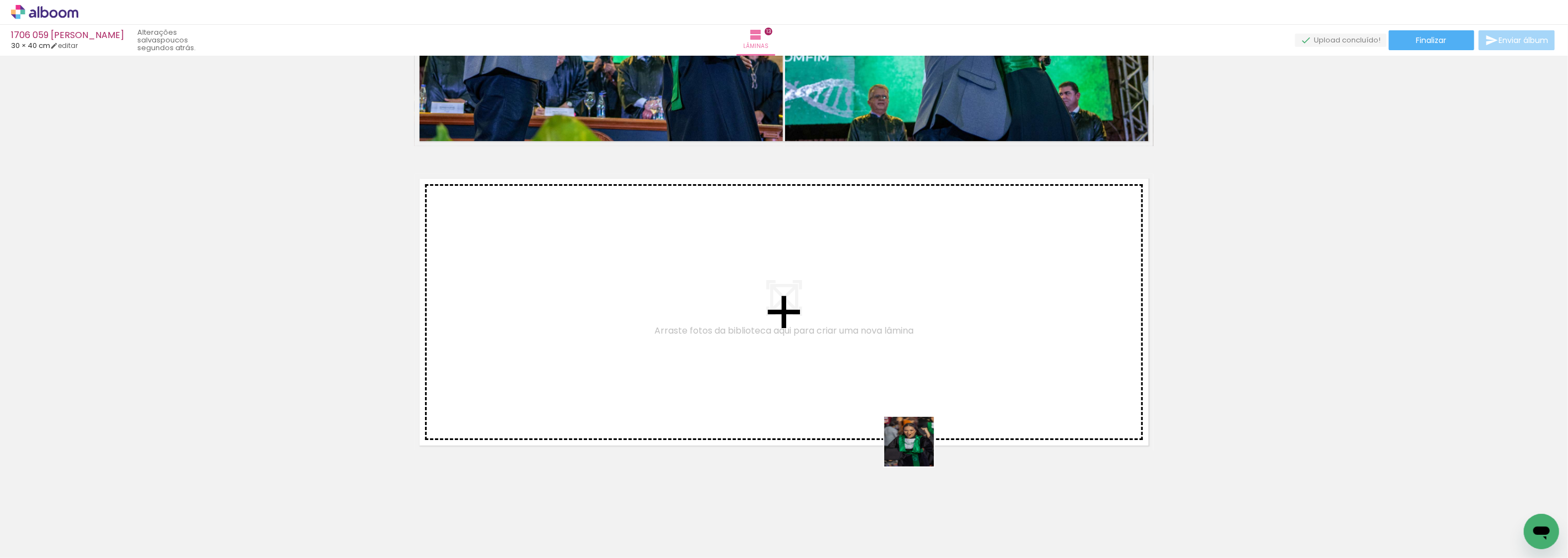
drag, startPoint x: 1059, startPoint y: 532, endPoint x: 537, endPoint y: 489, distance: 523.8
click at [468, 315] on quentale-workspace at bounding box center [784, 279] width 1568 height 558
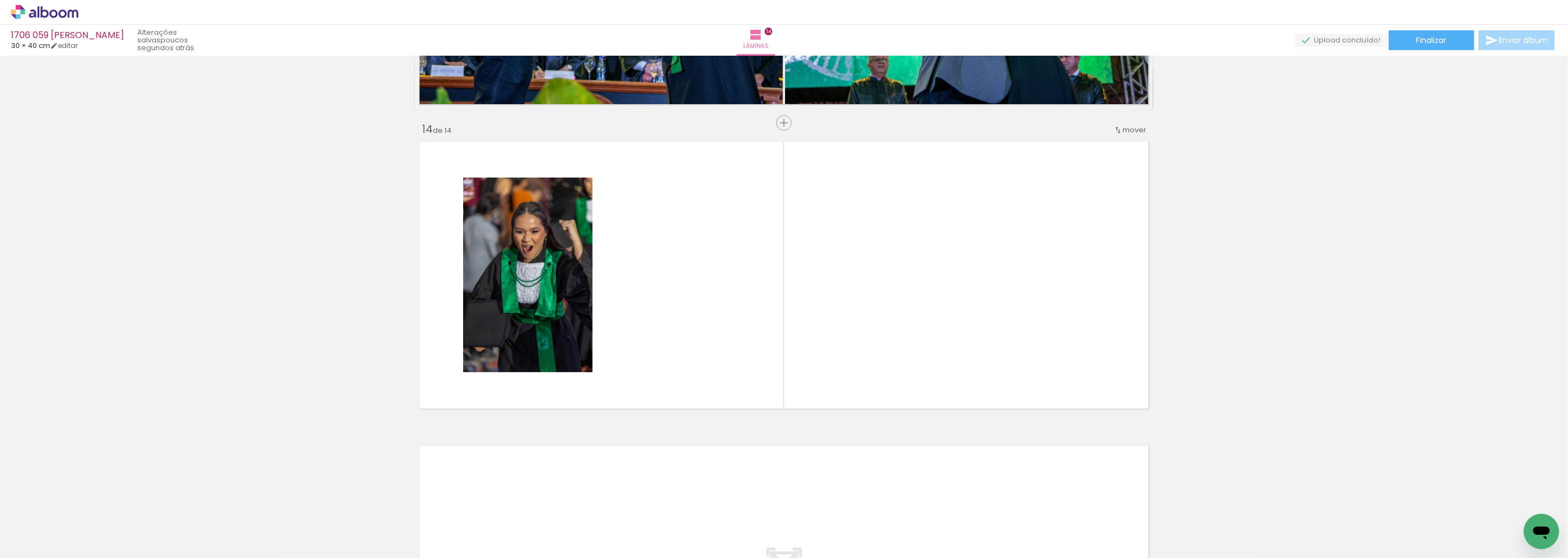
scroll to position [3913, 0]
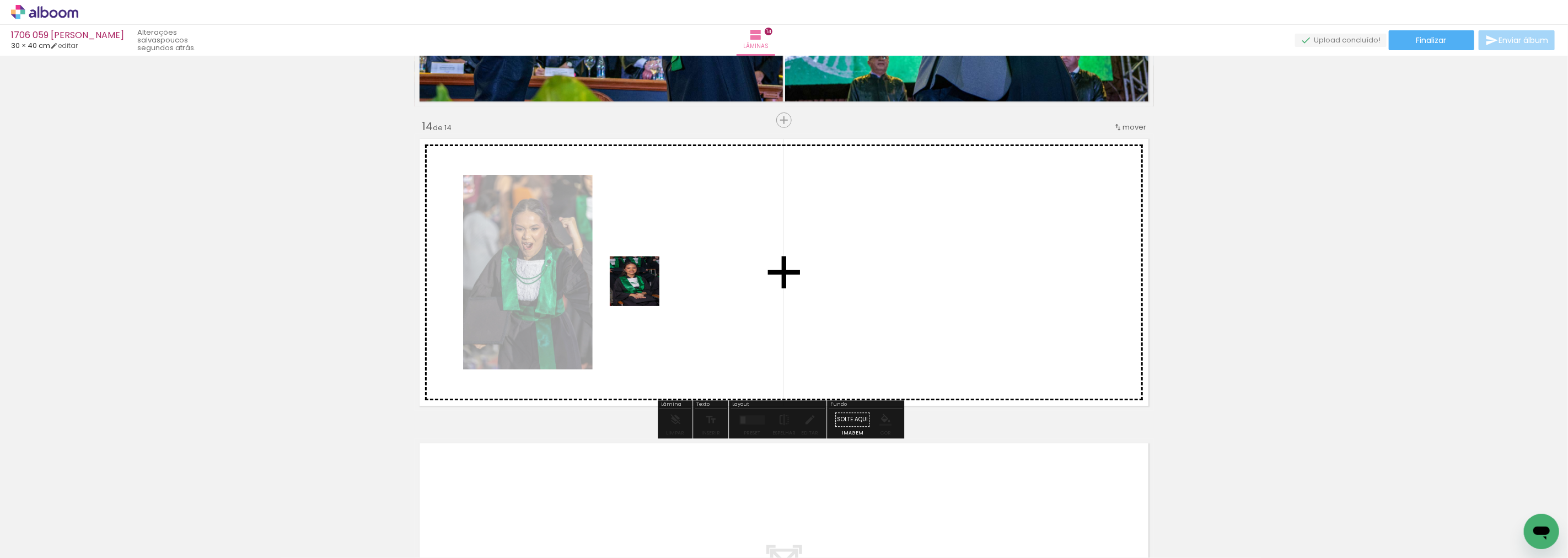
drag, startPoint x: 563, startPoint y: 532, endPoint x: 647, endPoint y: 281, distance: 264.7
click at [647, 281] on quentale-workspace at bounding box center [784, 279] width 1568 height 558
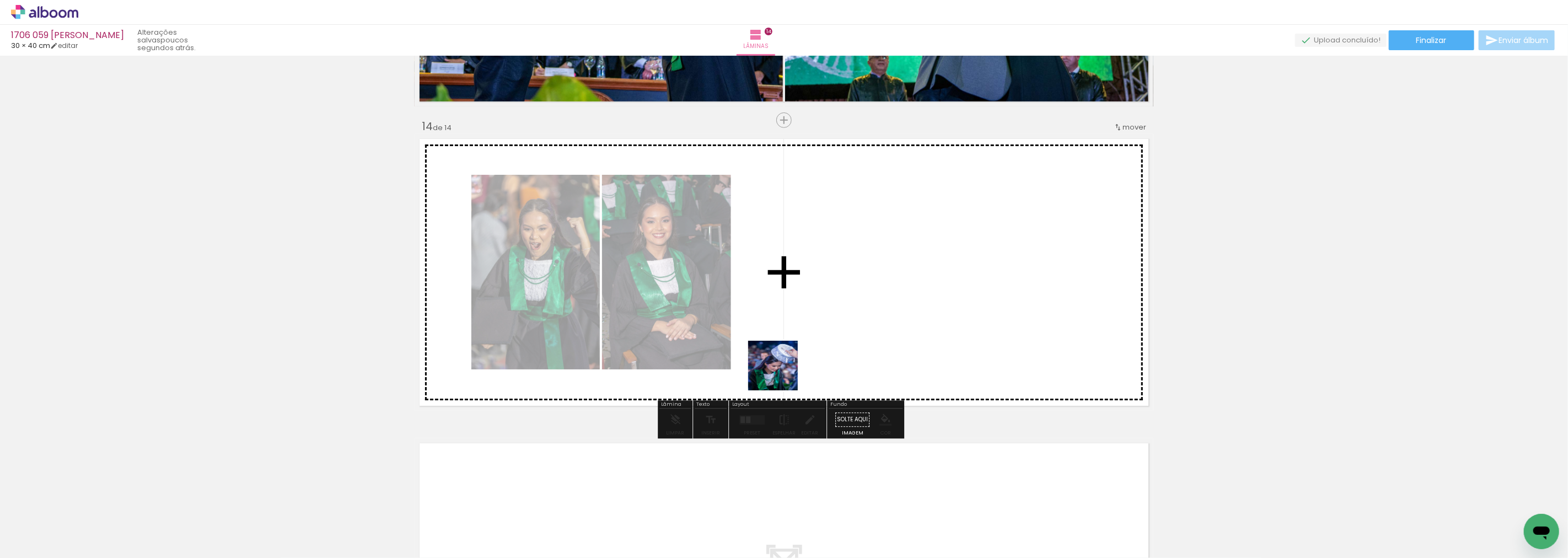
drag, startPoint x: 630, startPoint y: 524, endPoint x: 877, endPoint y: 293, distance: 338.2
click at [877, 293] on quentale-workspace at bounding box center [784, 279] width 1568 height 558
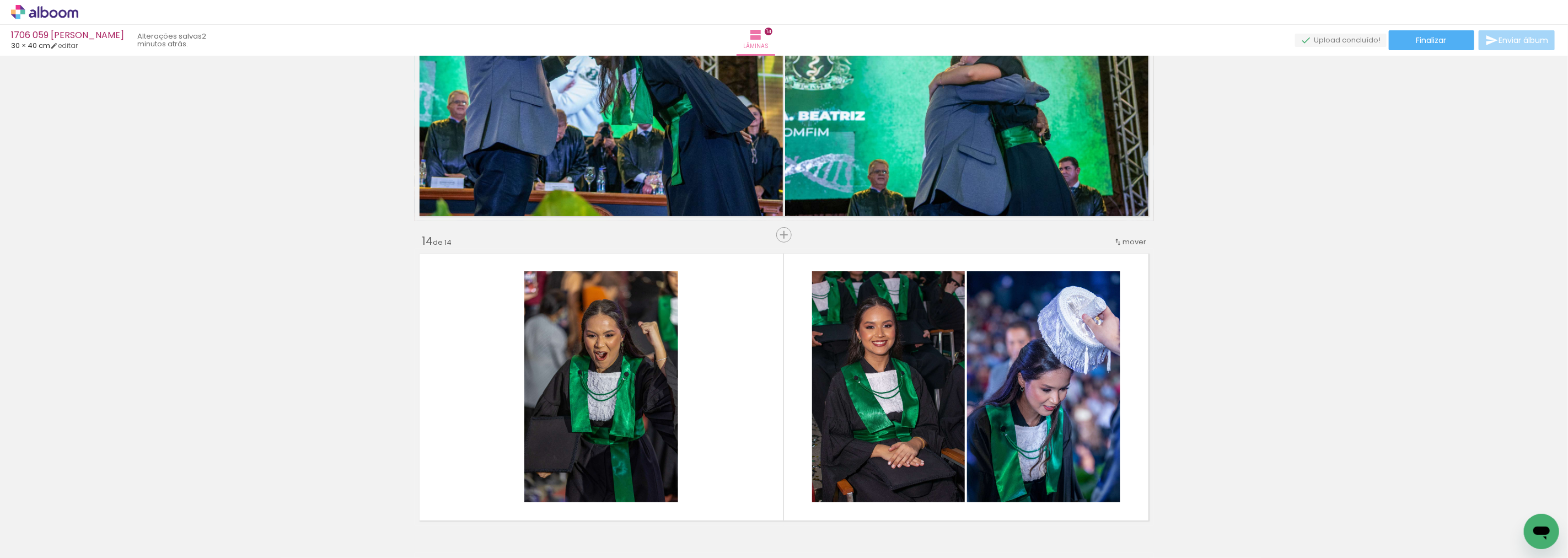
scroll to position [3871, 0]
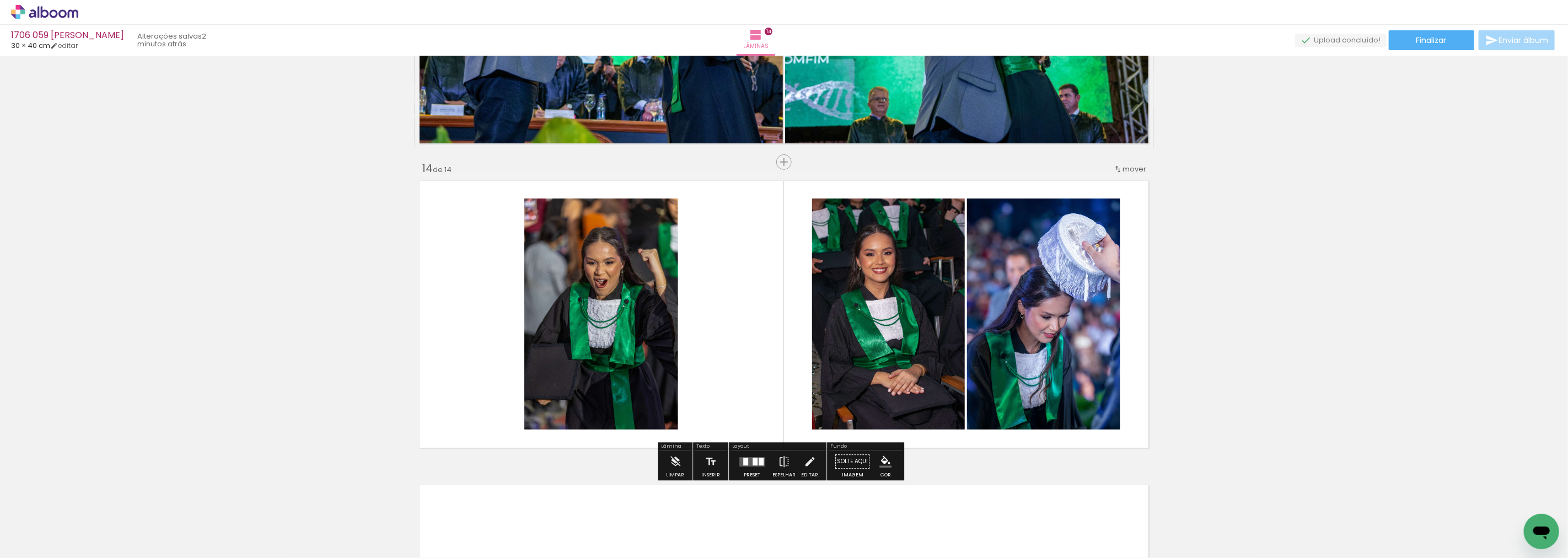
click at [1114, 166] on iron-icon at bounding box center [1118, 169] width 9 height 9
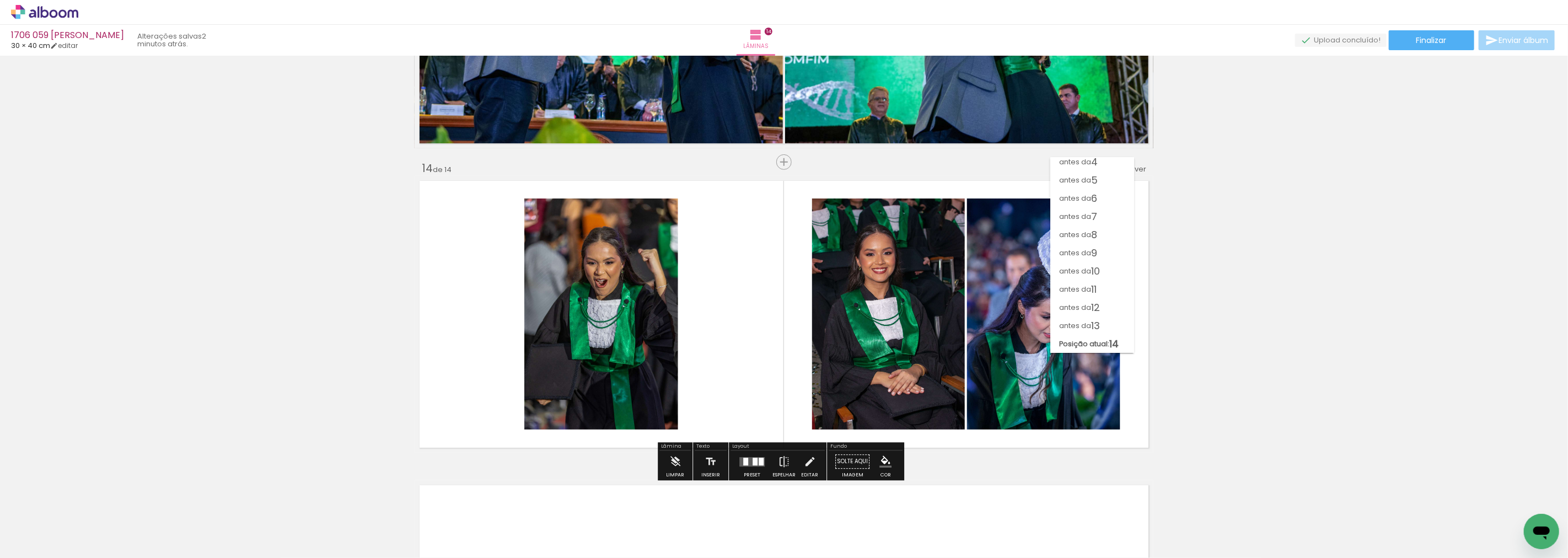
scroll to position [59, 0]
click at [1100, 301] on span "12" at bounding box center [1095, 308] width 9 height 18
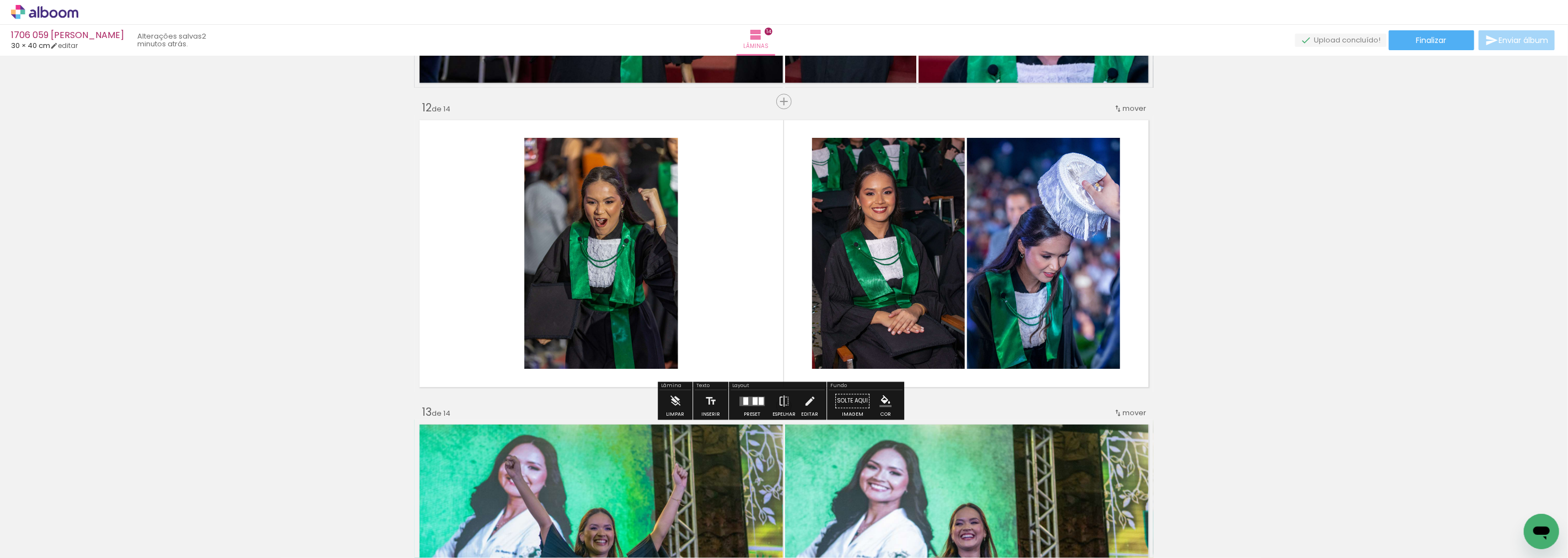
scroll to position [3303, 0]
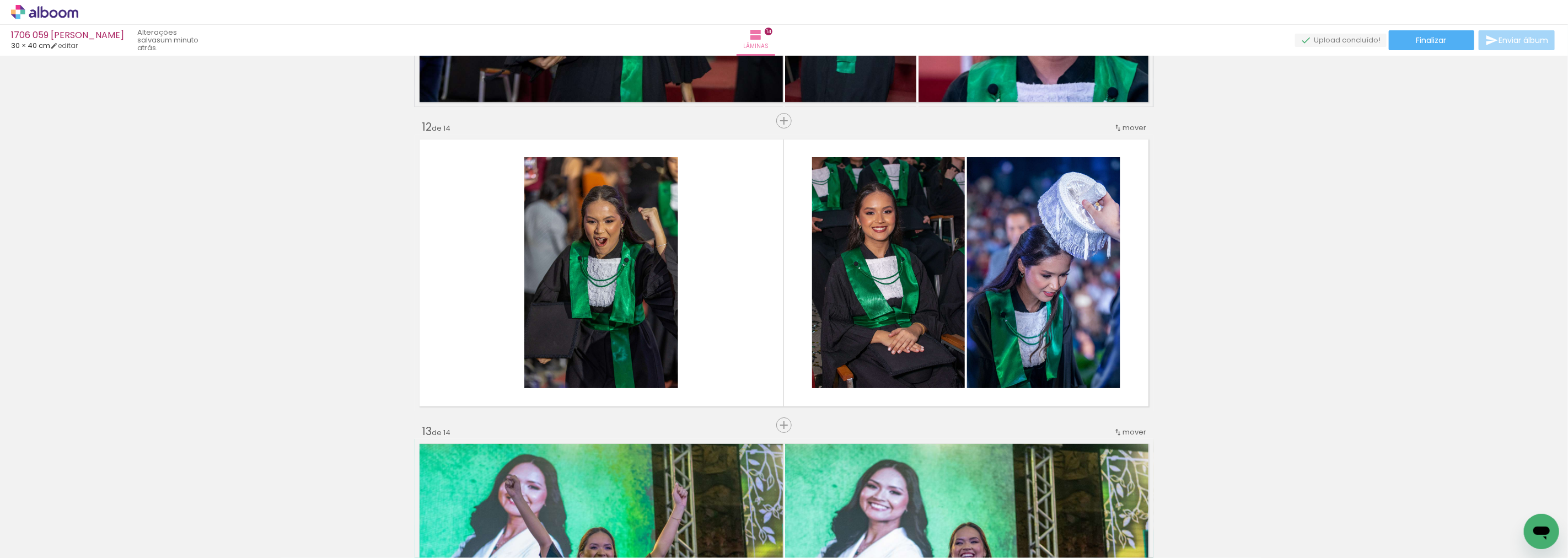
scroll to position [0, 1398]
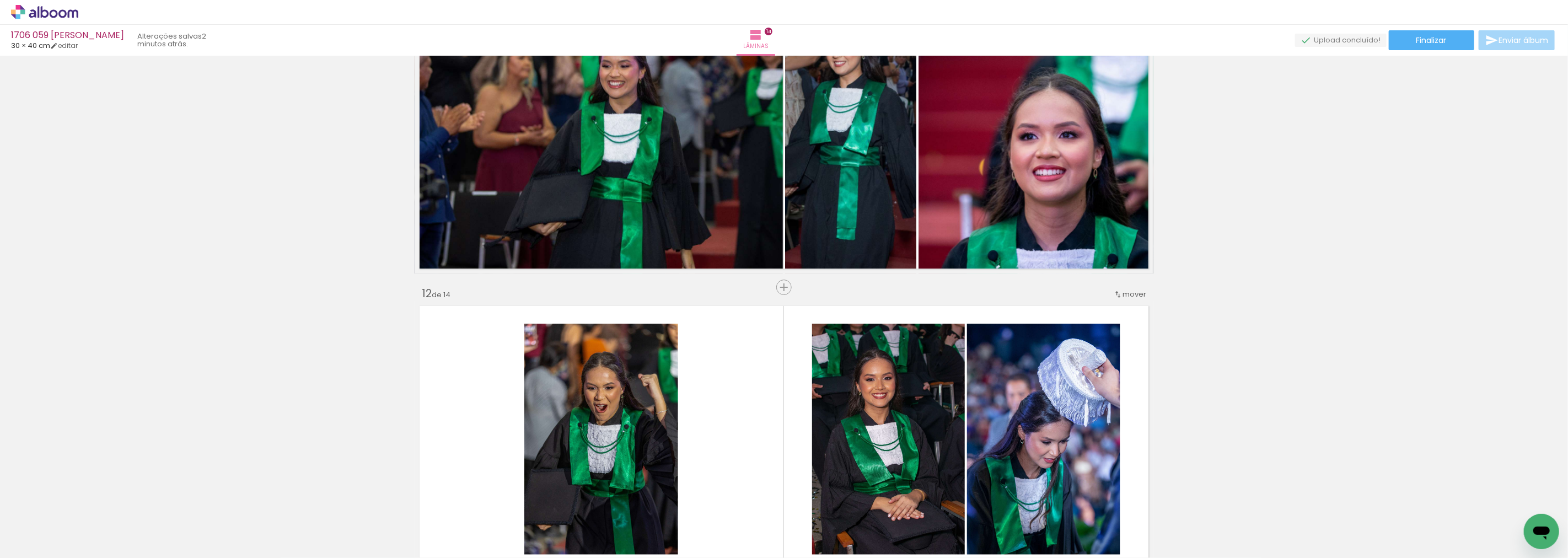
scroll to position [3120, 0]
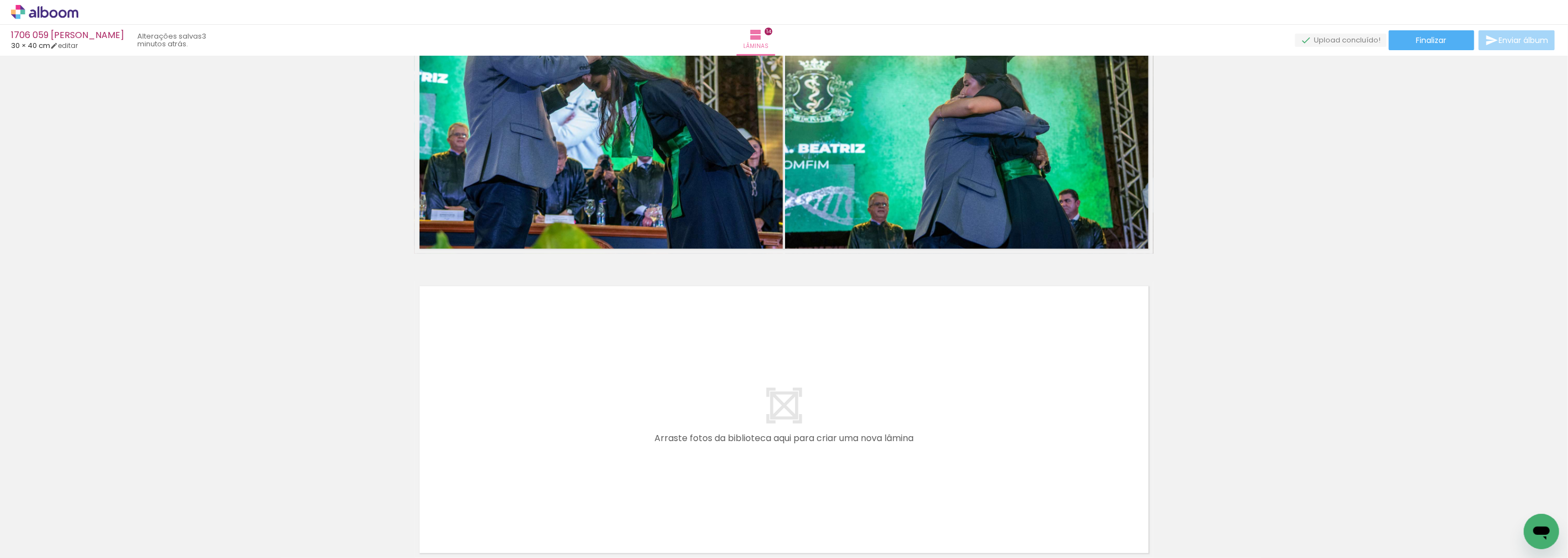
scroll to position [4100, 0]
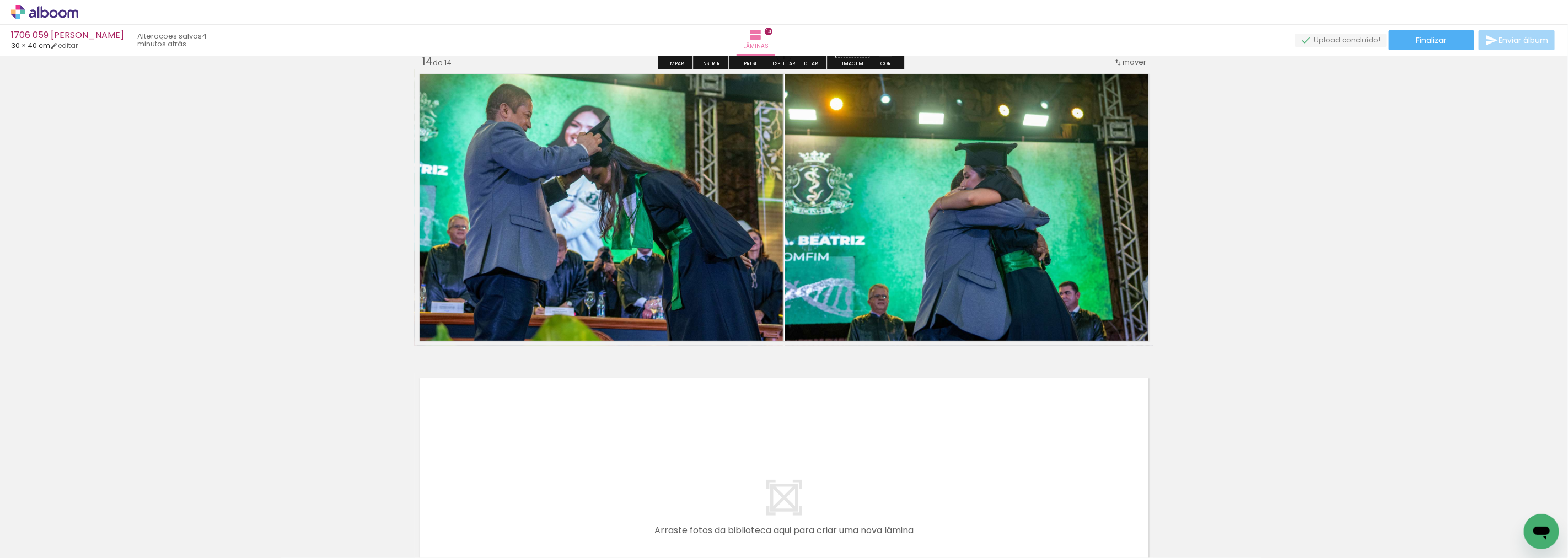
scroll to position [4039, 0]
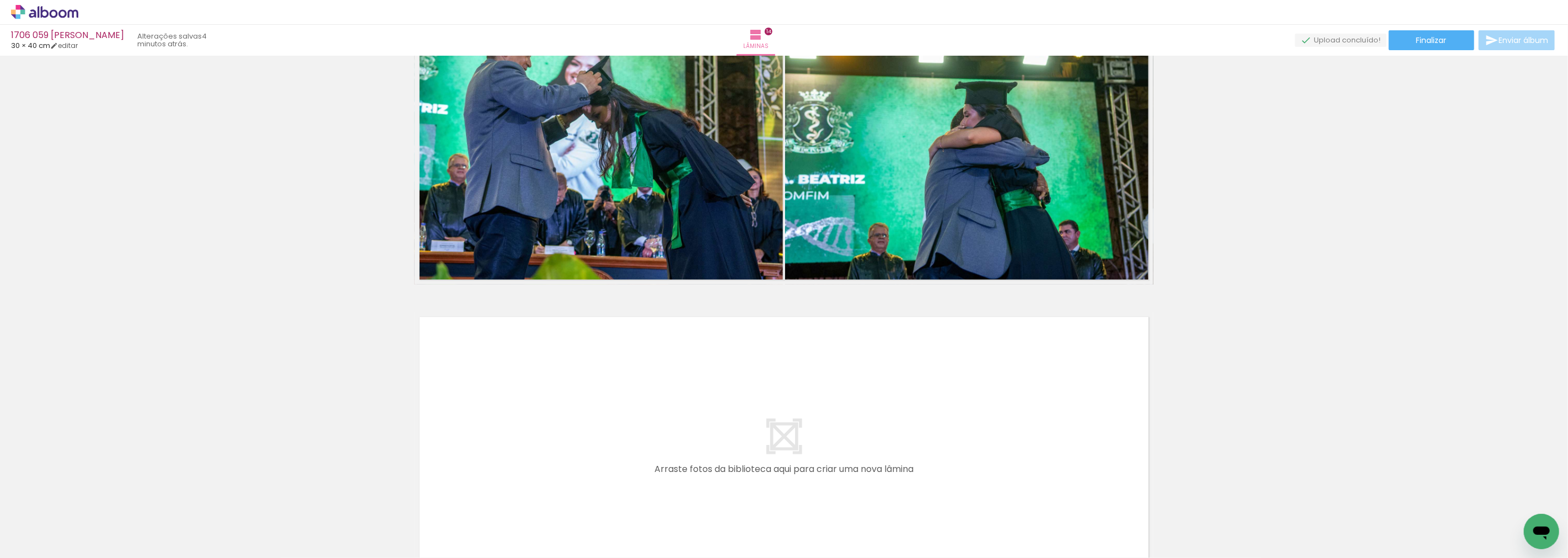
drag, startPoint x: 509, startPoint y: 520, endPoint x: 653, endPoint y: 555, distance: 148.2
click at [539, 401] on quentale-workspace at bounding box center [784, 279] width 1568 height 558
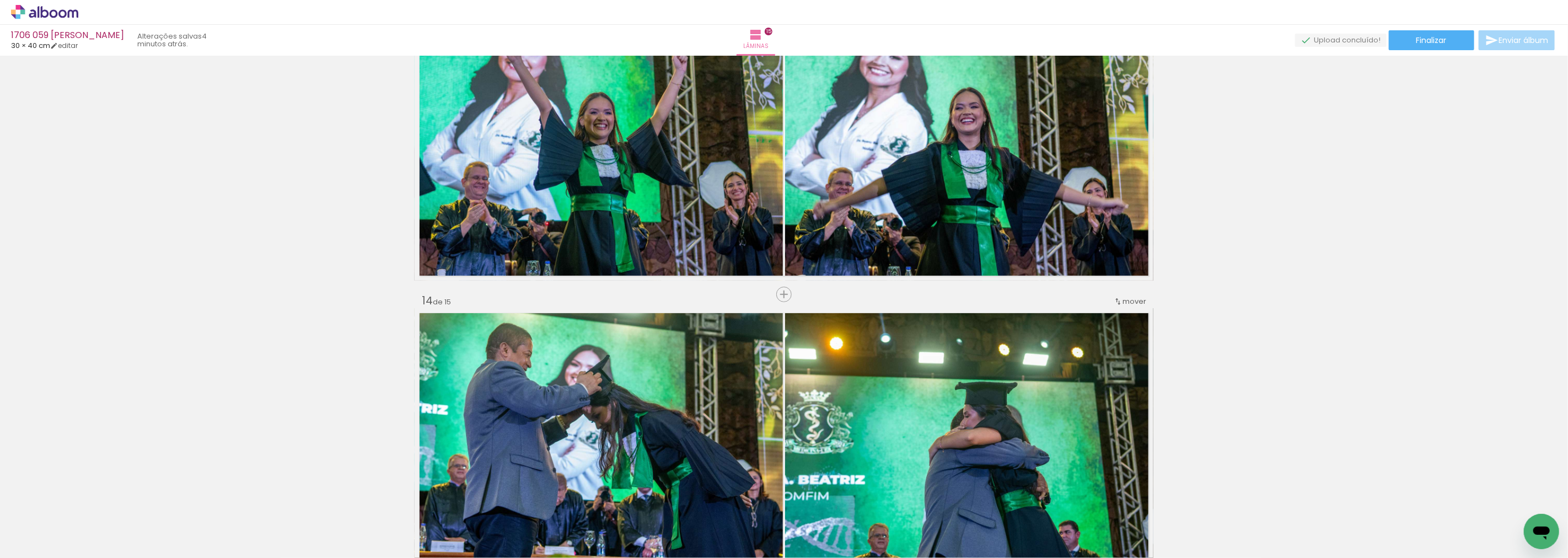
scroll to position [3727, 0]
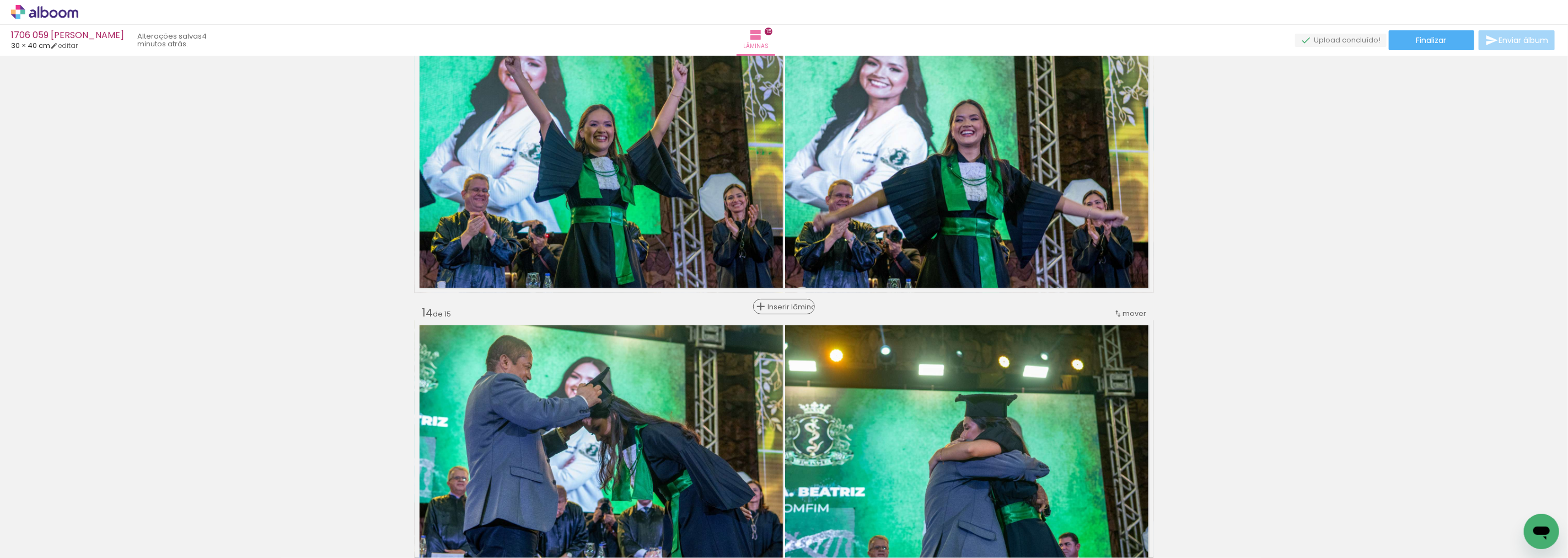
click at [781, 301] on div "Inserir lâmina" at bounding box center [784, 307] width 60 height 13
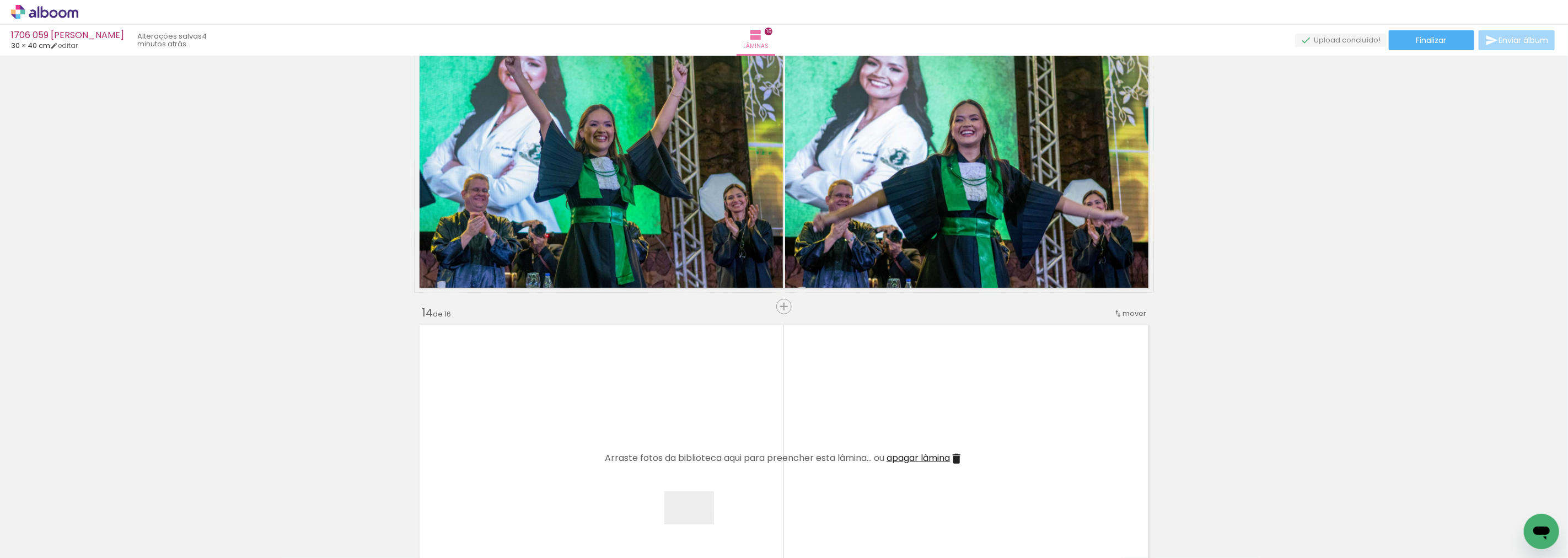
drag, startPoint x: 701, startPoint y: 530, endPoint x: 714, endPoint y: 502, distance: 30.9
click at [636, 431] on quentale-workspace at bounding box center [784, 279] width 1568 height 558
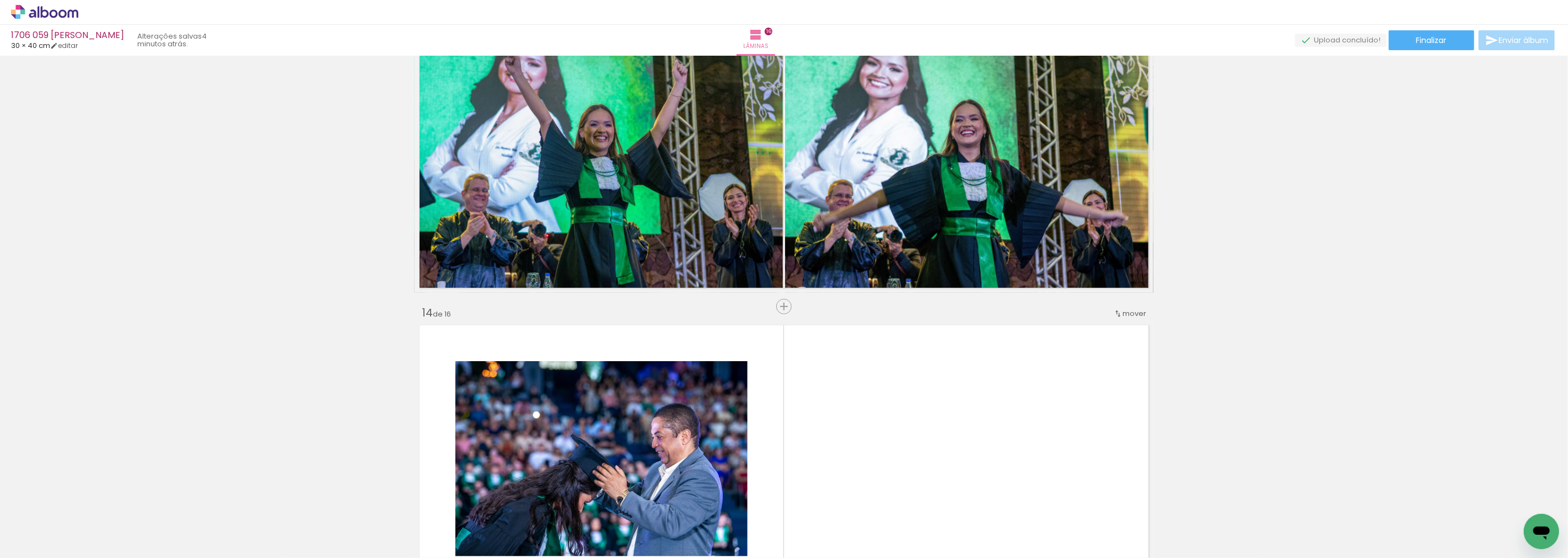
drag, startPoint x: 742, startPoint y: 530, endPoint x: 921, endPoint y: 404, distance: 218.9
click at [921, 404] on quentale-workspace at bounding box center [784, 279] width 1568 height 558
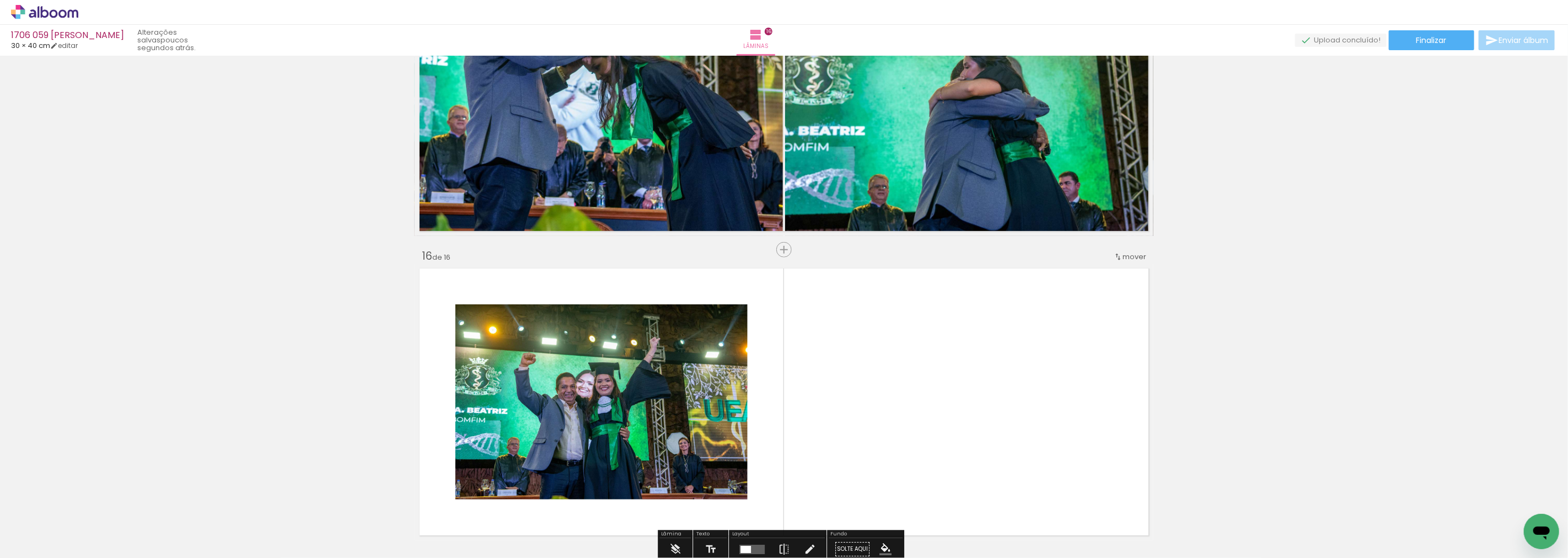
scroll to position [4400, 0]
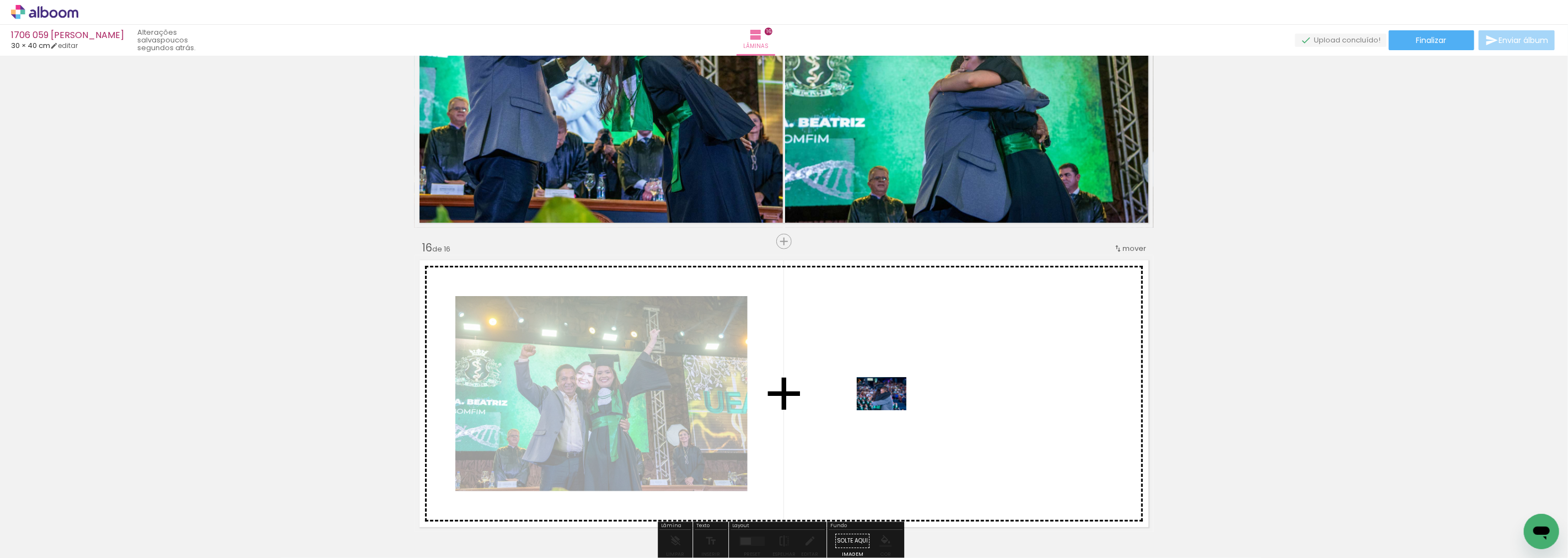
drag, startPoint x: 709, startPoint y: 428, endPoint x: 890, endPoint y: 410, distance: 181.9
click at [890, 410] on quentale-workspace at bounding box center [784, 279] width 1568 height 558
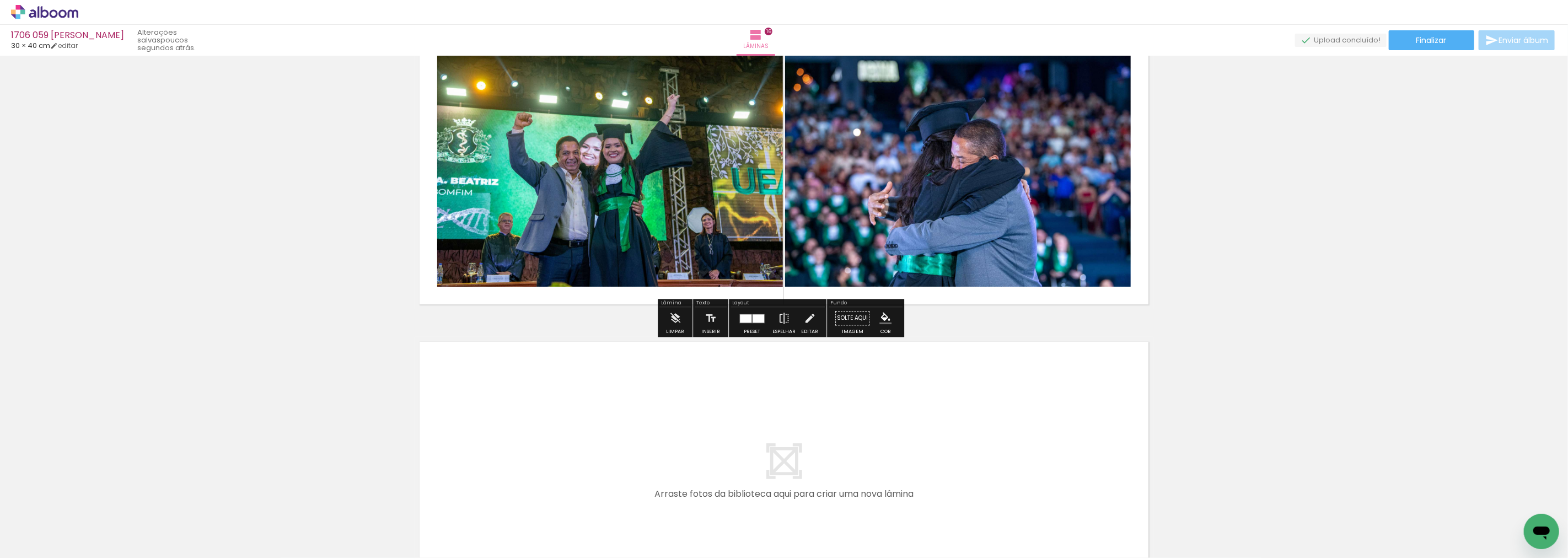
scroll to position [4646, 0]
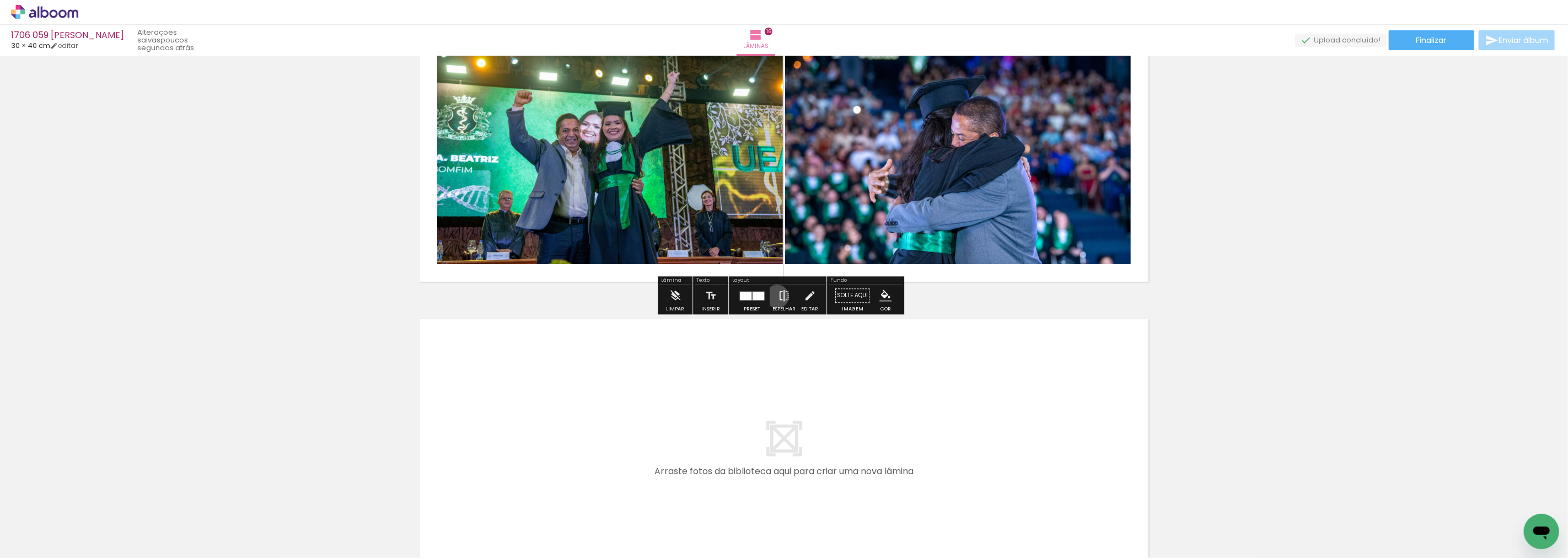
click at [778, 297] on iron-icon at bounding box center [784, 295] width 12 height 22
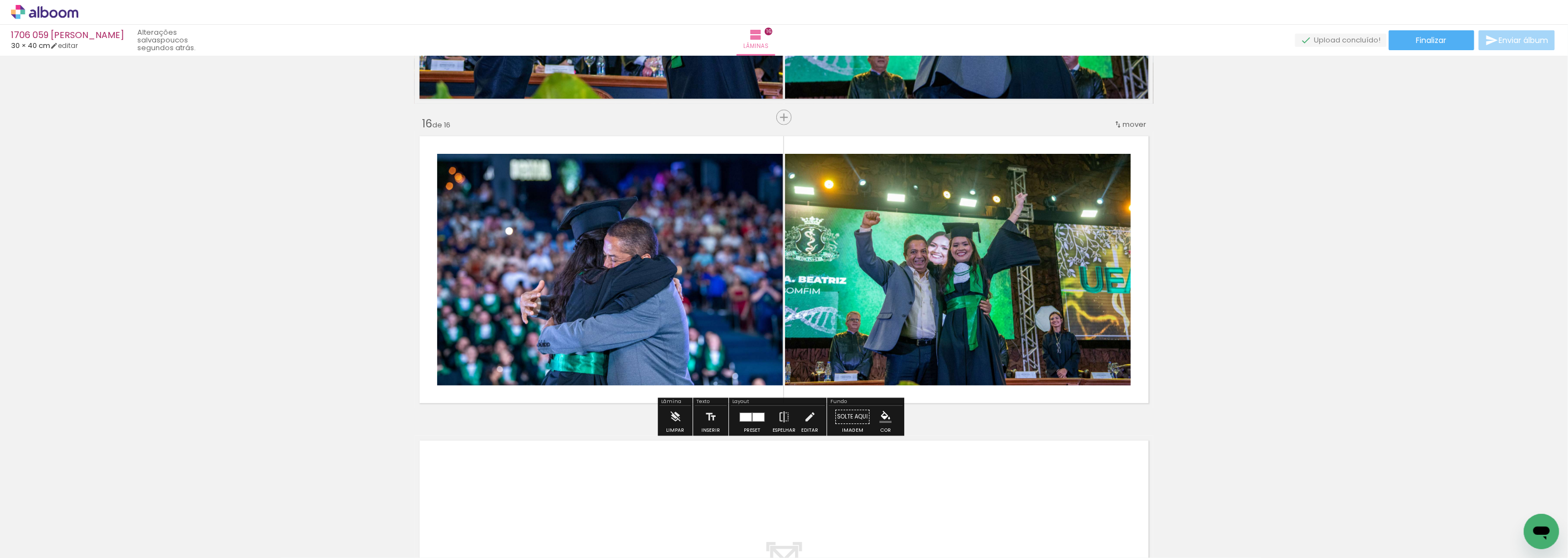
scroll to position [4523, 0]
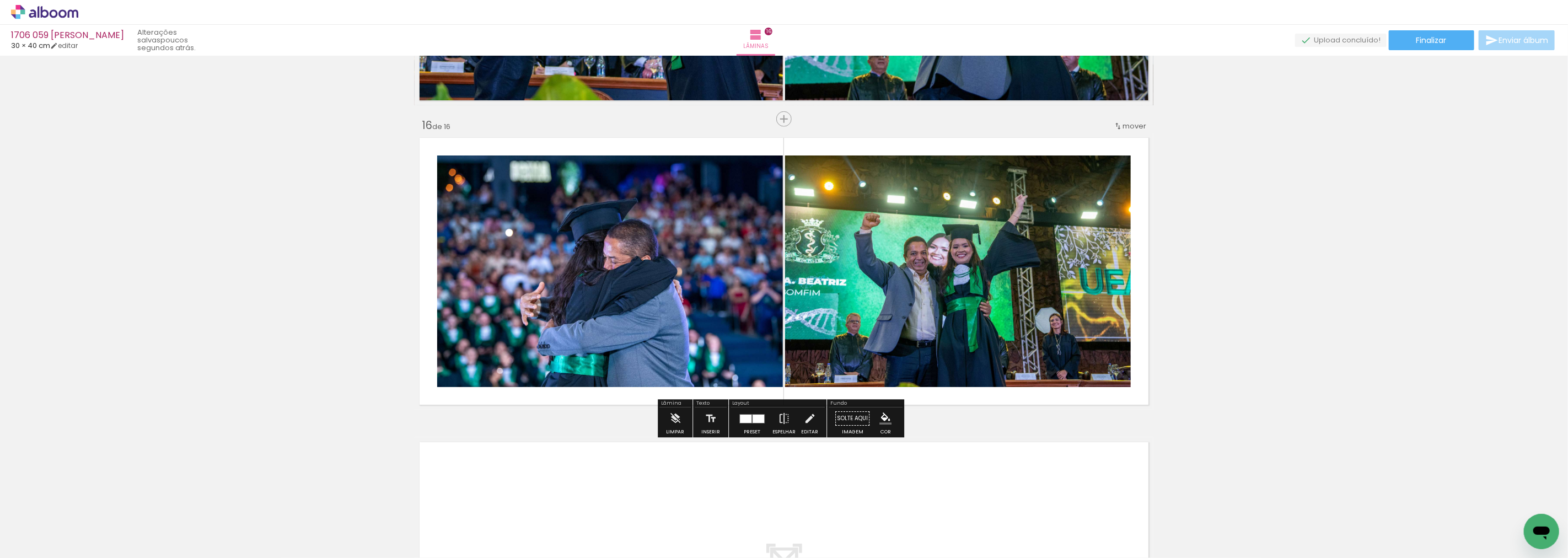
drag, startPoint x: 749, startPoint y: 418, endPoint x: 771, endPoint y: 405, distance: 25.6
click at [749, 417] on div at bounding box center [746, 419] width 11 height 8
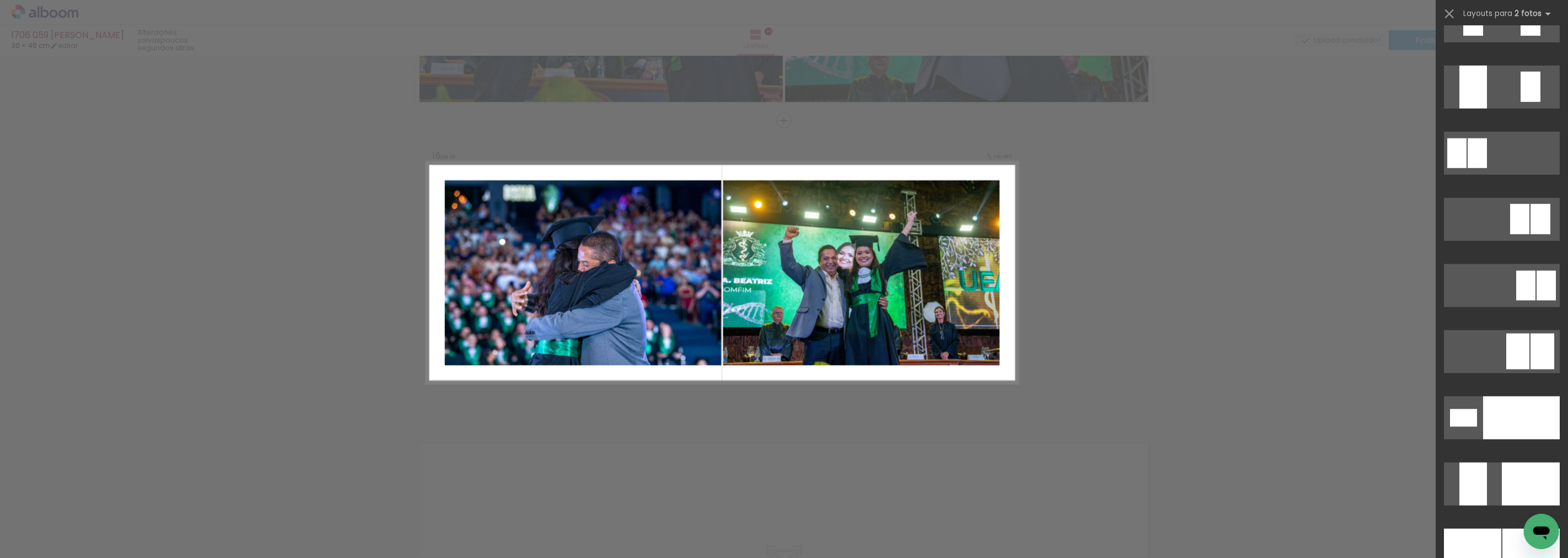
scroll to position [4654, 0]
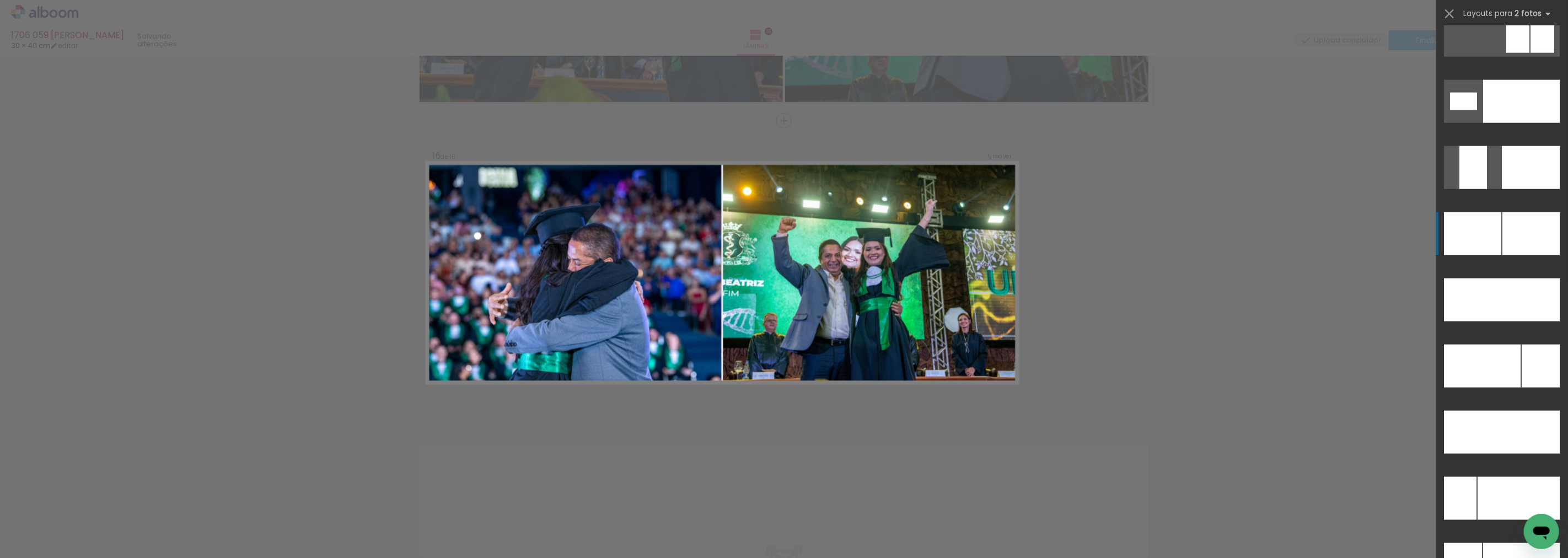
click at [1515, 232] on div at bounding box center [1531, 233] width 57 height 43
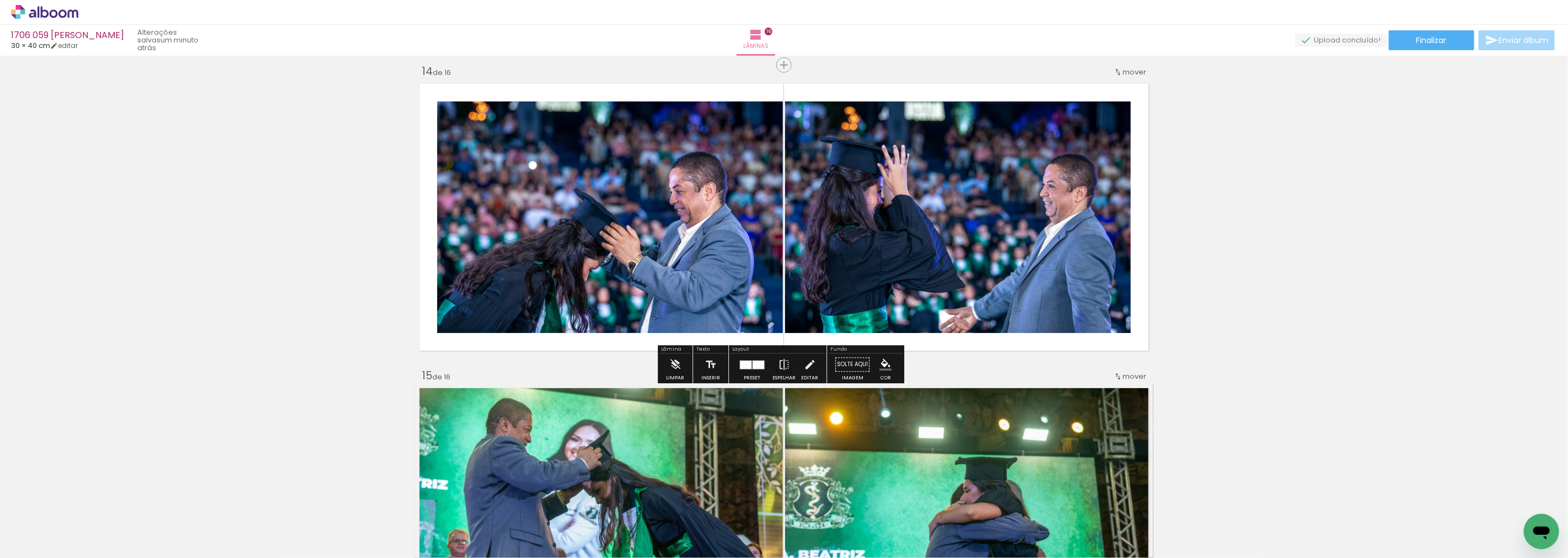
scroll to position [3970, 0]
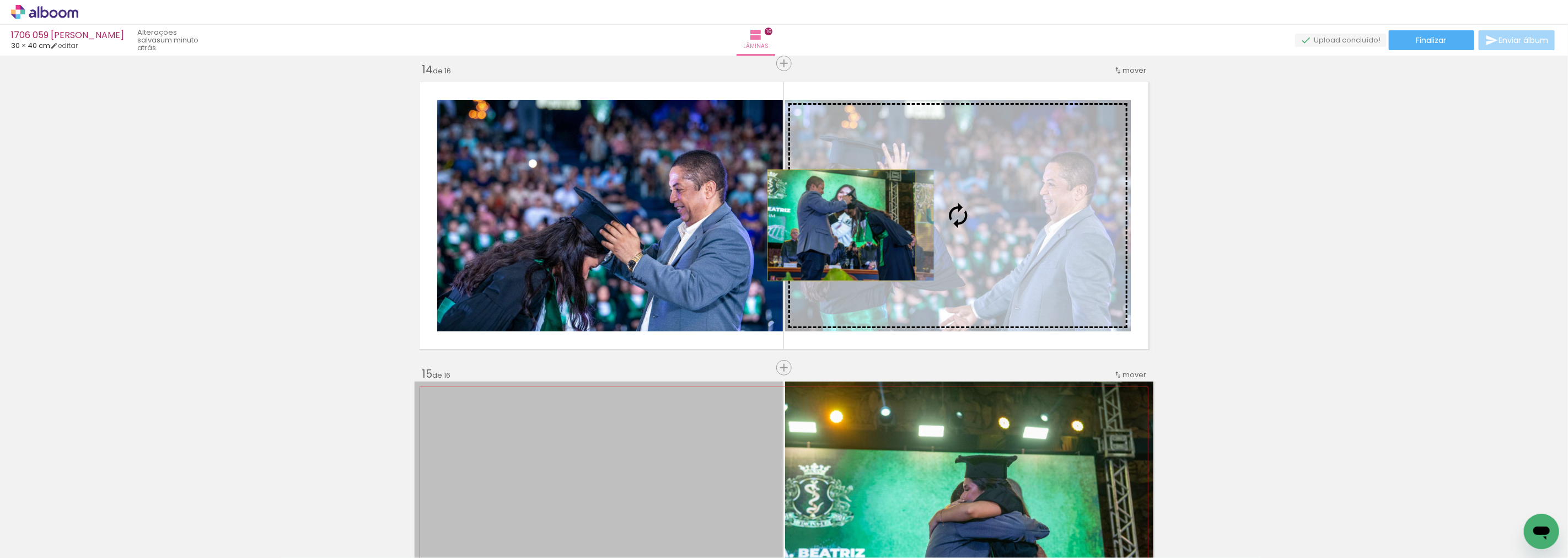
drag, startPoint x: 589, startPoint y: 472, endPoint x: 837, endPoint y: 225, distance: 350.0
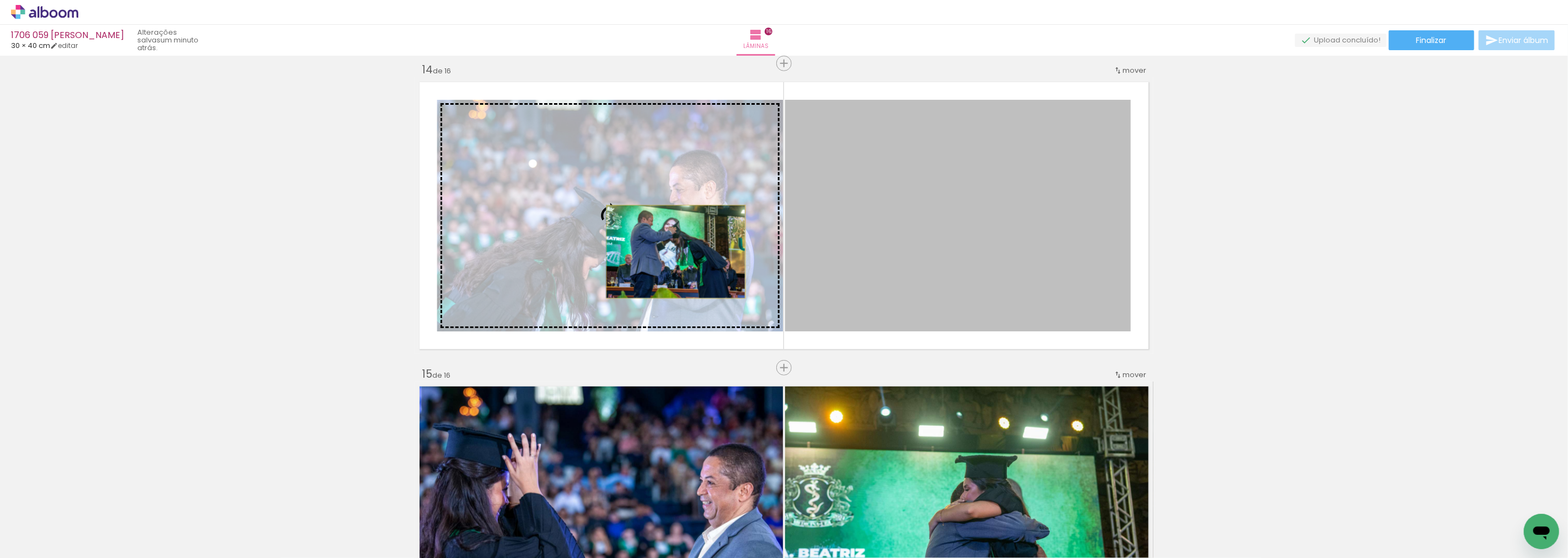
drag, startPoint x: 886, startPoint y: 255, endPoint x: 672, endPoint y: 251, distance: 214.0
click at [0, 0] on slot at bounding box center [0, 0] width 0 height 0
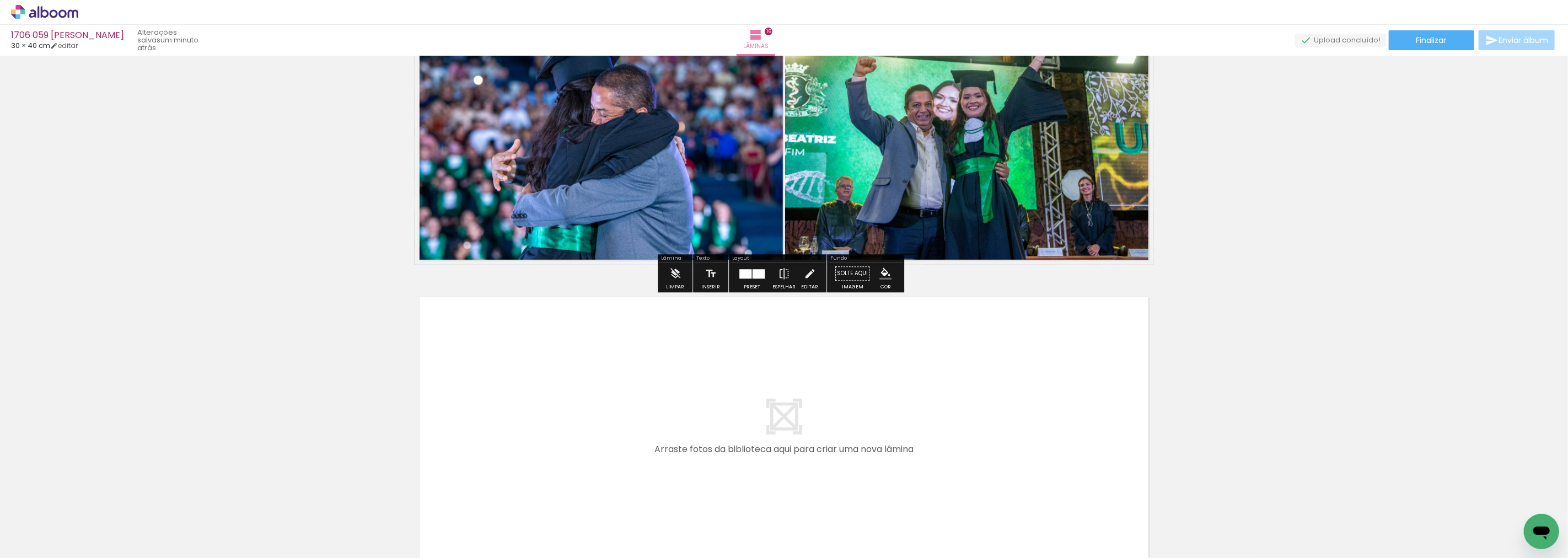
scroll to position [4705, 0]
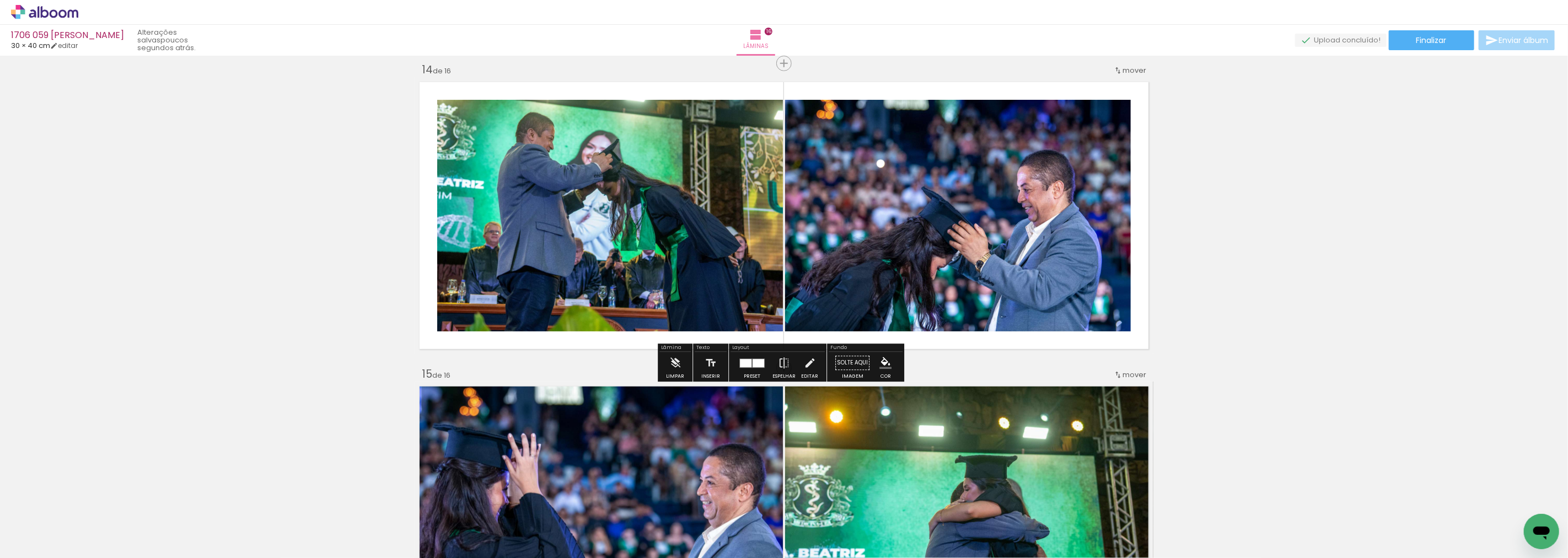
scroll to position [3908, 0]
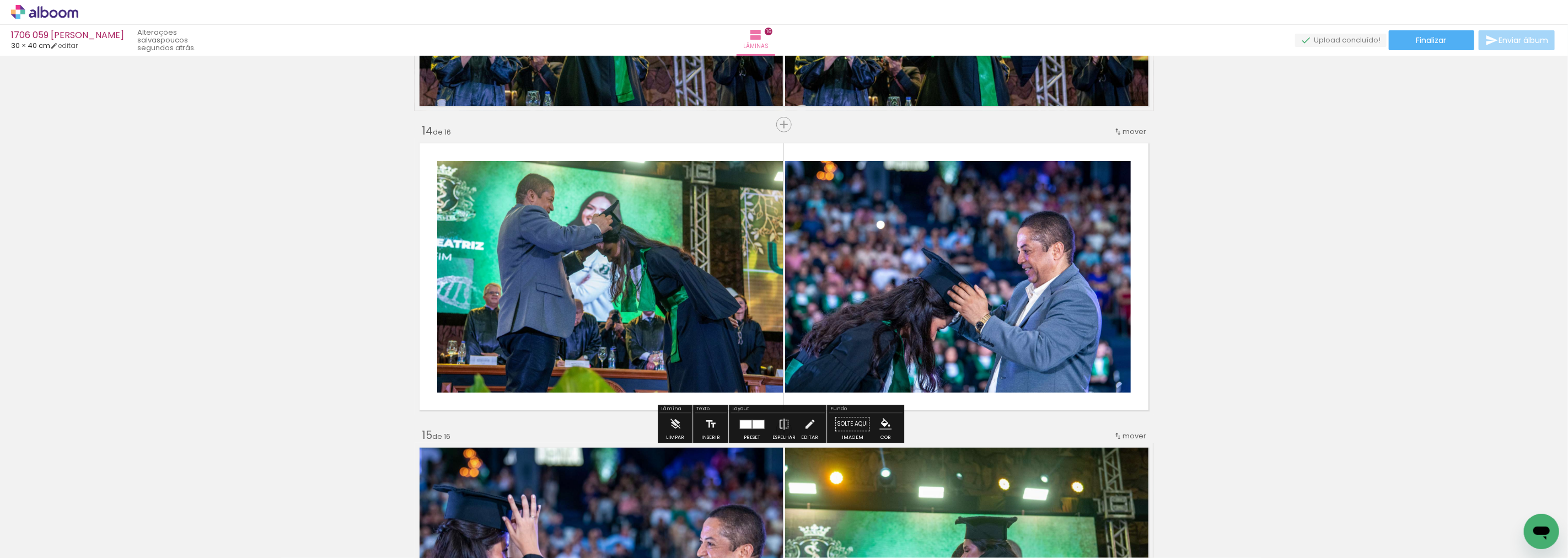
click at [753, 423] on div at bounding box center [758, 424] width 11 height 8
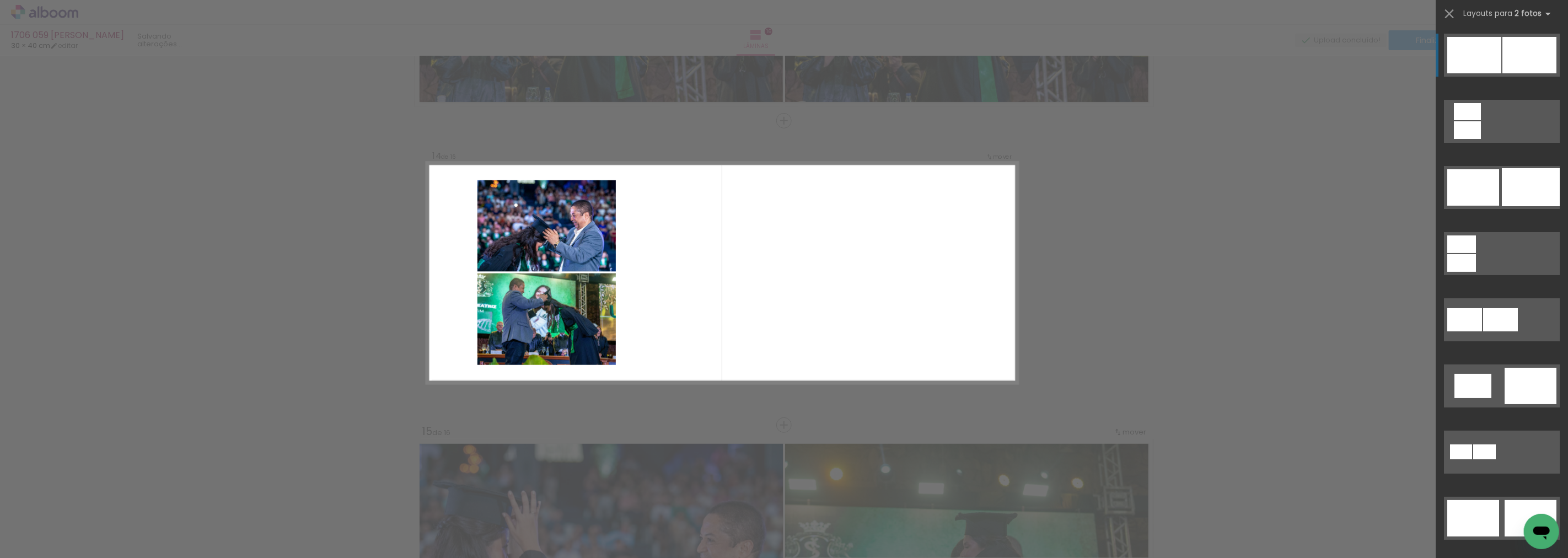
scroll to position [3913, 0]
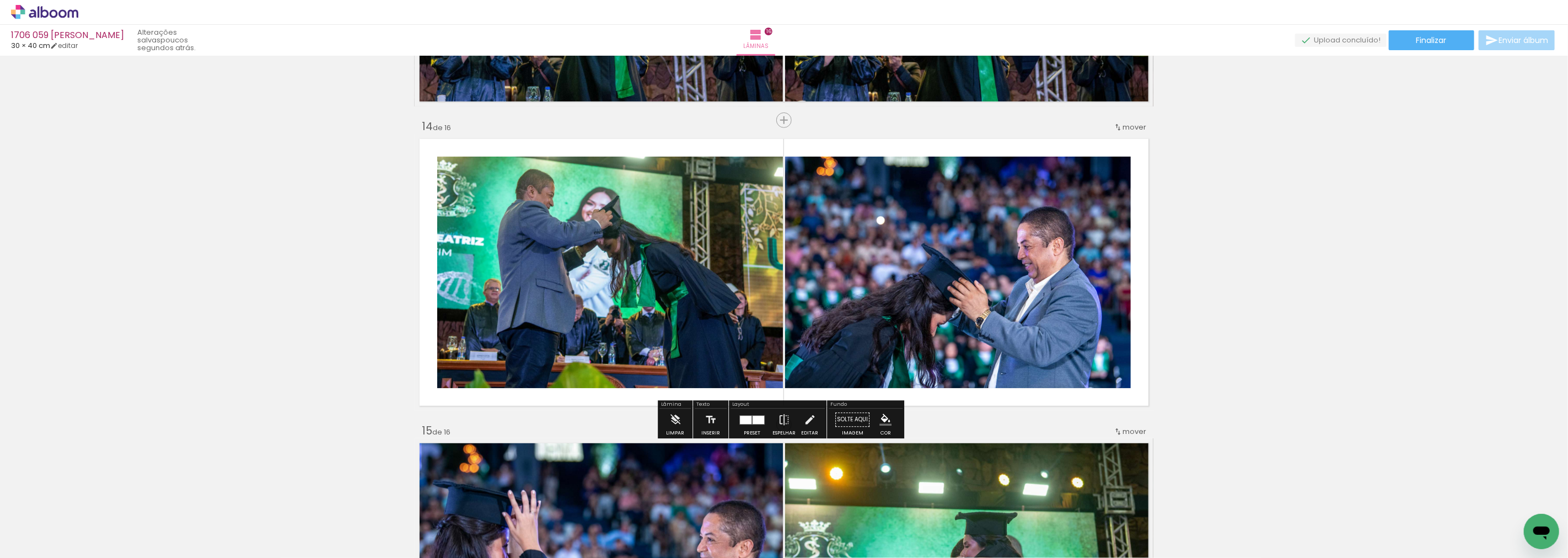
click at [740, 419] on div at bounding box center [746, 420] width 11 height 8
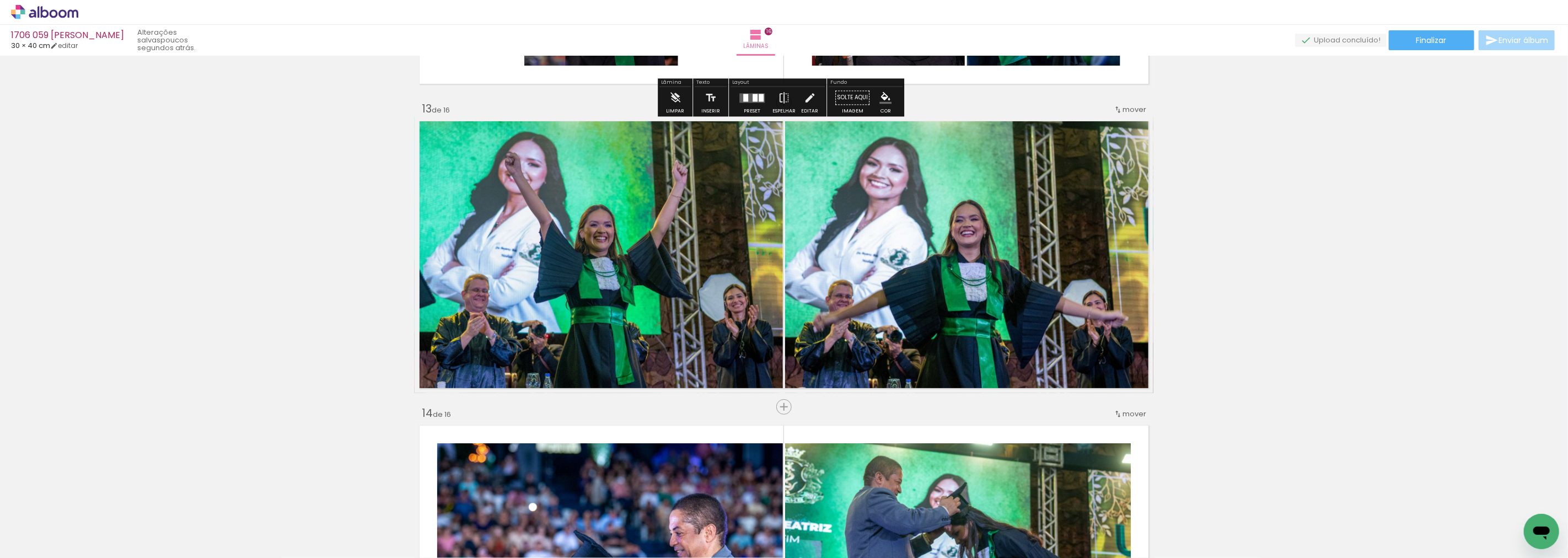
scroll to position [3626, 0]
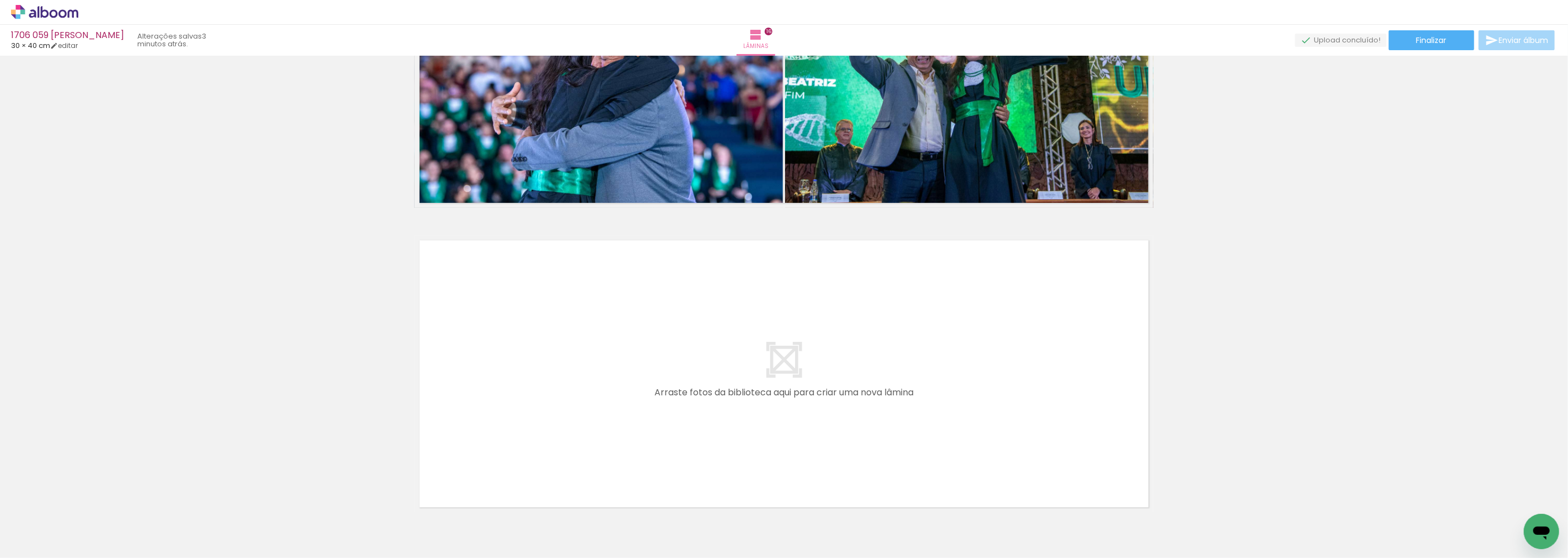
scroll to position [4786, 0]
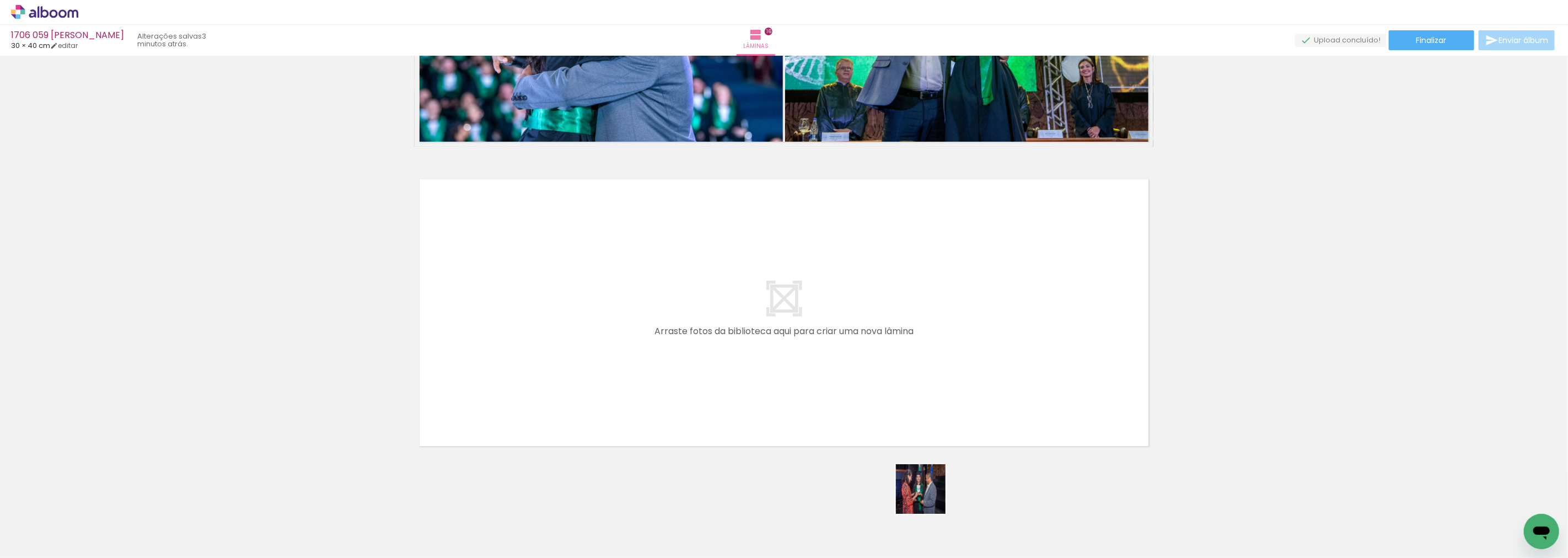
drag, startPoint x: 930, startPoint y: 498, endPoint x: 958, endPoint y: 499, distance: 28.0
click at [677, 363] on quentale-workspace at bounding box center [784, 279] width 1568 height 558
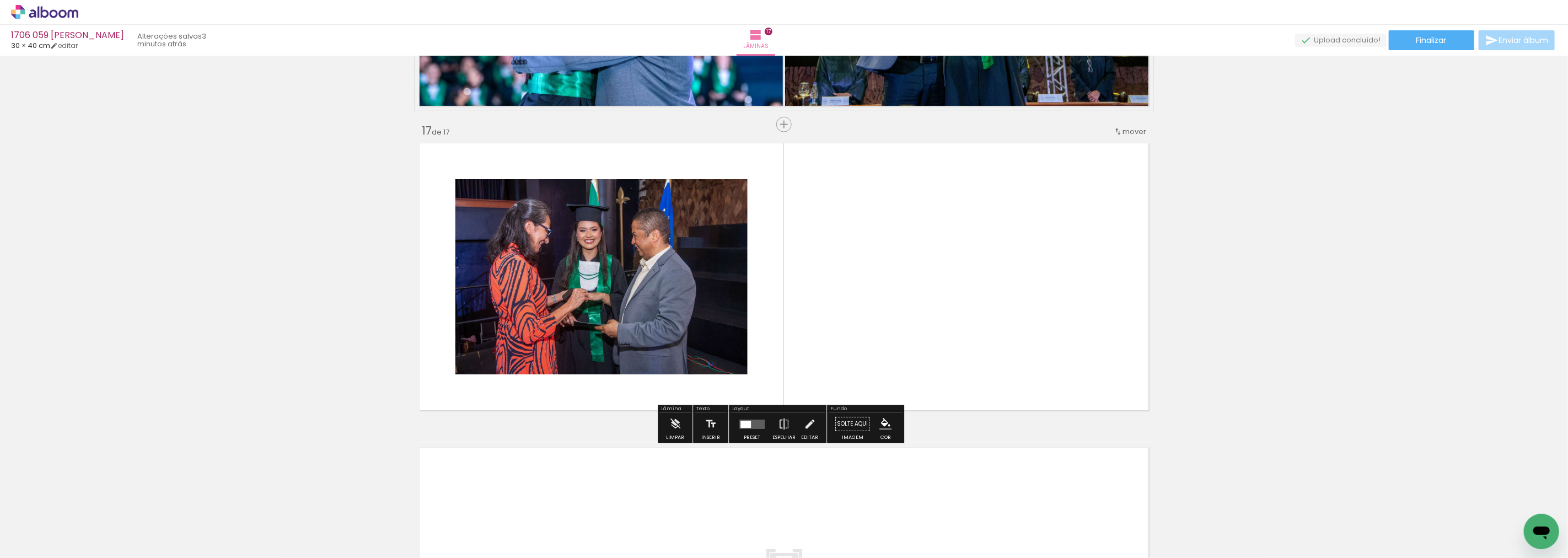
scroll to position [4826, 0]
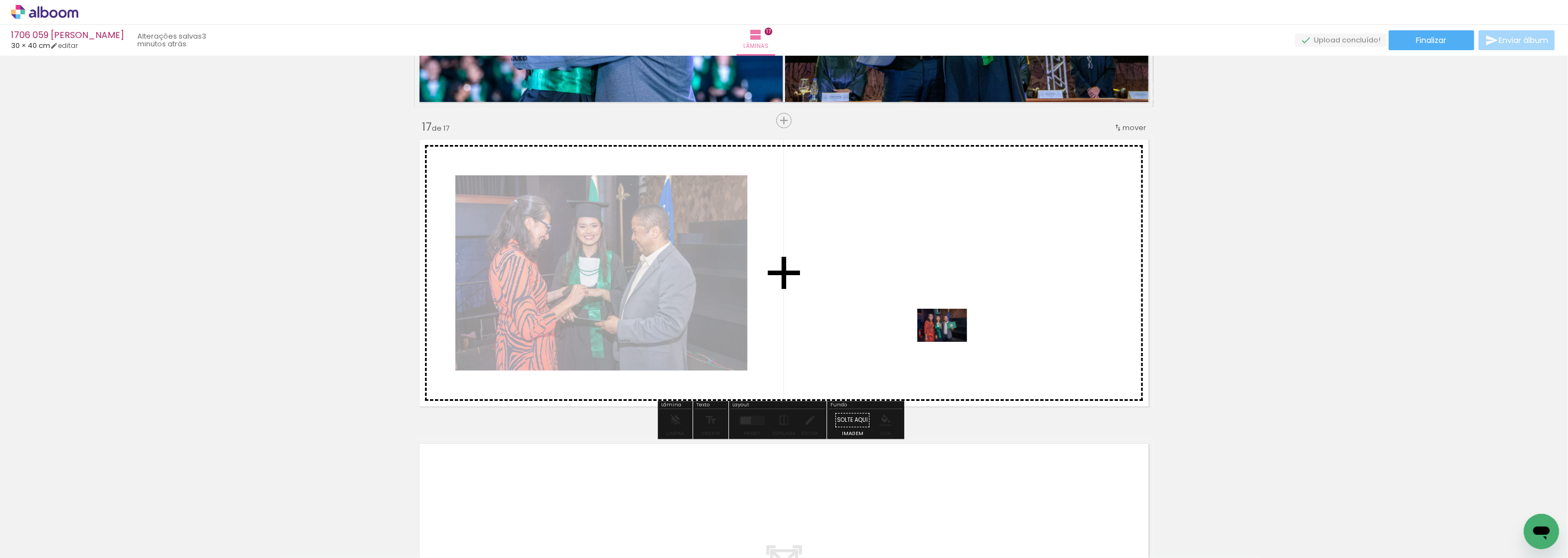
drag, startPoint x: 983, startPoint y: 423, endPoint x: 947, endPoint y: 334, distance: 96.0
click at [947, 334] on quentale-workspace at bounding box center [784, 279] width 1568 height 558
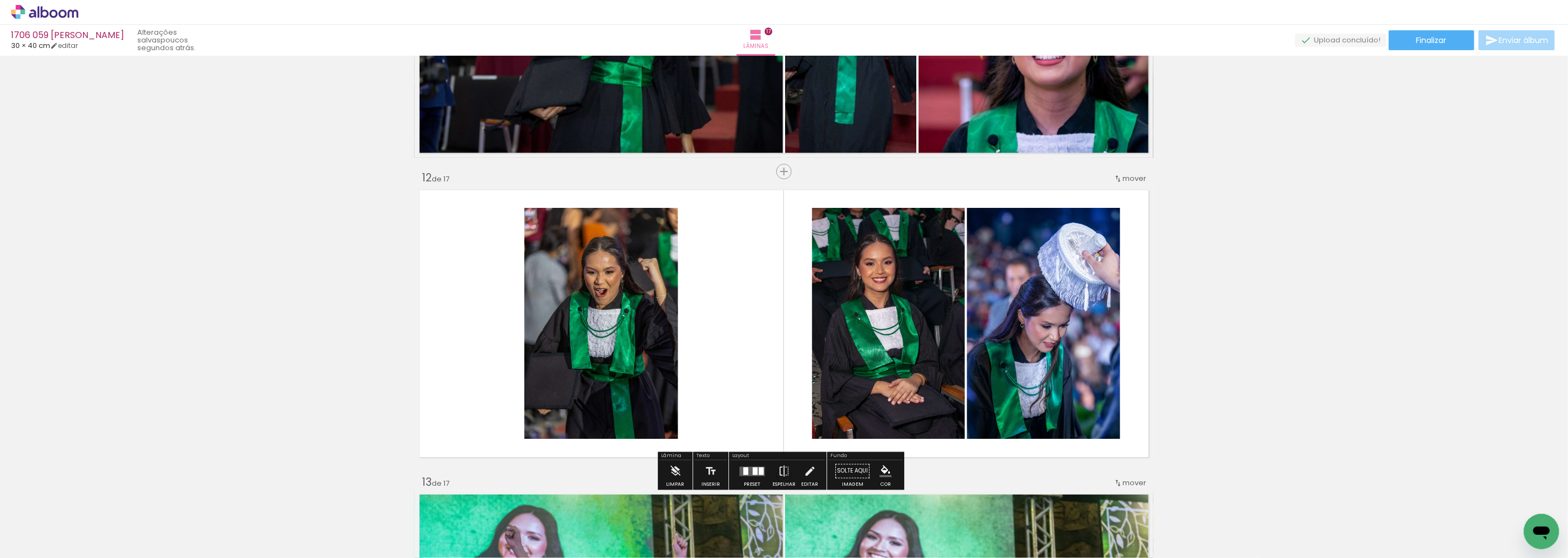
scroll to position [3232, 0]
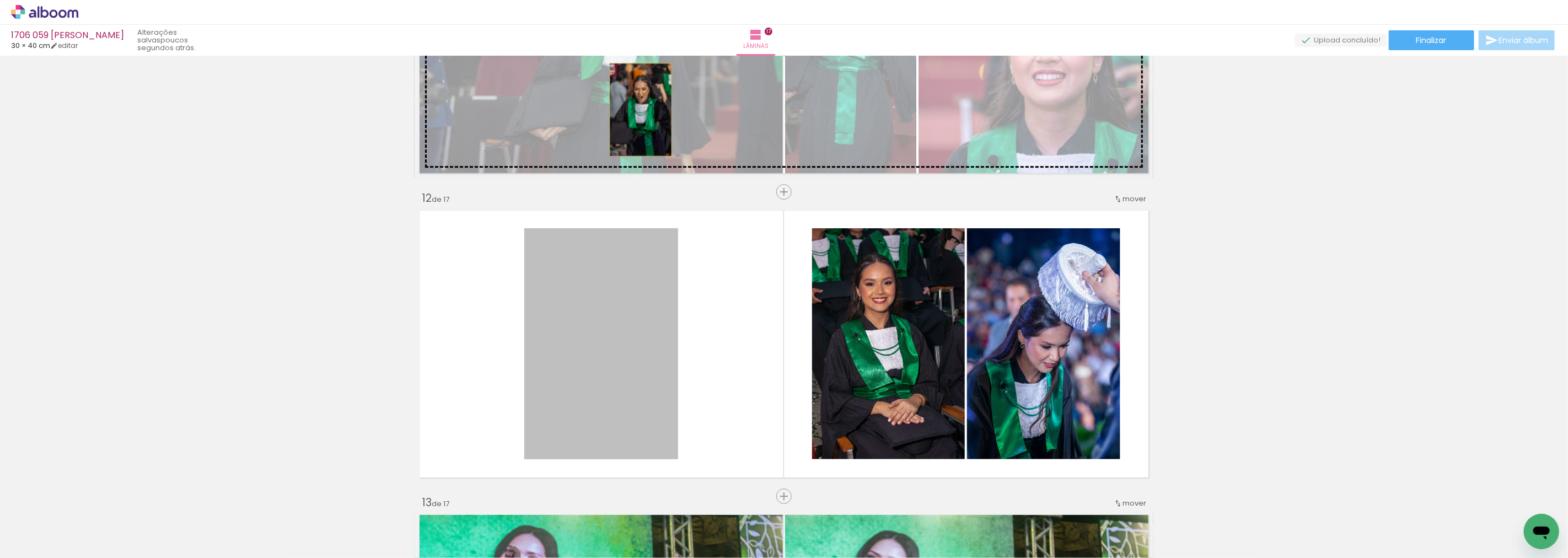
drag, startPoint x: 615, startPoint y: 323, endPoint x: 636, endPoint y: 109, distance: 215.0
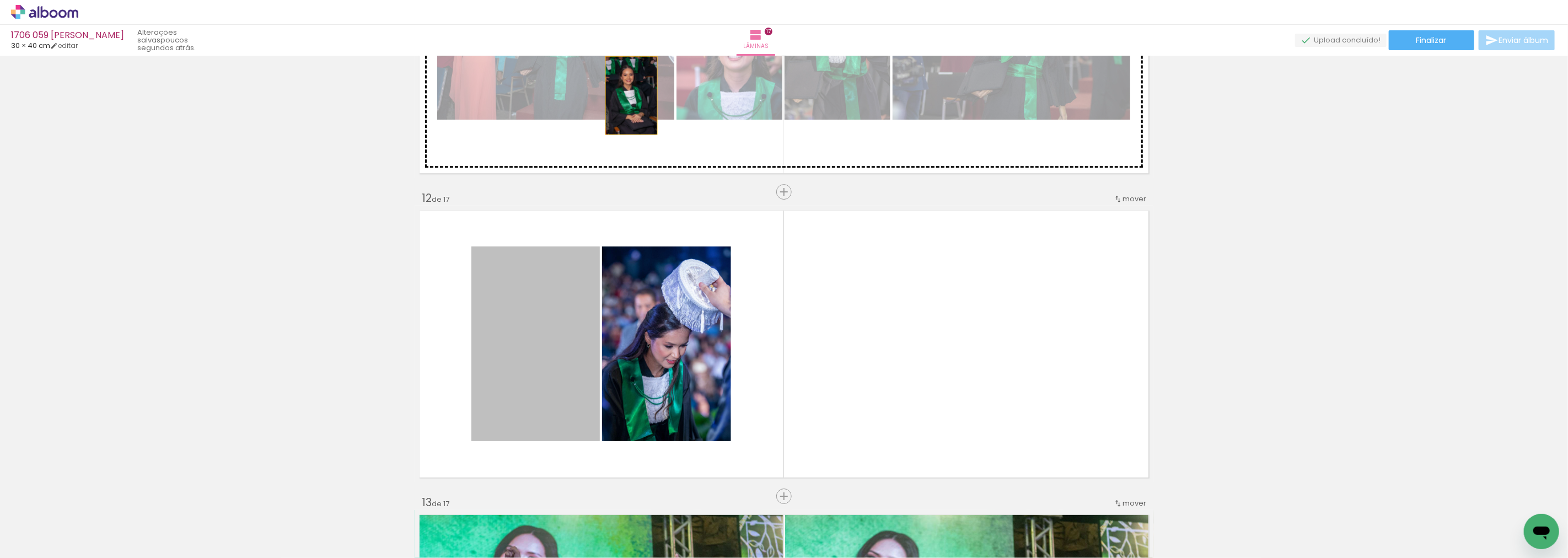
drag, startPoint x: 568, startPoint y: 318, endPoint x: 627, endPoint y: 95, distance: 230.7
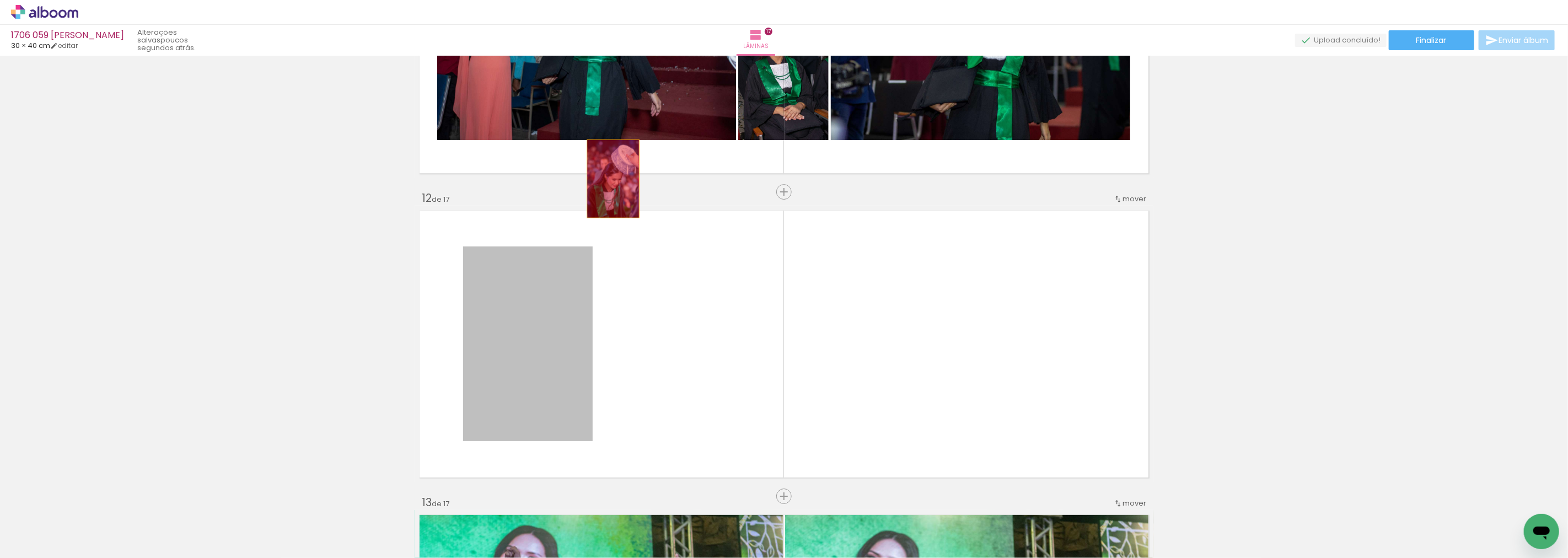
drag, startPoint x: 549, startPoint y: 343, endPoint x: 643, endPoint y: 127, distance: 235.6
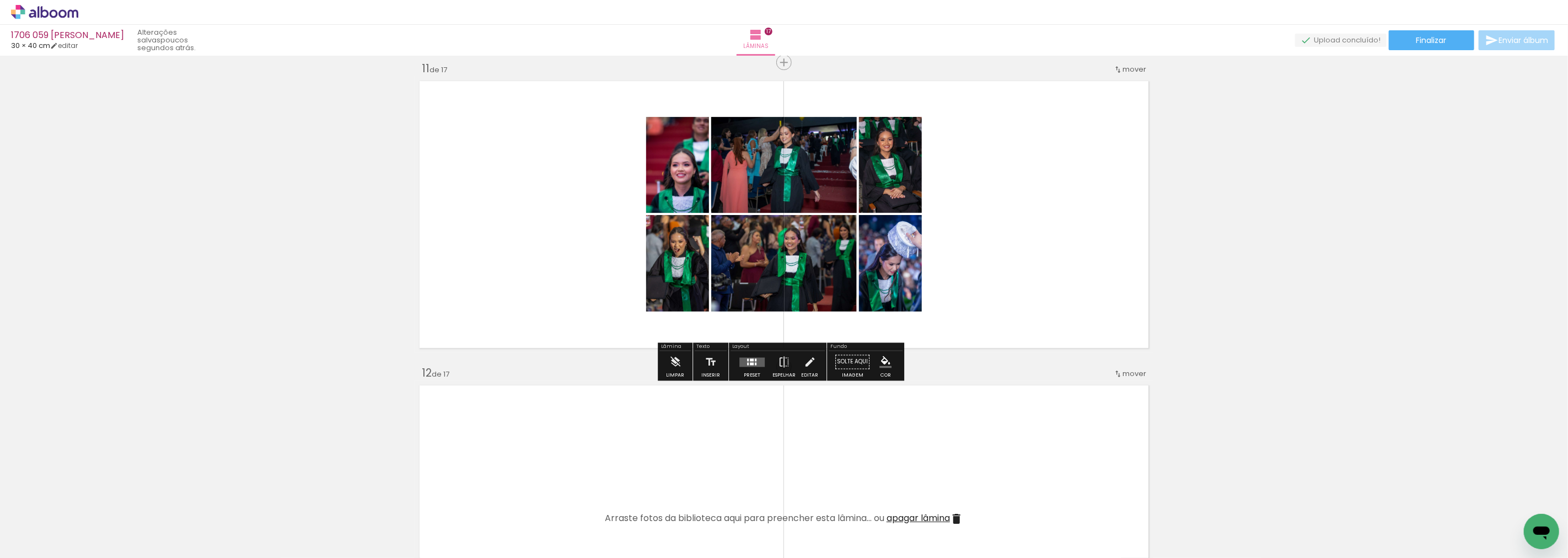
scroll to position [2987, 0]
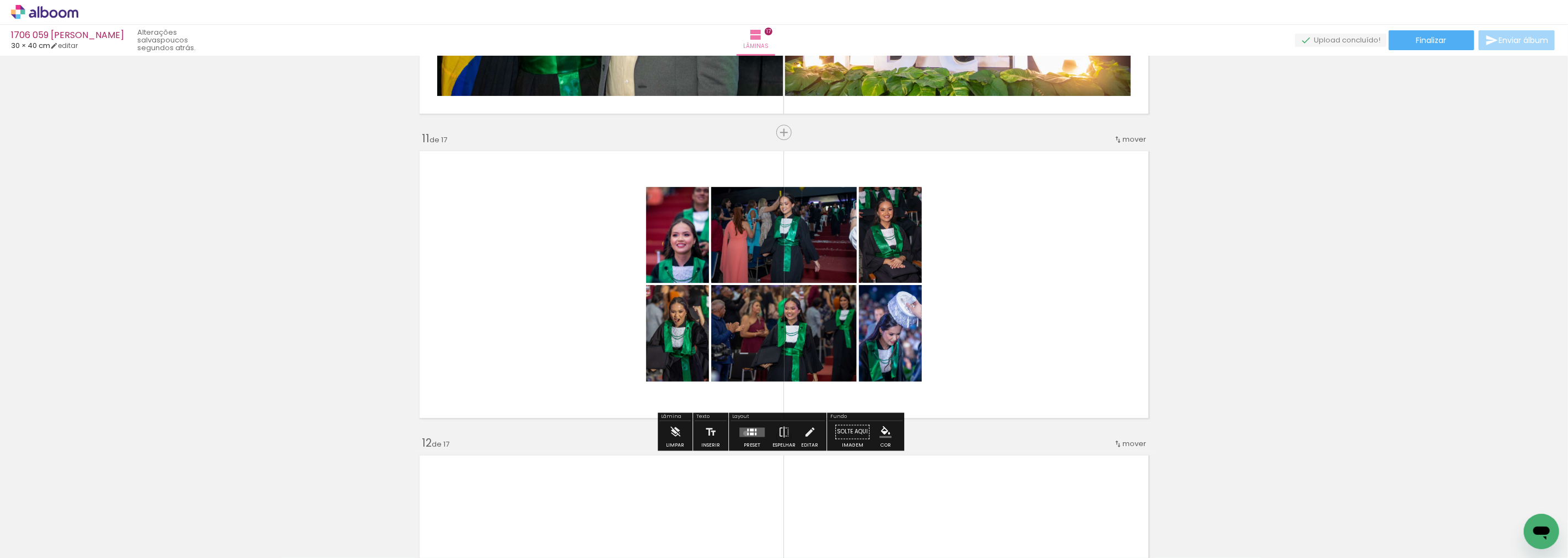
click at [744, 433] on quentale-layouter at bounding box center [752, 432] width 25 height 9
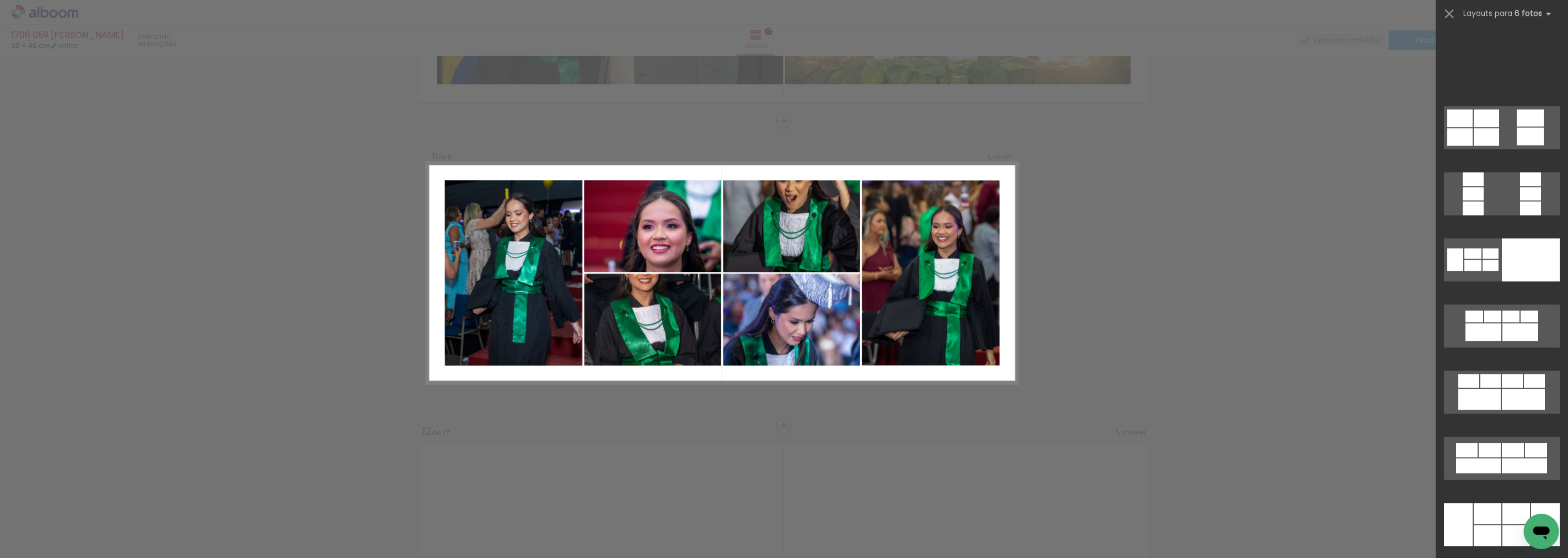
scroll to position [33989, 0]
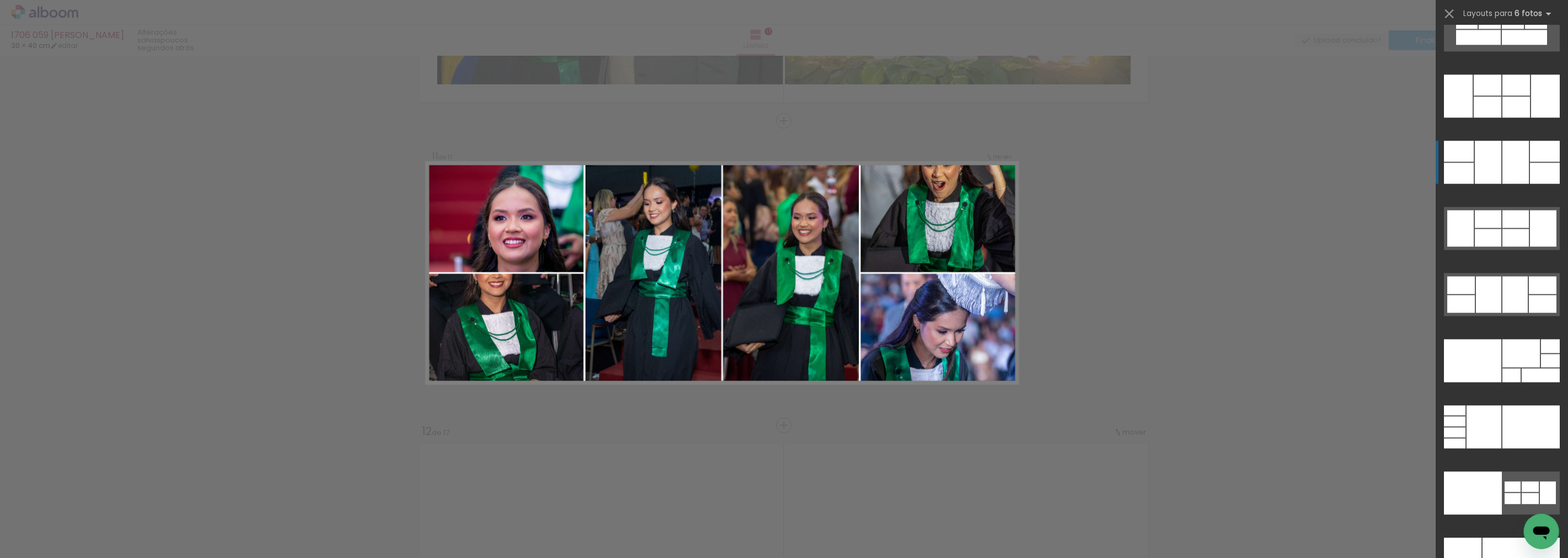
click at [1487, 95] on div at bounding box center [1488, 85] width 28 height 21
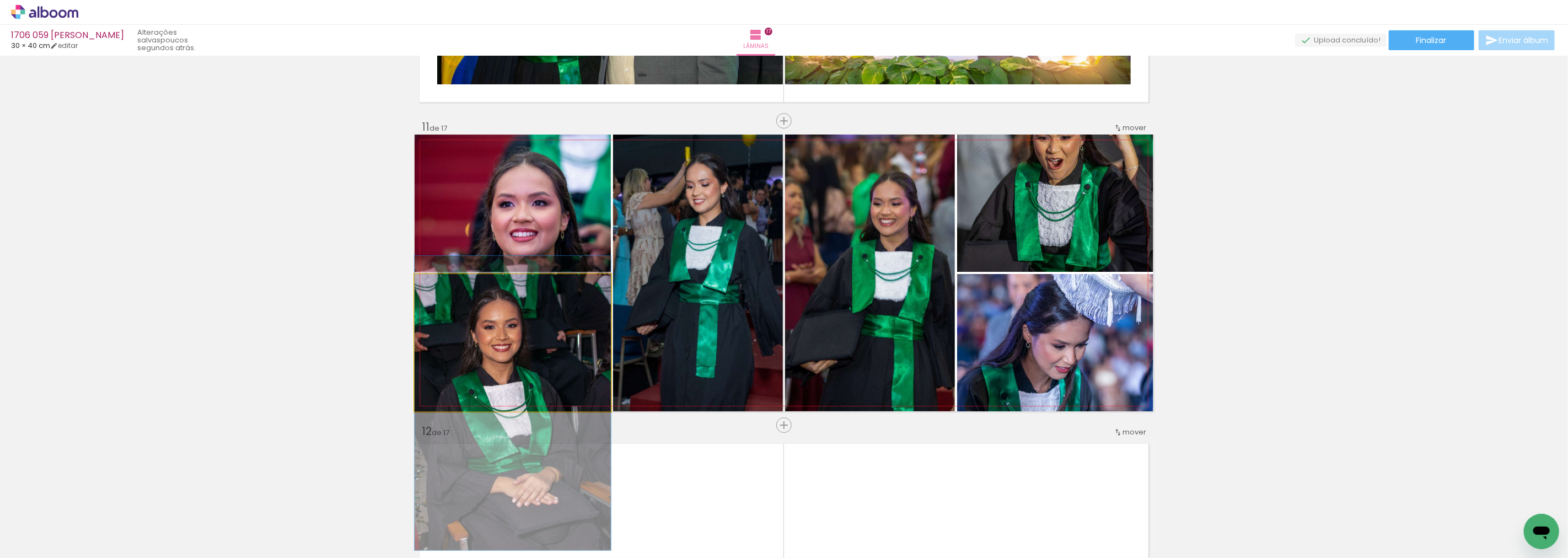
drag, startPoint x: 499, startPoint y: 321, endPoint x: 492, endPoint y: 382, distance: 61.4
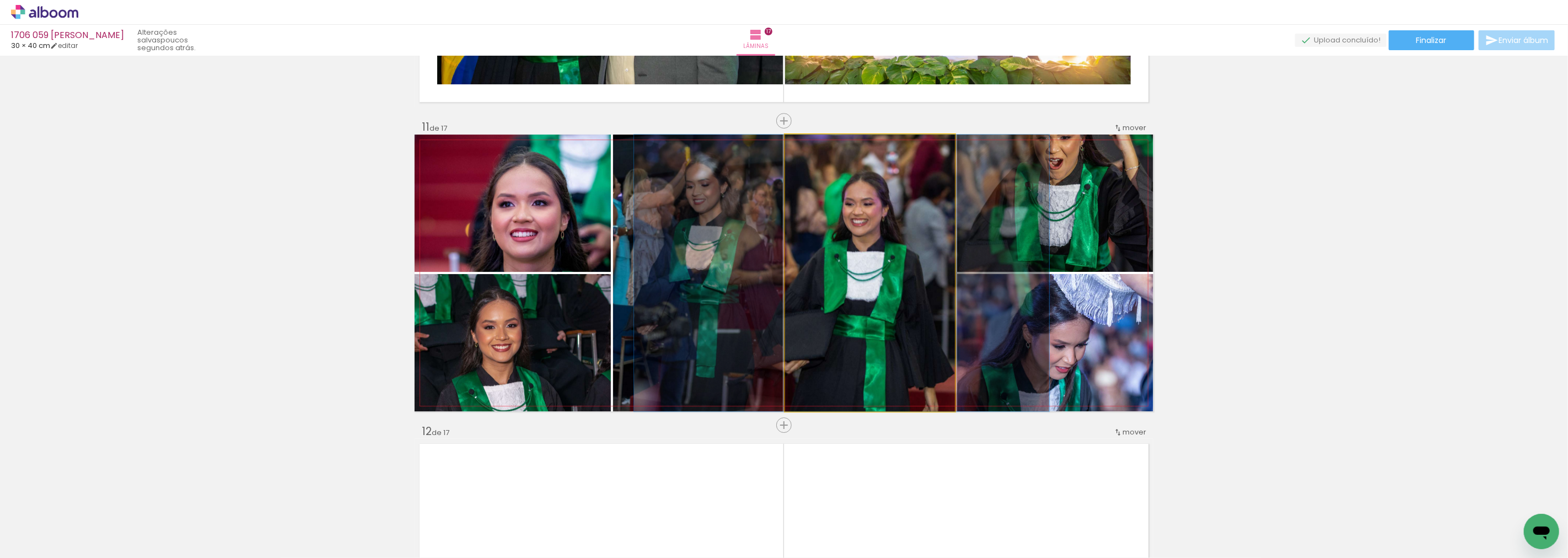
drag, startPoint x: 881, startPoint y: 275, endPoint x: 853, endPoint y: 273, distance: 28.1
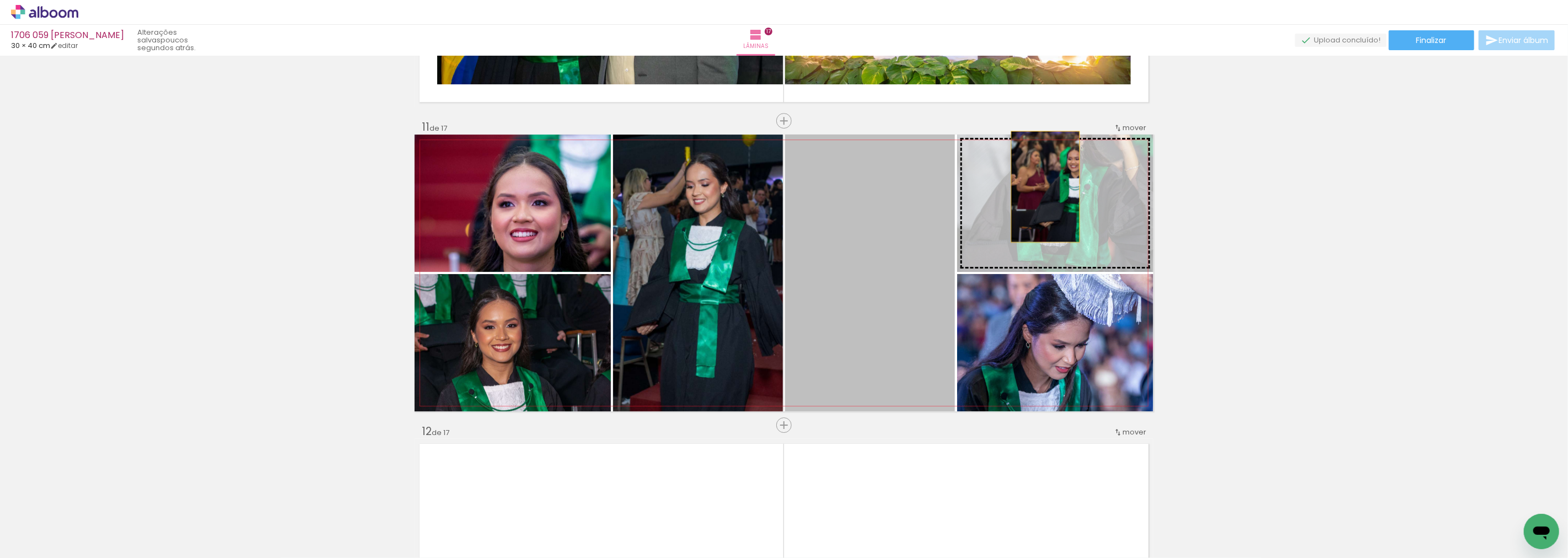
drag, startPoint x: 870, startPoint y: 262, endPoint x: 1045, endPoint y: 172, distance: 196.8
click at [0, 0] on slot at bounding box center [0, 0] width 0 height 0
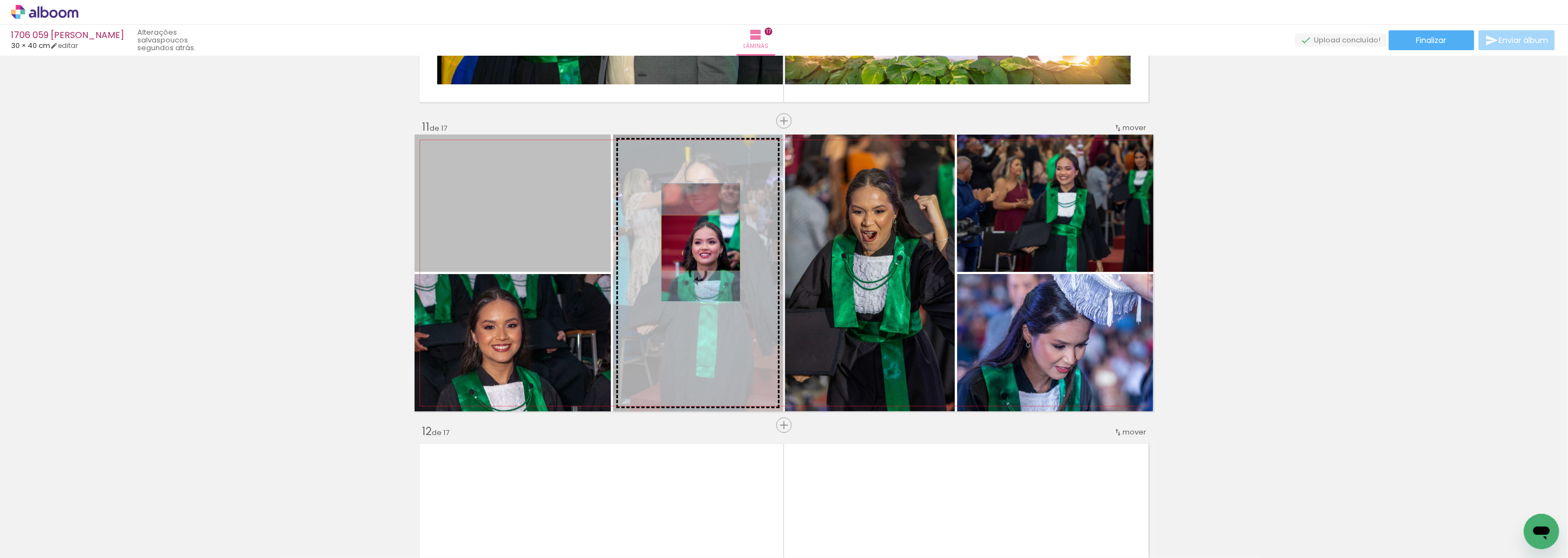
drag, startPoint x: 517, startPoint y: 202, endPoint x: 696, endPoint y: 243, distance: 183.6
click at [0, 0] on slot at bounding box center [0, 0] width 0 height 0
